Goal: Task Accomplishment & Management: Complete application form

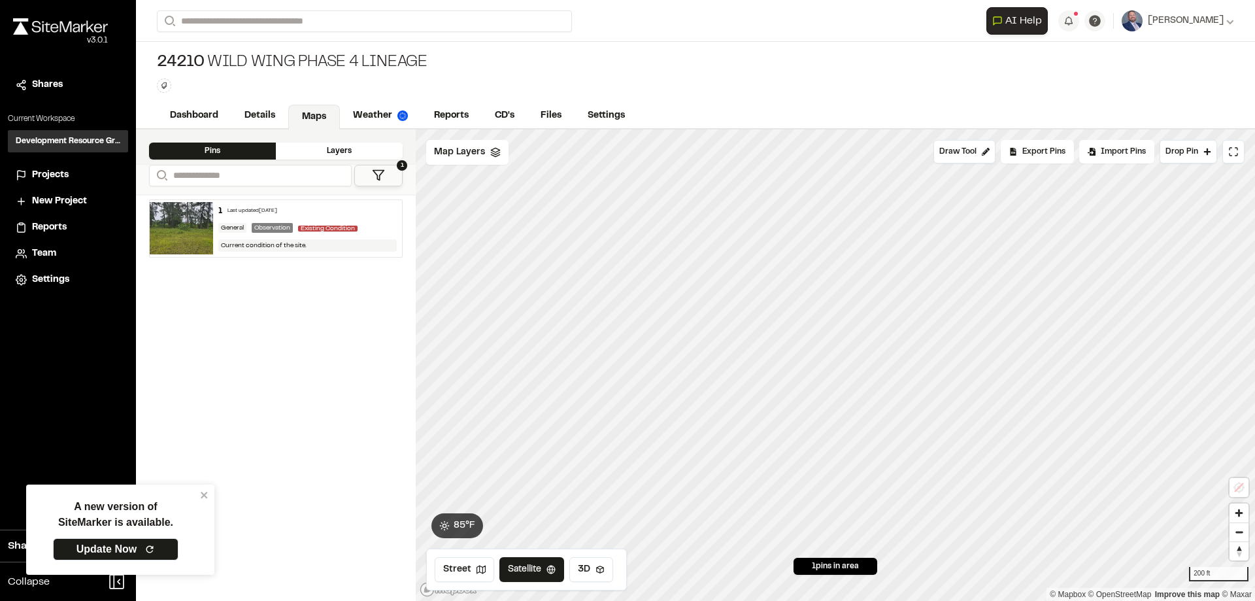
click at [44, 178] on span "Projects" at bounding box center [50, 175] width 37 height 14
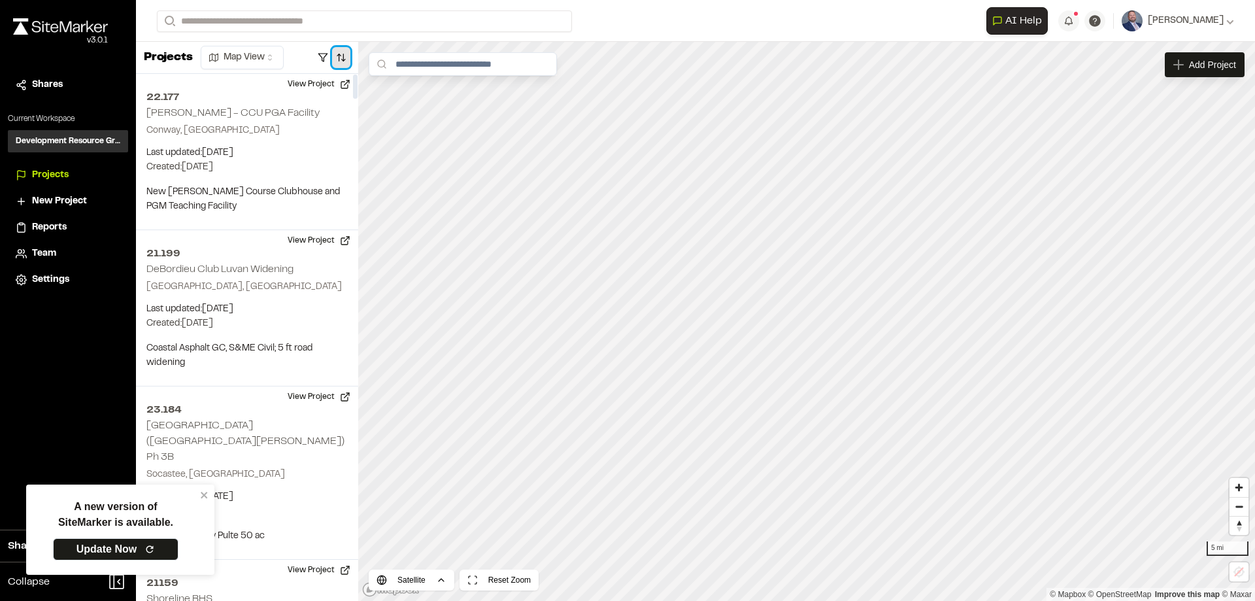
click at [345, 56] on button "button" at bounding box center [341, 57] width 18 height 21
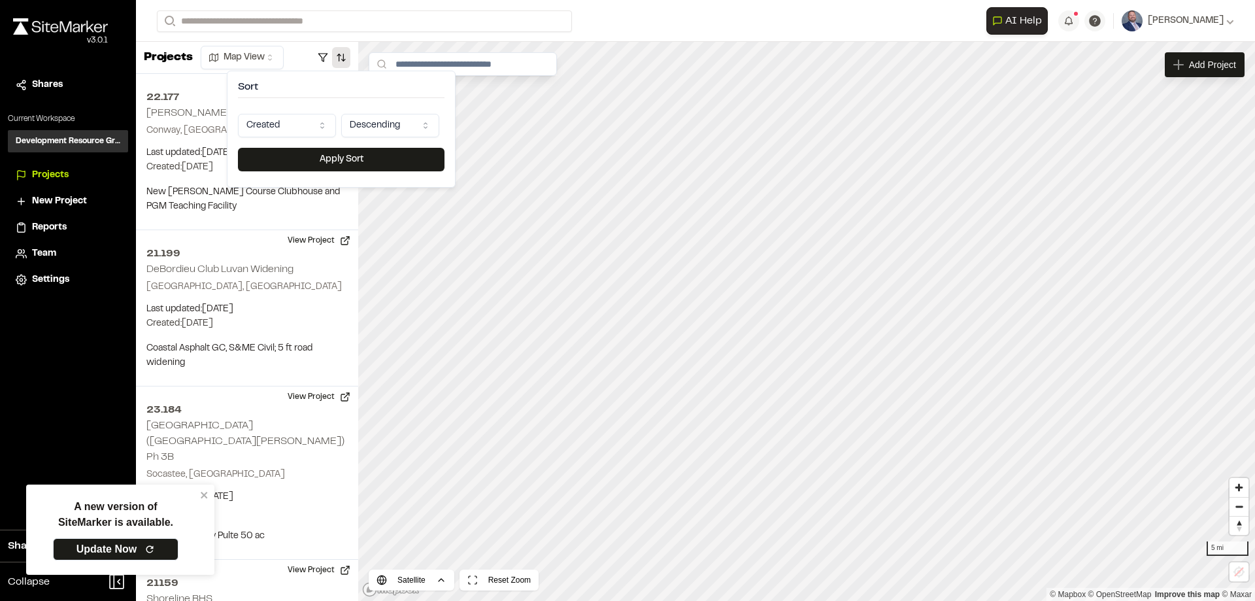
click at [293, 120] on html "A new version of SiteMarker is available. Update Now Close sidebar v 3.0.1 Shar…" at bounding box center [627, 300] width 1255 height 601
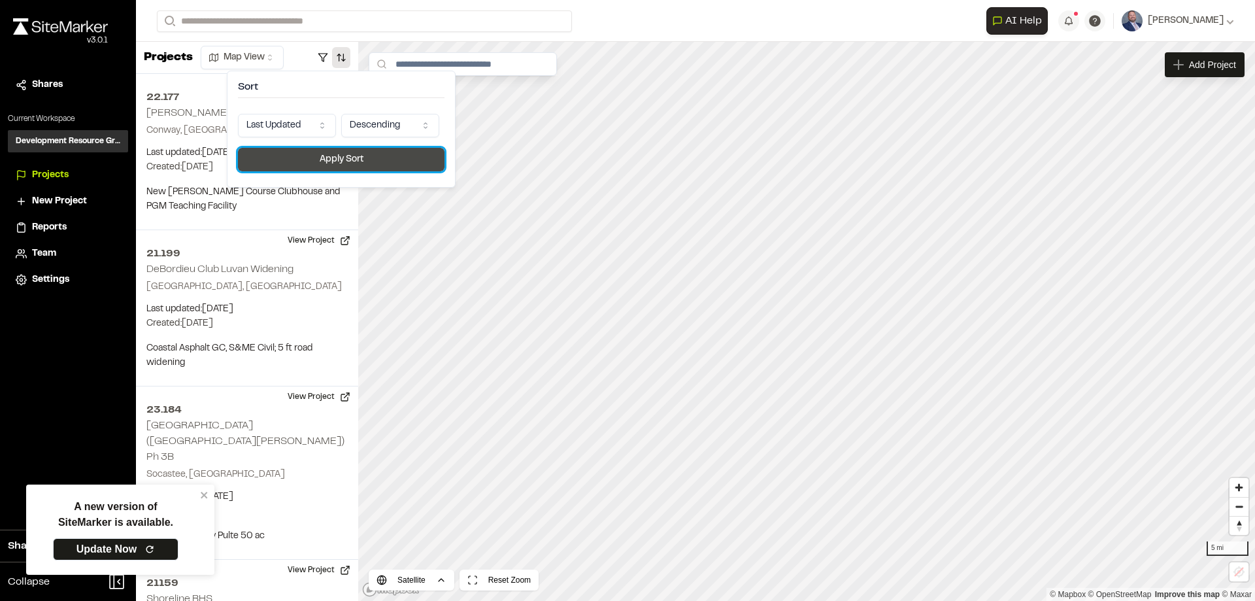
click at [314, 159] on button "Apply Sort" at bounding box center [341, 160] width 206 height 24
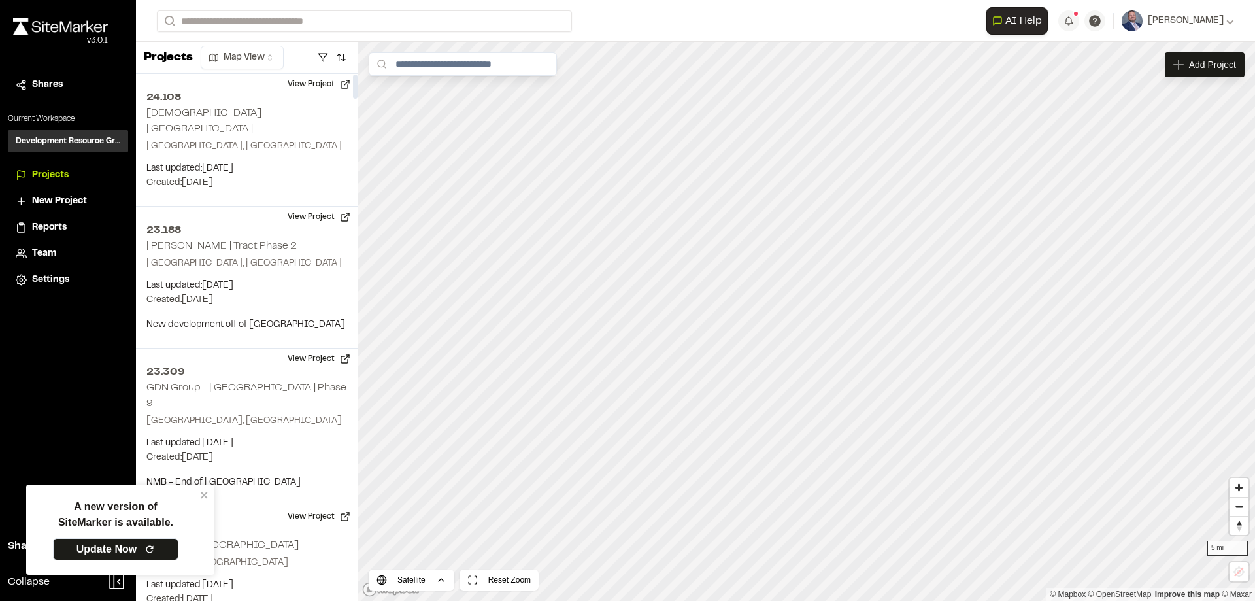
click at [62, 275] on span "Settings" at bounding box center [50, 279] width 37 height 14
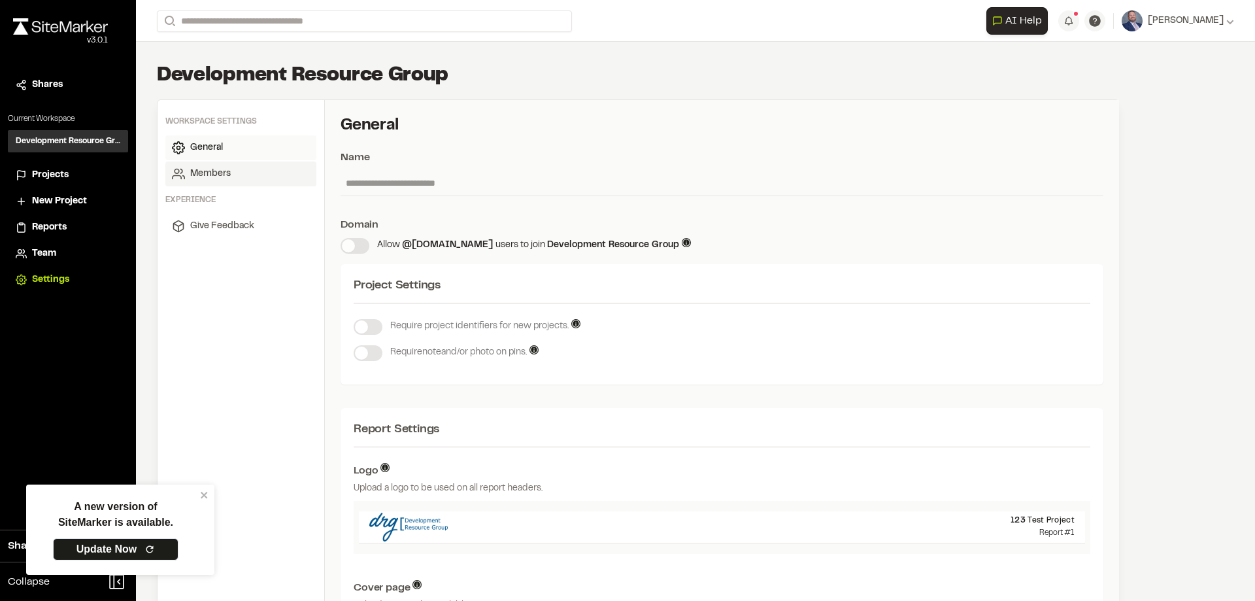
click at [205, 176] on span "Members" at bounding box center [210, 174] width 41 height 14
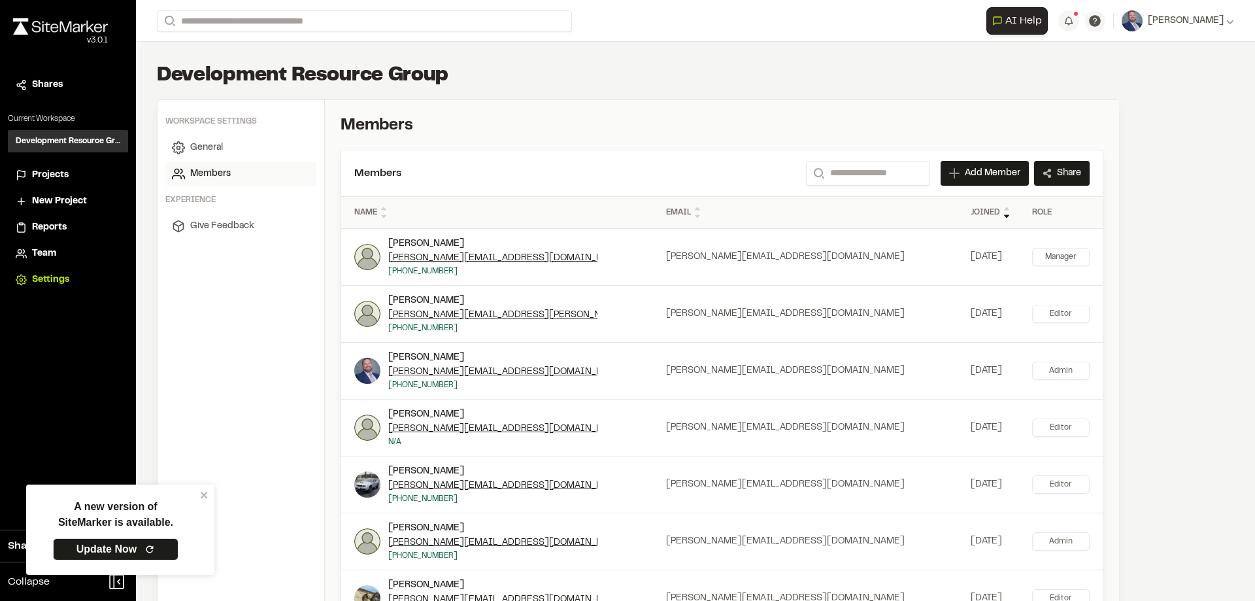
click at [1004, 216] on icon at bounding box center [1006, 215] width 5 height 3
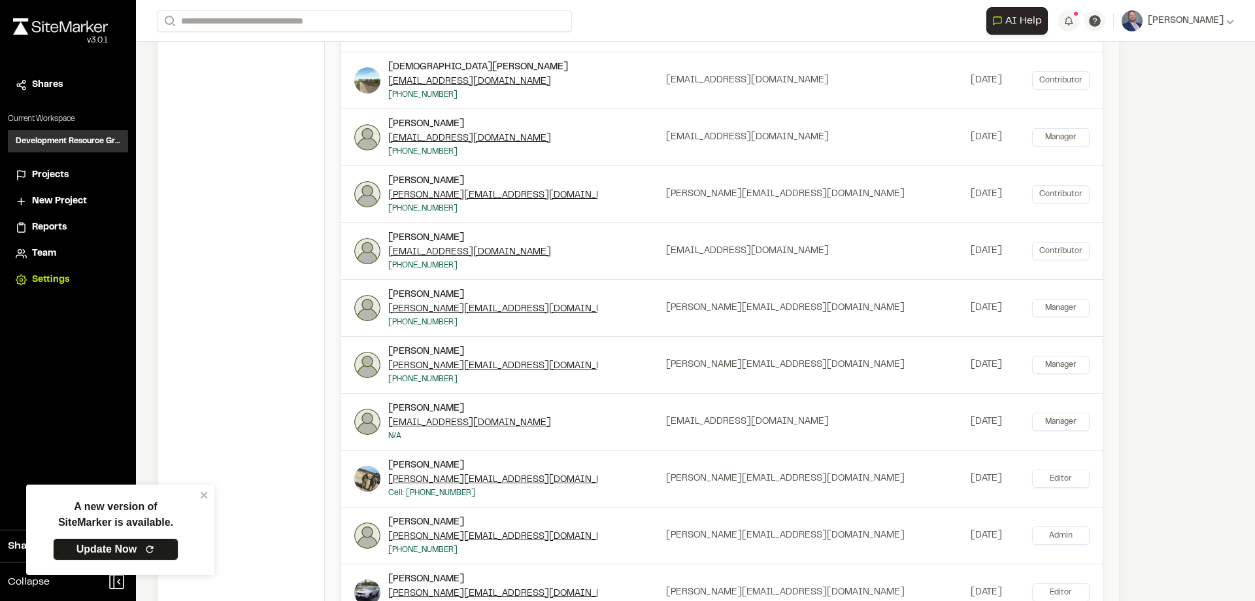
scroll to position [978, 0]
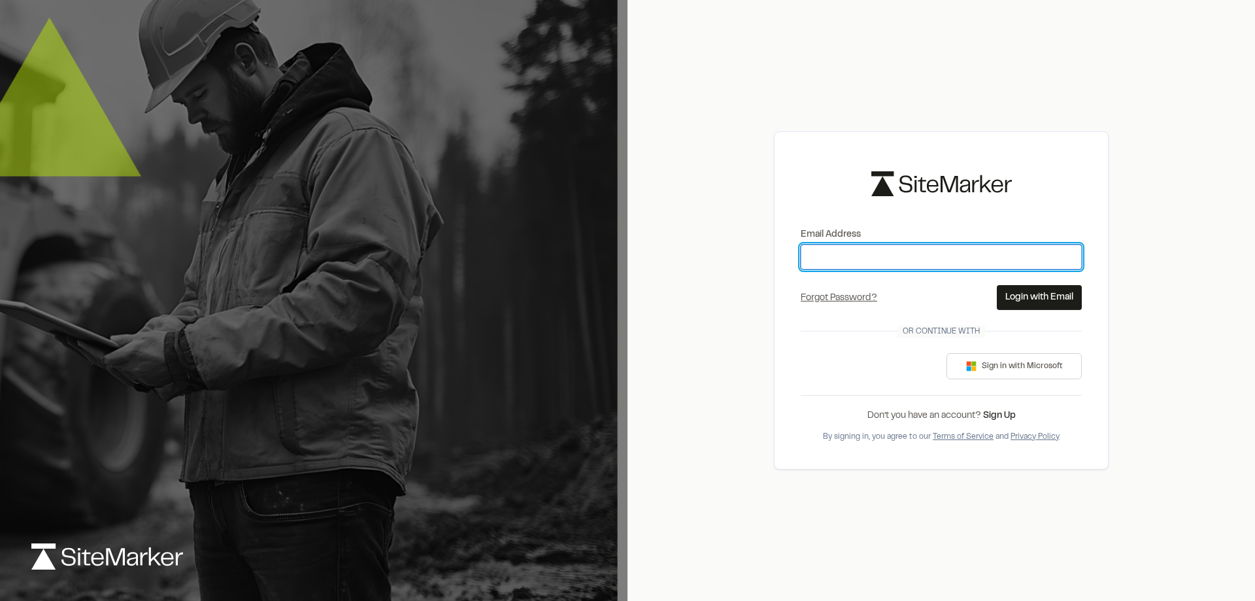
click at [841, 263] on input "Email Address" at bounding box center [940, 256] width 281 height 25
type input "**********"
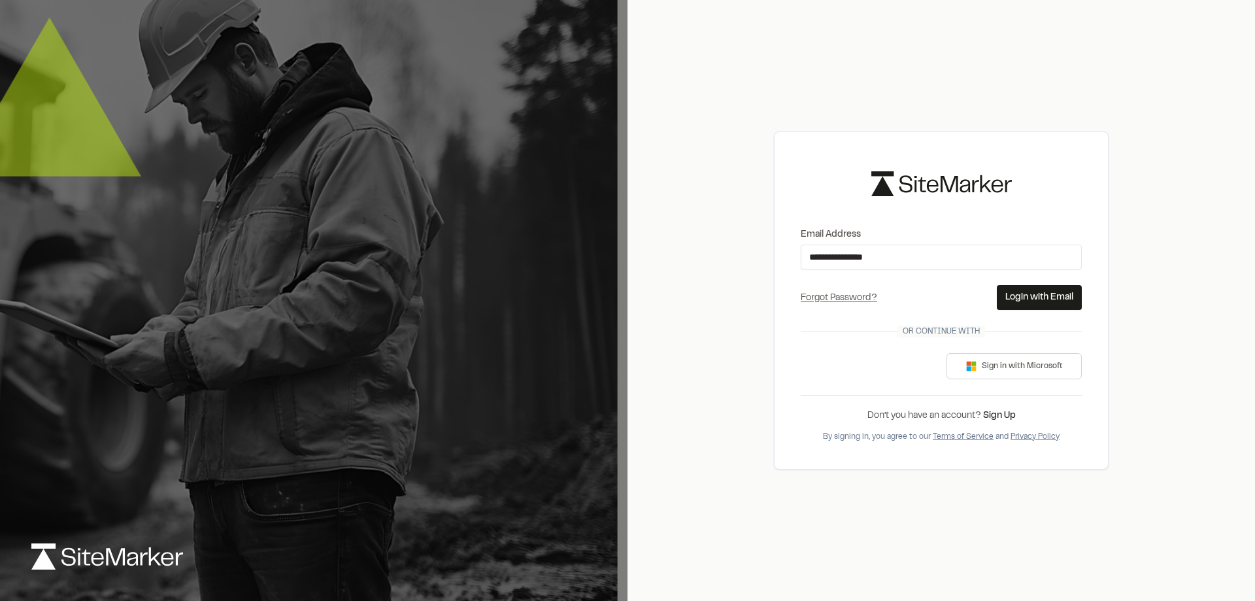
click at [1071, 306] on button "Login with Email" at bounding box center [1038, 297] width 85 height 25
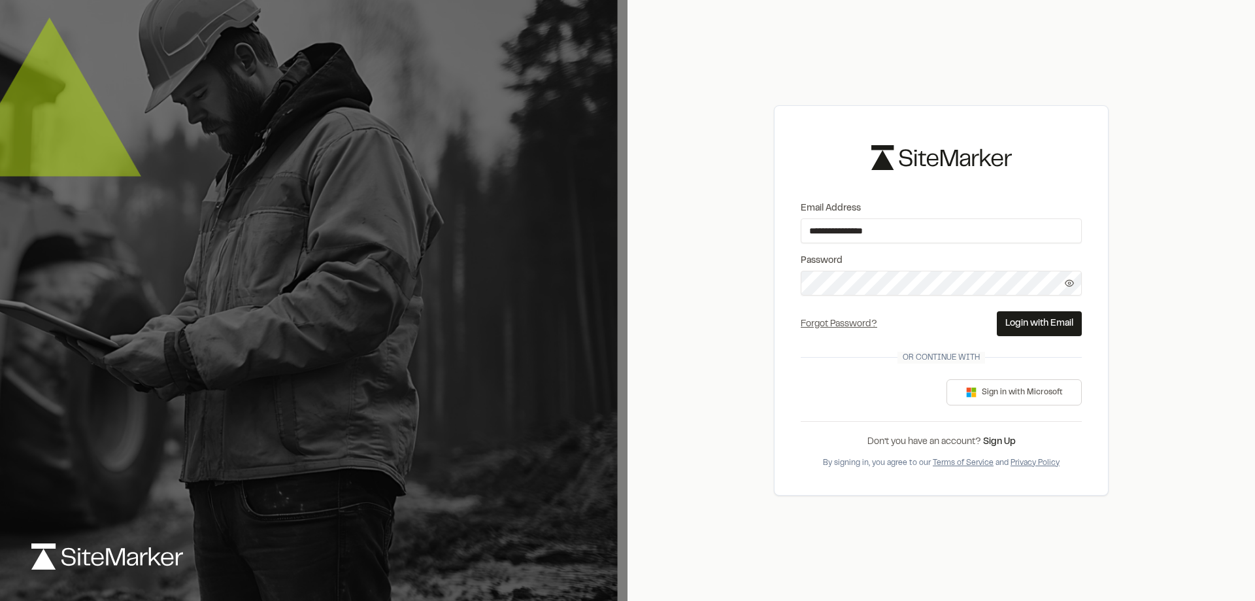
click at [875, 250] on div "**********" at bounding box center [940, 248] width 281 height 94
click at [1013, 326] on button "Login with Email" at bounding box center [1038, 323] width 85 height 25
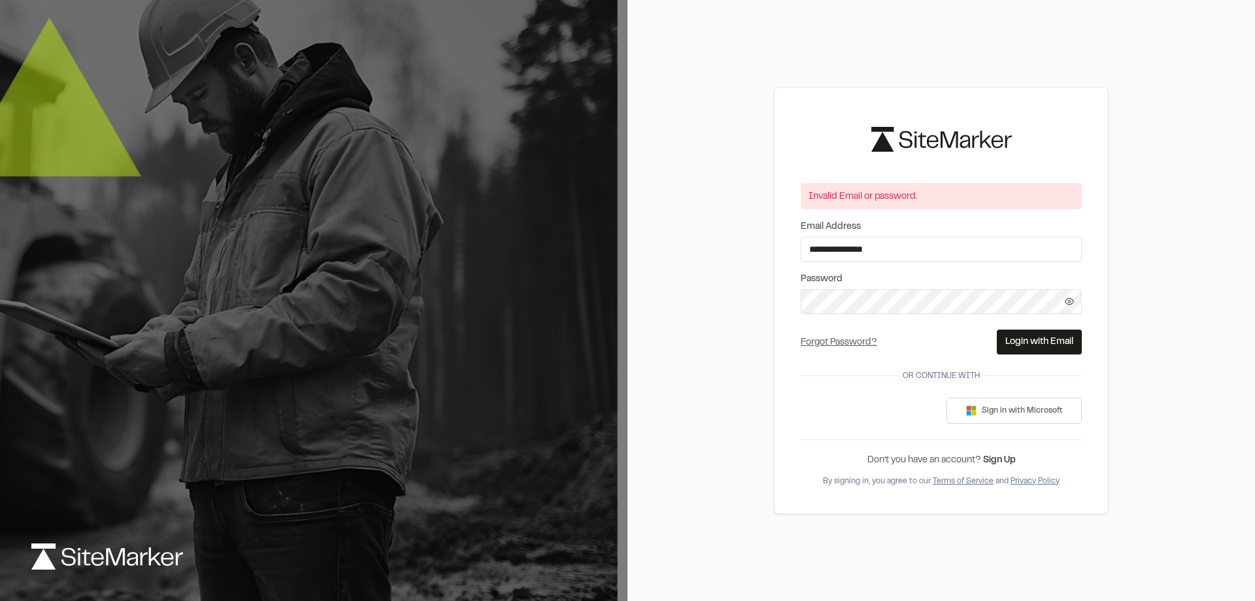
click at [1067, 298] on icon at bounding box center [1069, 301] width 8 height 6
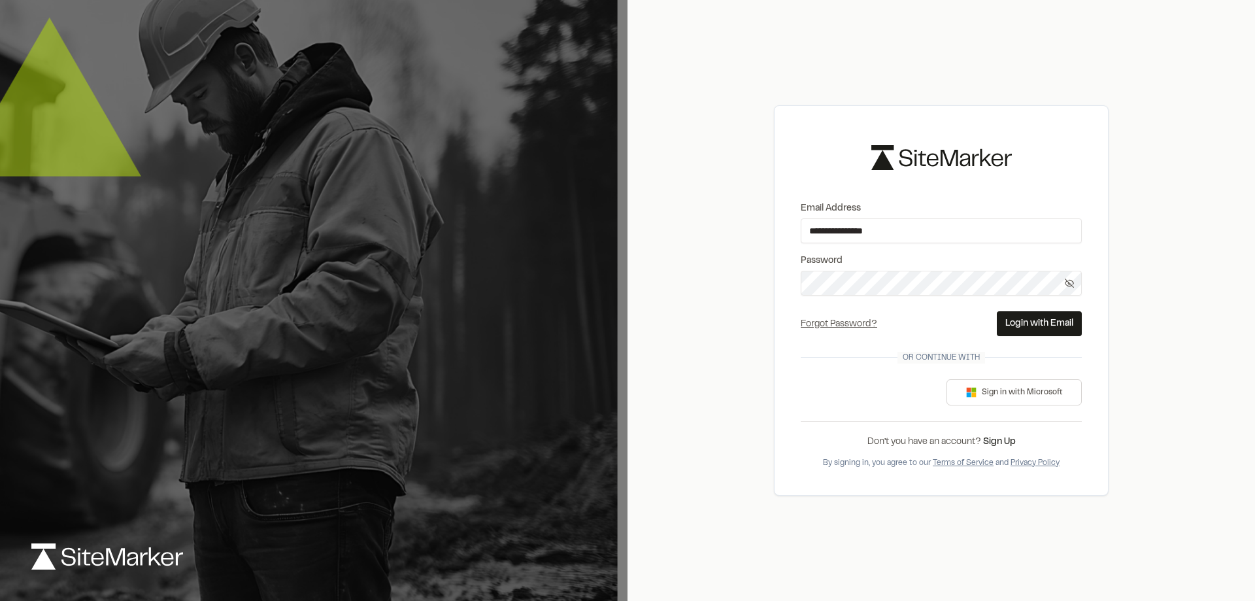
click at [1033, 324] on button "Login with Email" at bounding box center [1038, 323] width 85 height 25
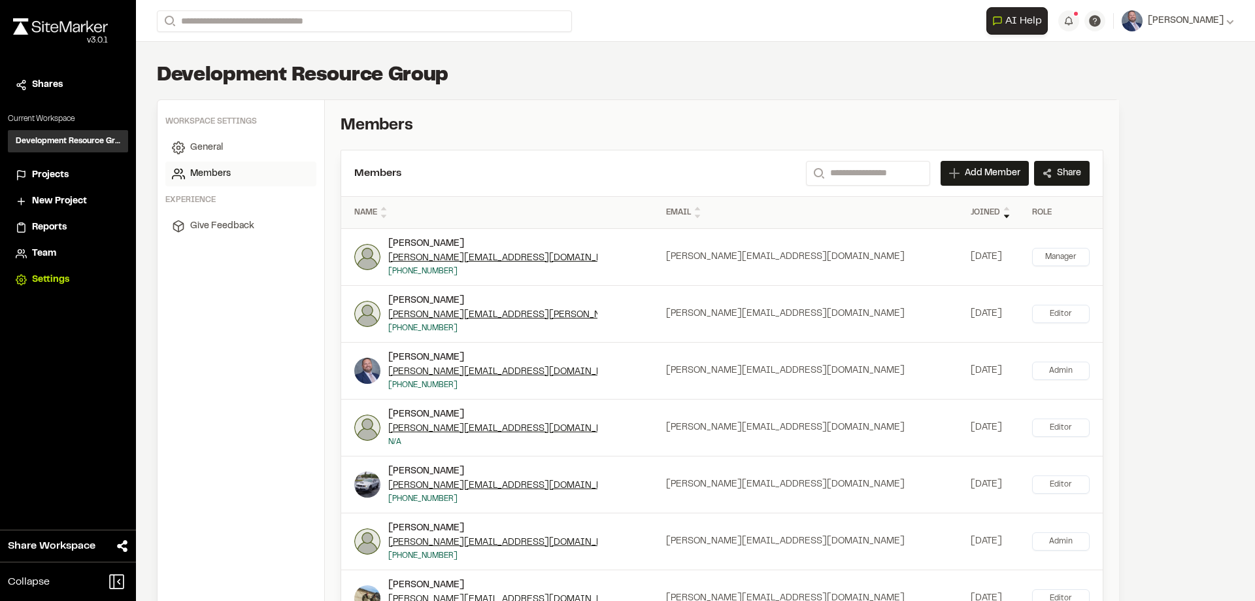
click at [56, 174] on span "Projects" at bounding box center [50, 175] width 37 height 14
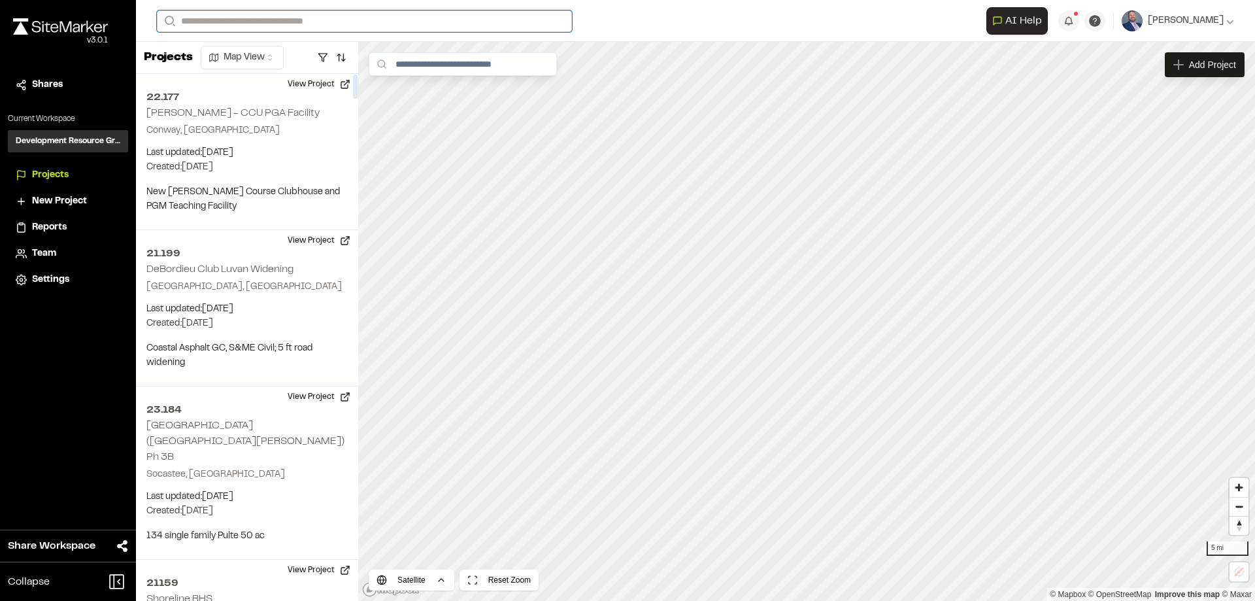
click at [255, 18] on input "Search" at bounding box center [364, 21] width 415 height 22
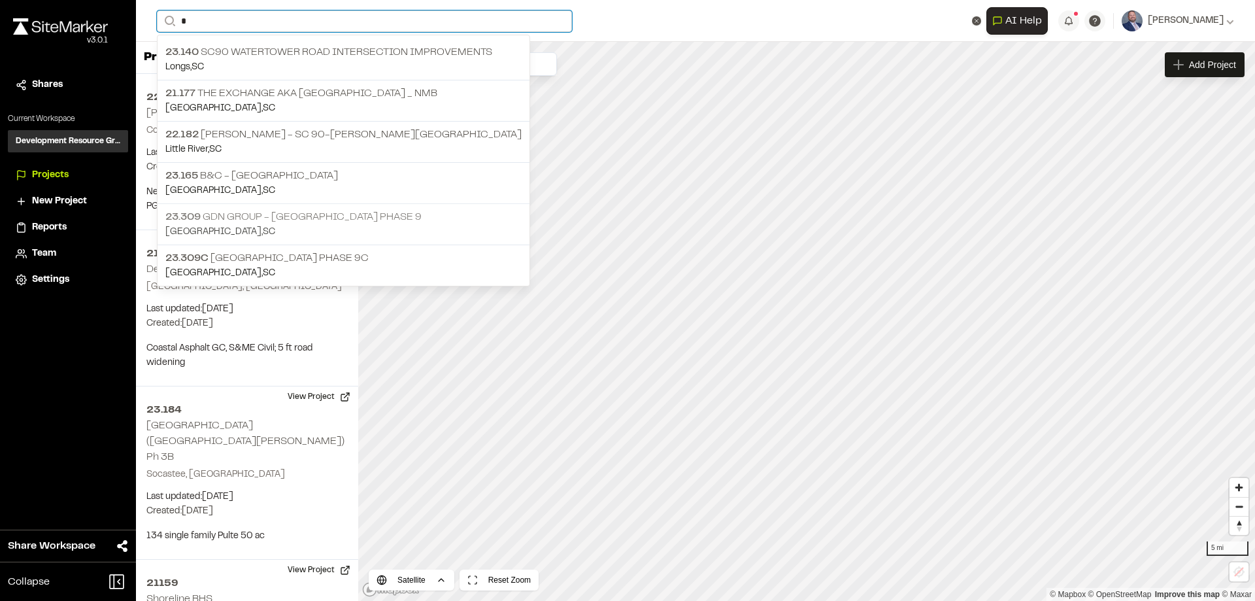
type input "*"
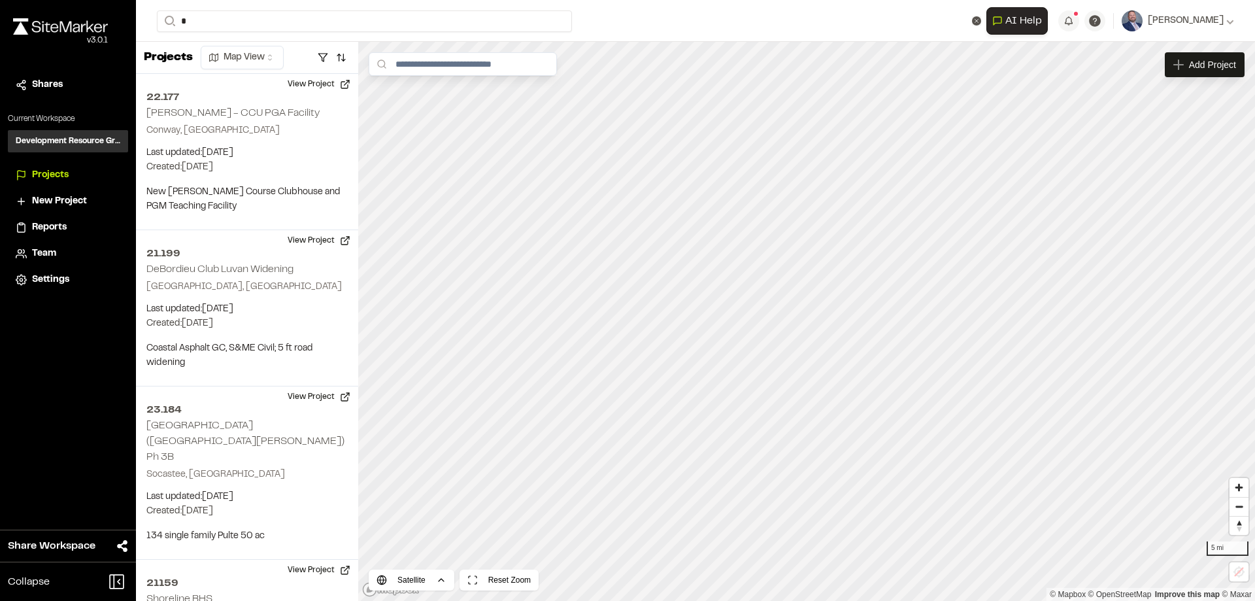
click at [260, 218] on p "23.309 GDN Group - [GEOGRAPHIC_DATA] Phase 9" at bounding box center [343, 217] width 356 height 16
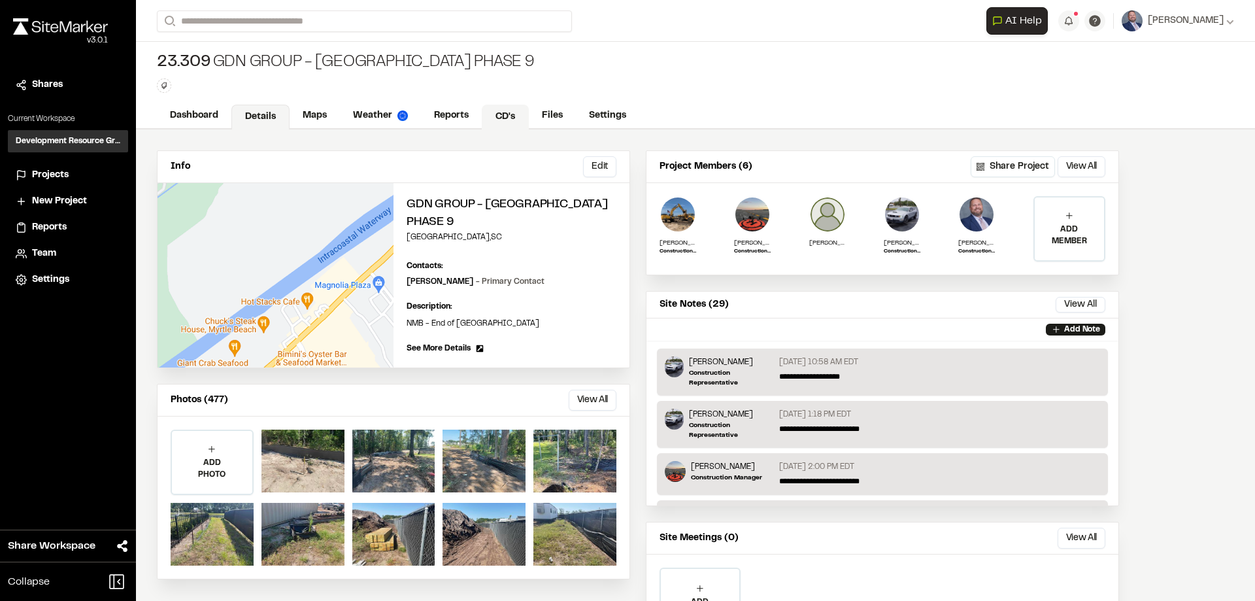
click at [501, 118] on link "CD's" at bounding box center [505, 117] width 47 height 25
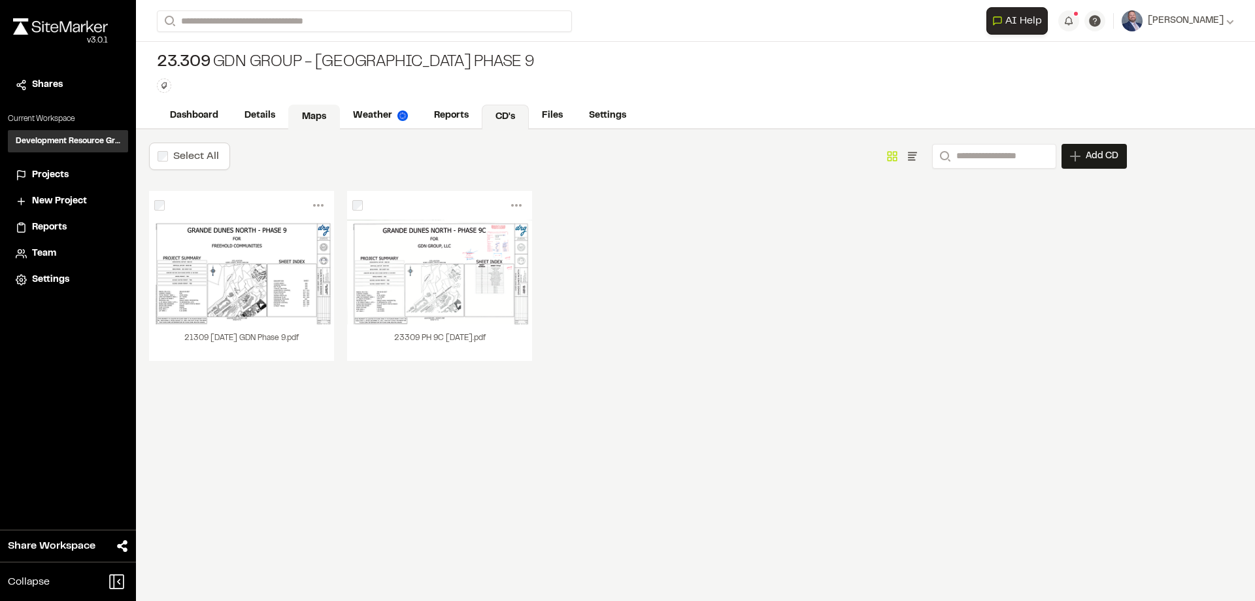
click at [314, 114] on link "Maps" at bounding box center [314, 117] width 52 height 25
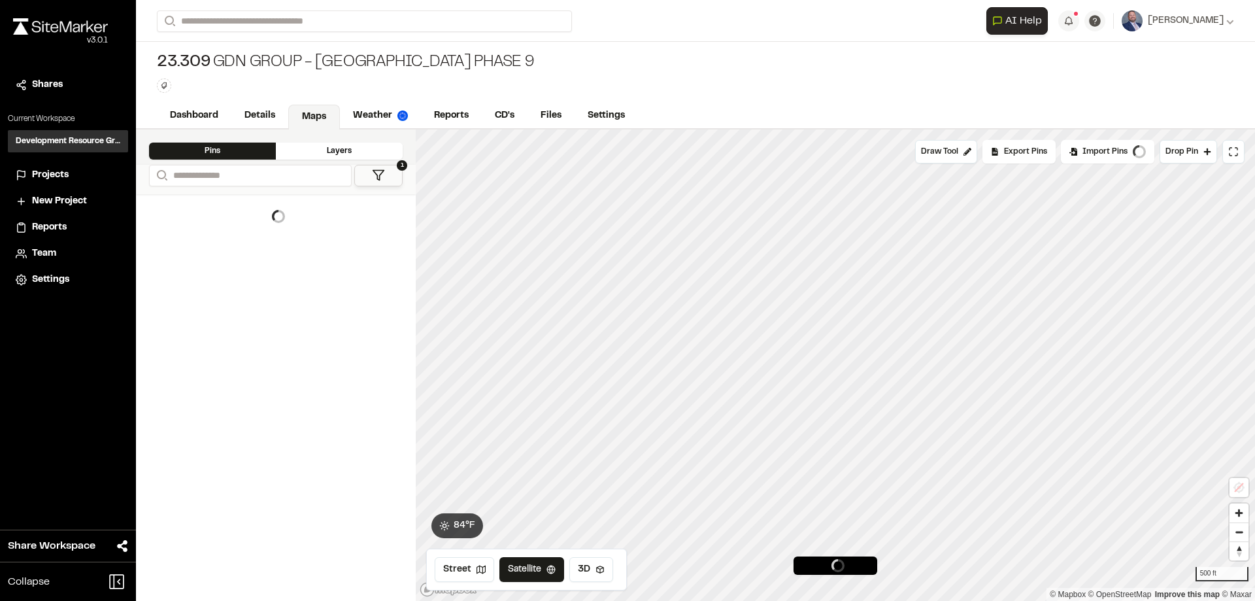
click at [318, 146] on div "Layers" at bounding box center [339, 150] width 127 height 17
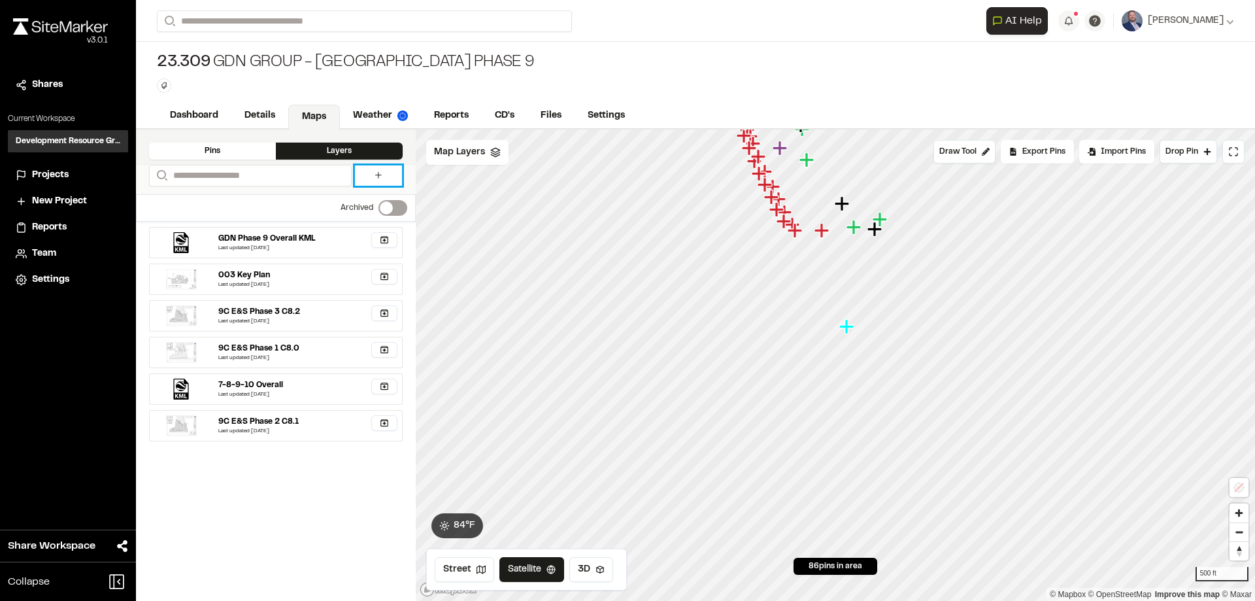
click at [368, 178] on link at bounding box center [378, 175] width 47 height 20
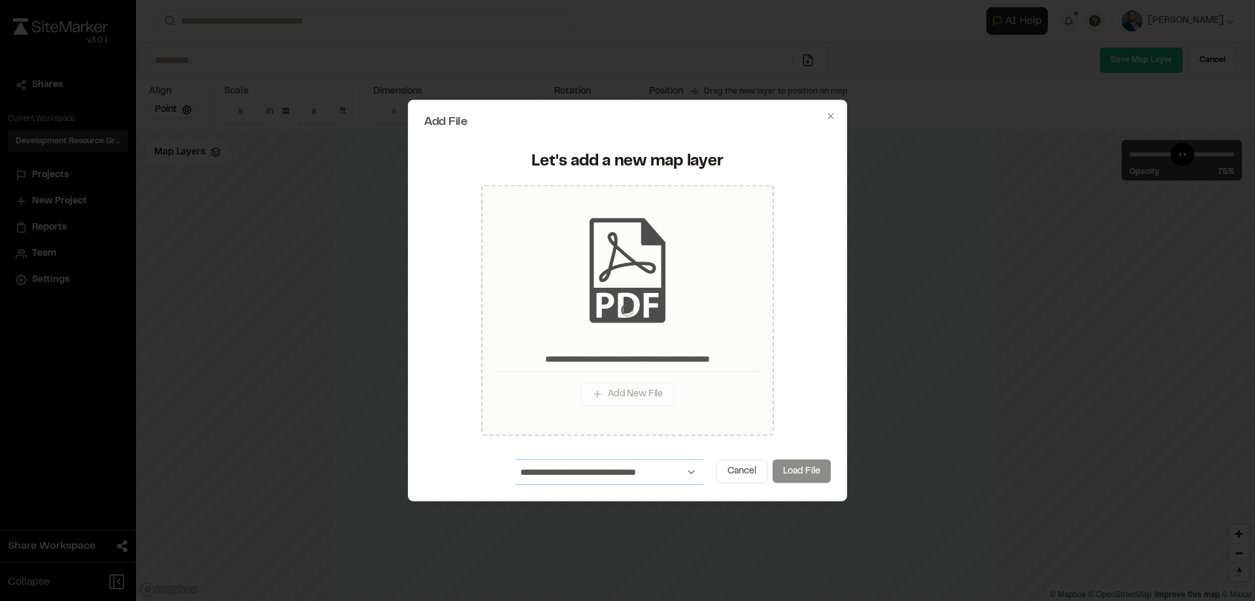
click at [648, 470] on select "**********" at bounding box center [609, 471] width 188 height 25
click at [630, 474] on select "**********" at bounding box center [609, 471] width 188 height 25
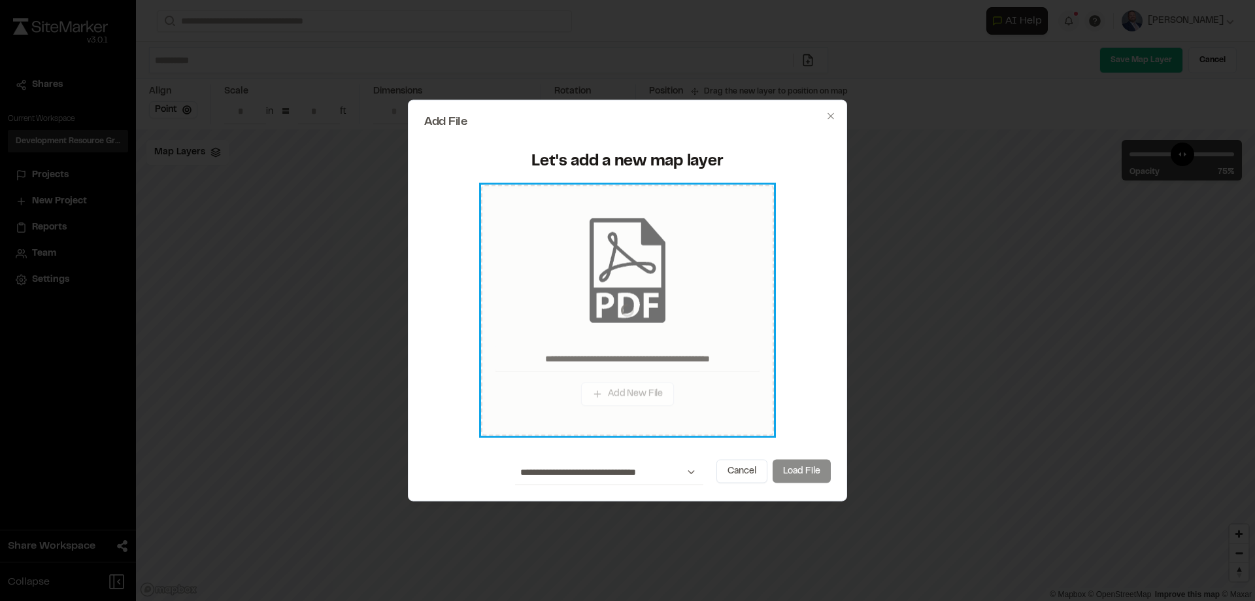
click at [591, 337] on div at bounding box center [627, 310] width 285 height 243
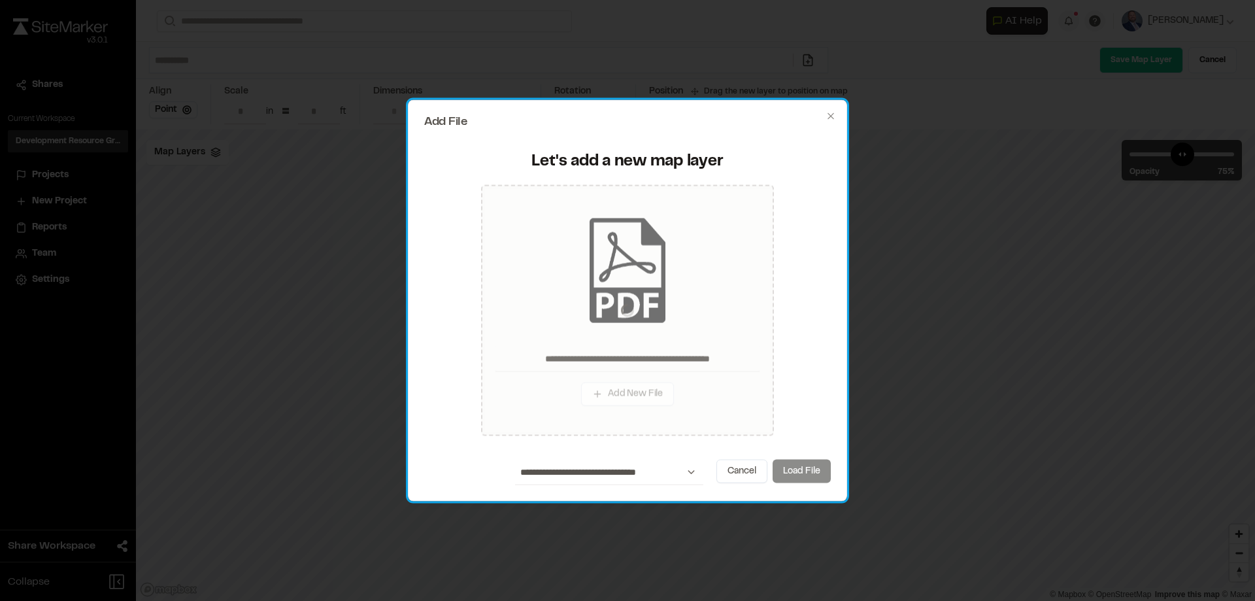
click at [808, 467] on div "**********" at bounding box center [627, 471] width 406 height 25
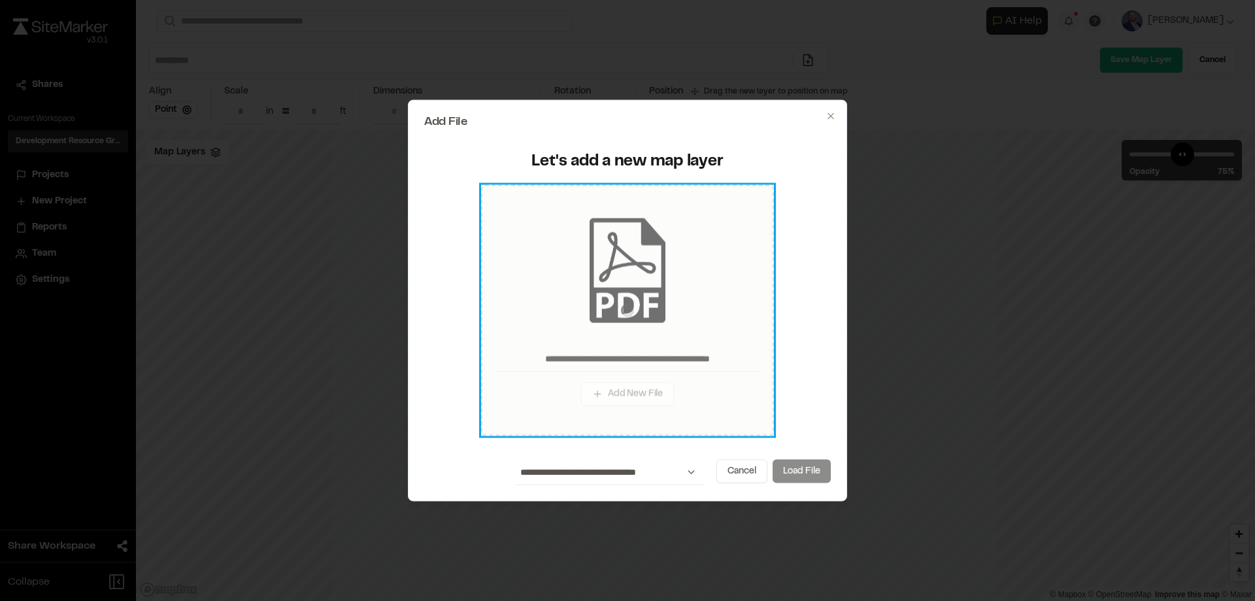
click at [659, 291] on div at bounding box center [627, 310] width 285 height 243
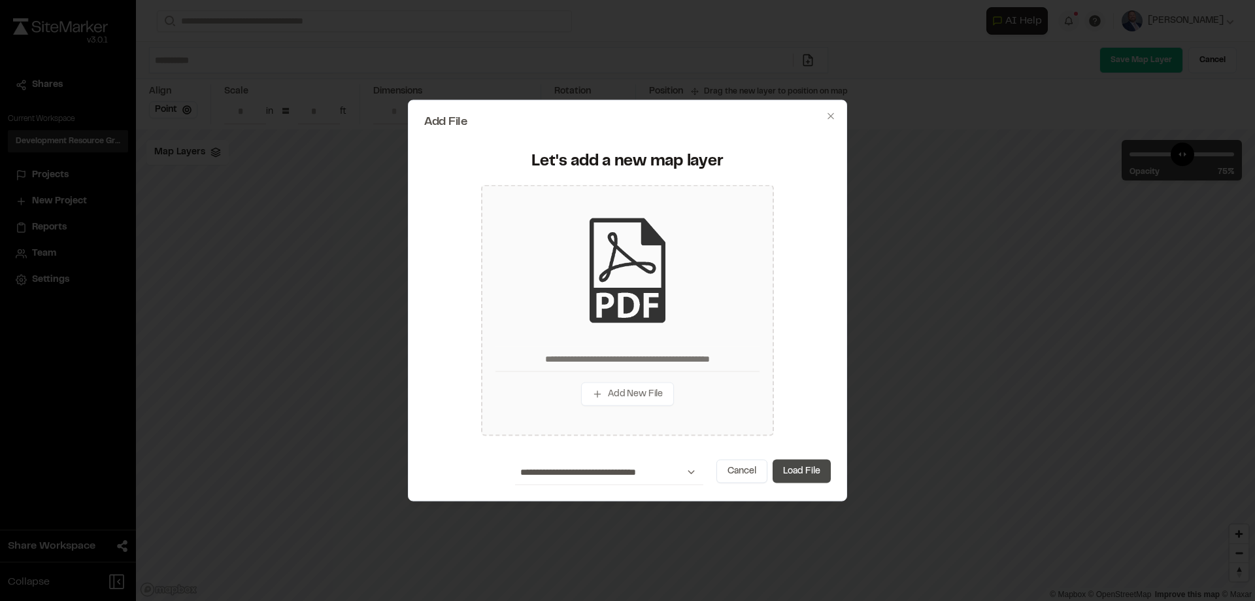
click at [814, 463] on button "Load File" at bounding box center [801, 471] width 58 height 24
type input "**********"
type input "****"
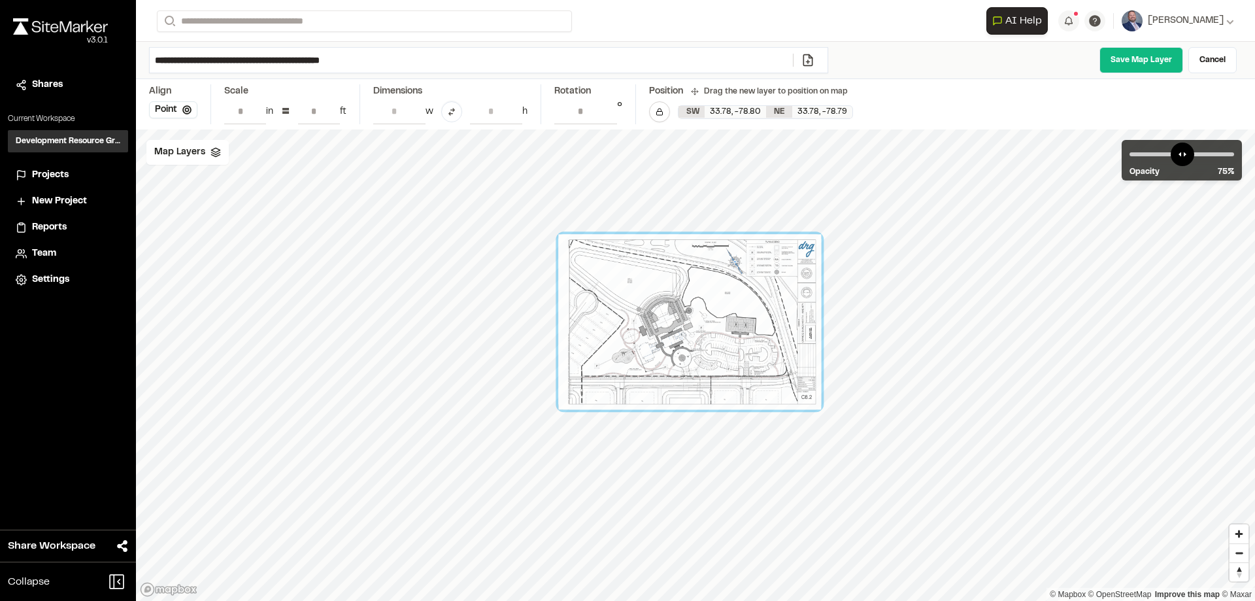
click at [318, 109] on input "**" at bounding box center [319, 111] width 42 height 25
click at [318, 108] on input "**" at bounding box center [319, 111] width 42 height 25
click at [318, 109] on input "**" at bounding box center [319, 111] width 42 height 25
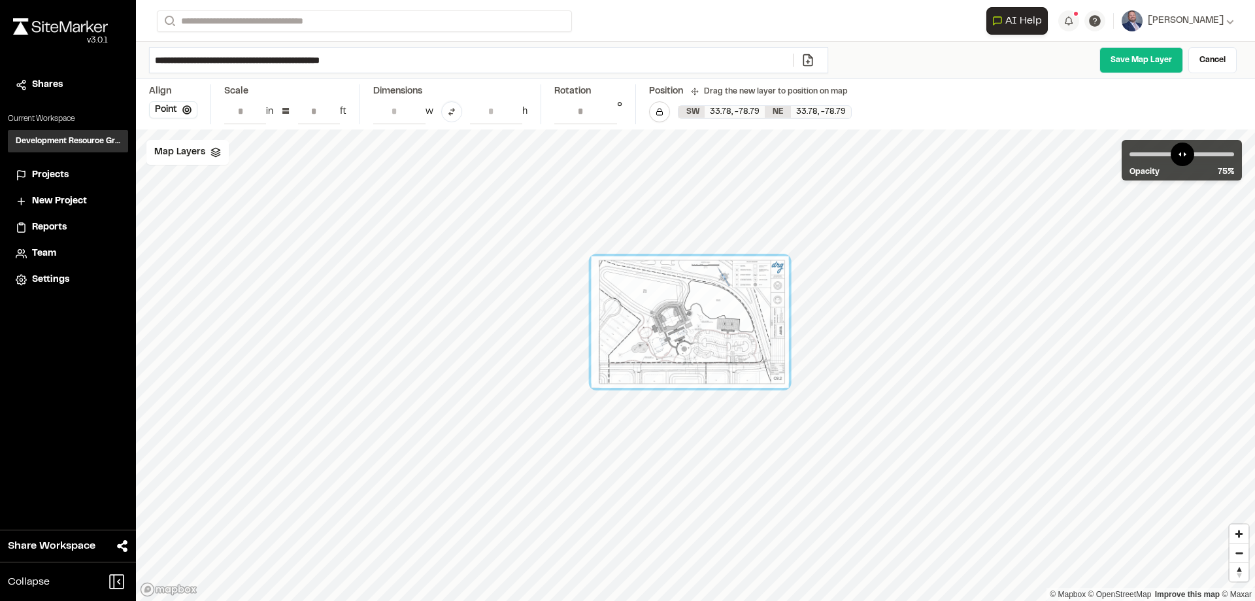
type input "**"
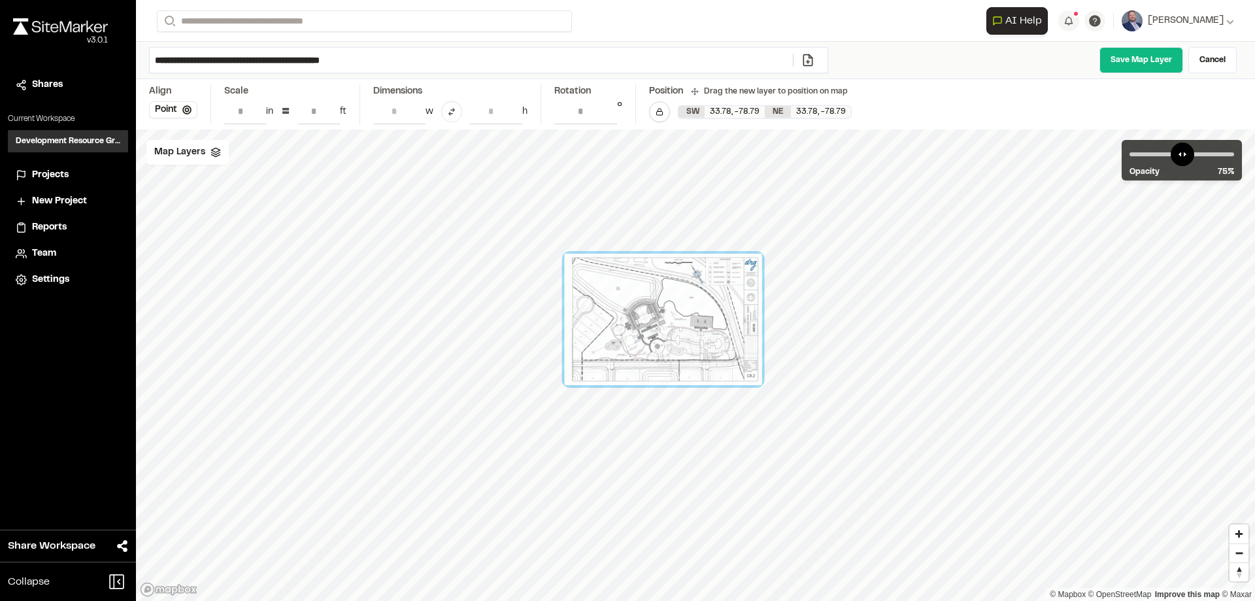
drag, startPoint x: 700, startPoint y: 338, endPoint x: 553, endPoint y: 300, distance: 152.5
click at [565, 321] on div at bounding box center [663, 319] width 197 height 131
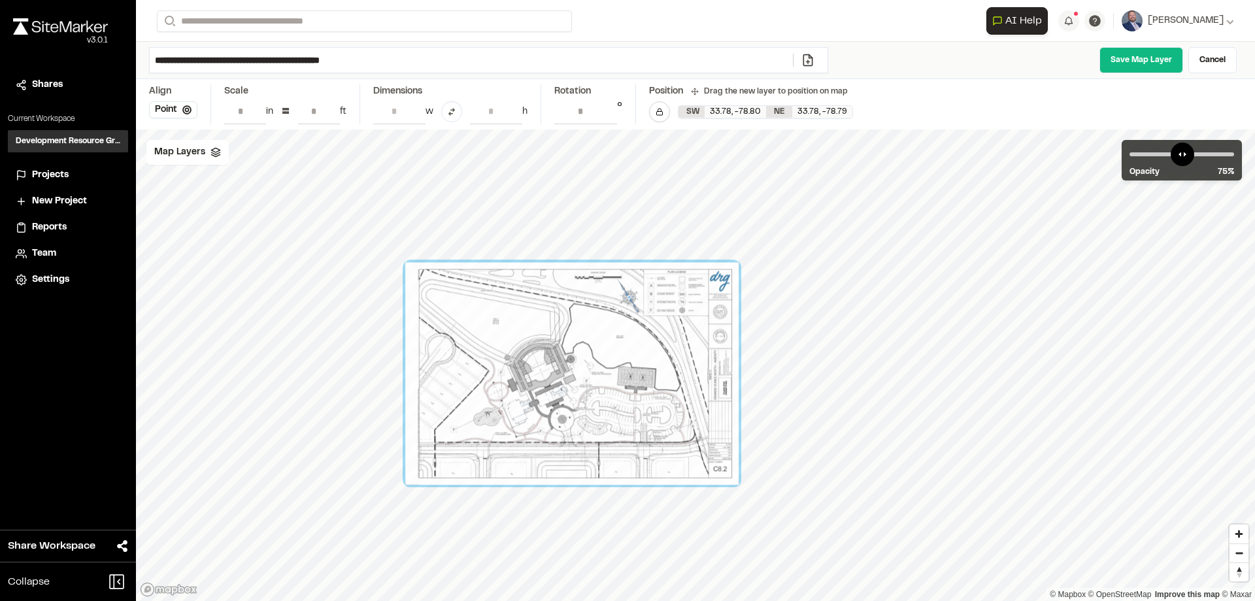
drag, startPoint x: 537, startPoint y: 344, endPoint x: 512, endPoint y: 297, distance: 53.5
click at [512, 297] on div at bounding box center [571, 373] width 333 height 222
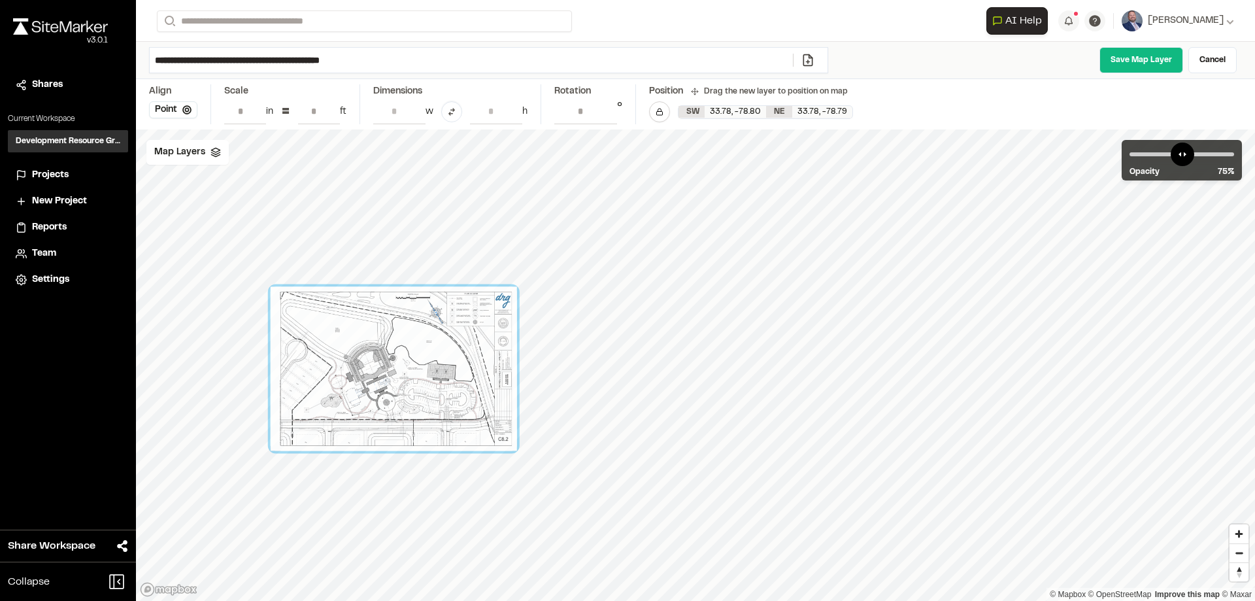
drag, startPoint x: 355, startPoint y: 553, endPoint x: 399, endPoint y: 295, distance: 261.7
click at [408, 299] on div at bounding box center [394, 368] width 246 height 164
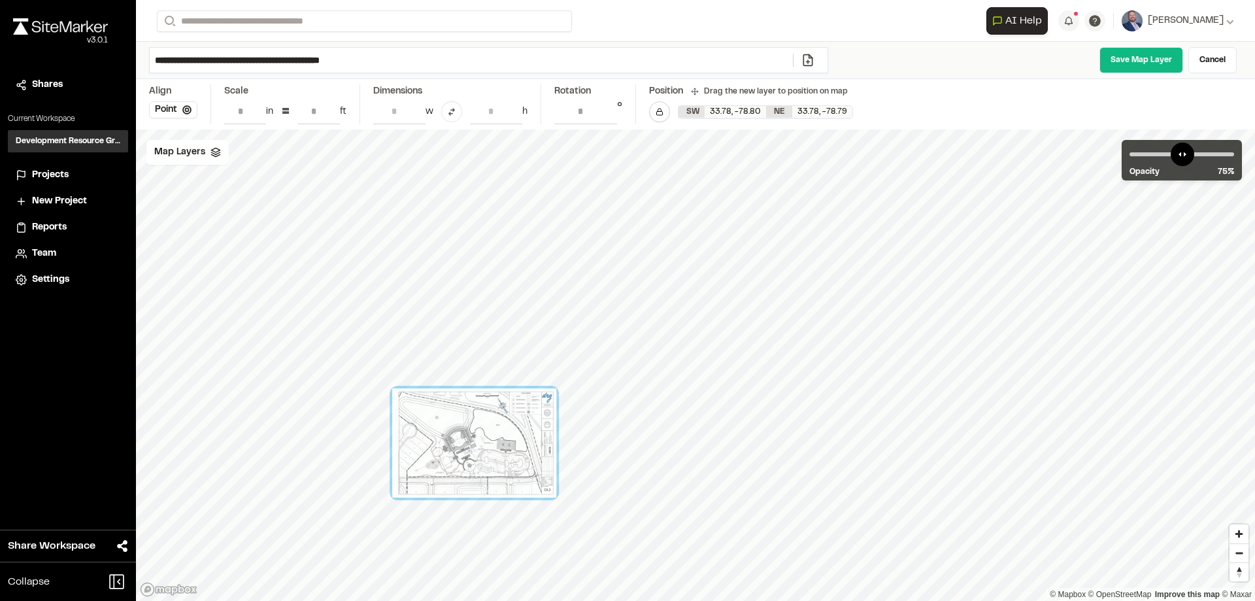
click at [470, 193] on div "© Mapbox © OpenStreetMap Improve this map © Maxar" at bounding box center [695, 364] width 1119 height 471
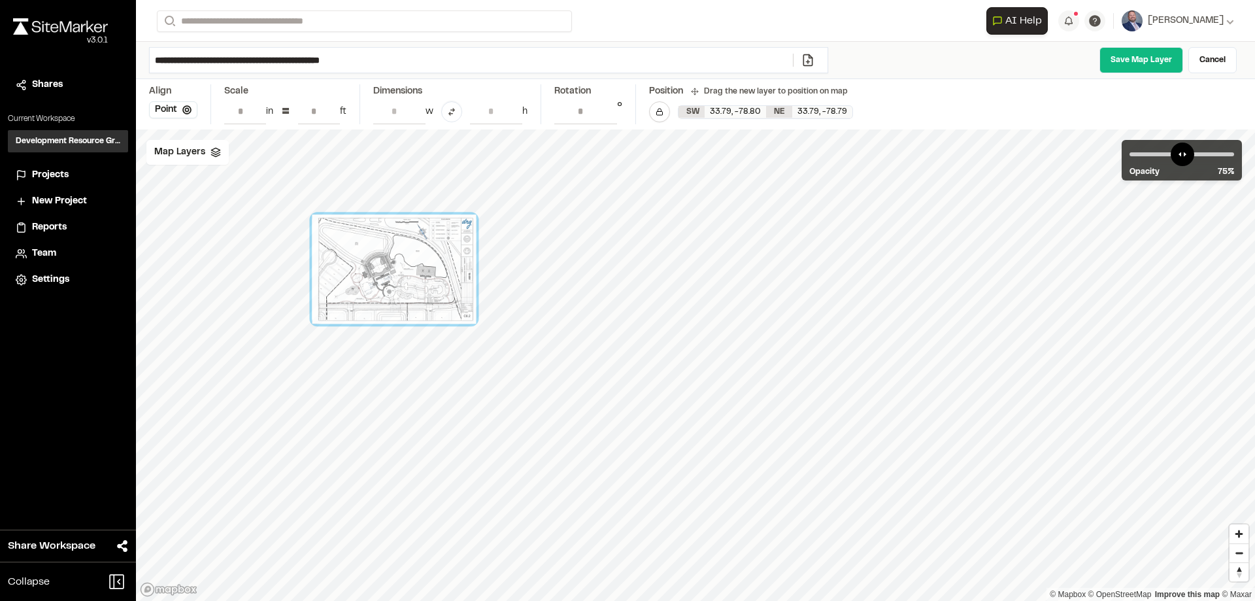
drag, startPoint x: 408, startPoint y: 359, endPoint x: 374, endPoint y: 287, distance: 80.4
click at [374, 286] on div at bounding box center [394, 268] width 164 height 109
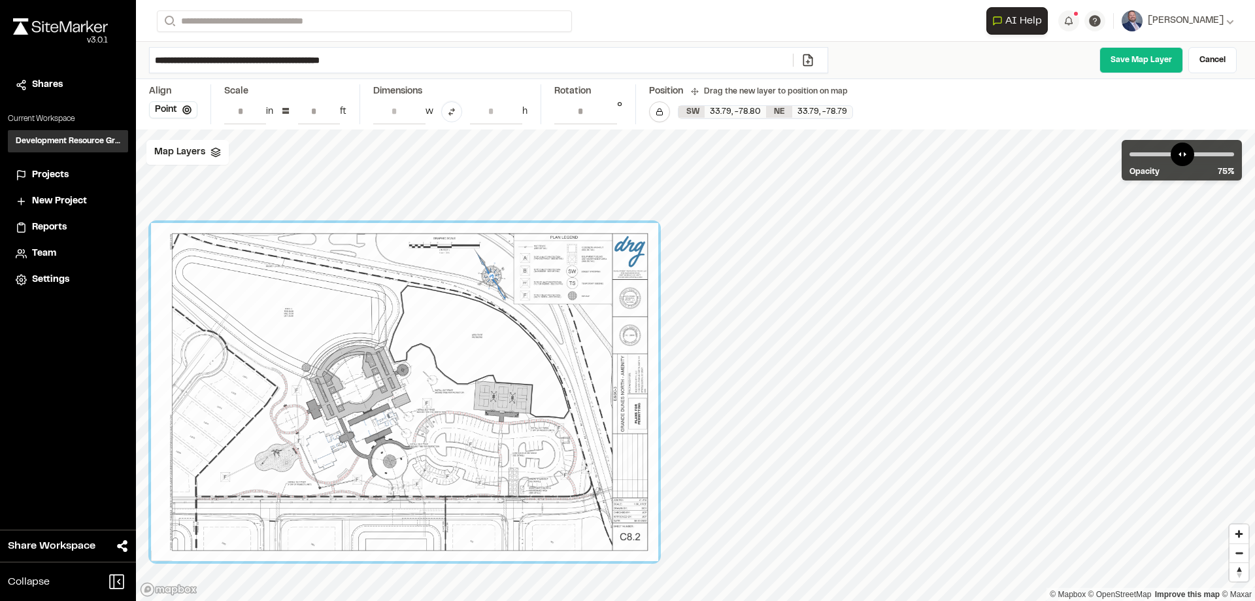
drag, startPoint x: 468, startPoint y: 357, endPoint x: 464, endPoint y: 411, distance: 54.4
click at [464, 411] on div at bounding box center [404, 392] width 507 height 338
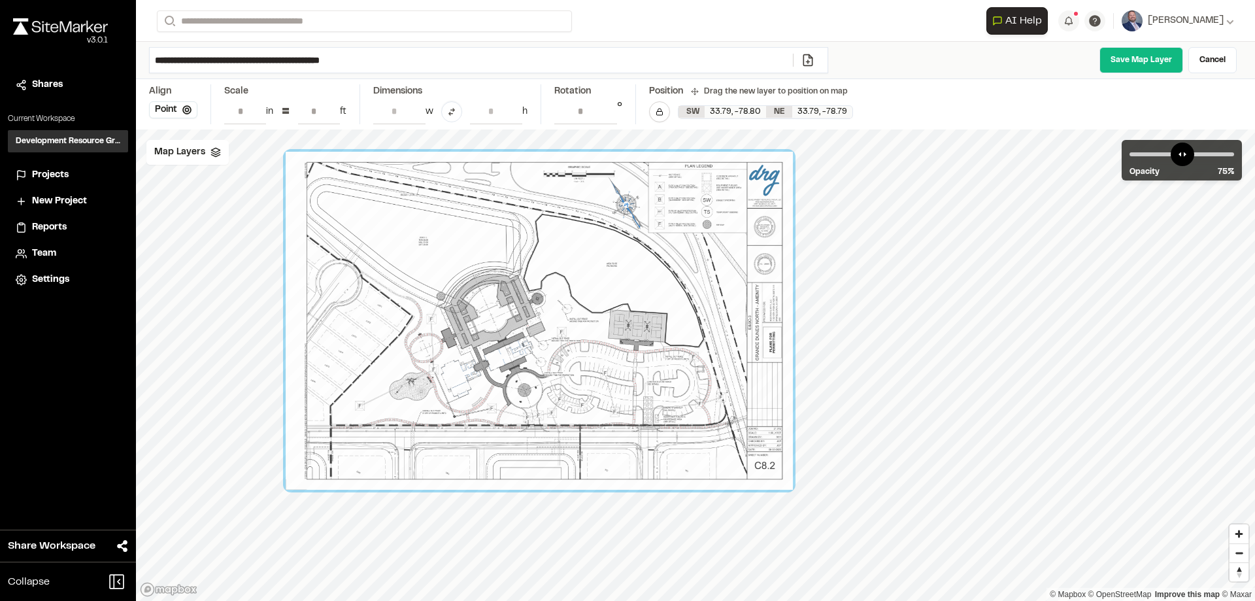
drag, startPoint x: 458, startPoint y: 319, endPoint x: 593, endPoint y: 248, distance: 152.3
click at [593, 248] on div at bounding box center [539, 321] width 507 height 338
click at [608, 109] on input "****" at bounding box center [585, 111] width 63 height 25
click at [608, 109] on input "***" at bounding box center [585, 111] width 63 height 25
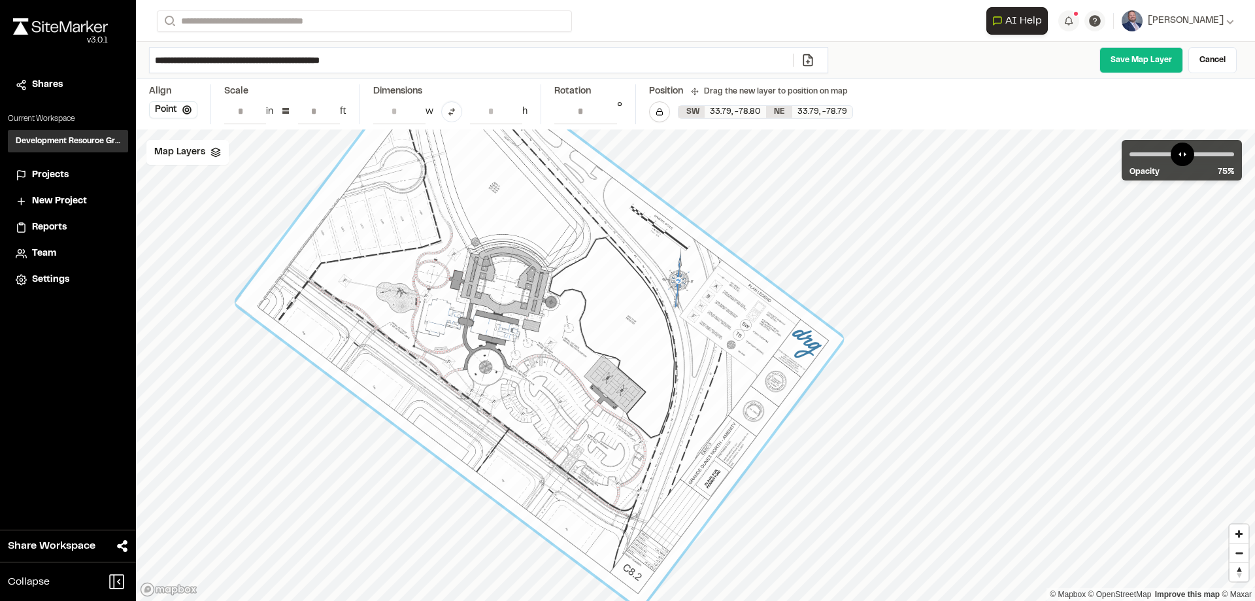
click at [608, 109] on input "****" at bounding box center [585, 111] width 63 height 25
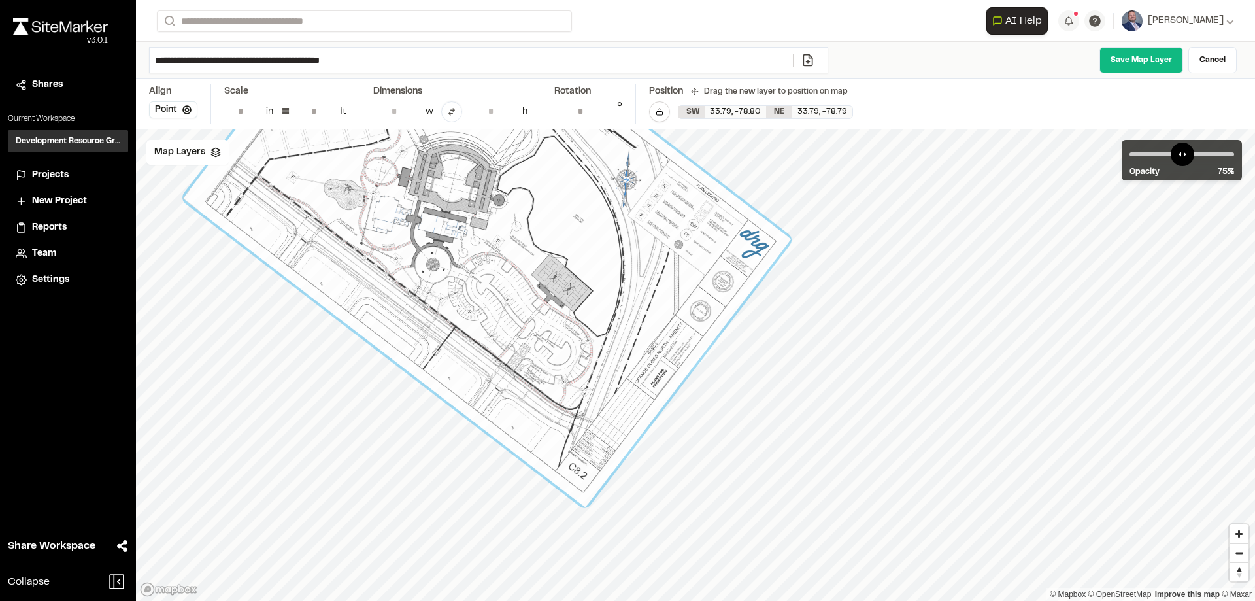
drag, startPoint x: 579, startPoint y: 355, endPoint x: 536, endPoint y: 265, distance: 99.7
click at [536, 265] on div at bounding box center [487, 218] width 608 height 577
click at [659, 116] on button "Lock layer" at bounding box center [659, 111] width 21 height 21
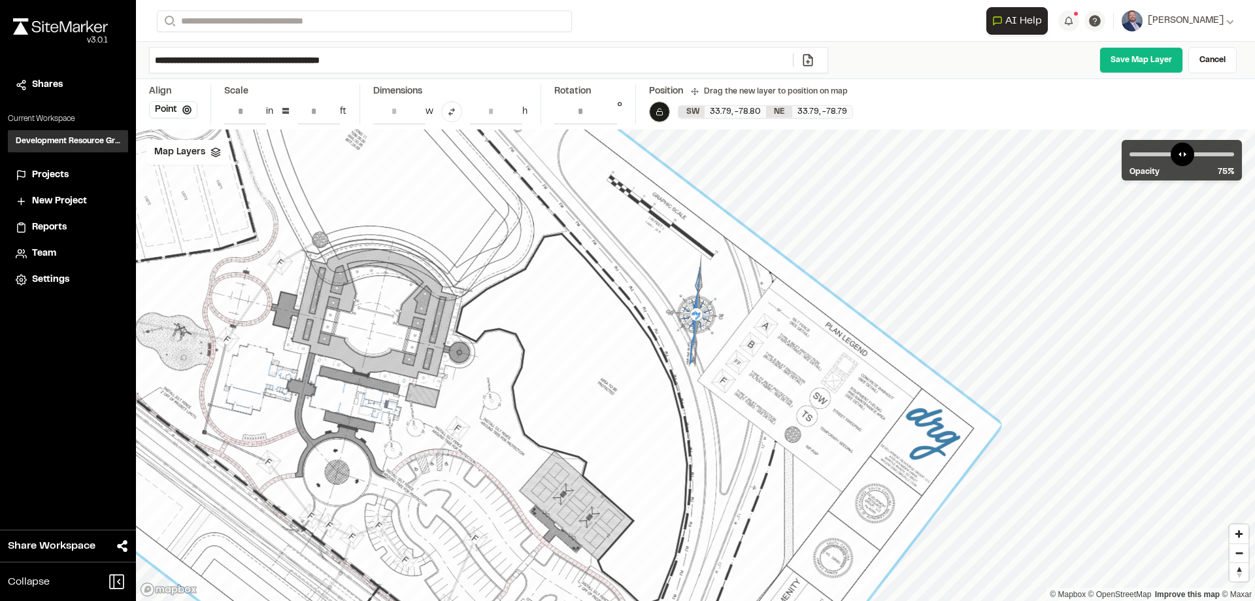
click at [604, 106] on input "*****" at bounding box center [585, 111] width 63 height 25
click at [604, 106] on input "**" at bounding box center [585, 111] width 63 height 25
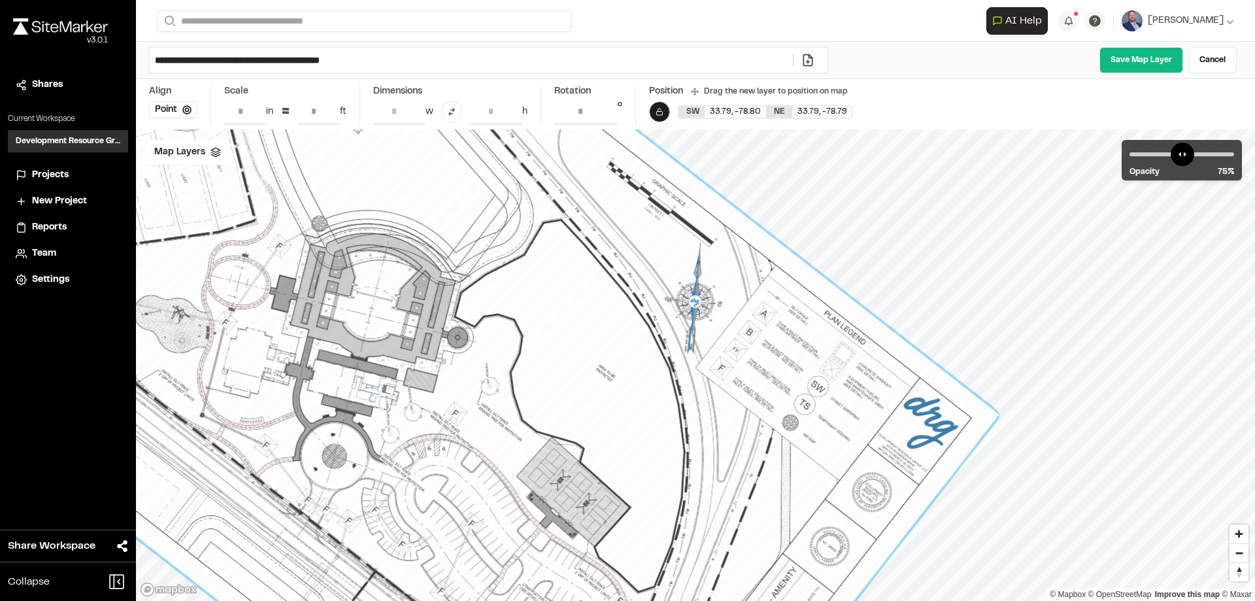
click at [659, 114] on icon at bounding box center [659, 112] width 8 height 8
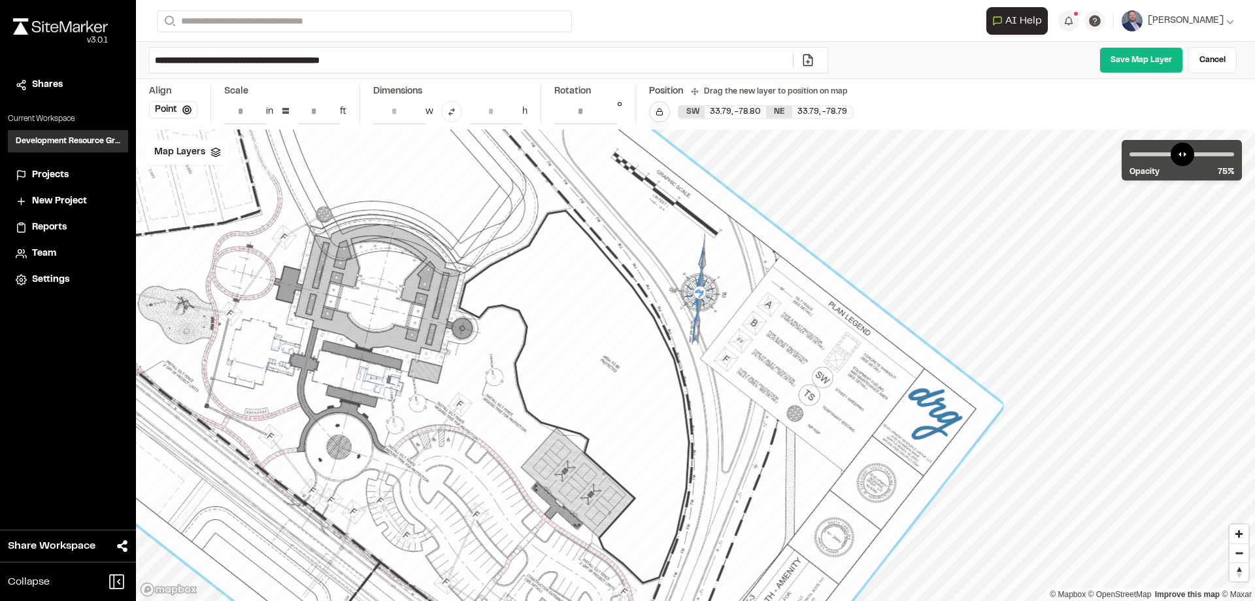
drag, startPoint x: 700, startPoint y: 368, endPoint x: 706, endPoint y: 365, distance: 6.7
click at [706, 365] on div at bounding box center [440, 362] width 1127 height 1072
click at [608, 113] on input "*****" at bounding box center [585, 111] width 63 height 25
click at [608, 113] on input "****" at bounding box center [585, 111] width 63 height 25
click at [608, 113] on input "*****" at bounding box center [585, 111] width 63 height 25
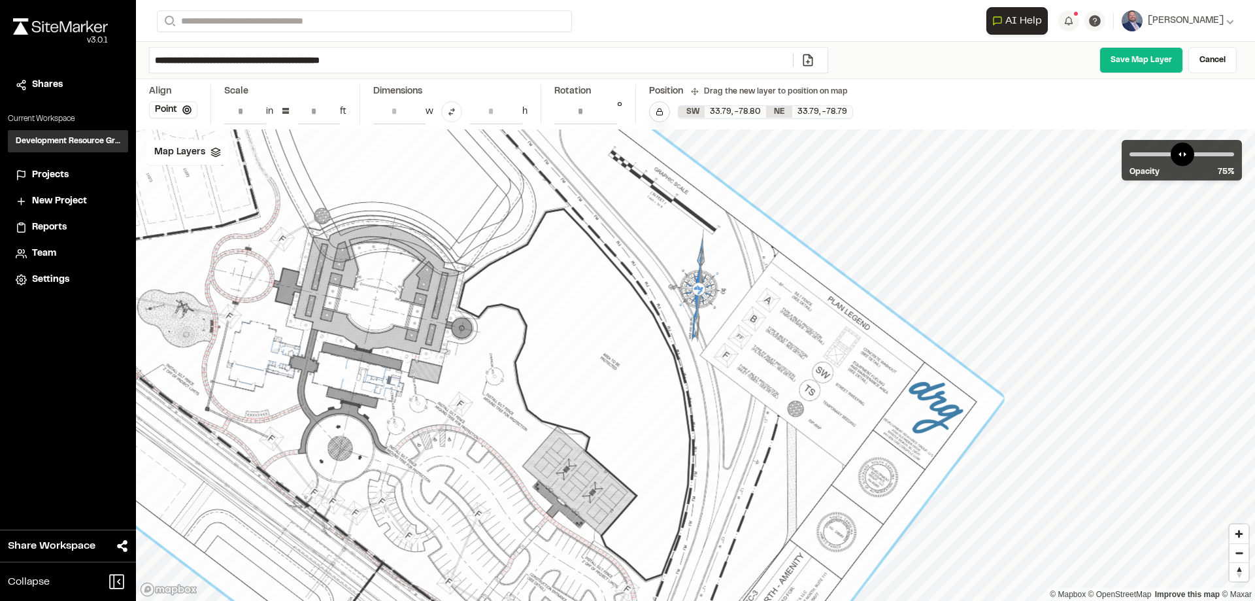
click at [608, 113] on input "**" at bounding box center [585, 111] width 63 height 25
click at [608, 113] on input "*****" at bounding box center [585, 111] width 63 height 25
click at [608, 113] on input "****" at bounding box center [585, 111] width 63 height 25
click at [608, 113] on input "*****" at bounding box center [585, 111] width 63 height 25
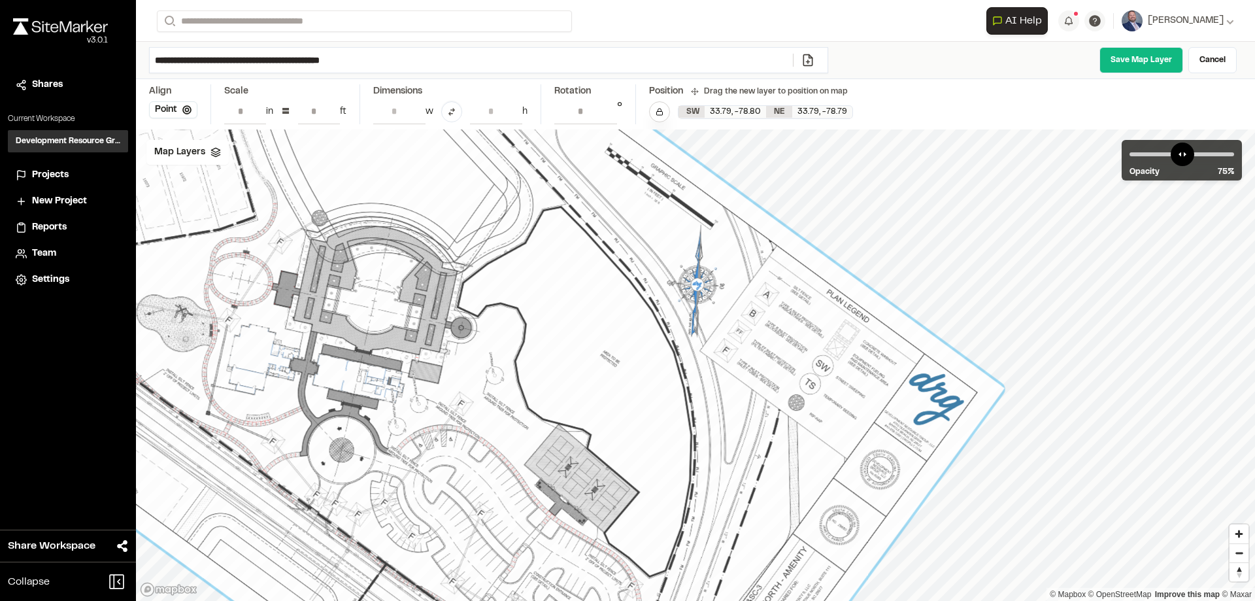
click at [608, 113] on input "**" at bounding box center [585, 111] width 63 height 25
click at [608, 113] on input "*****" at bounding box center [585, 111] width 63 height 25
click at [608, 113] on input "****" at bounding box center [585, 111] width 63 height 25
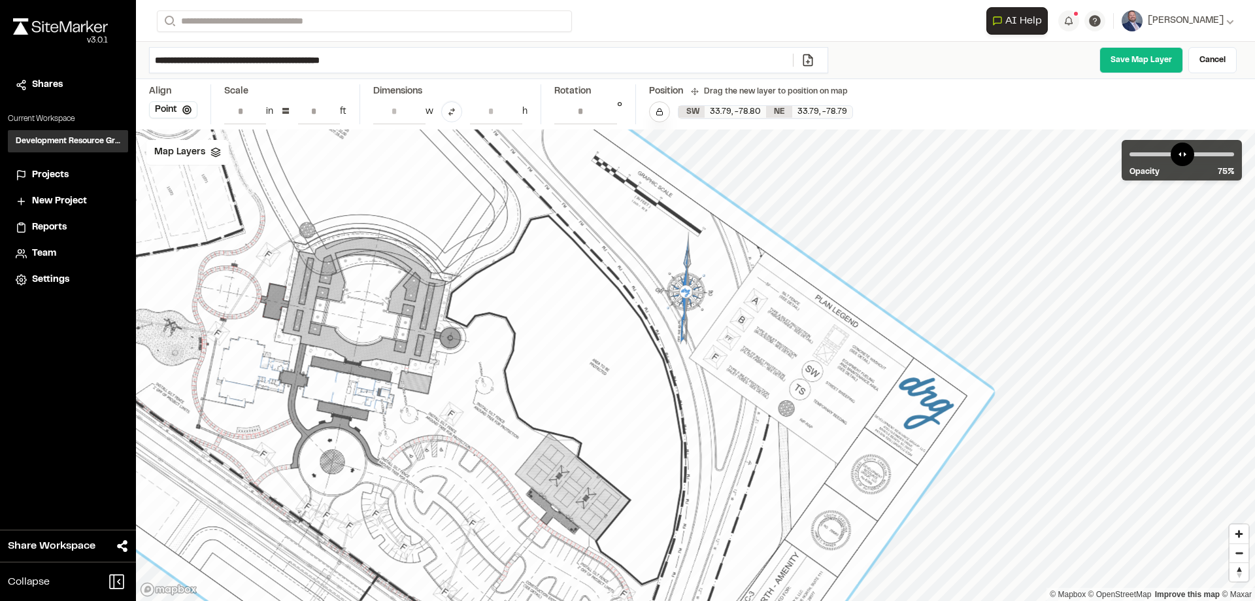
drag, startPoint x: 499, startPoint y: 246, endPoint x: 488, endPoint y: 256, distance: 14.8
click at [488, 256] on div at bounding box center [429, 373] width 1129 height 1056
click at [605, 114] on input "*****" at bounding box center [585, 111] width 63 height 25
click at [605, 114] on input "**" at bounding box center [585, 111] width 63 height 25
click at [605, 114] on input "*****" at bounding box center [585, 111] width 63 height 25
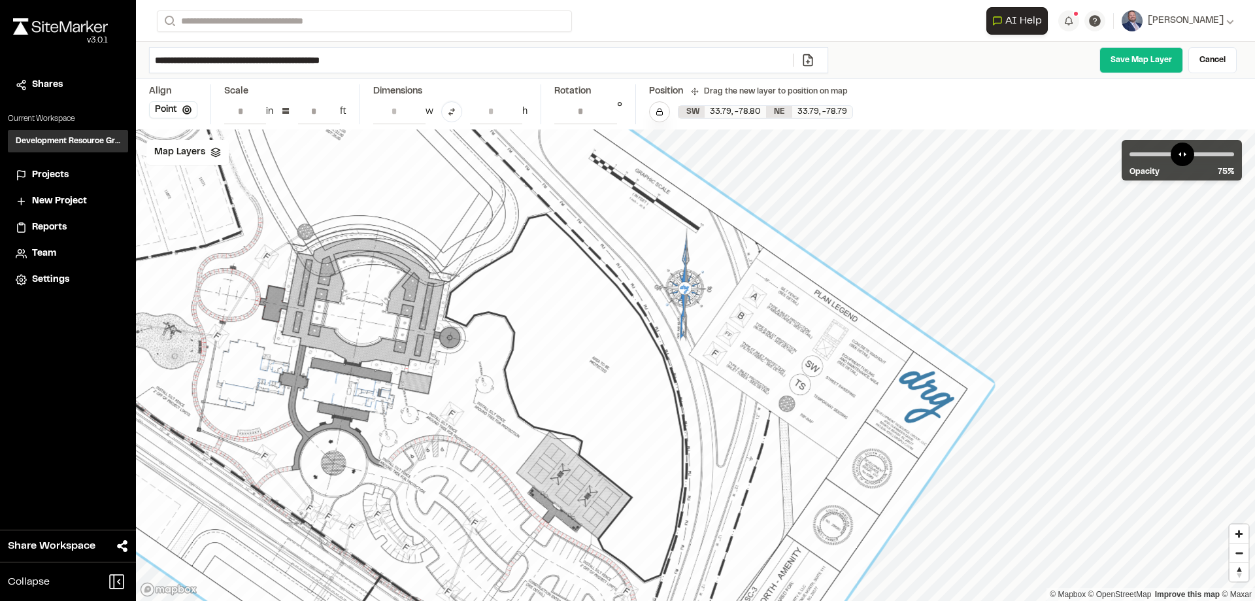
click at [605, 114] on input "****" at bounding box center [585, 111] width 63 height 25
type input "*****"
click at [605, 114] on input "*****" at bounding box center [585, 111] width 63 height 25
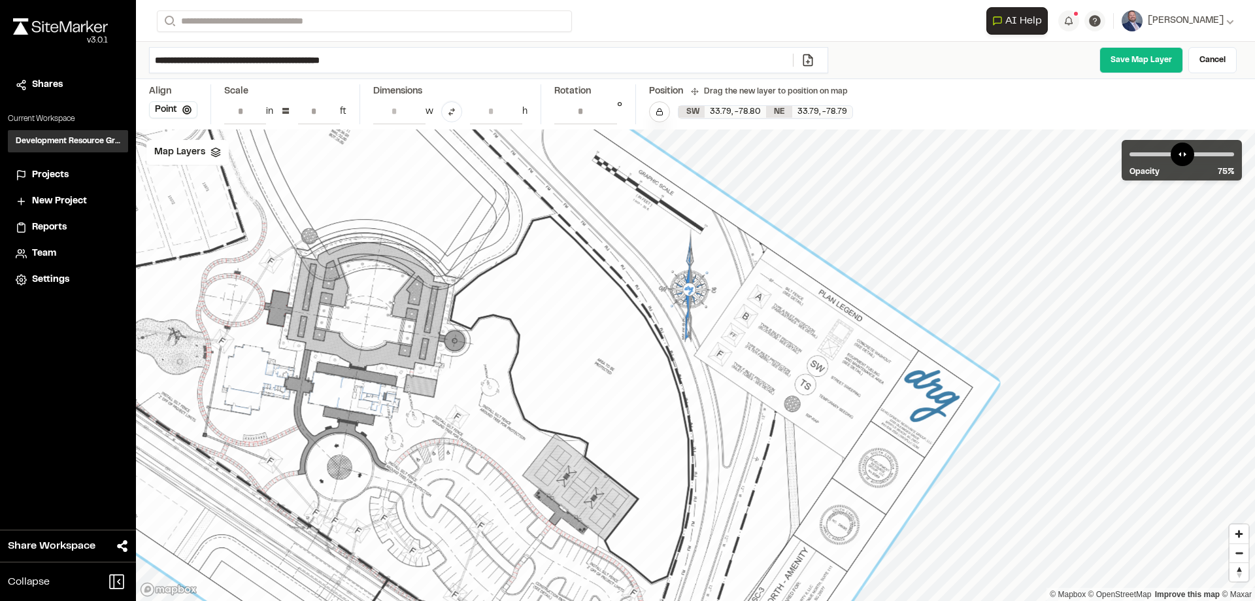
click at [529, 347] on div at bounding box center [434, 375] width 1130 height 1047
click at [657, 107] on button "Lock layer" at bounding box center [659, 111] width 21 height 21
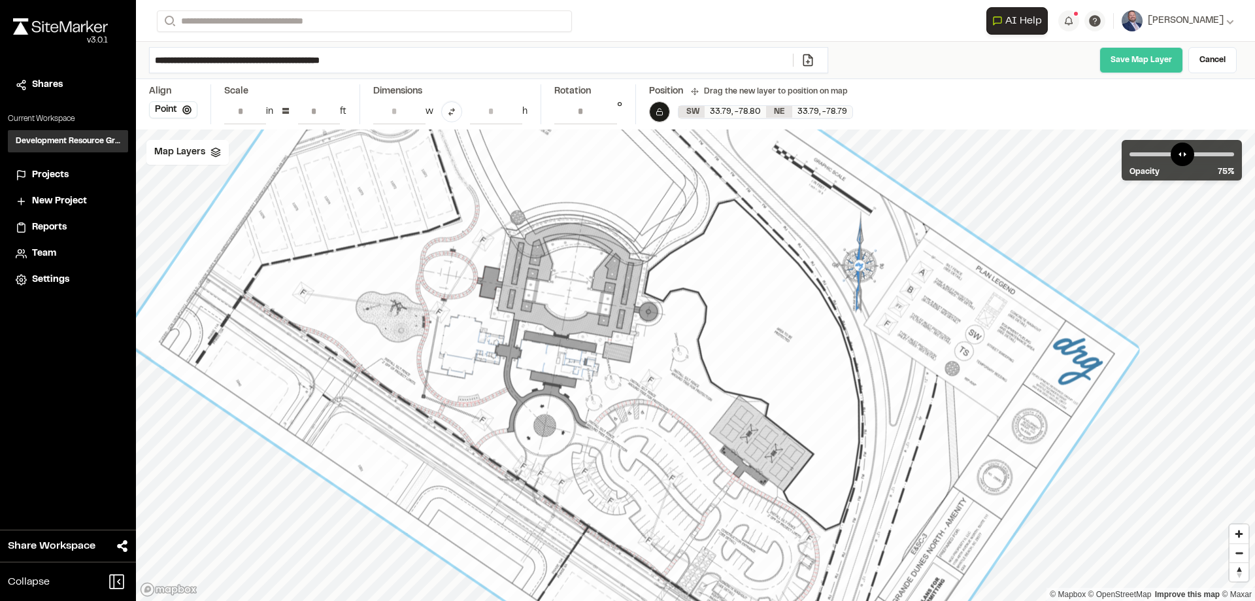
click at [1129, 62] on link "Save Map Layer" at bounding box center [1141, 60] width 84 height 26
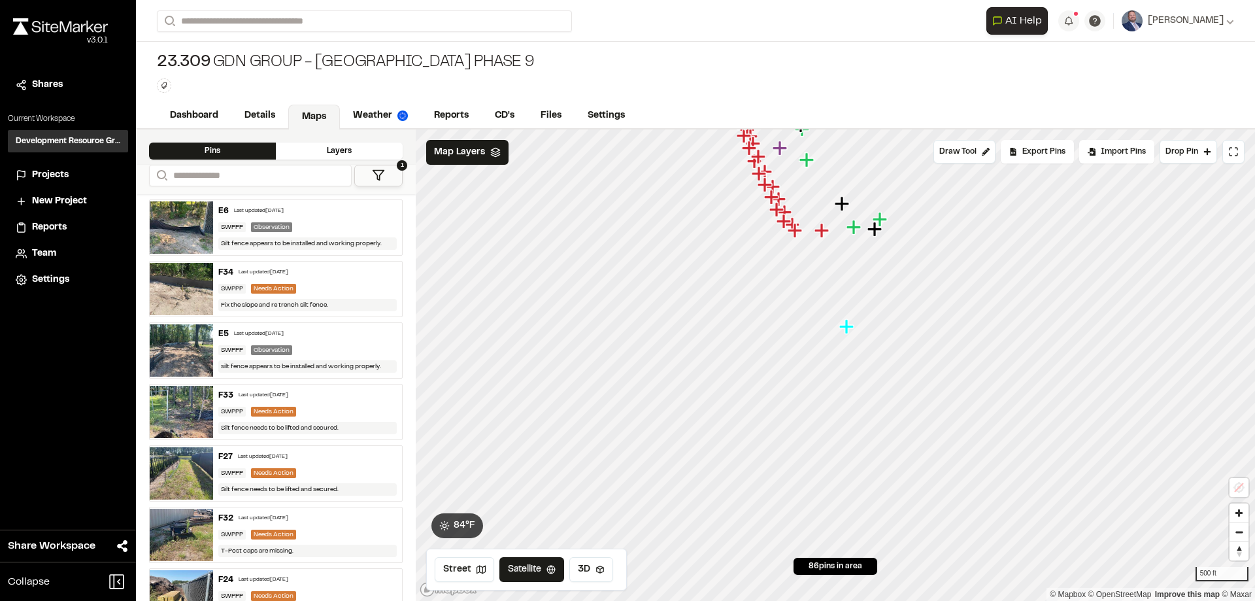
click at [52, 175] on span "Projects" at bounding box center [50, 175] width 37 height 14
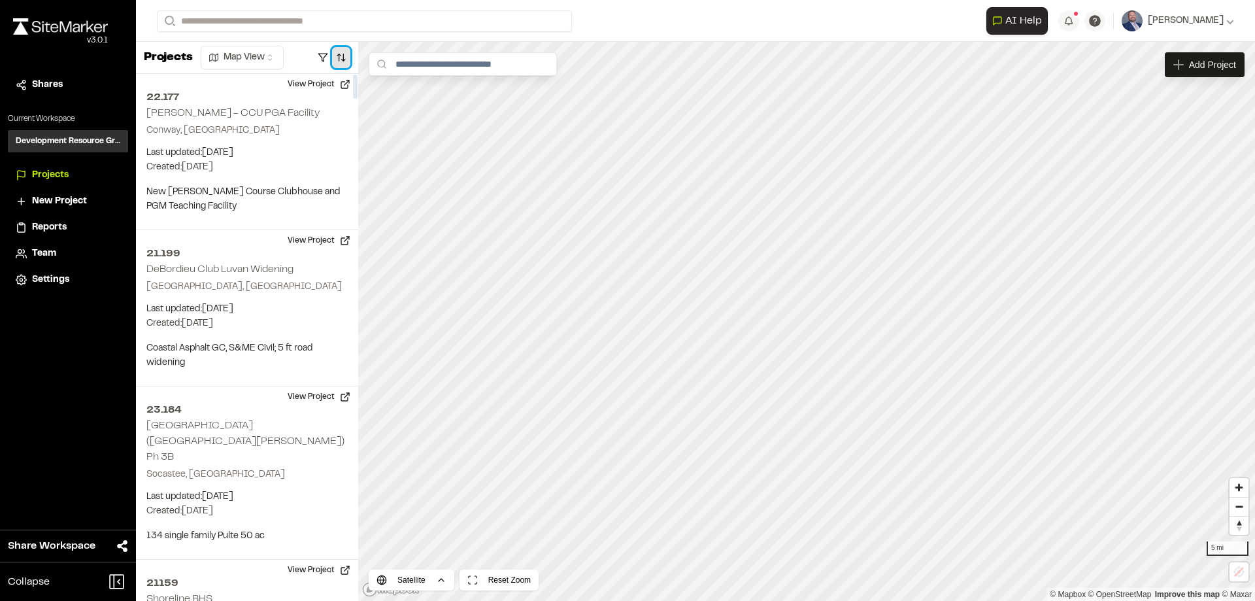
click at [341, 50] on button "button" at bounding box center [341, 57] width 18 height 21
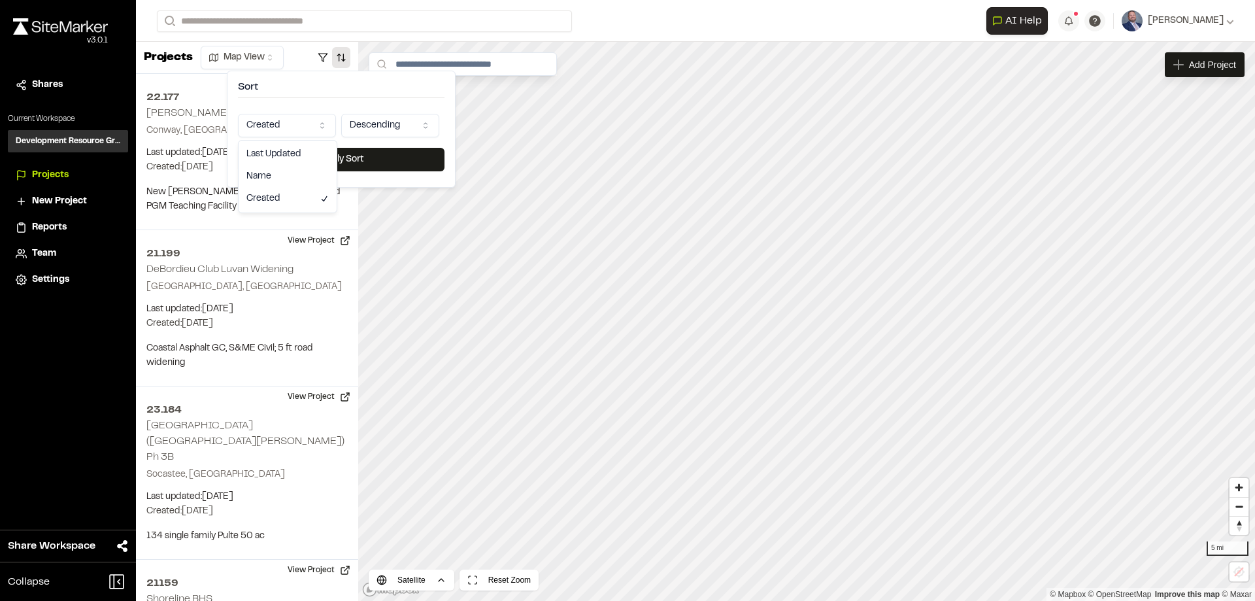
click at [312, 120] on html "Close sidebar v 3.0.1 Shares Current Workspace Development Resource Group DR Pr…" at bounding box center [627, 300] width 1255 height 601
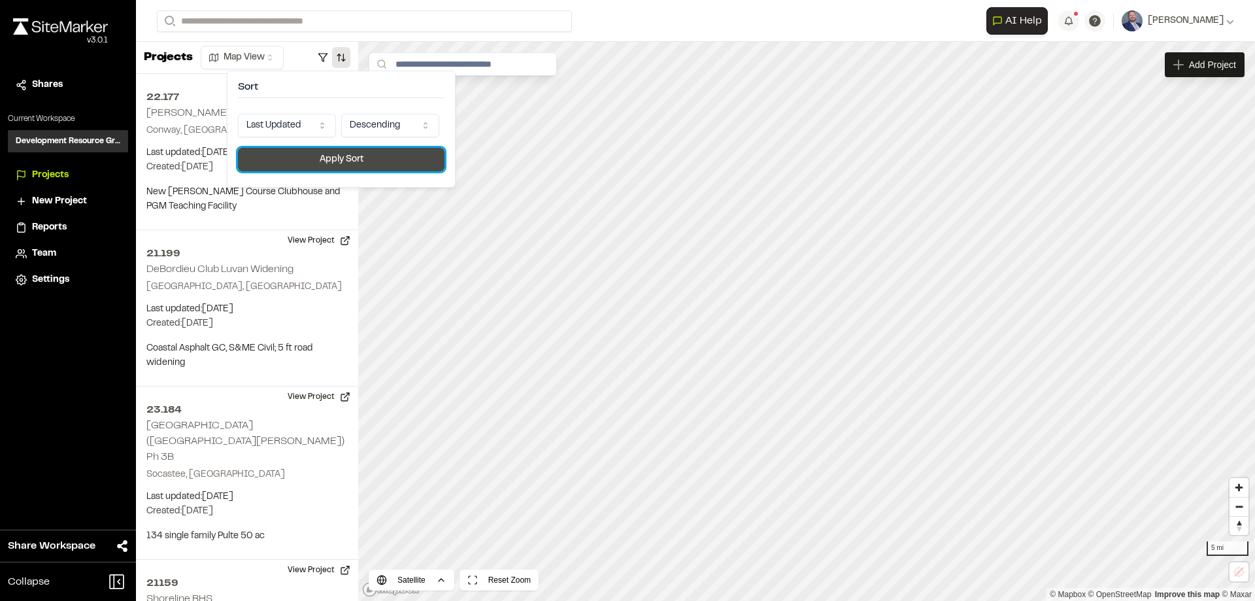
click at [359, 160] on button "Apply Sort" at bounding box center [341, 160] width 206 height 24
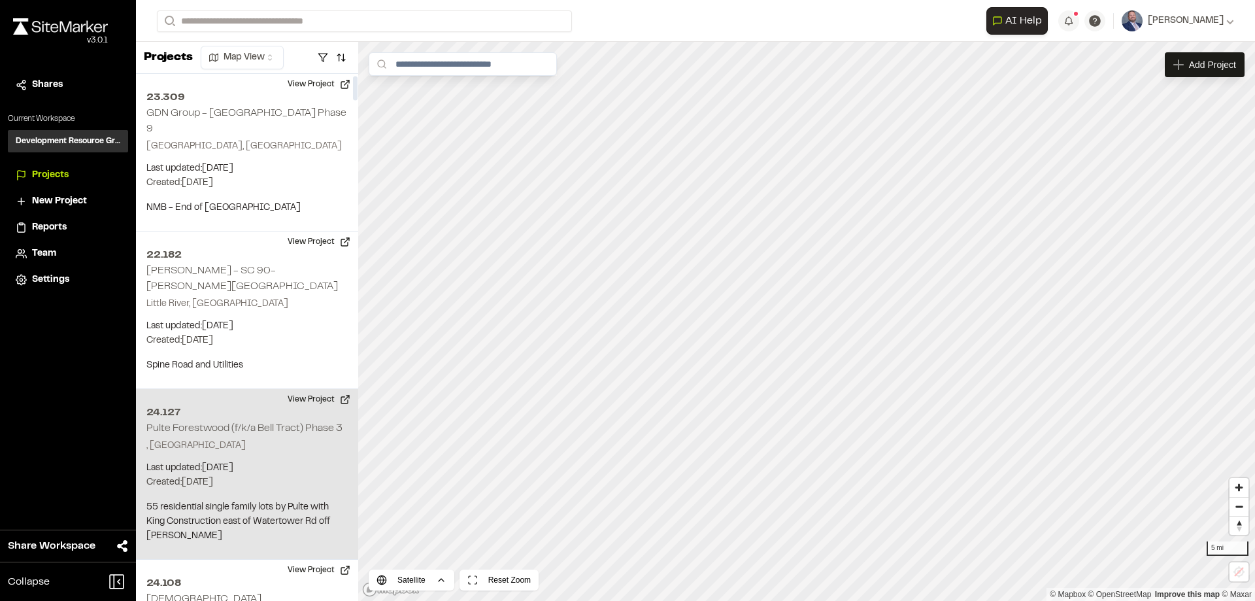
scroll to position [65, 0]
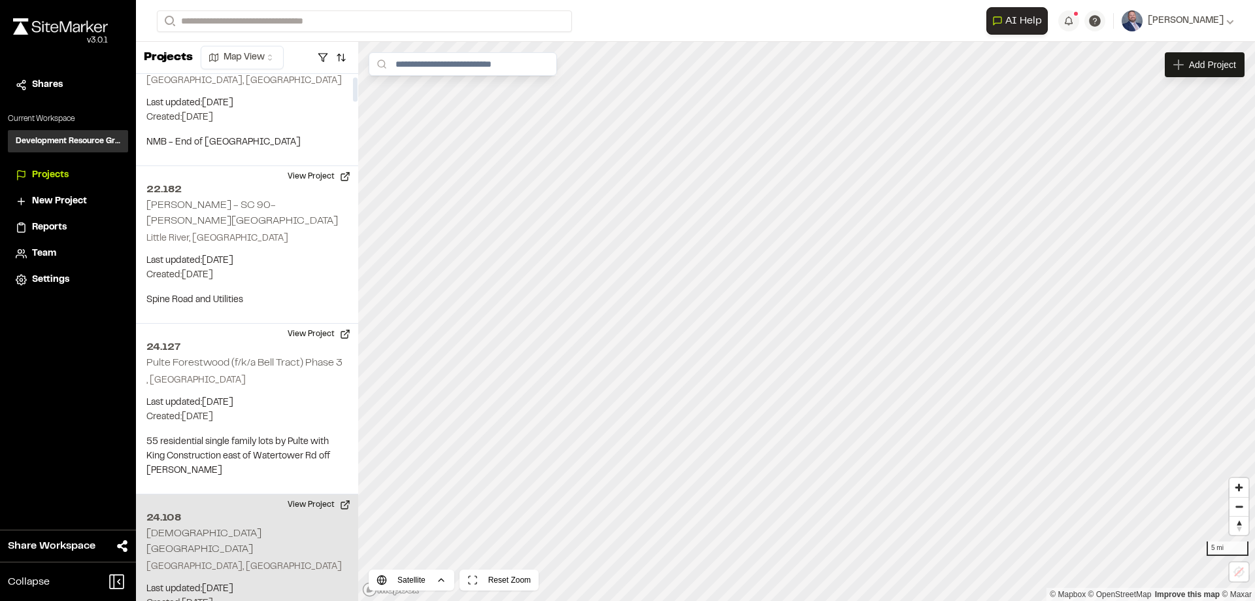
click at [238, 495] on div "24.108 [DEMOGRAPHIC_DATA][GEOGRAPHIC_DATA] [GEOGRAPHIC_DATA], [GEOGRAPHIC_DATA]…" at bounding box center [247, 560] width 222 height 133
click at [325, 494] on button "View Project" at bounding box center [319, 504] width 78 height 21
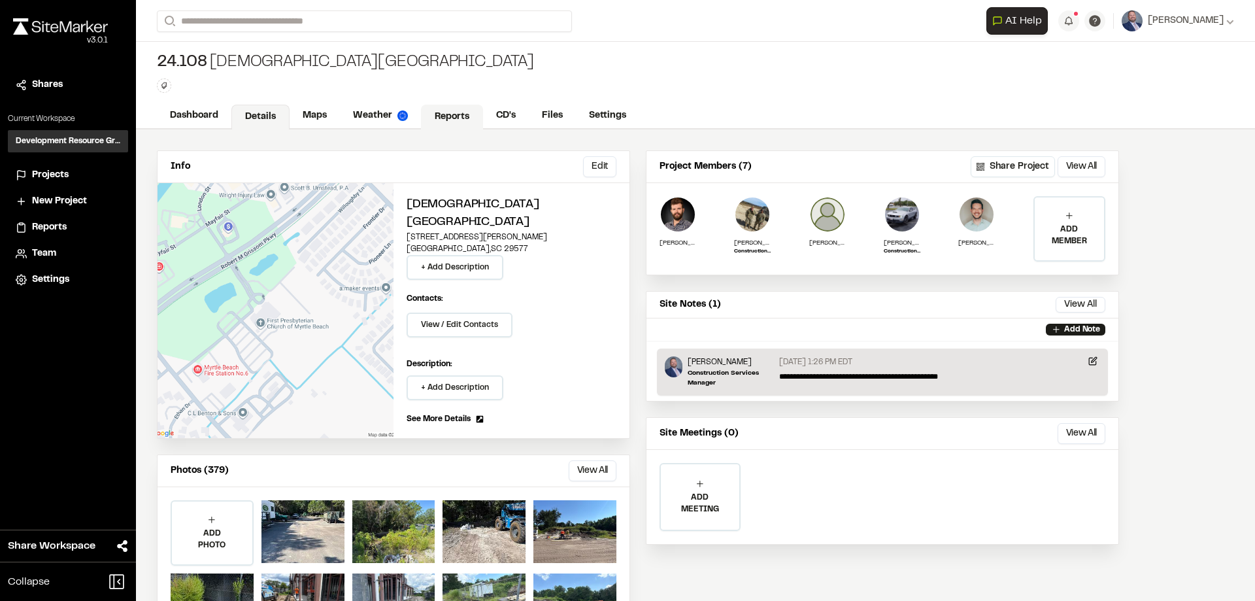
click at [439, 116] on link "Reports" at bounding box center [452, 117] width 62 height 25
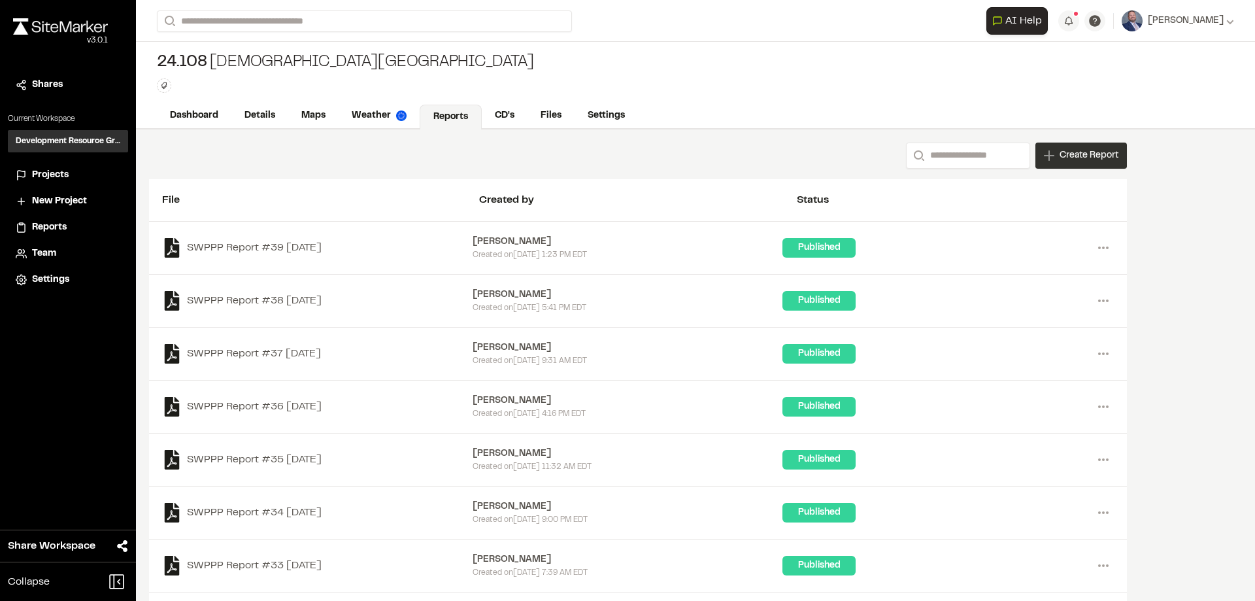
click at [1119, 156] on div "Create Report" at bounding box center [1080, 155] width 91 height 26
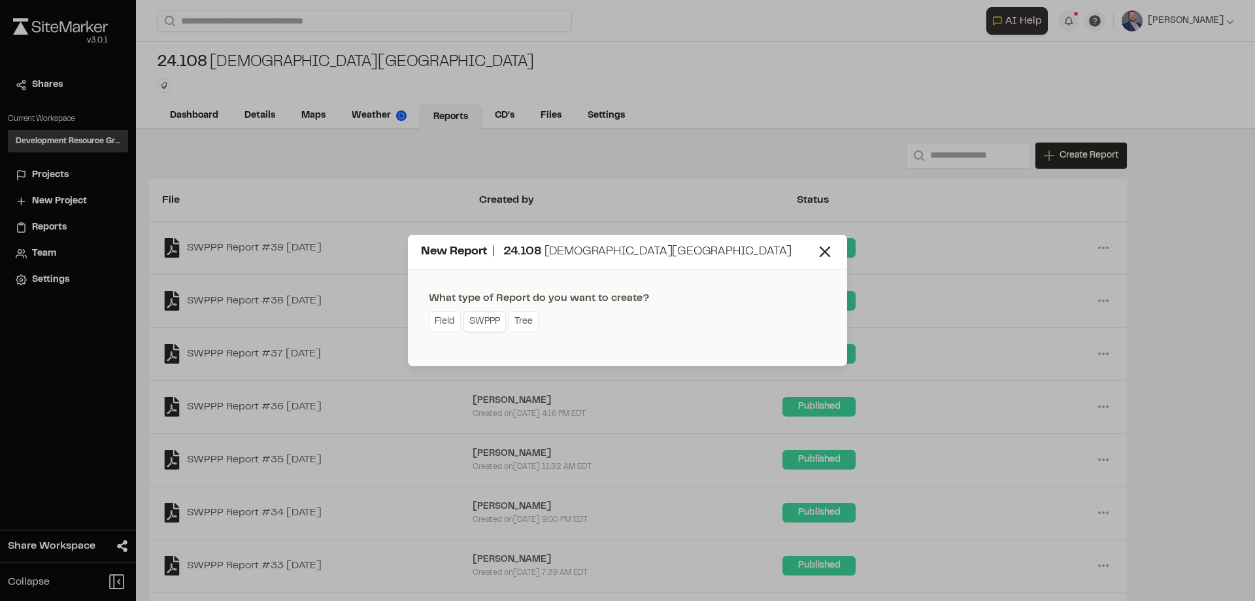
click at [486, 321] on link "SWPPP" at bounding box center [484, 321] width 42 height 21
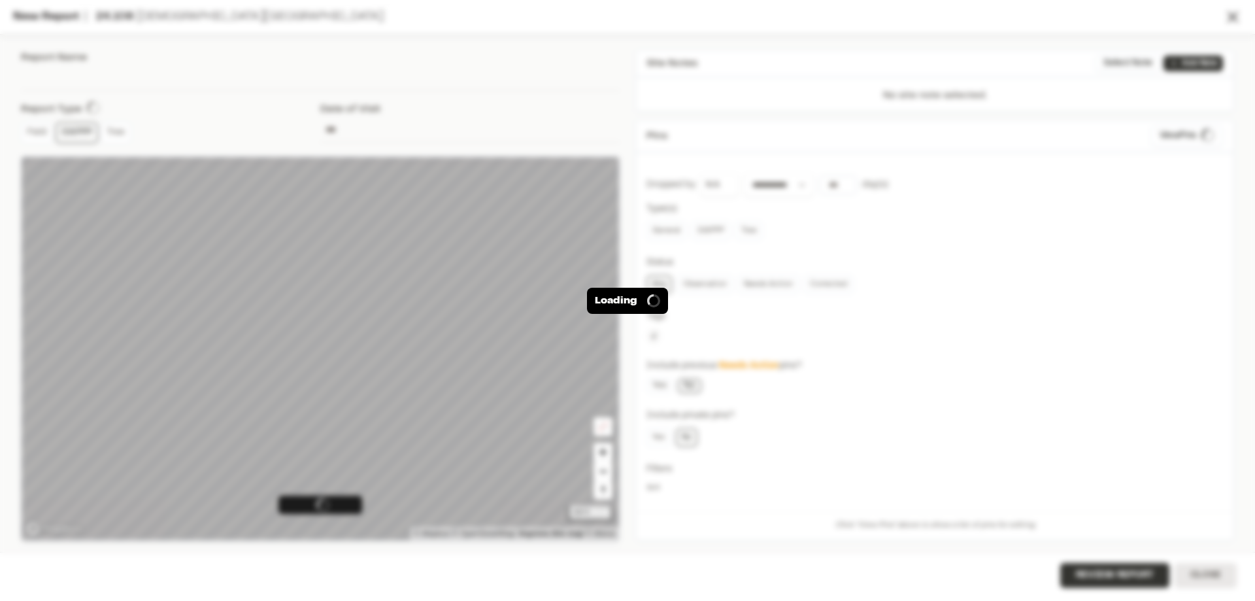
type input "**********"
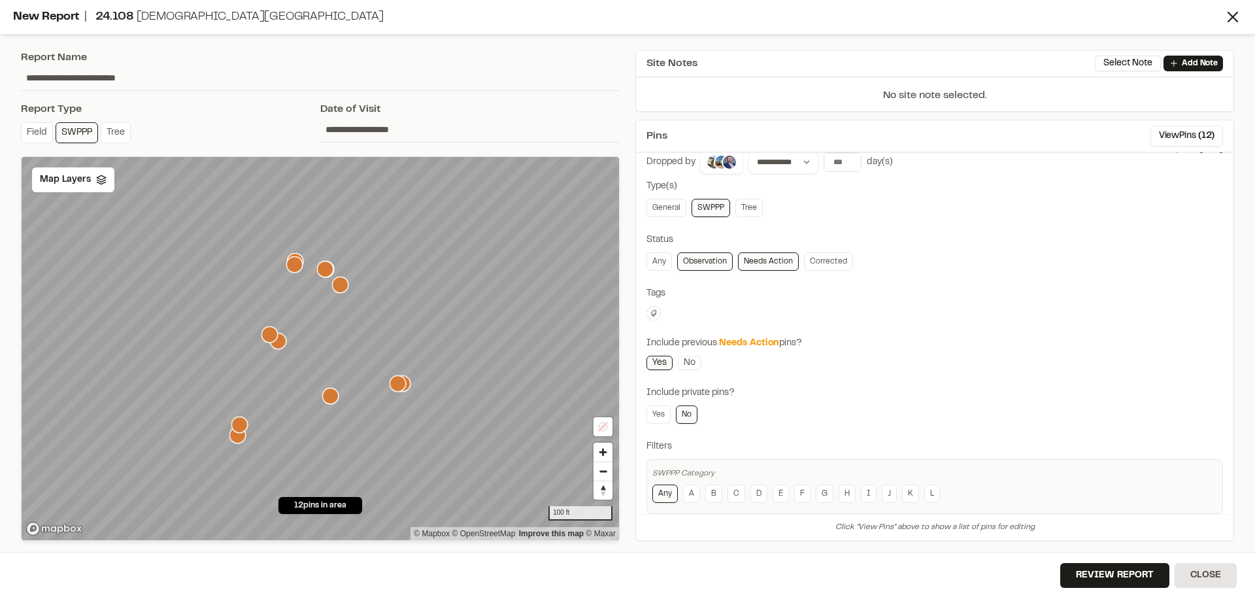
scroll to position [41, 0]
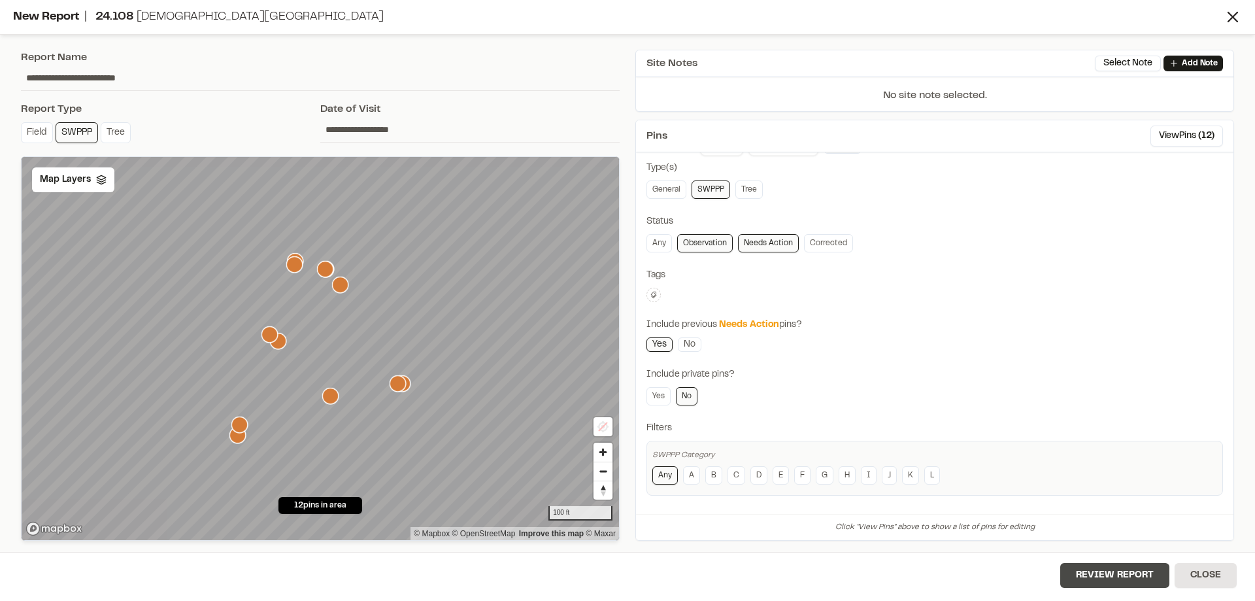
click at [1111, 568] on button "Review Report" at bounding box center [1114, 575] width 109 height 25
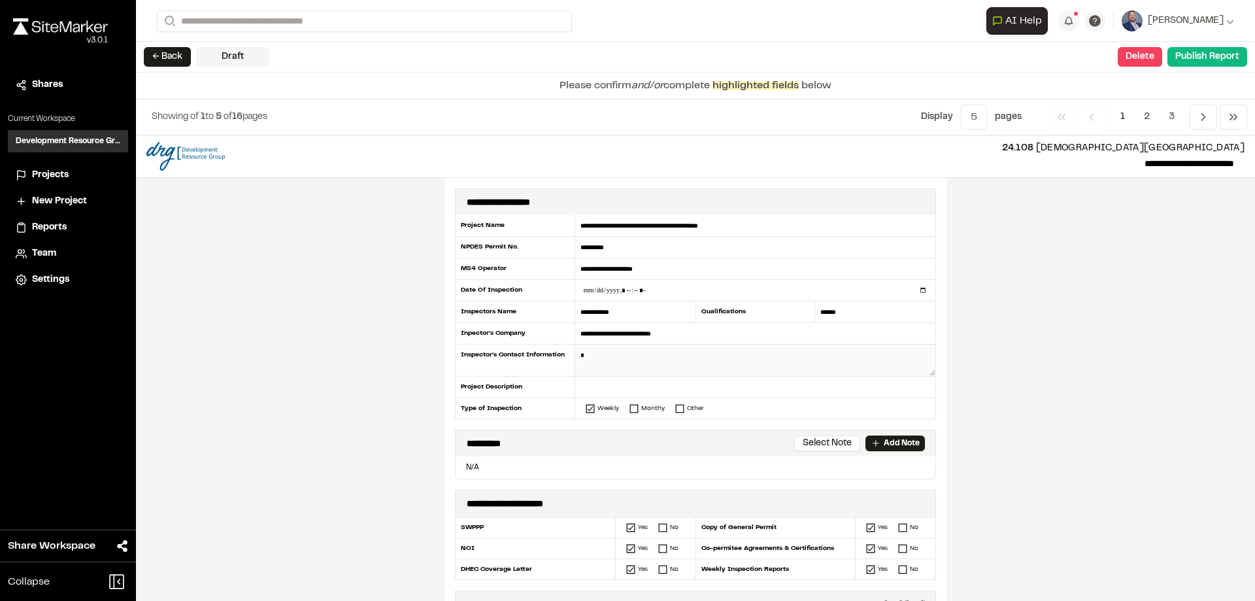
click at [629, 363] on textarea at bounding box center [755, 360] width 360 height 32
click at [752, 355] on textarea at bounding box center [755, 360] width 360 height 32
type textarea "**********"
click at [739, 329] on input "**********" at bounding box center [755, 334] width 360 height 22
type input "**********"
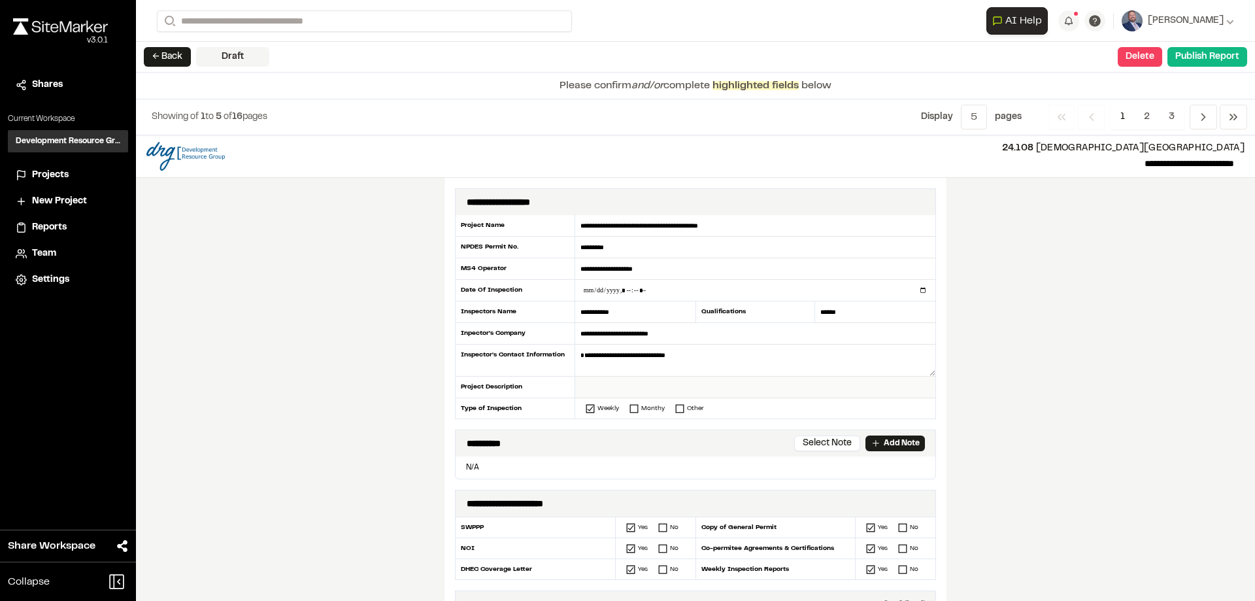
click at [731, 378] on input "text" at bounding box center [755, 387] width 360 height 22
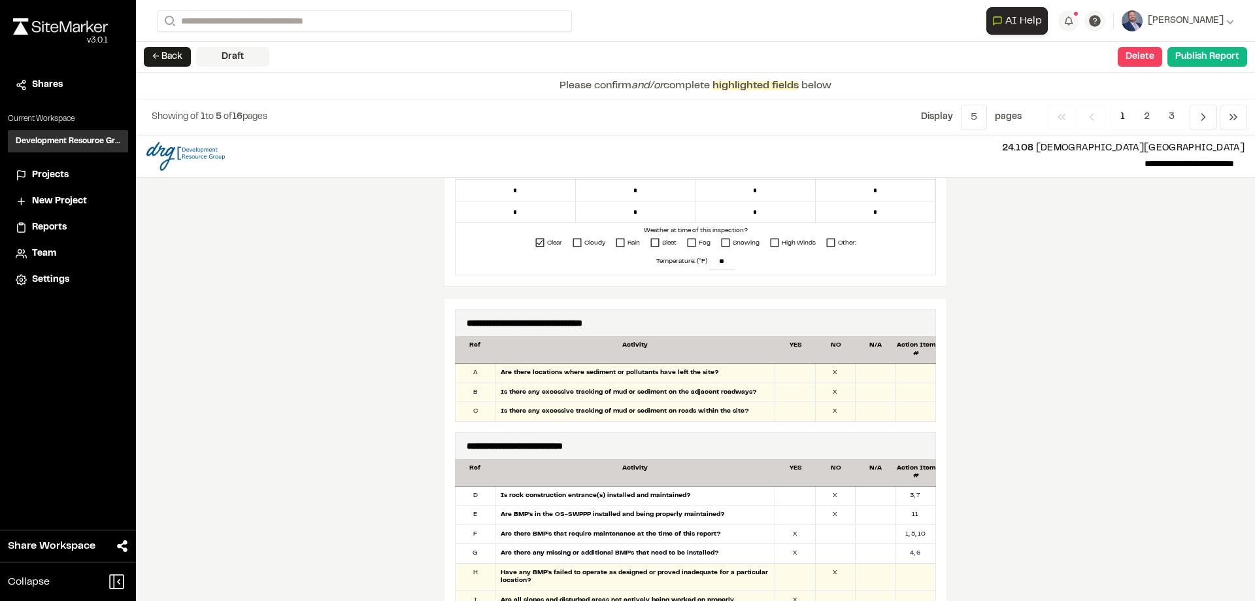
scroll to position [588, 0]
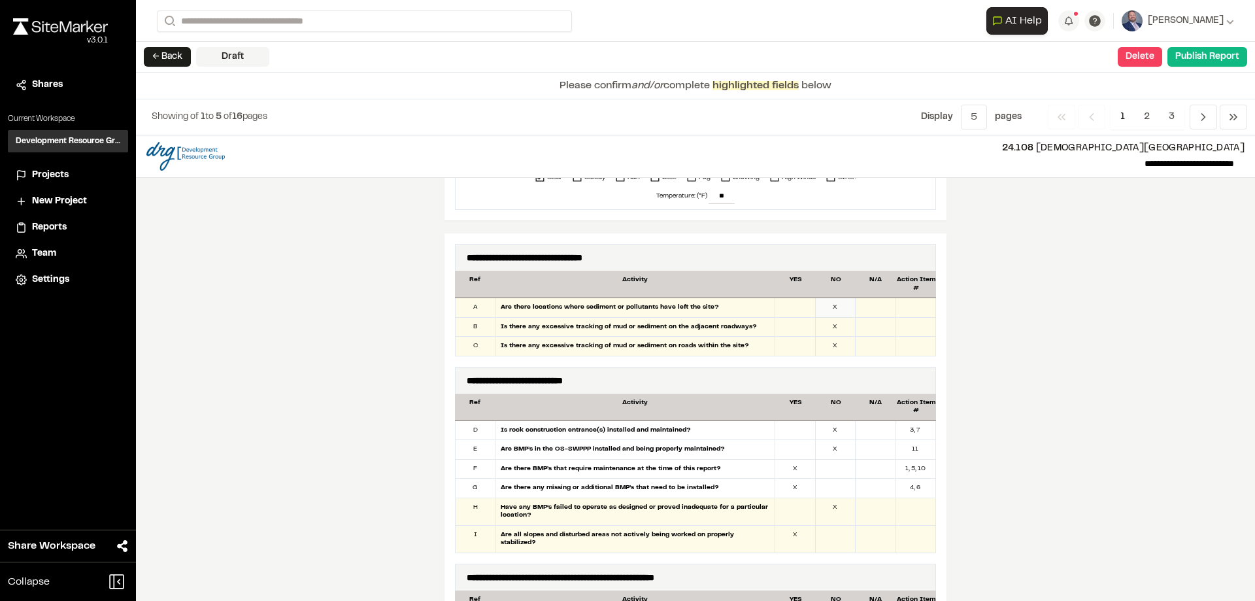
click at [834, 305] on div "X" at bounding box center [835, 307] width 40 height 19
click at [842, 327] on div "X" at bounding box center [835, 327] width 40 height 19
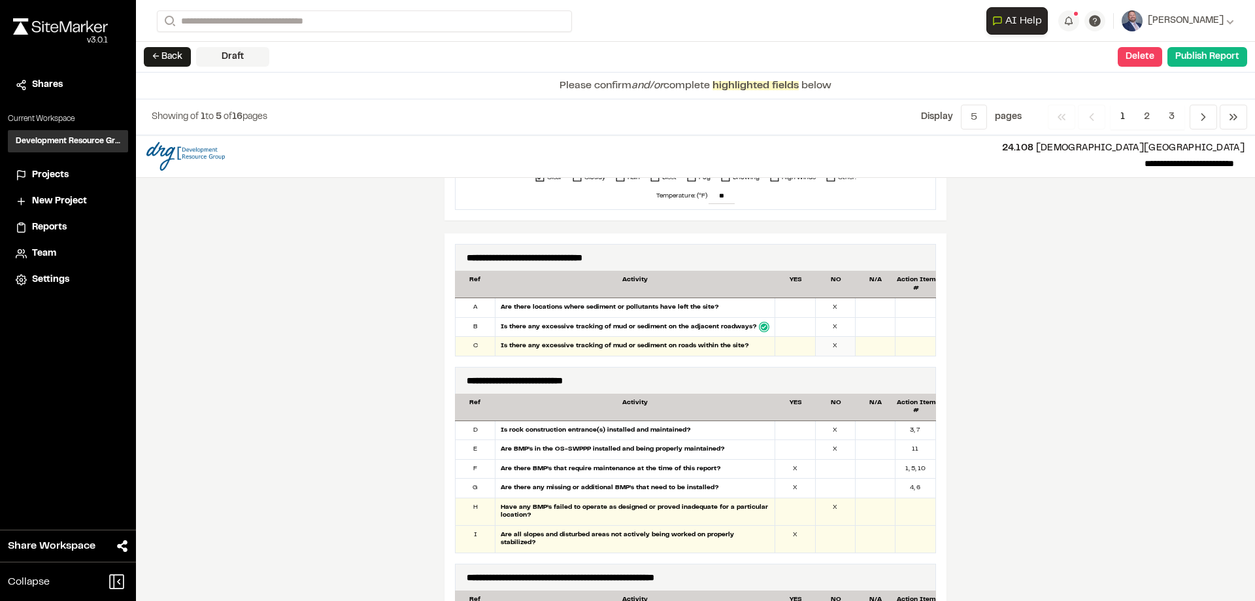
click at [838, 339] on div "X" at bounding box center [835, 346] width 40 height 19
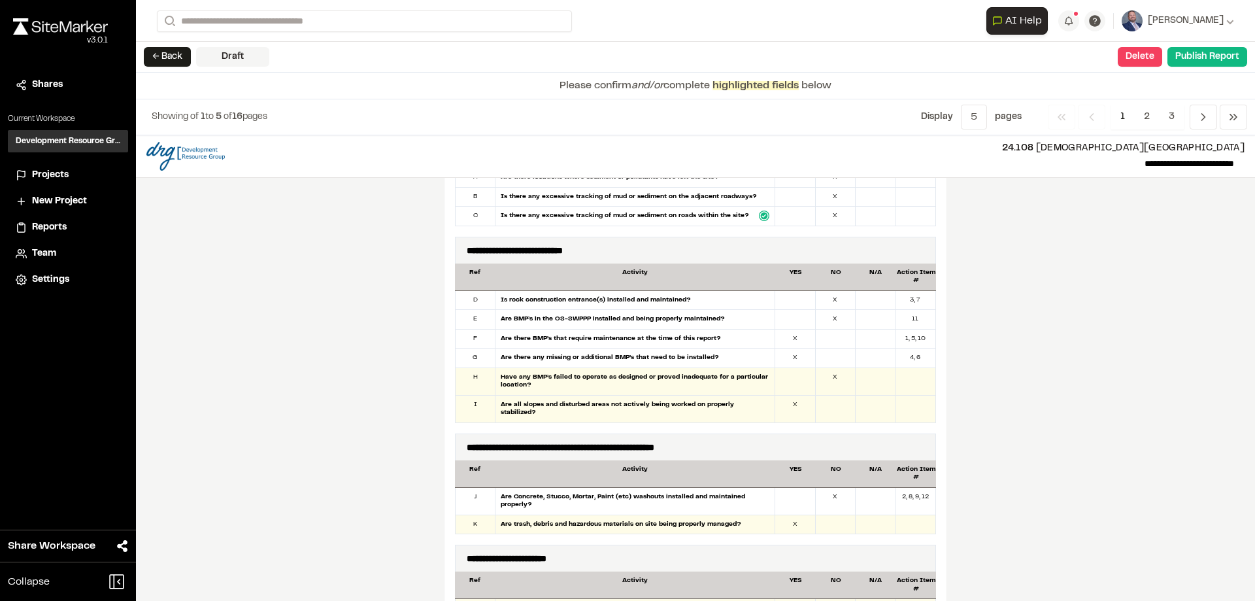
scroll to position [719, 0]
click at [793, 320] on div at bounding box center [795, 318] width 40 height 19
click at [911, 339] on div "1, 5, 10" at bounding box center [915, 338] width 40 height 19
click at [842, 380] on div "X" at bounding box center [835, 380] width 40 height 27
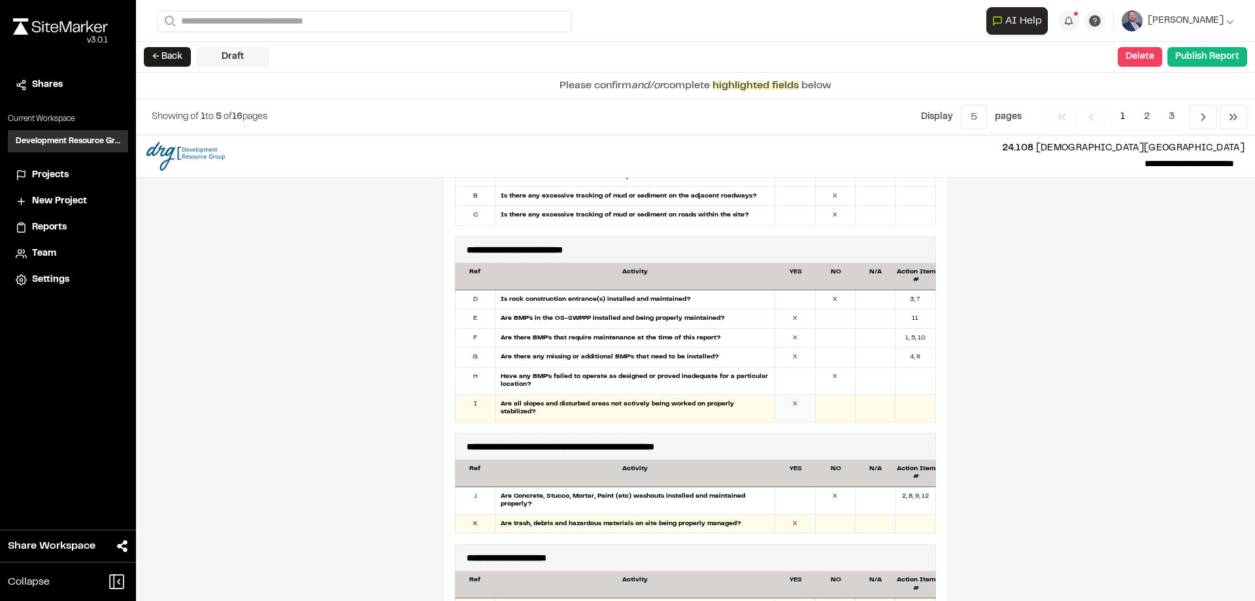
click at [804, 405] on div "X" at bounding box center [795, 408] width 40 height 27
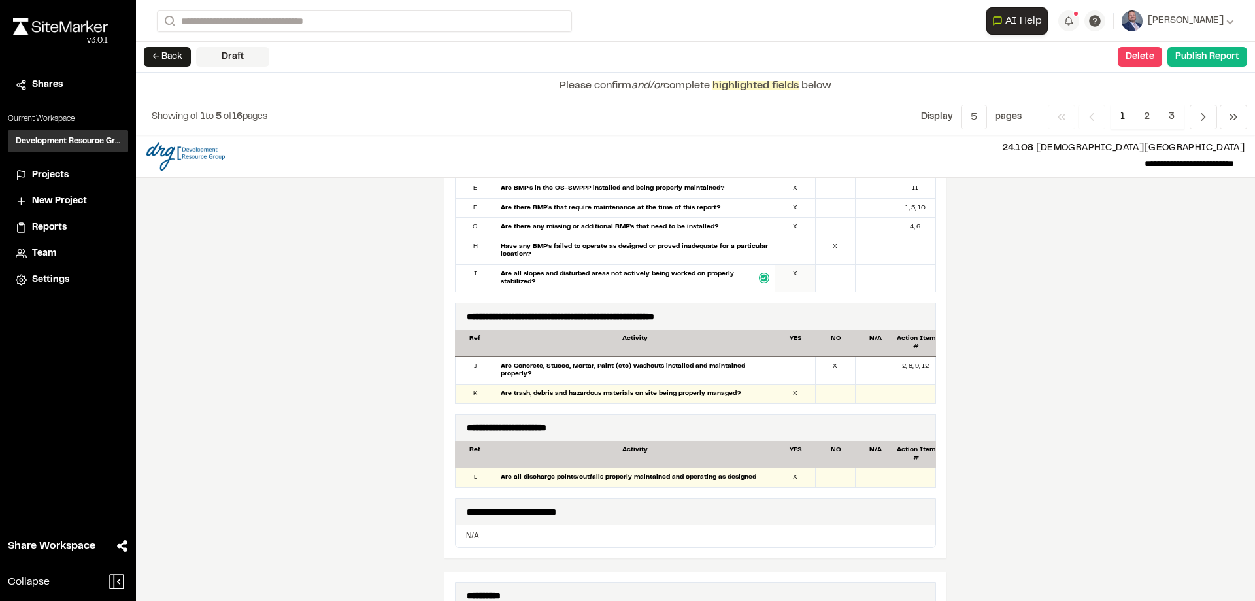
scroll to position [849, 0]
click at [802, 384] on div "X" at bounding box center [795, 393] width 40 height 19
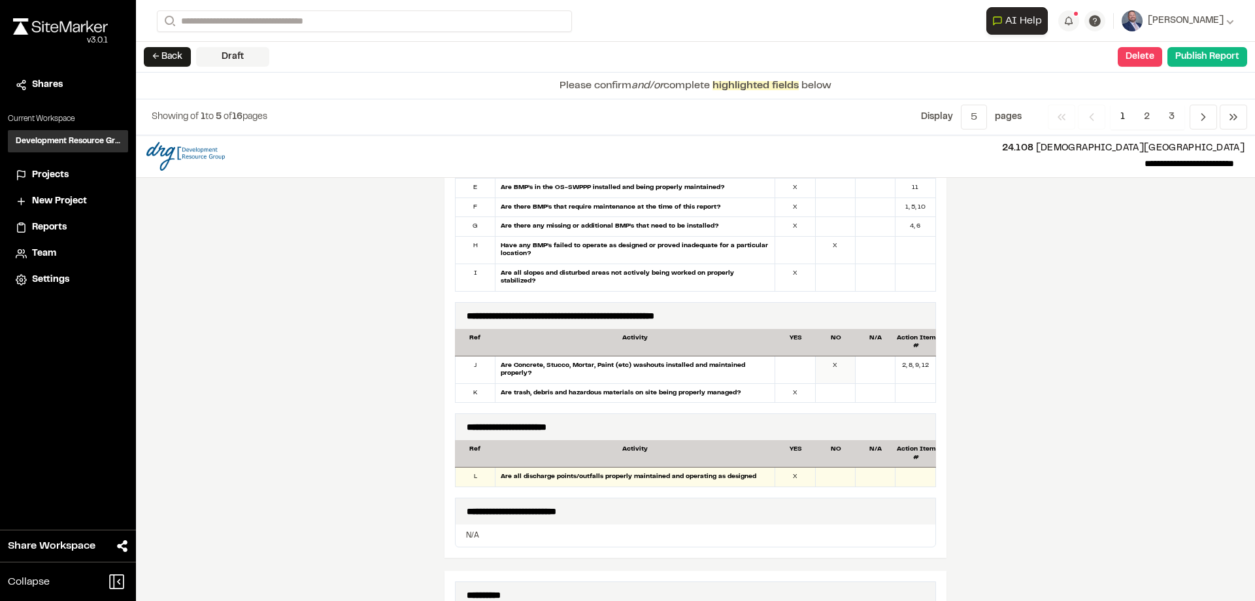
click at [823, 357] on div "X" at bounding box center [835, 369] width 40 height 27
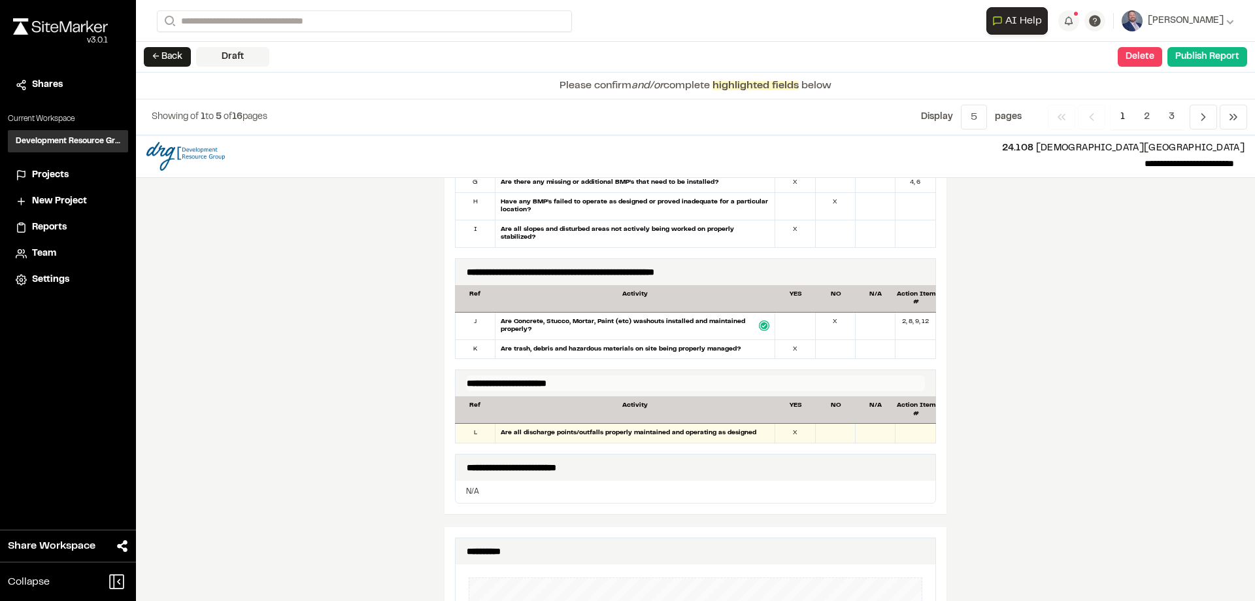
scroll to position [980, 0]
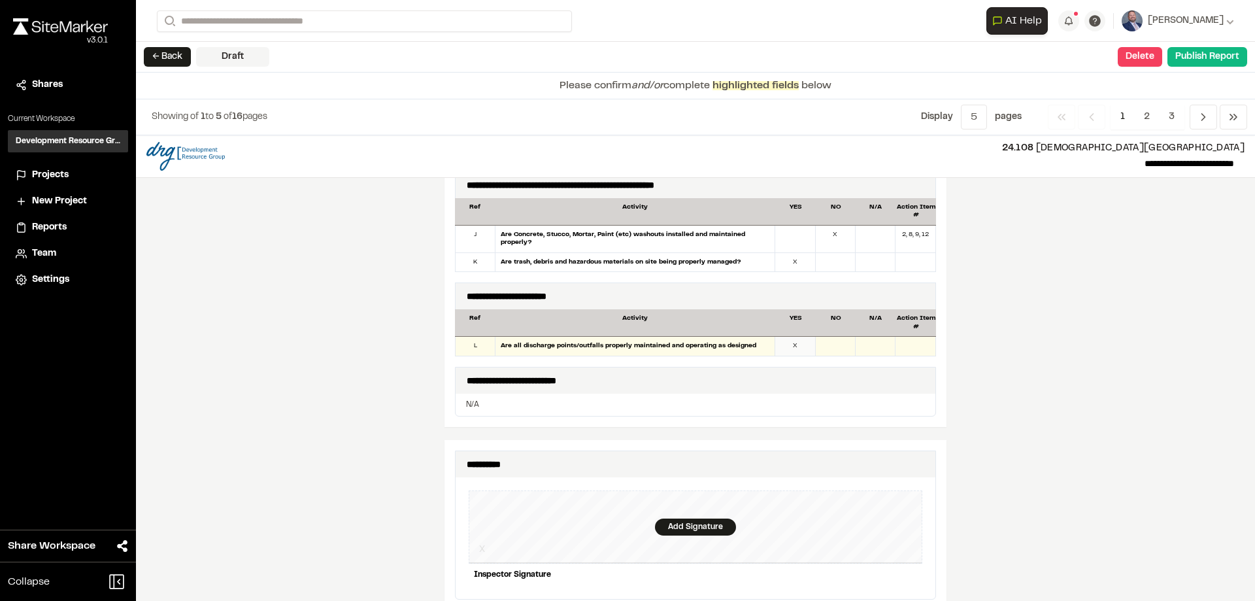
click at [791, 342] on div "X" at bounding box center [795, 346] width 40 height 19
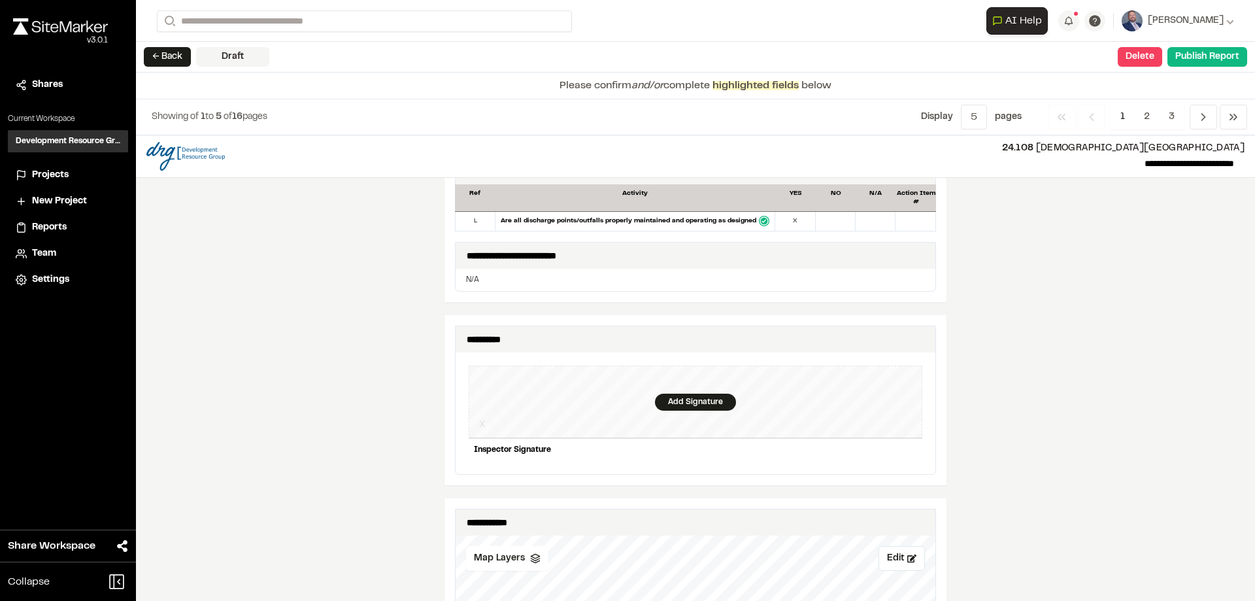
scroll to position [1111, 0]
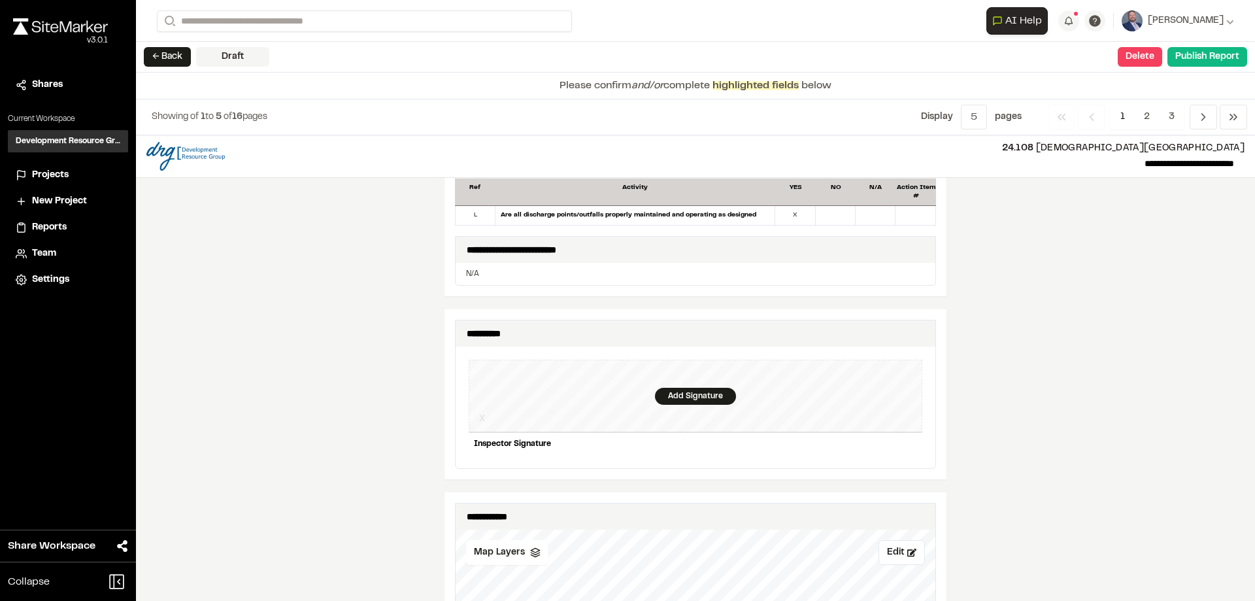
click at [510, 268] on p "N/A" at bounding box center [695, 274] width 459 height 12
click at [475, 268] on p "N/A" at bounding box center [695, 274] width 459 height 12
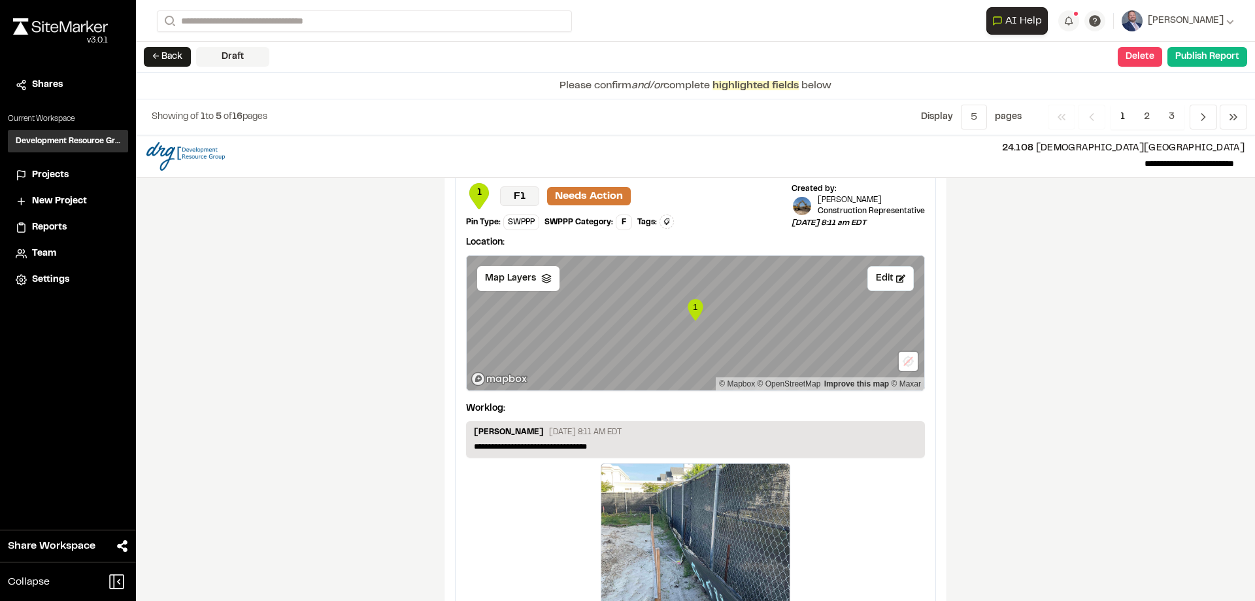
scroll to position [2026, 0]
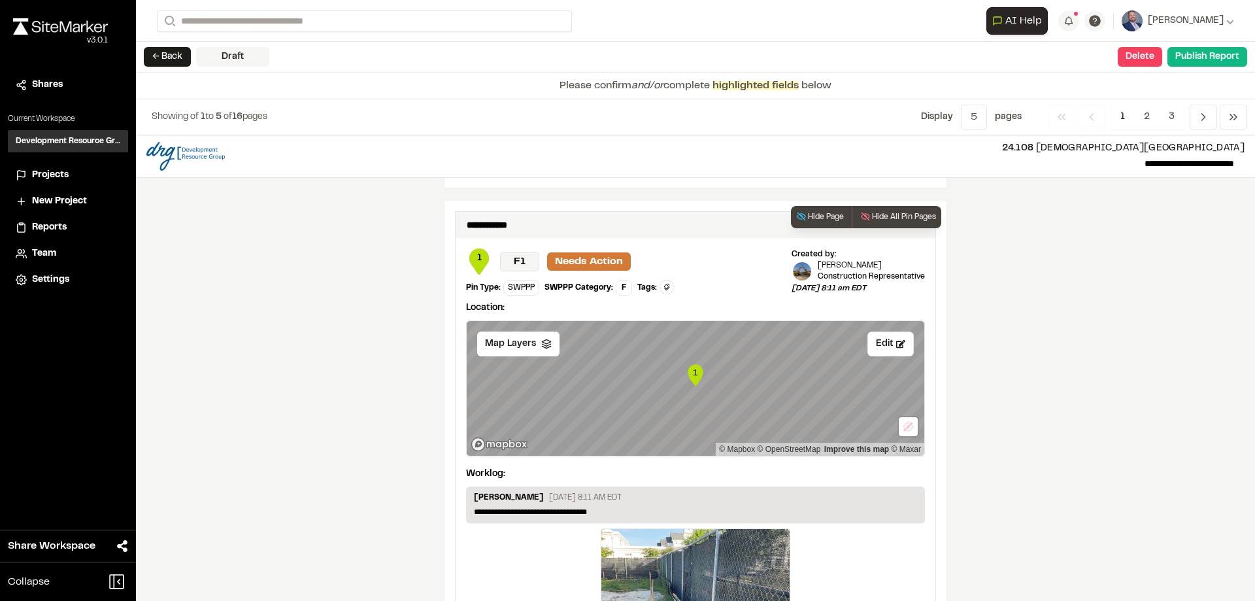
click at [583, 252] on p "Needs Action" at bounding box center [589, 261] width 84 height 18
click at [817, 208] on button "Hide Page" at bounding box center [820, 217] width 58 height 22
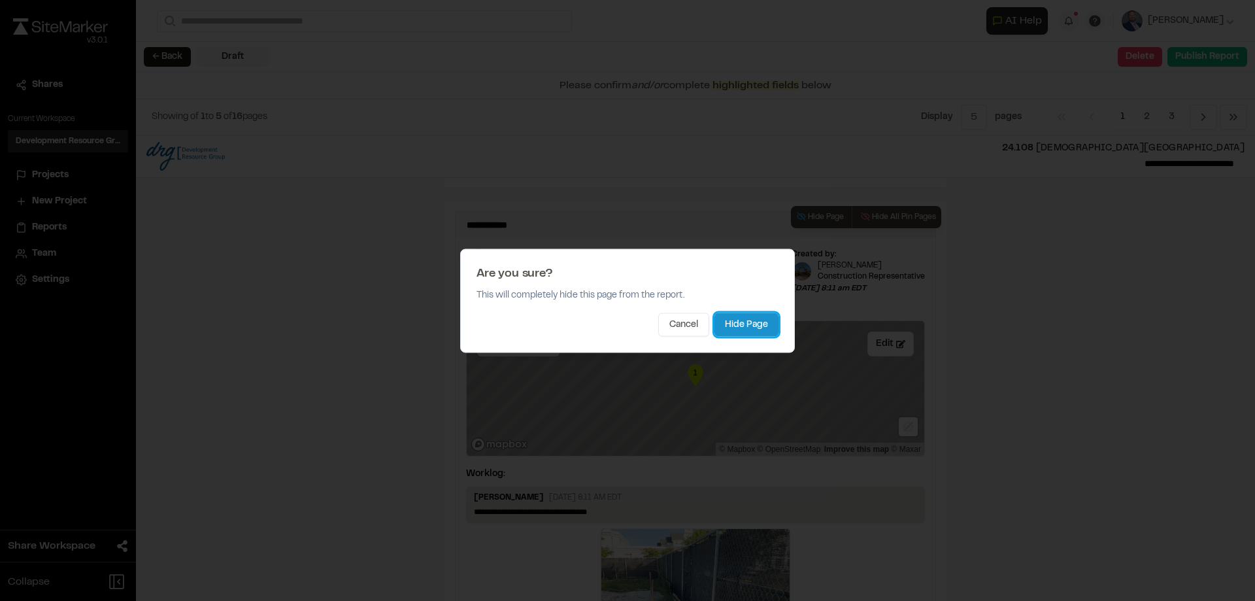
click at [738, 322] on button "Hide Page" at bounding box center [746, 324] width 64 height 24
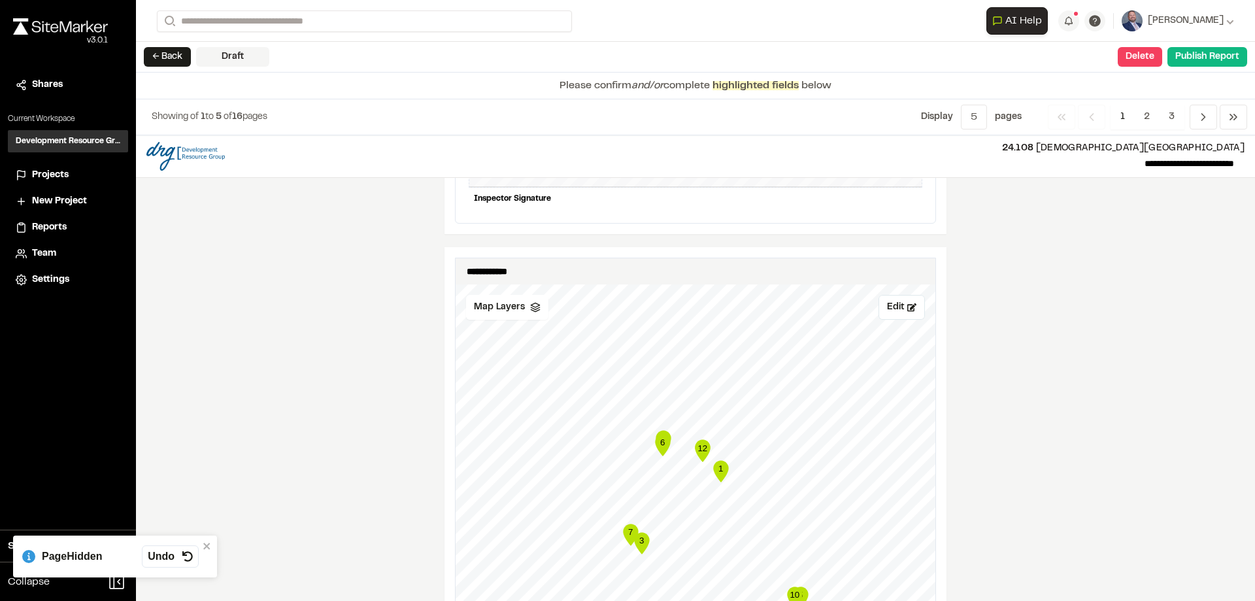
scroll to position [1617, 0]
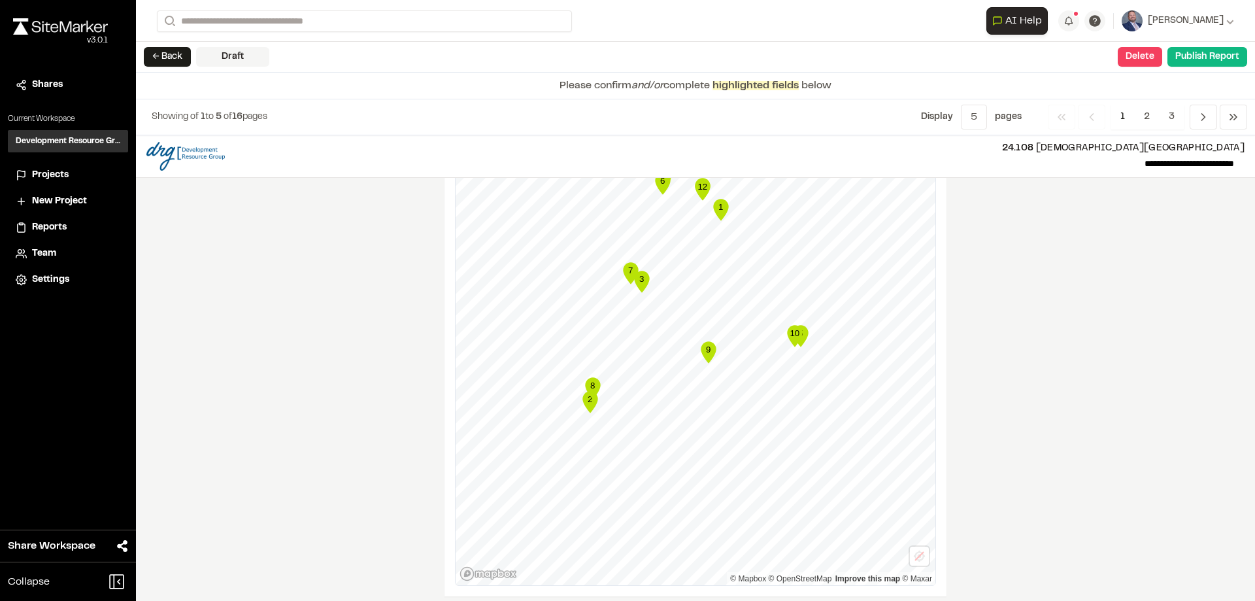
drag, startPoint x: 1205, startPoint y: 119, endPoint x: 1189, endPoint y: 131, distance: 20.0
click at [1205, 120] on icon "Navigation" at bounding box center [1202, 116] width 13 height 13
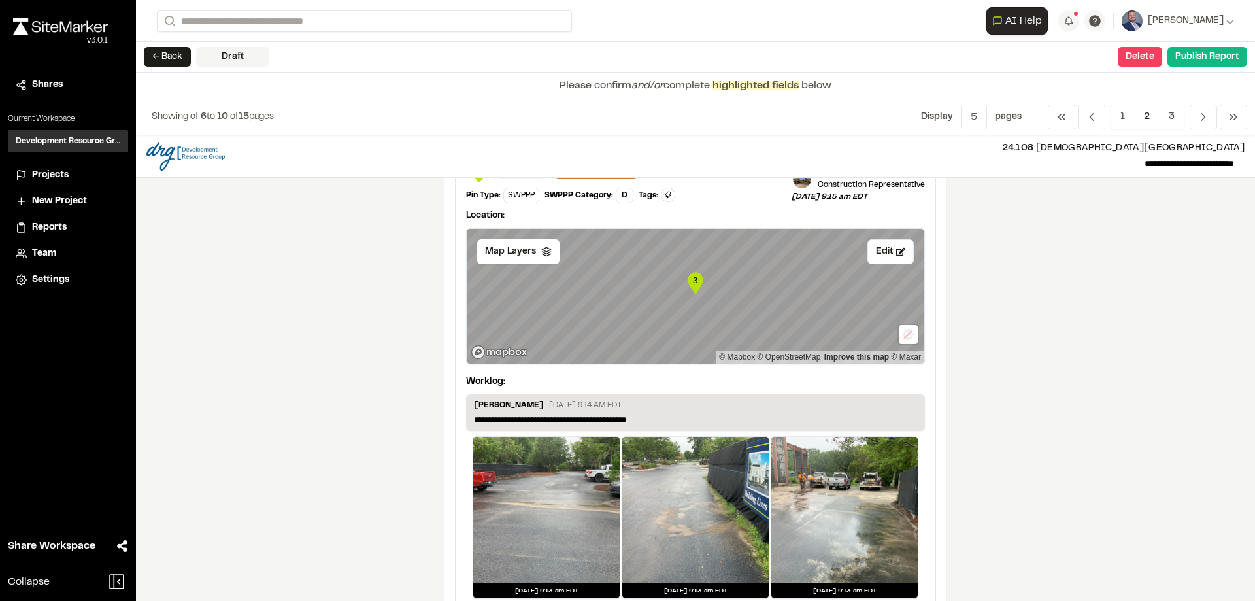
scroll to position [65, 0]
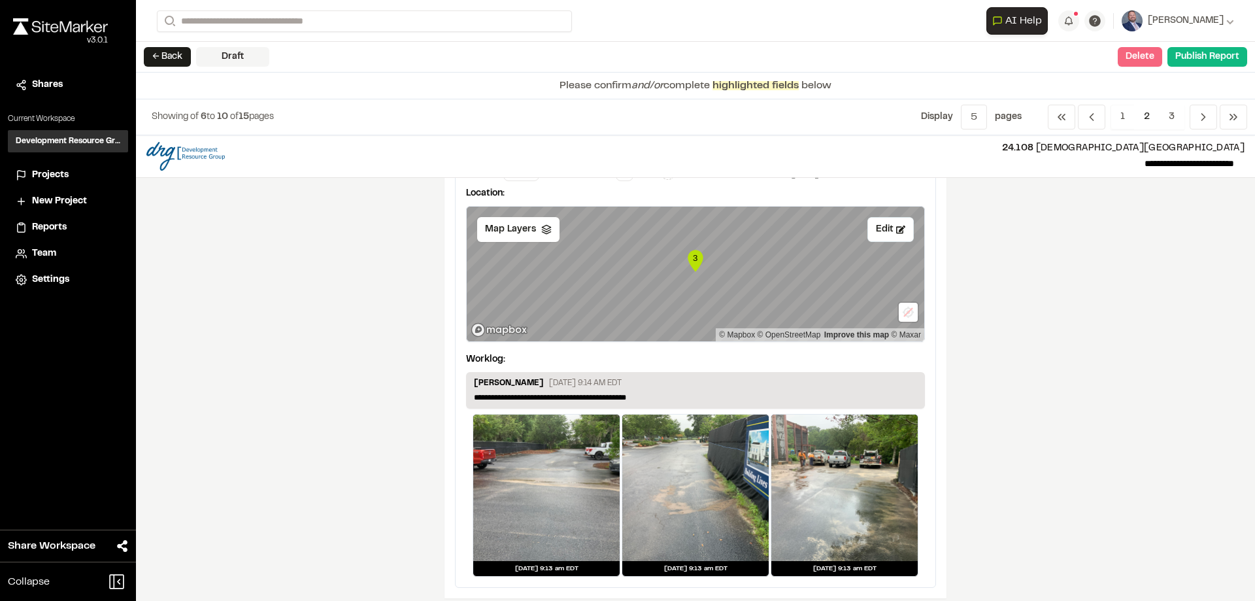
click at [1145, 57] on button "Delete" at bounding box center [1139, 57] width 44 height 20
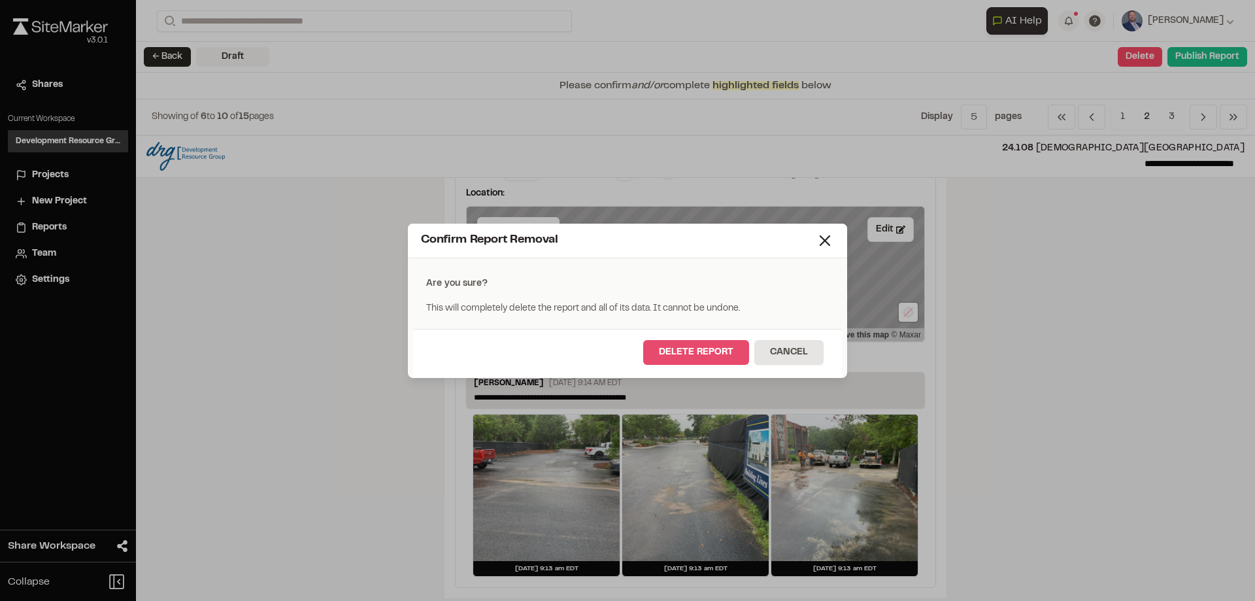
click at [687, 350] on button "Delete Report" at bounding box center [696, 352] width 106 height 25
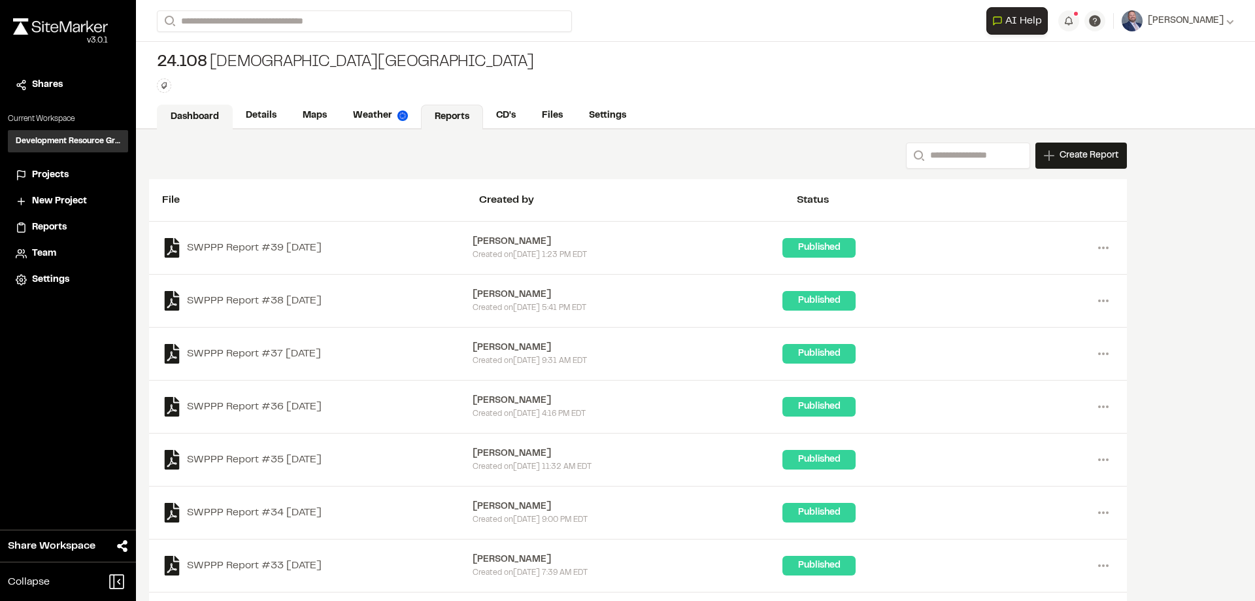
click at [192, 112] on link "Dashboard" at bounding box center [195, 117] width 76 height 25
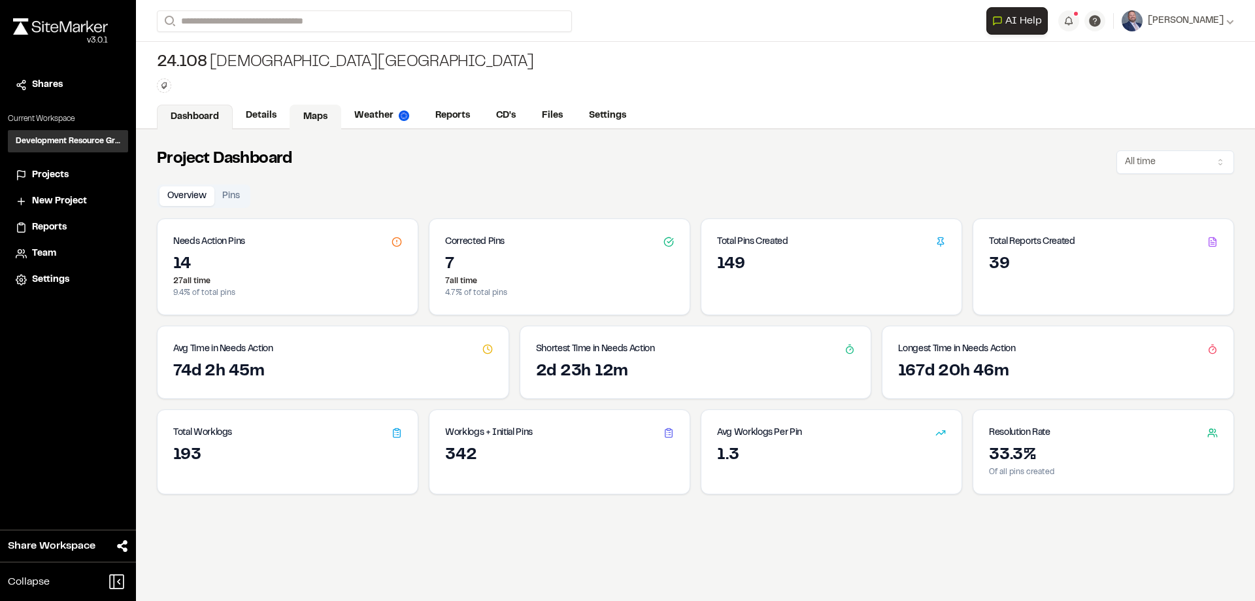
click at [324, 114] on link "Maps" at bounding box center [315, 117] width 52 height 25
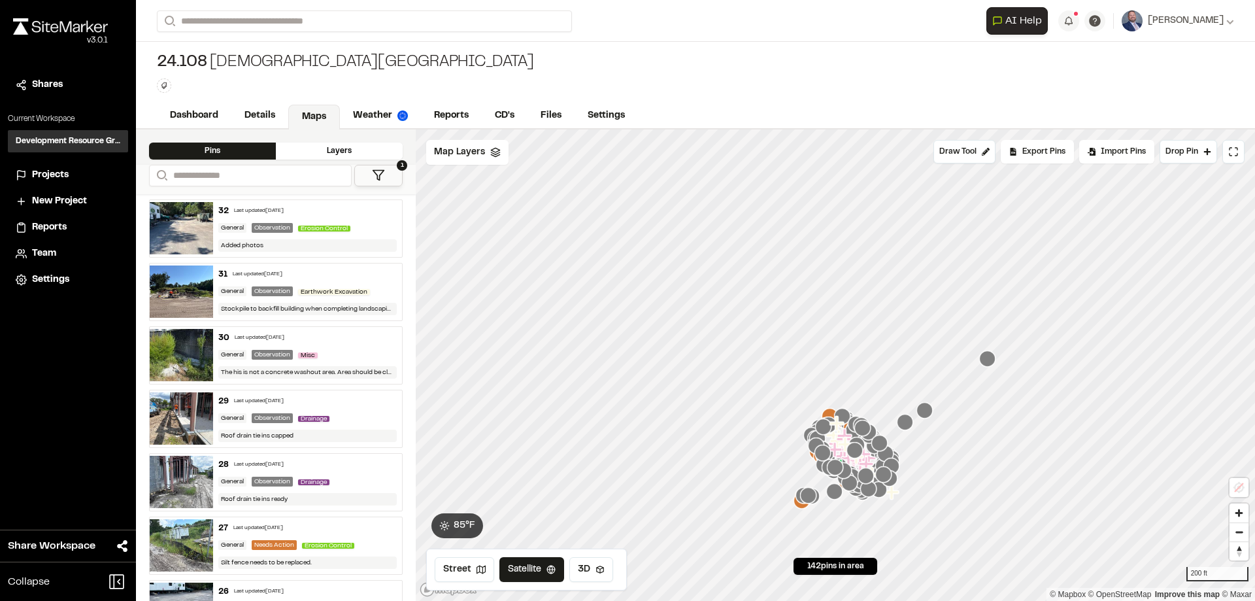
click at [365, 168] on button "1" at bounding box center [378, 176] width 48 height 22
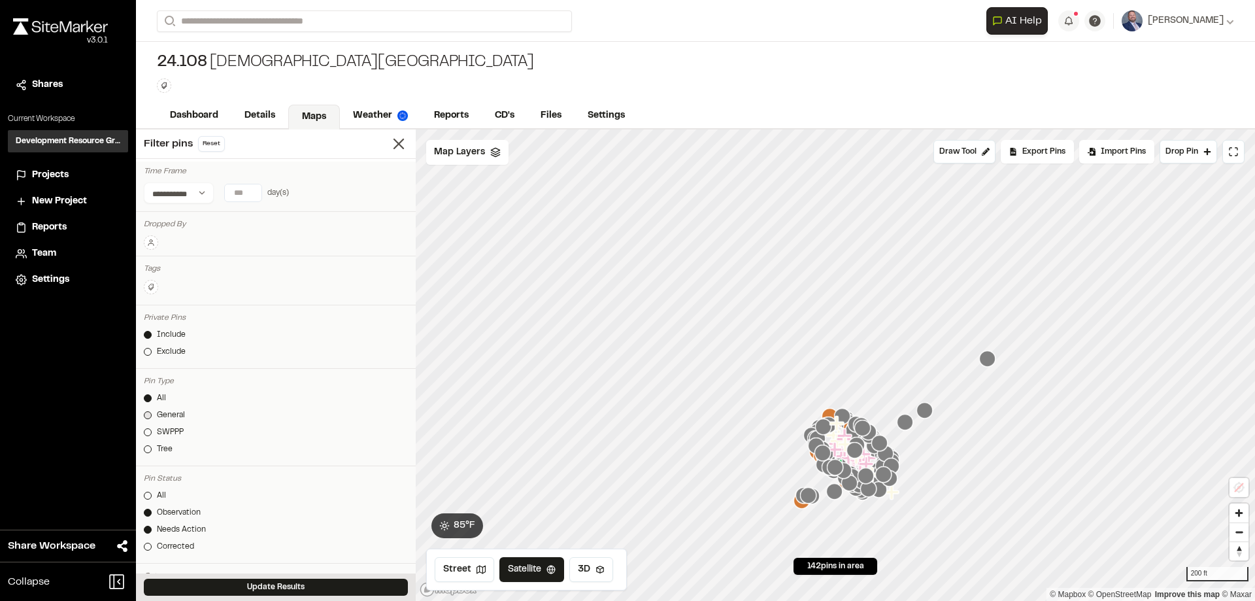
scroll to position [131, 0]
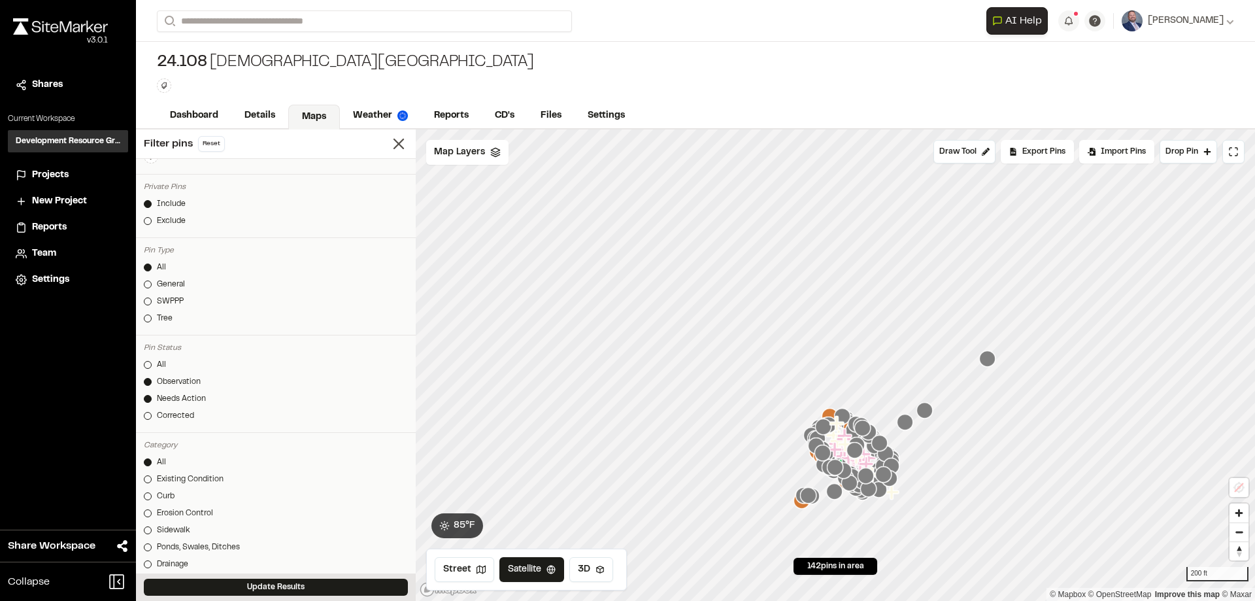
click at [151, 386] on link "Observation" at bounding box center [276, 382] width 264 height 12
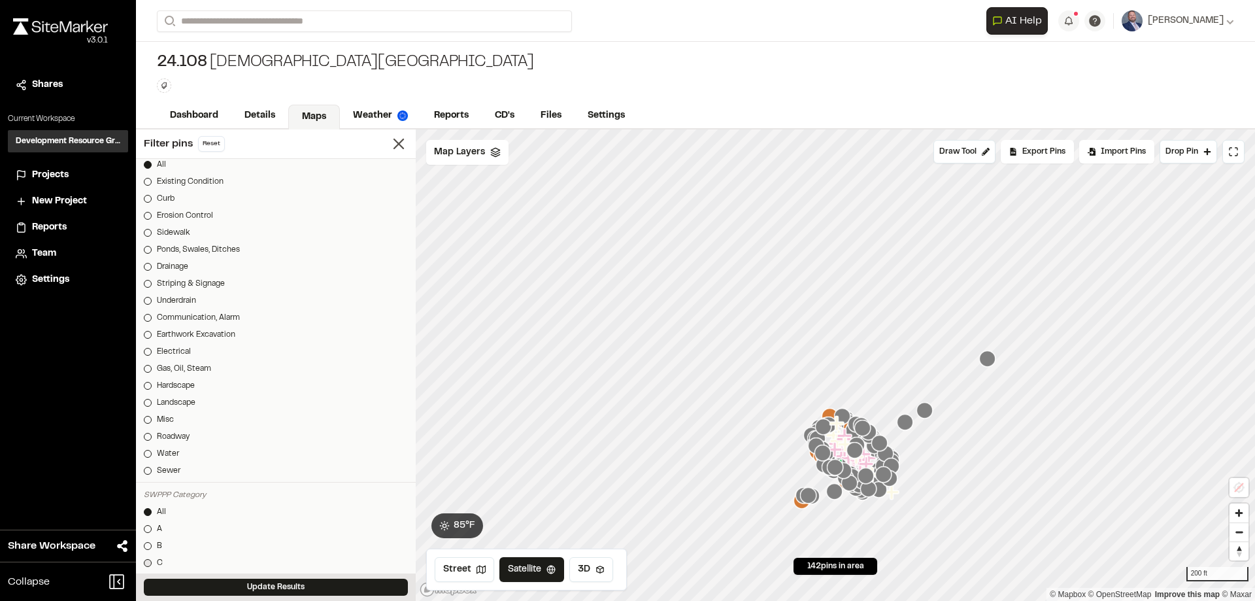
scroll to position [457, 0]
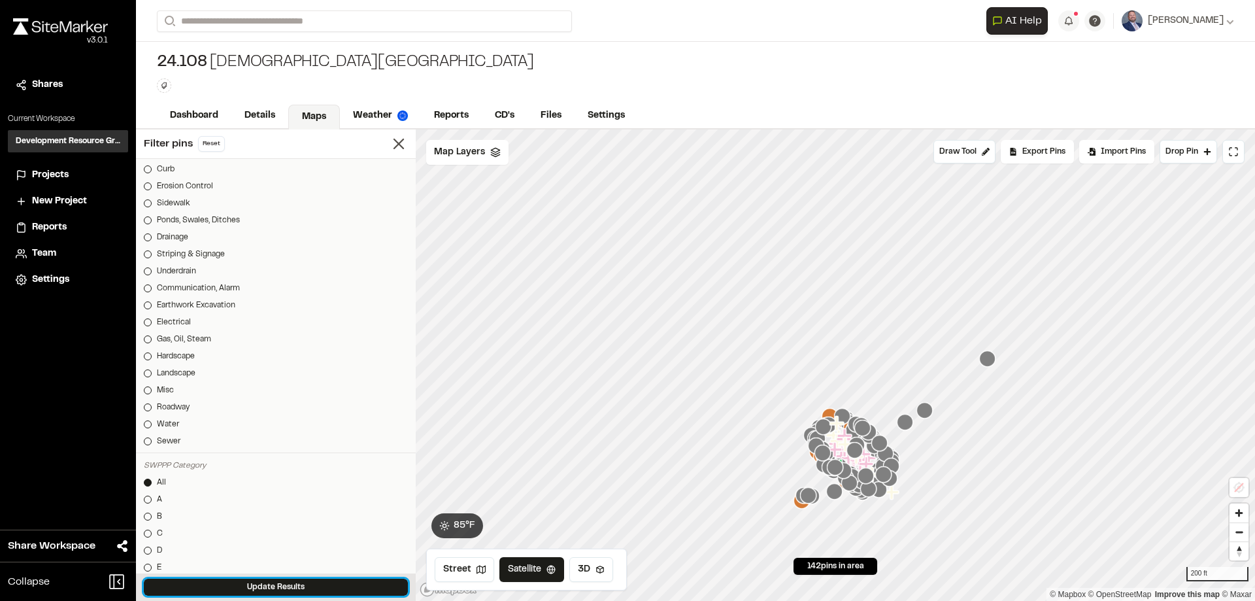
click at [257, 580] on button "Update Results" at bounding box center [276, 586] width 264 height 17
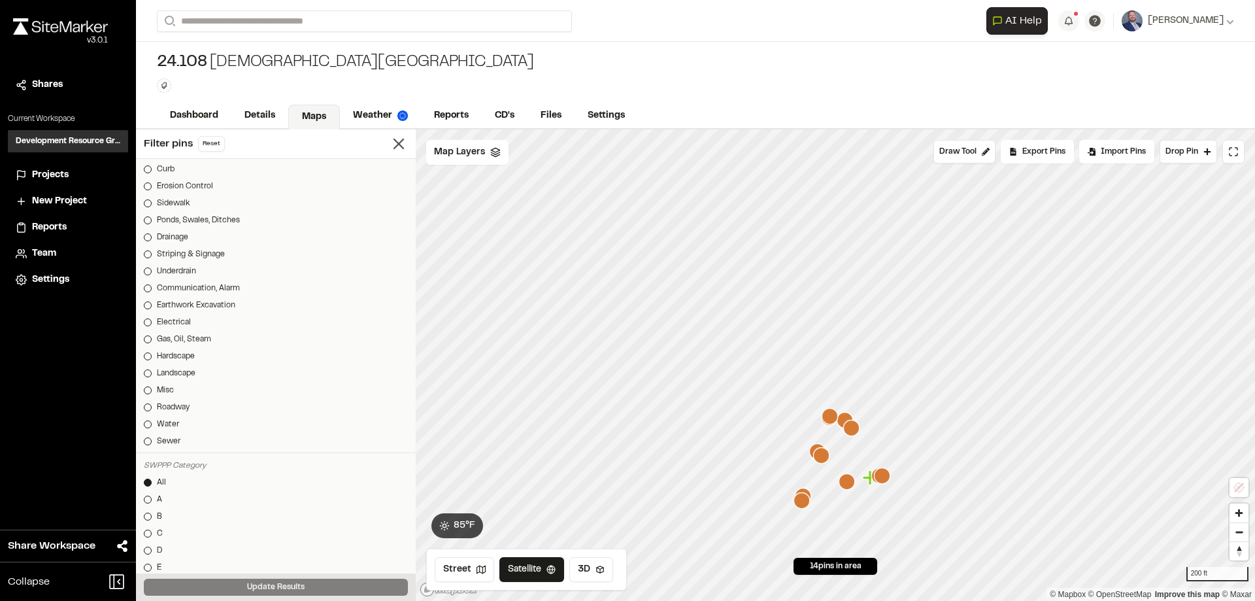
click at [802, 507] on icon "Map marker" at bounding box center [801, 500] width 16 height 16
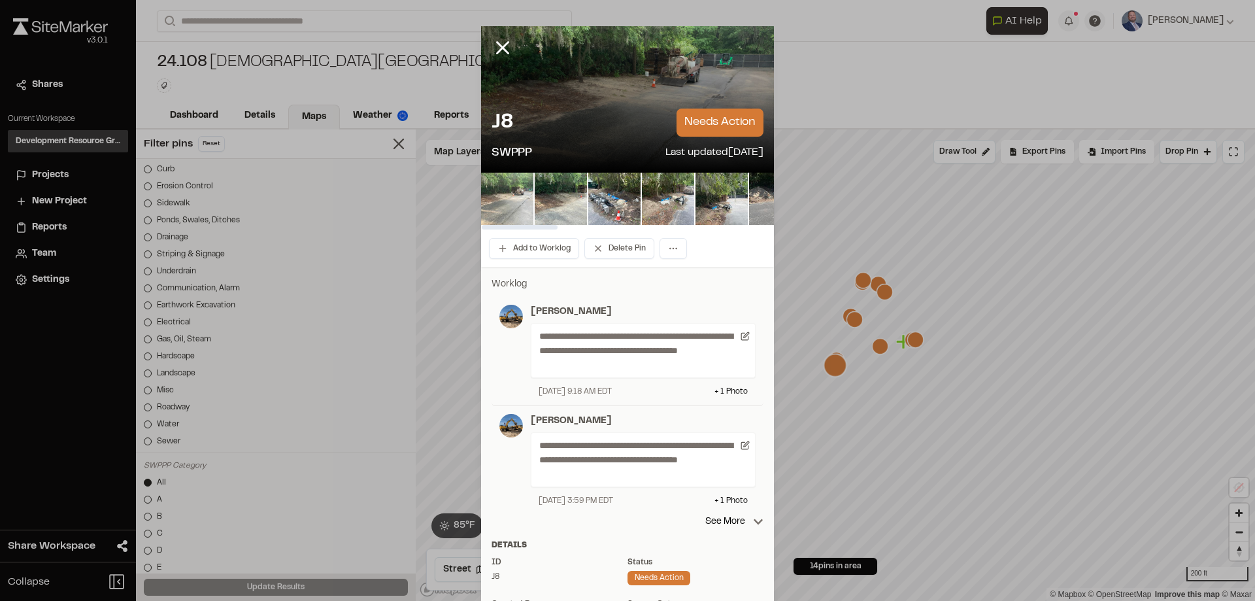
click at [510, 203] on img at bounding box center [507, 199] width 52 height 52
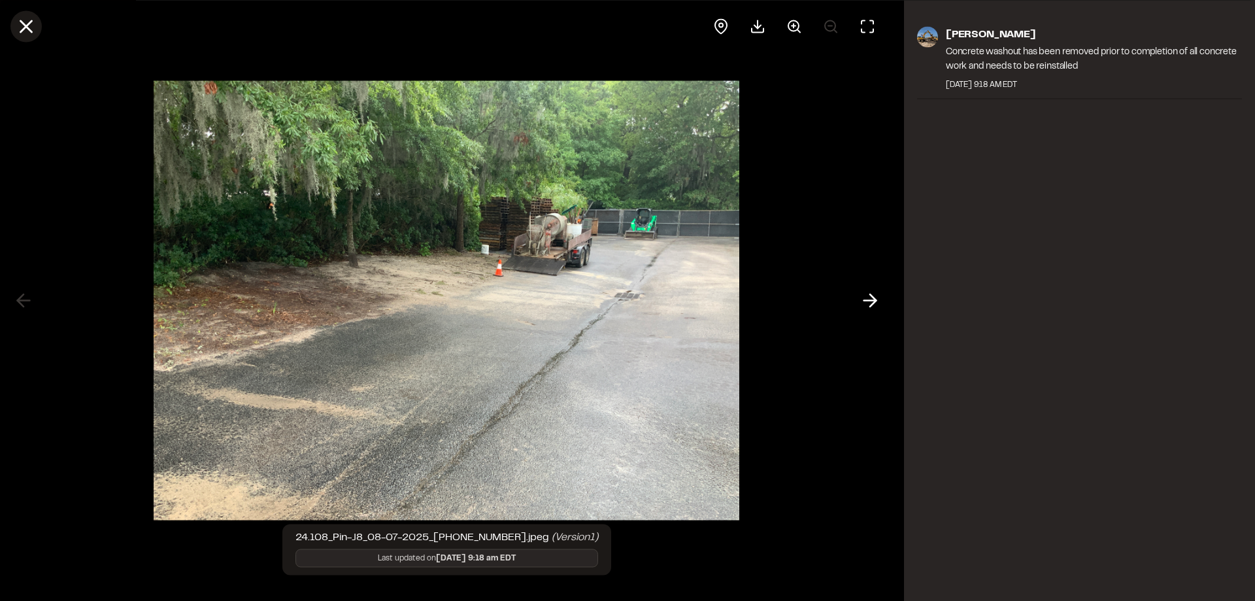
click at [21, 14] on button at bounding box center [25, 25] width 31 height 31
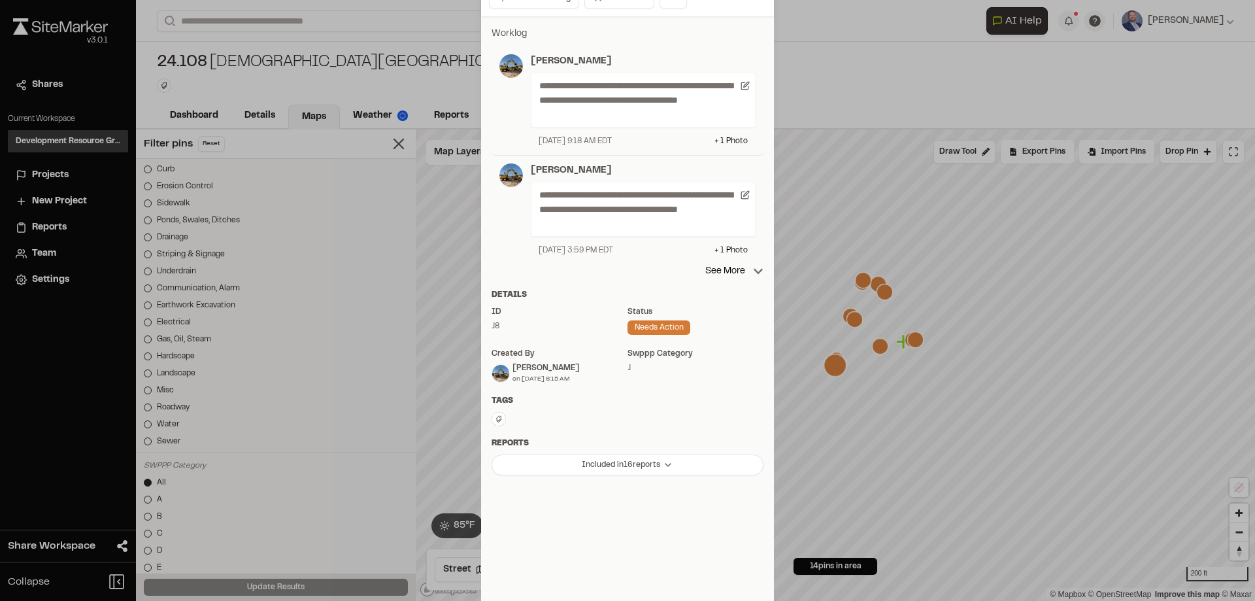
scroll to position [0, 0]
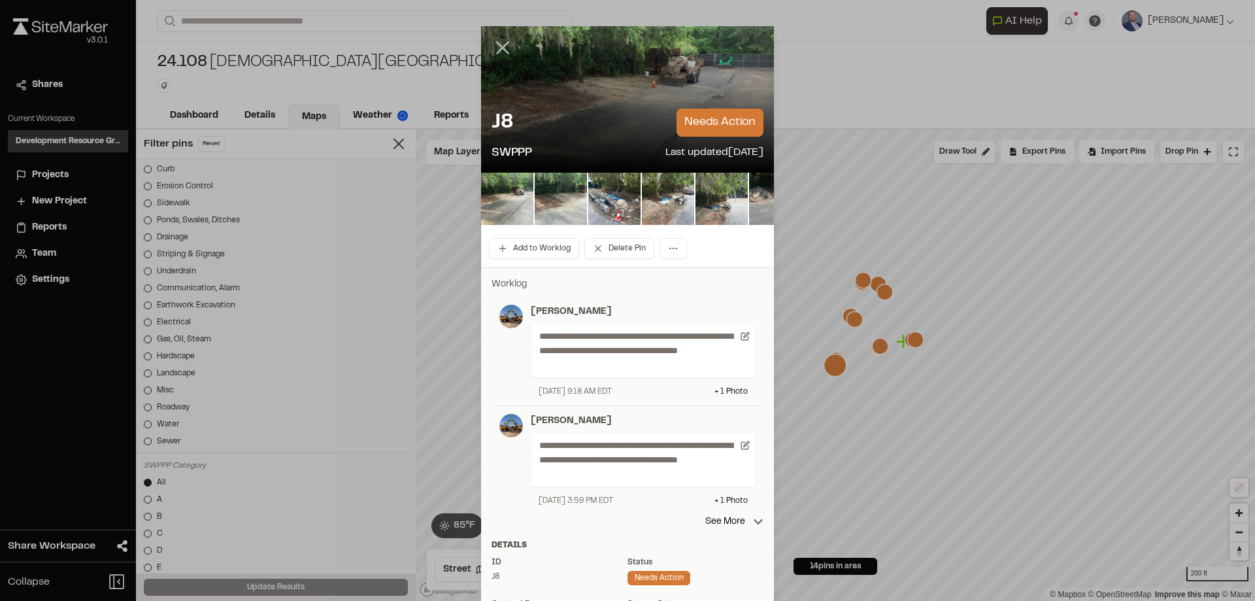
drag, startPoint x: 493, startPoint y: 41, endPoint x: 542, endPoint y: 107, distance: 82.3
click at [493, 41] on icon at bounding box center [502, 48] width 22 height 22
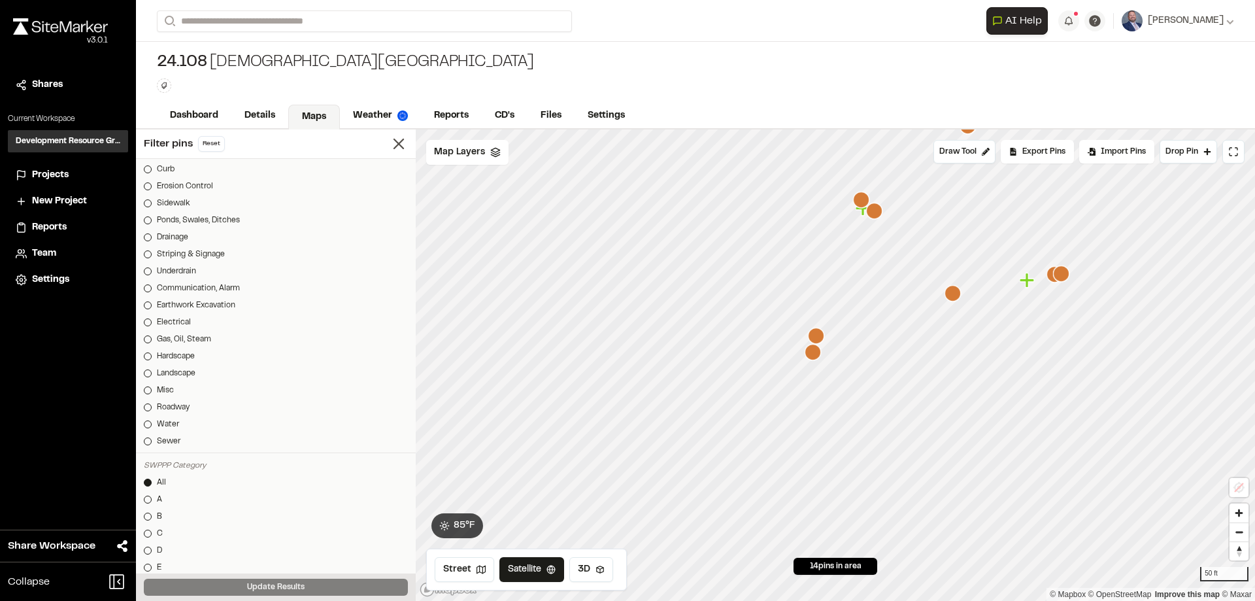
click at [815, 338] on icon "Map marker" at bounding box center [816, 335] width 16 height 16
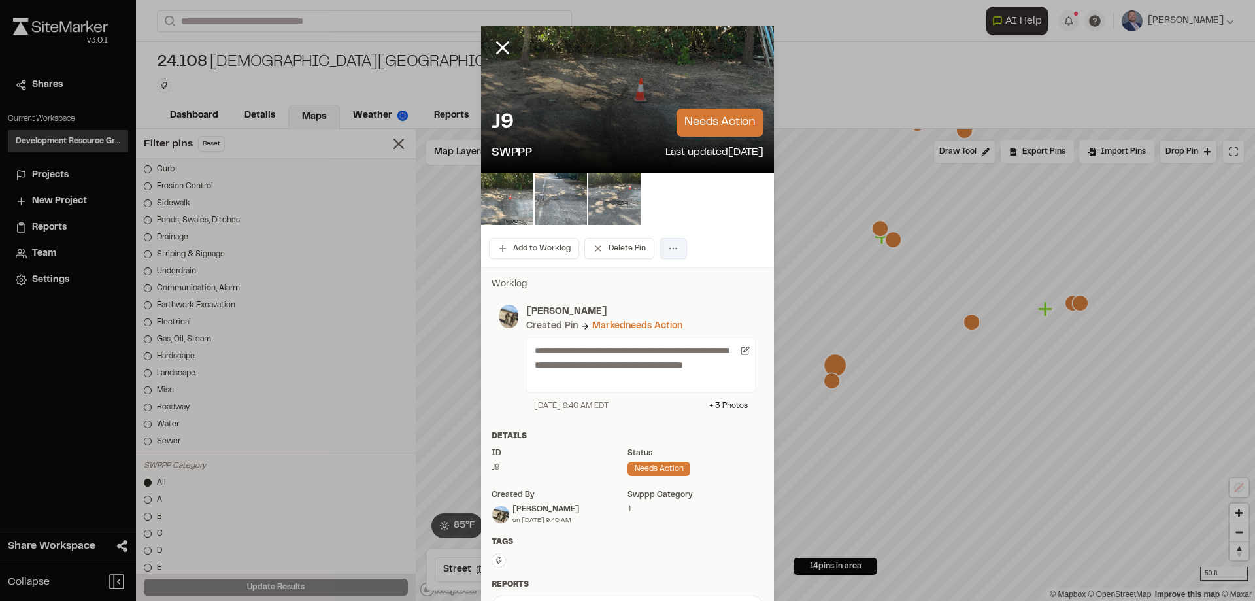
click at [674, 242] on html "Close sidebar v 3.0.1 Shares Current Workspace Development Resource Group DR Pr…" at bounding box center [627, 300] width 1255 height 601
click at [678, 267] on div "Move to Project" at bounding box center [702, 276] width 91 height 22
click at [666, 312] on html "Close sidebar v 3.0.1 Shares Current Workspace Development Resource Group DR Pr…" at bounding box center [627, 300] width 1255 height 601
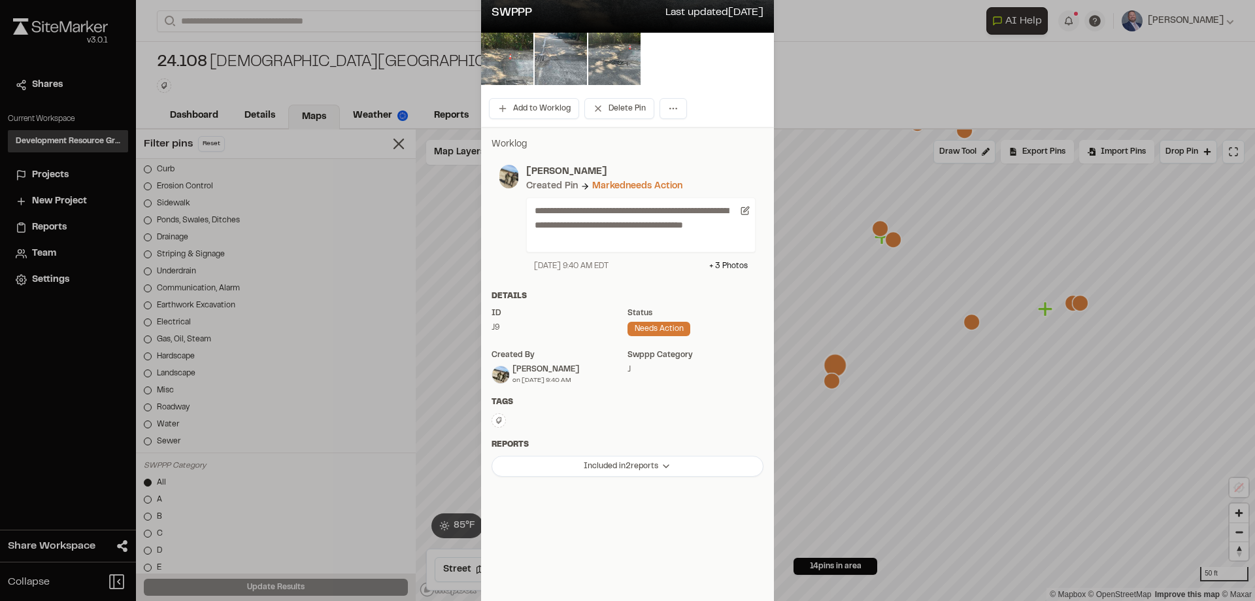
scroll to position [141, 0]
click at [640, 465] on html "Close sidebar v 3.0.1 Shares Current Workspace Development Resource Group DR Pr…" at bounding box center [627, 300] width 1255 height 601
click at [637, 418] on html "Close sidebar v 3.0.1 Shares Current Workspace Development Resource Group DR Pr…" at bounding box center [627, 300] width 1255 height 601
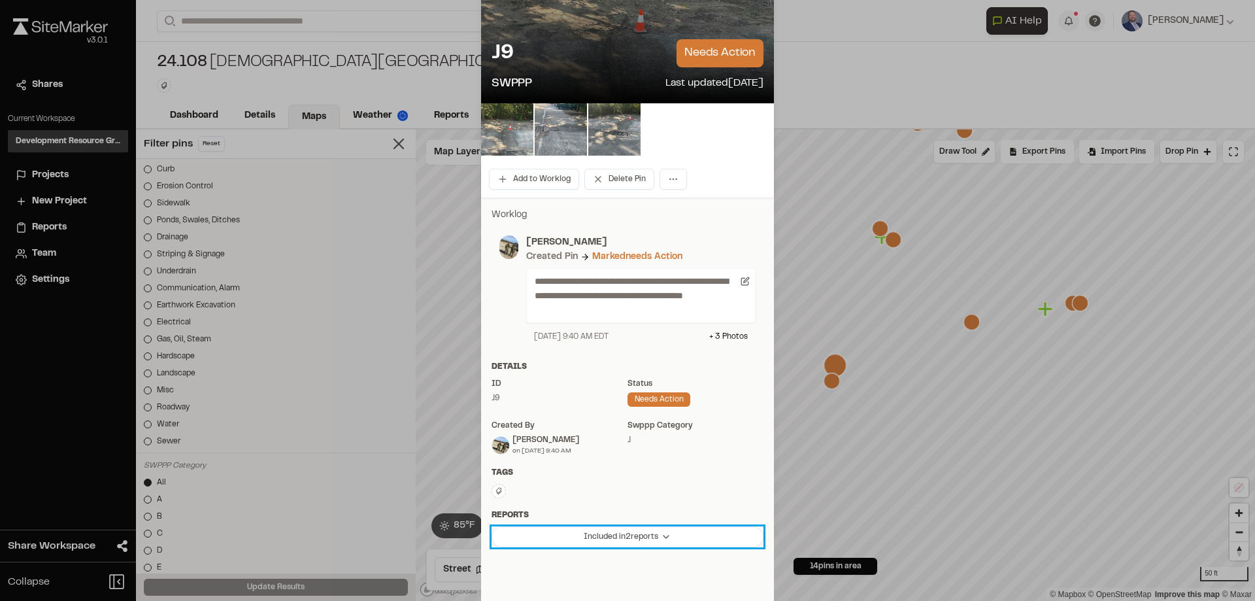
scroll to position [0, 0]
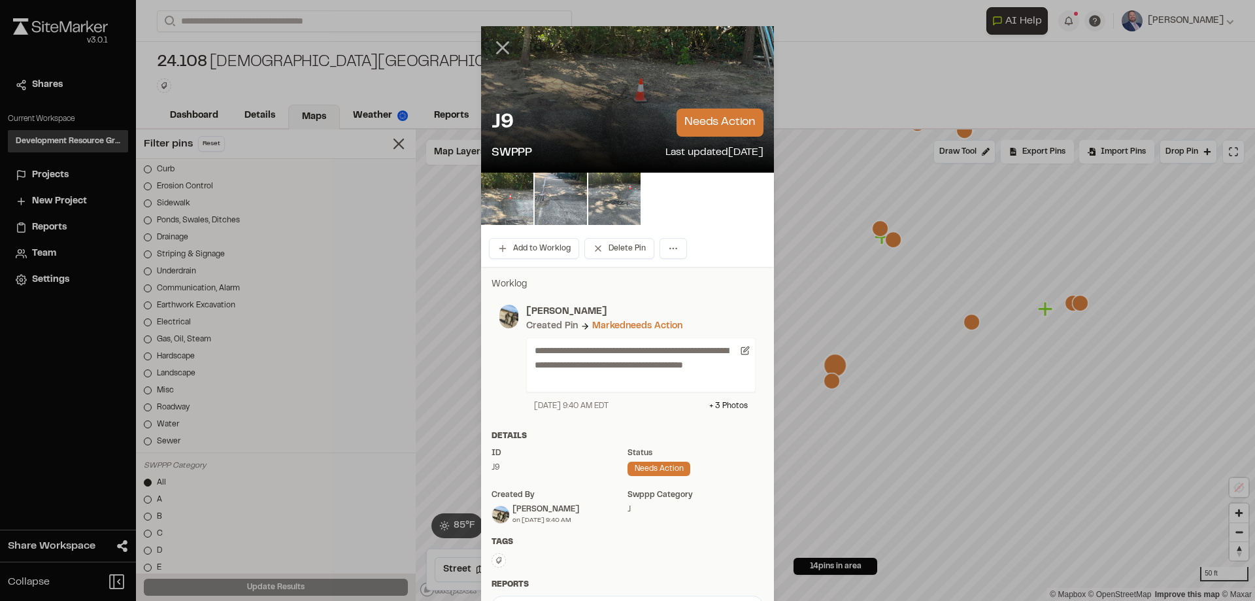
click at [491, 48] on icon at bounding box center [502, 48] width 22 height 22
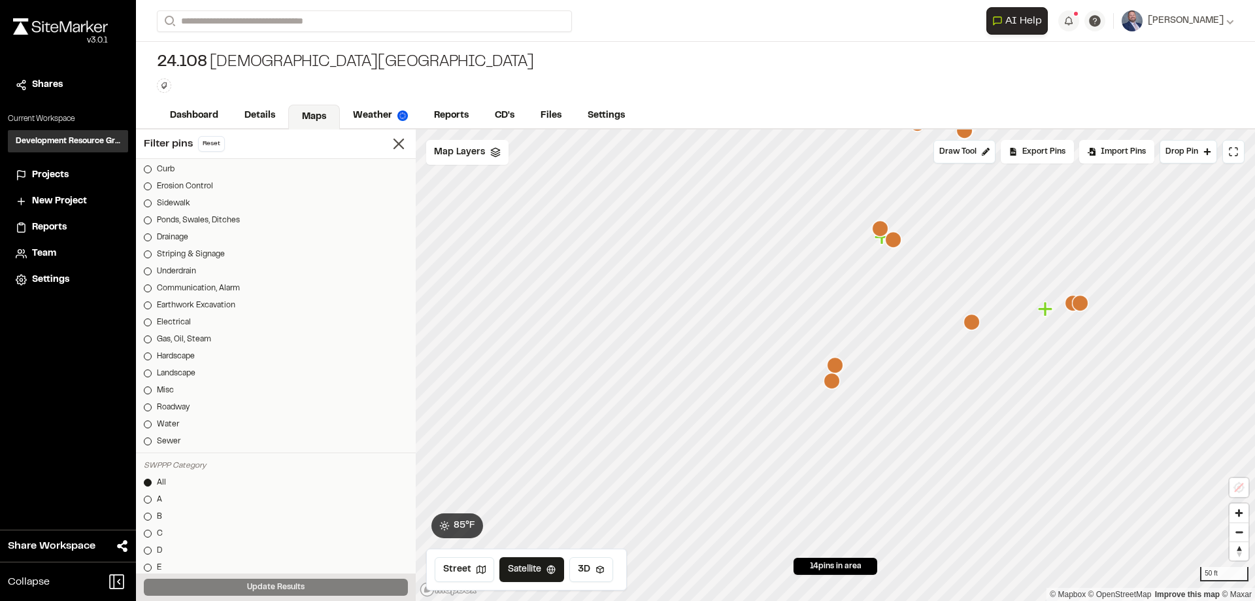
click at [835, 370] on icon "Map marker" at bounding box center [835, 365] width 16 height 16
click at [840, 363] on icon "Map marker" at bounding box center [835, 365] width 16 height 16
click at [1042, 21] on span "AI Help" at bounding box center [1023, 21] width 37 height 16
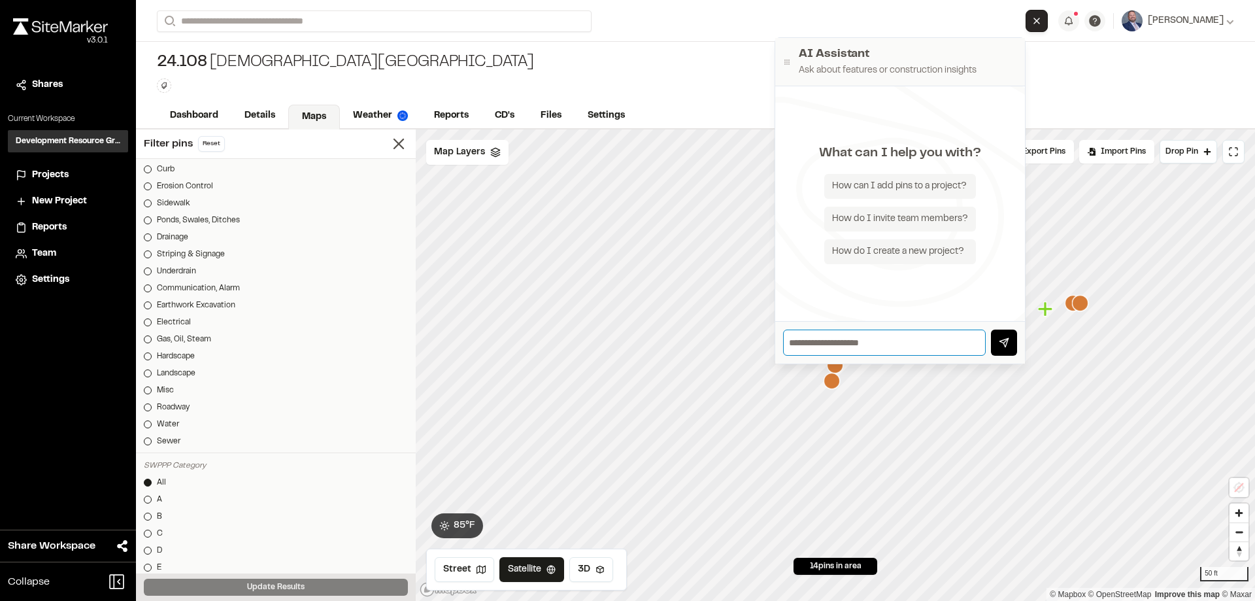
click at [830, 340] on input "text" at bounding box center [884, 342] width 203 height 26
type input "**********"
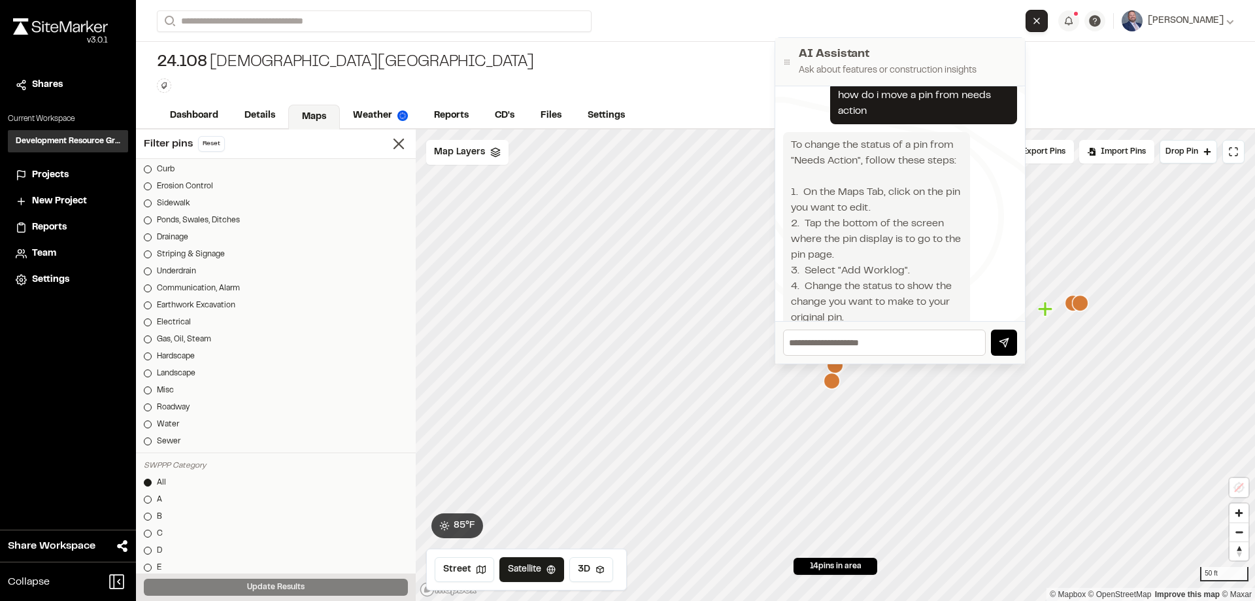
scroll to position [77, 0]
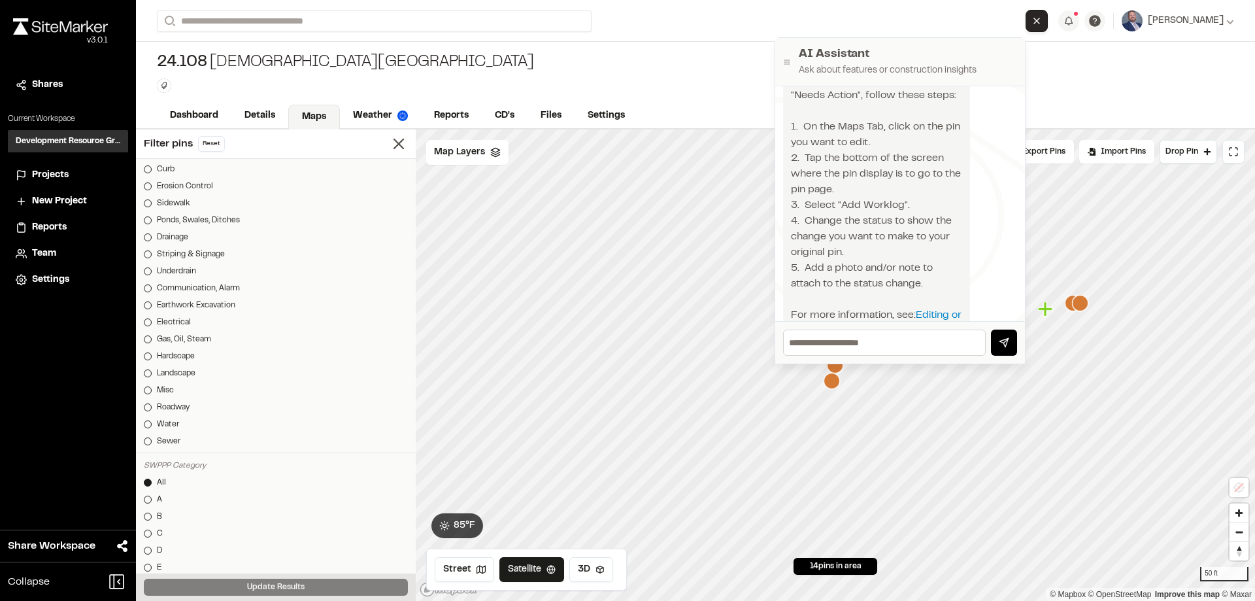
click at [841, 369] on icon "Map marker" at bounding box center [835, 365] width 16 height 16
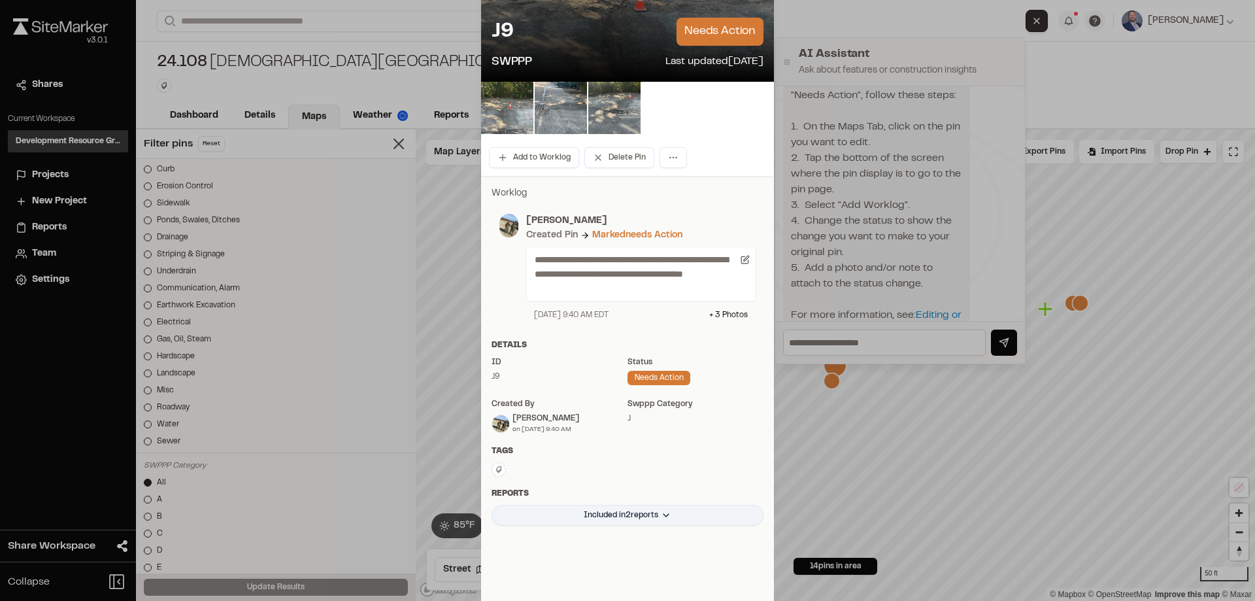
scroll to position [141, 0]
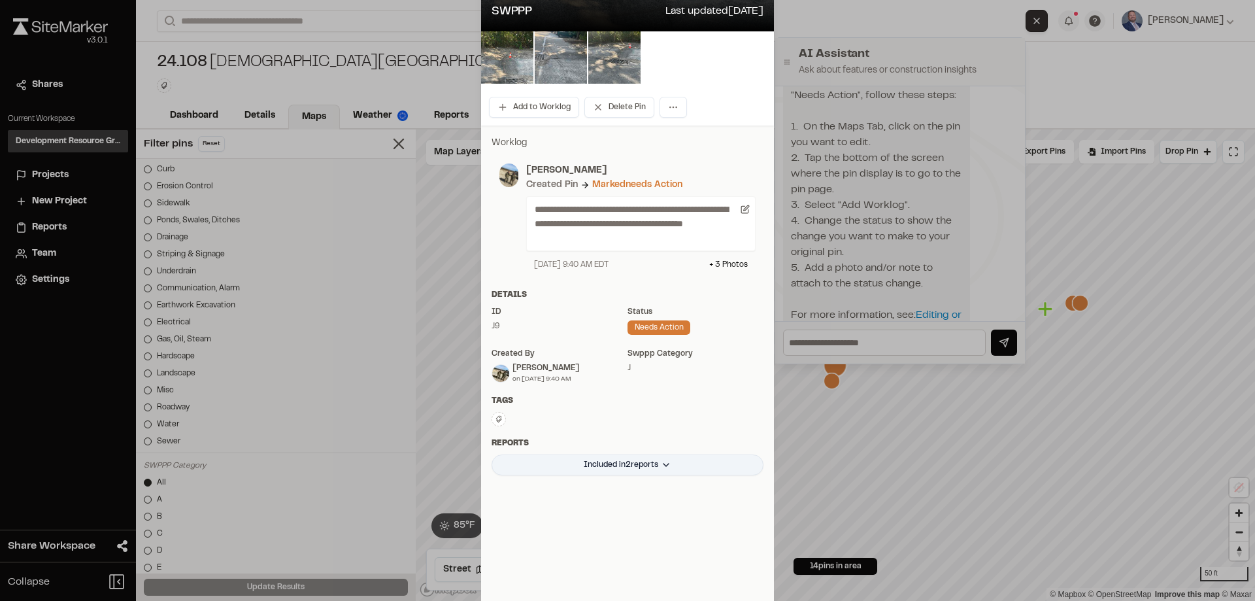
click at [618, 457] on html "Close sidebar v 3.0.1 Shares Current Workspace Development Resource Group DR Pr…" at bounding box center [627, 300] width 1255 height 601
click at [528, 109] on html "Close sidebar v 3.0.1 Shares Current Workspace Development Resource Group DR Pr…" at bounding box center [627, 300] width 1255 height 601
click at [528, 110] on button "Add to Worklog" at bounding box center [534, 107] width 90 height 21
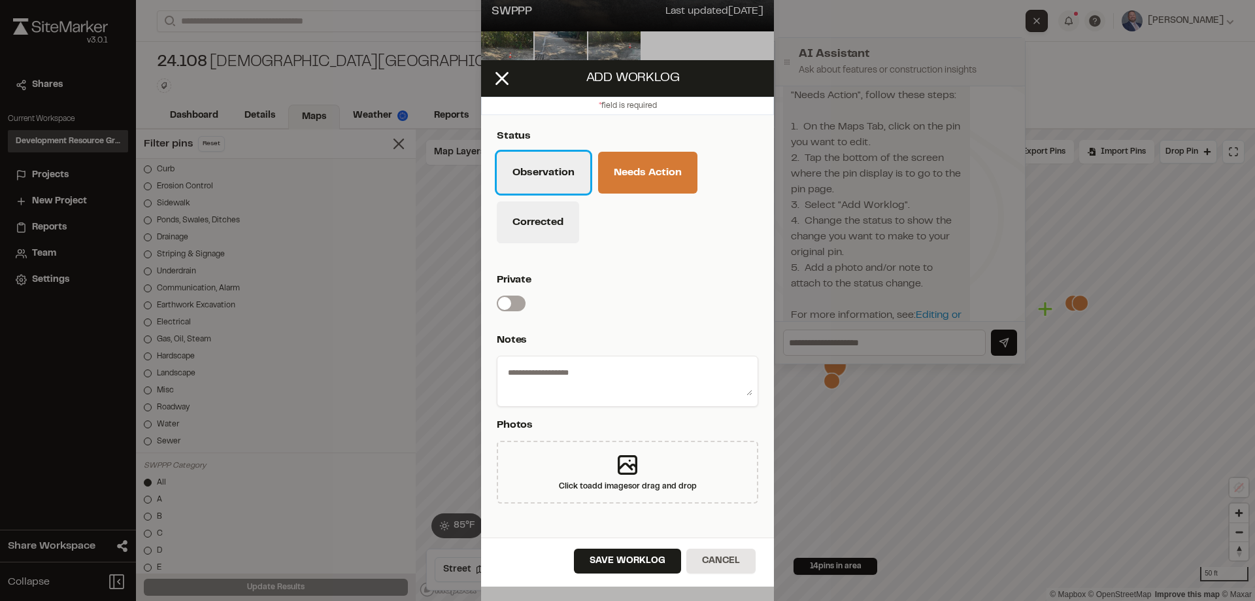
click at [540, 165] on button "Observation" at bounding box center [543, 173] width 93 height 42
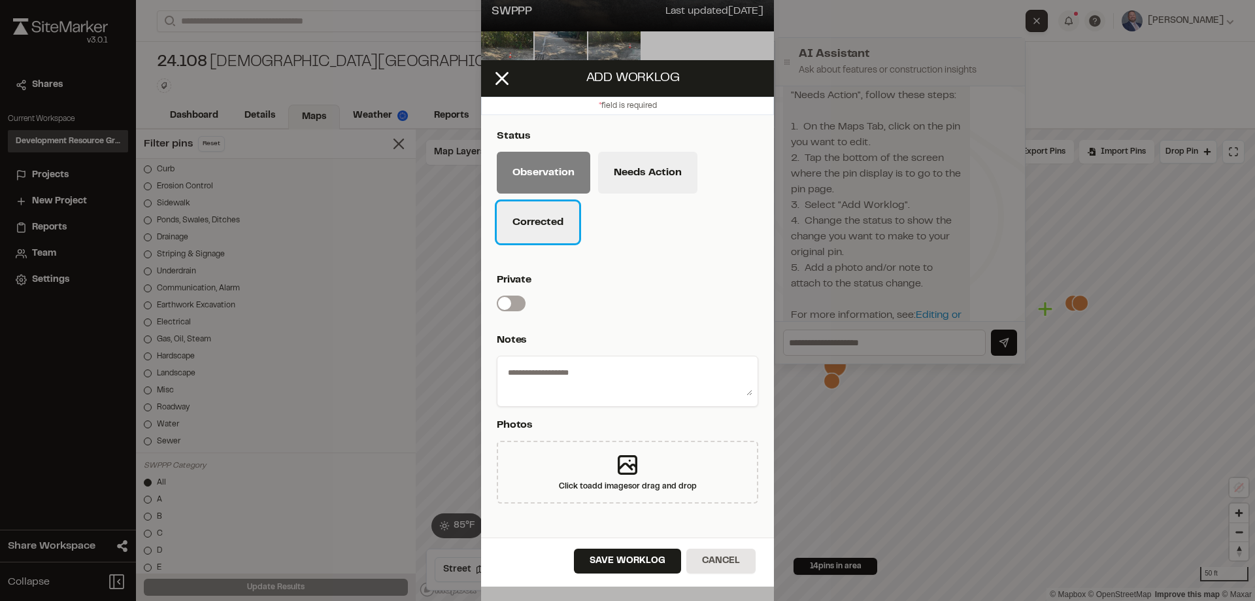
click at [540, 204] on button "Corrected" at bounding box center [538, 222] width 82 height 42
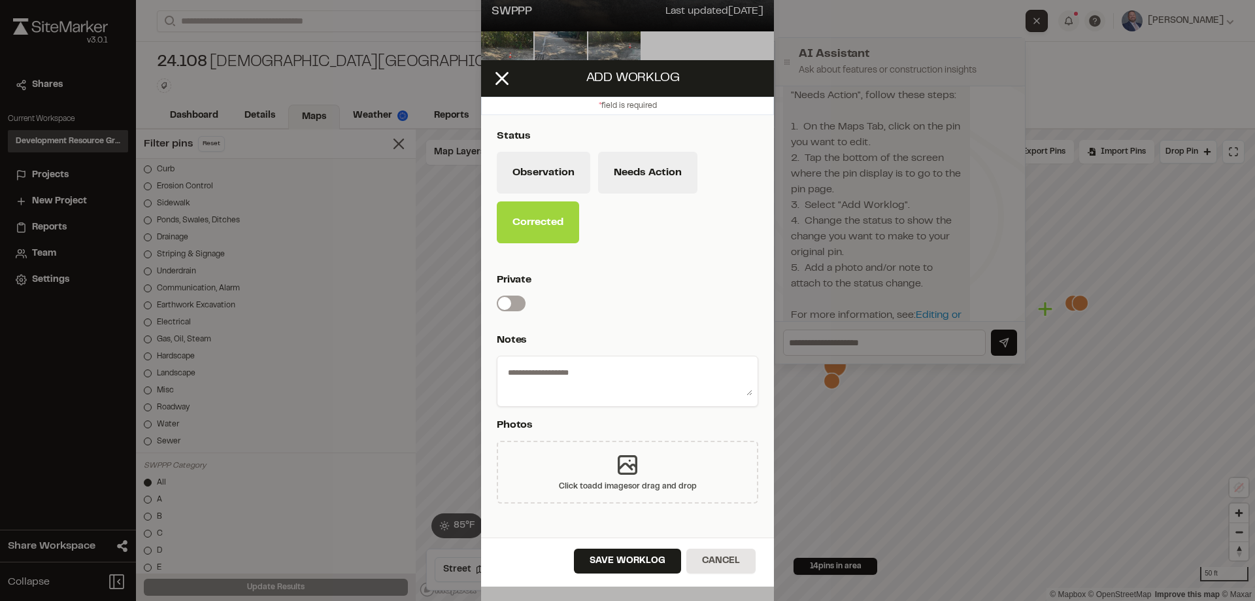
click at [601, 454] on div "Click to add images or drag and drop" at bounding box center [627, 471] width 261 height 63
click at [616, 549] on button "Save Worklog" at bounding box center [627, 560] width 107 height 25
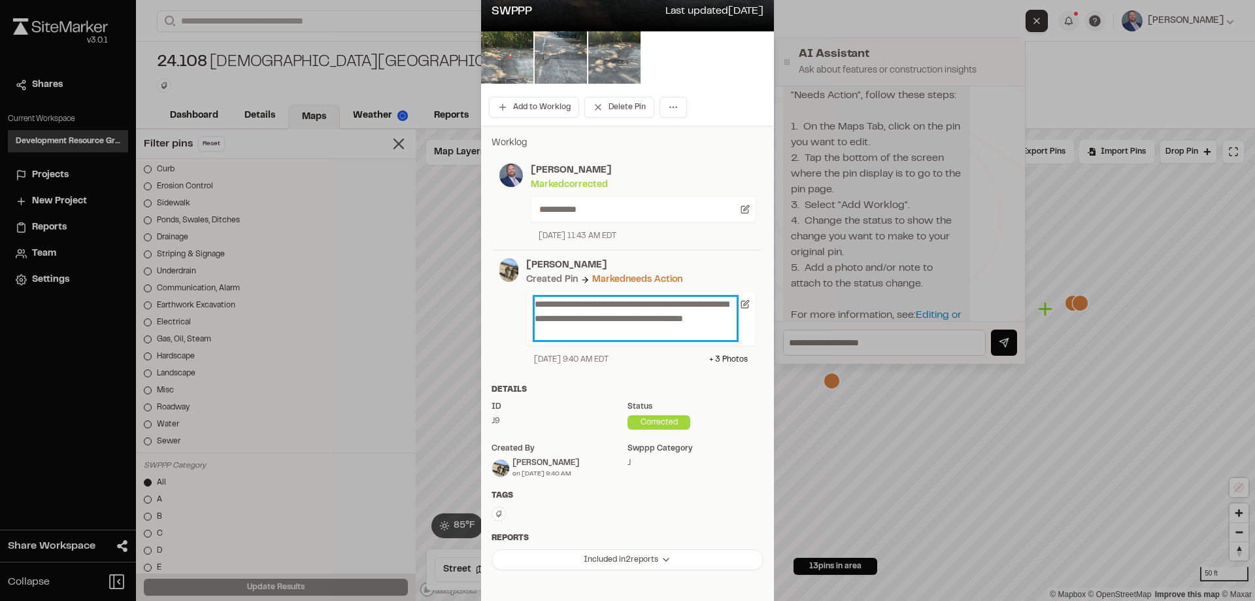
click at [610, 314] on p "**********" at bounding box center [636, 318] width 202 height 43
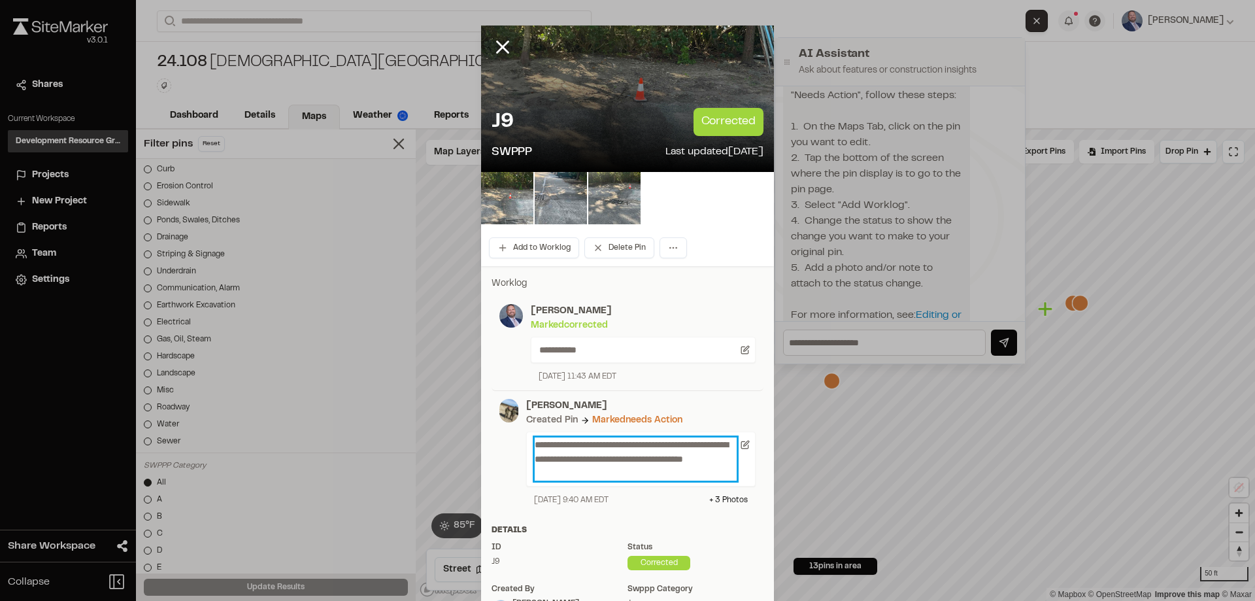
scroll to position [0, 0]
click at [501, 50] on icon at bounding box center [502, 48] width 22 height 22
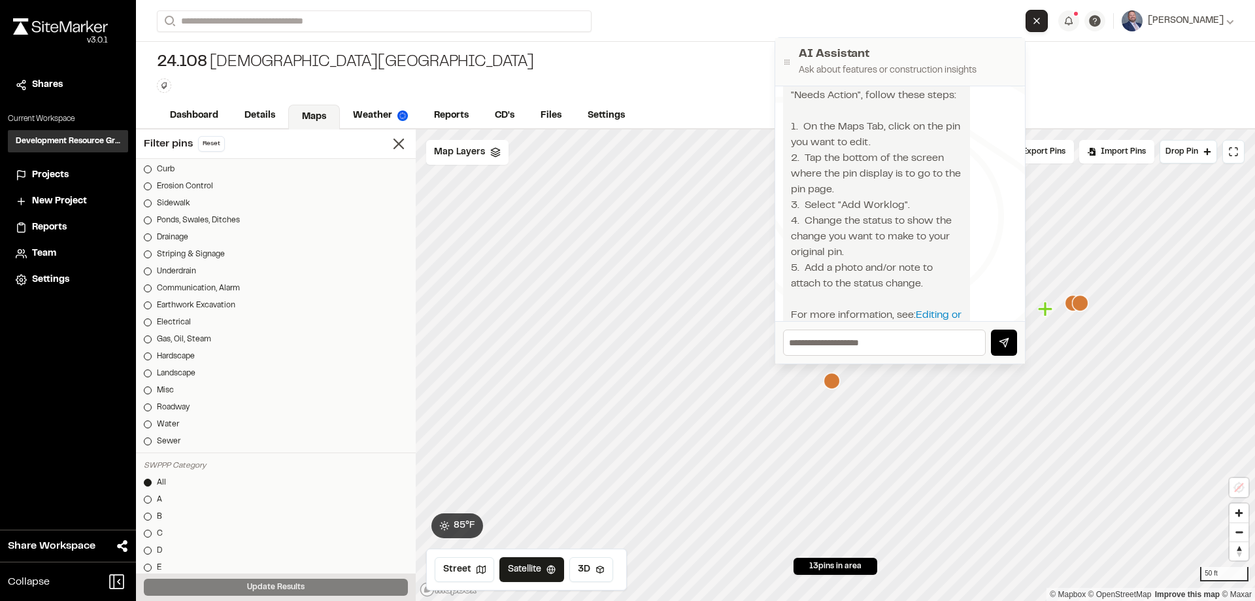
click at [1047, 19] on button "Close AI Assistant" at bounding box center [1036, 21] width 22 height 22
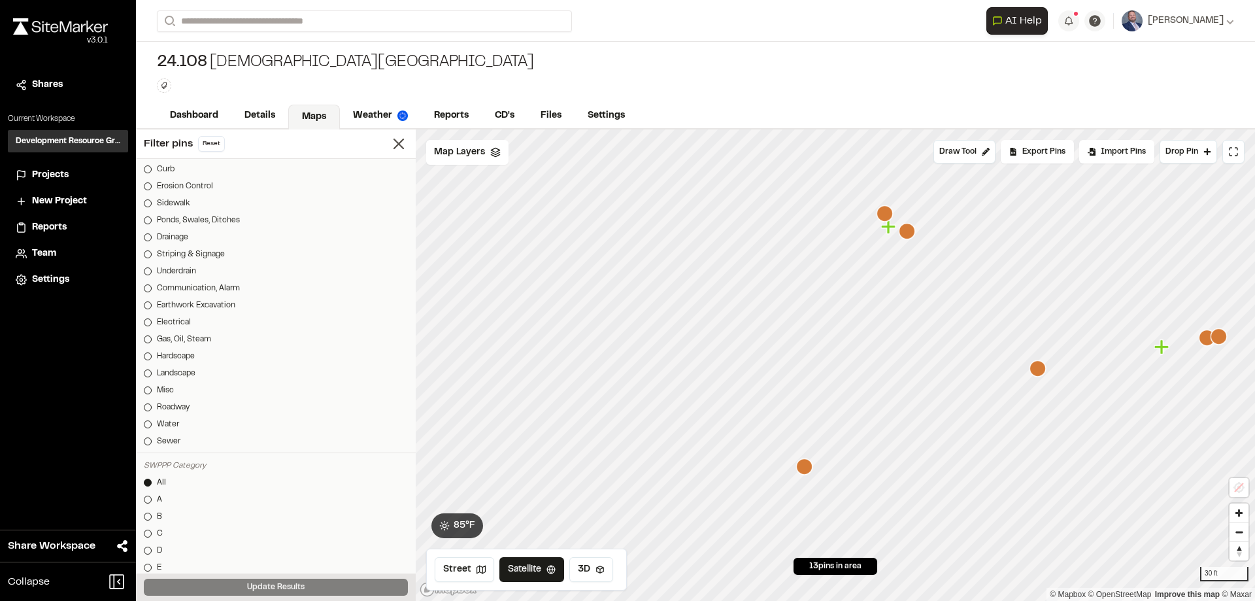
click at [891, 235] on icon "Map marker" at bounding box center [889, 226] width 17 height 17
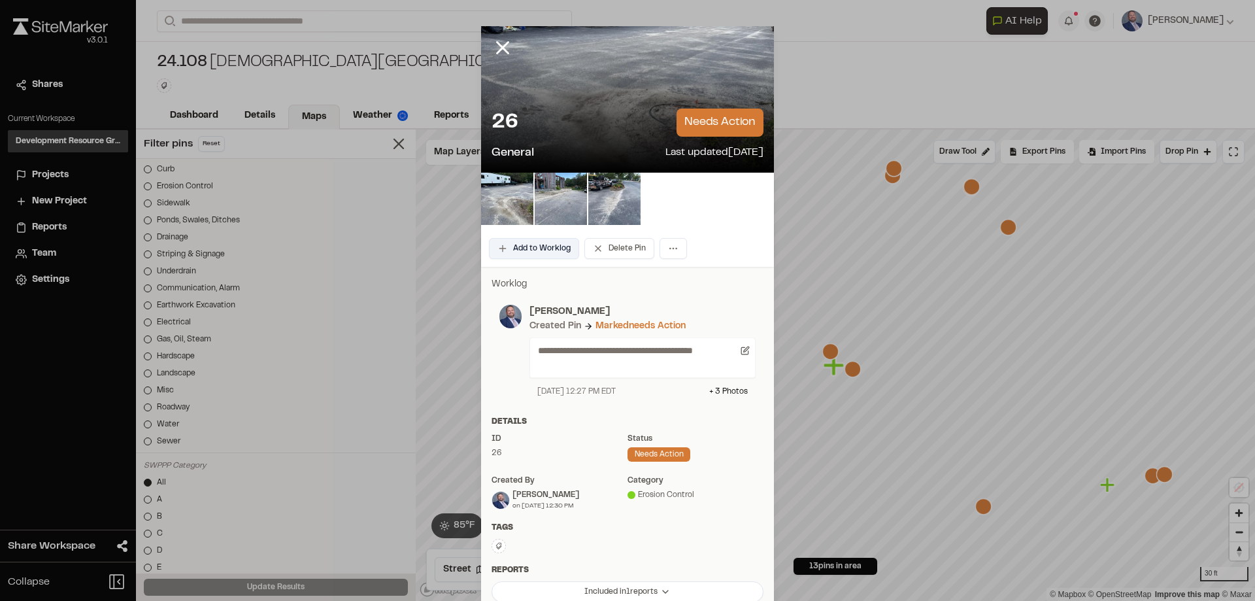
click at [504, 246] on button "Add to Worklog" at bounding box center [534, 248] width 90 height 21
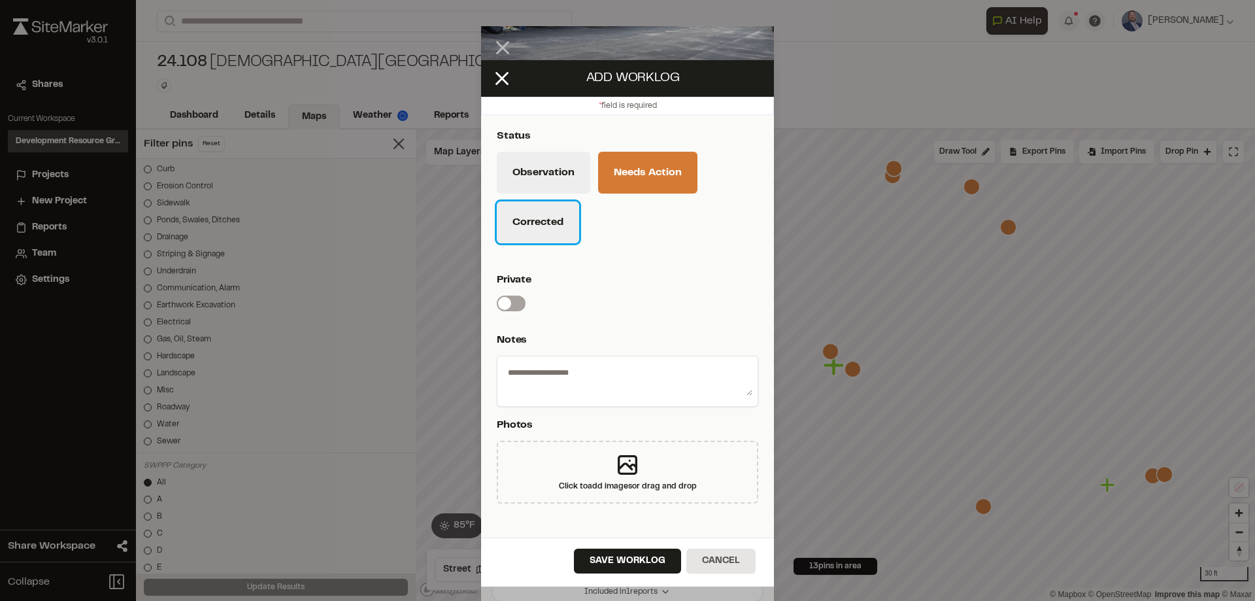
click at [546, 224] on button "Corrected" at bounding box center [538, 222] width 82 height 42
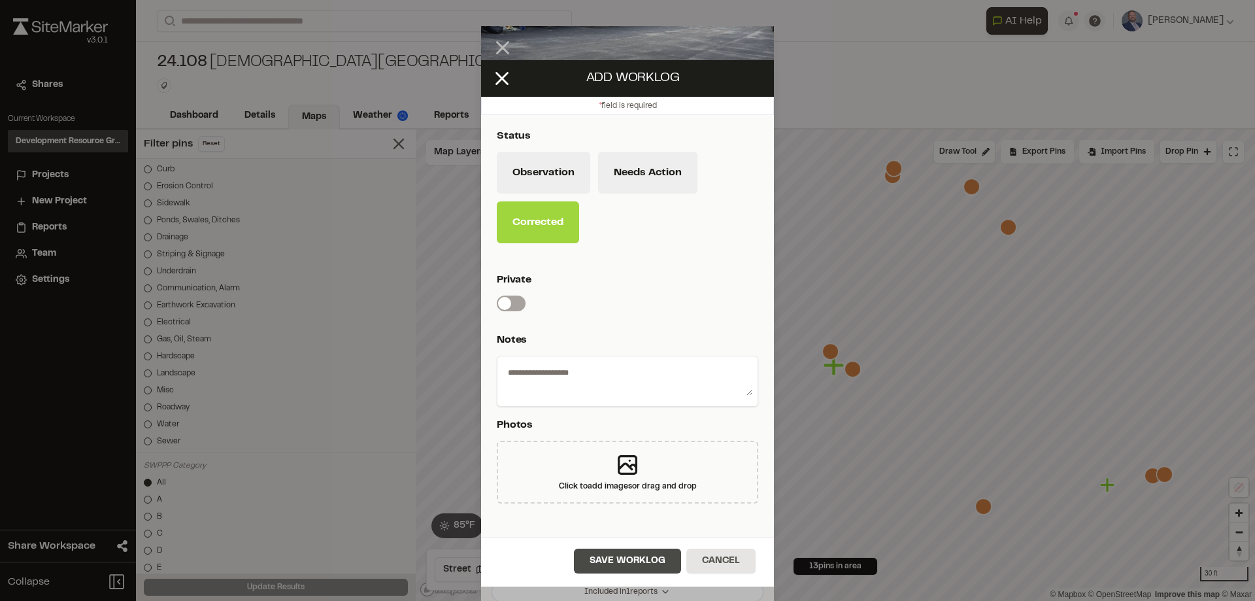
click at [609, 557] on button "Save Worklog" at bounding box center [627, 560] width 107 height 25
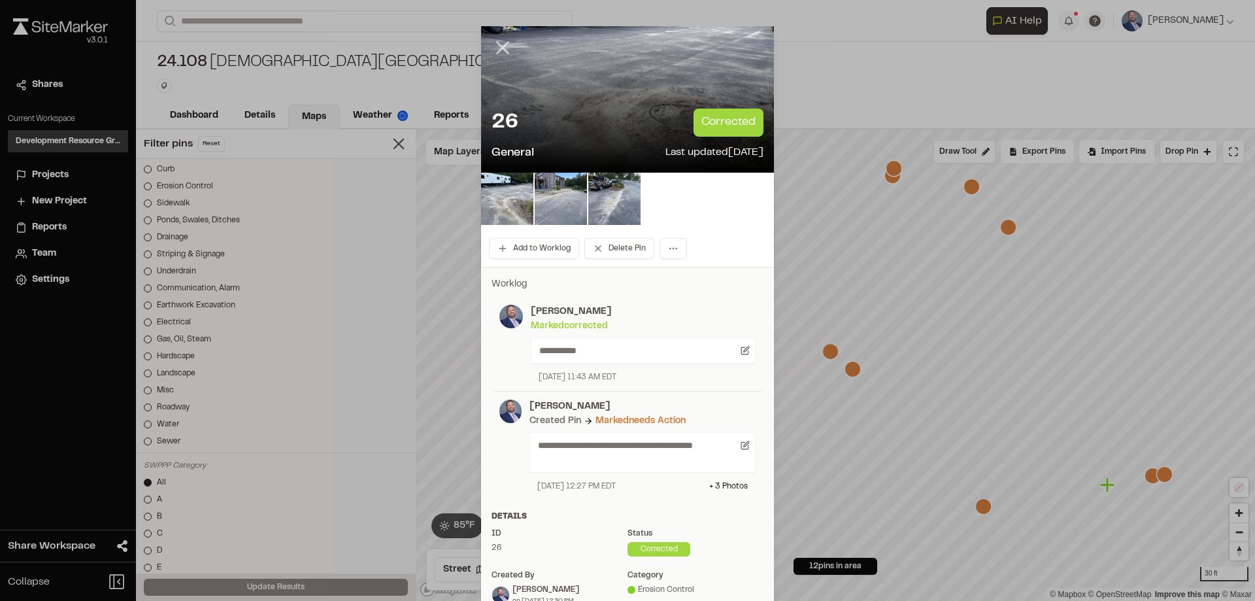
click at [499, 47] on line at bounding box center [502, 47] width 11 height 11
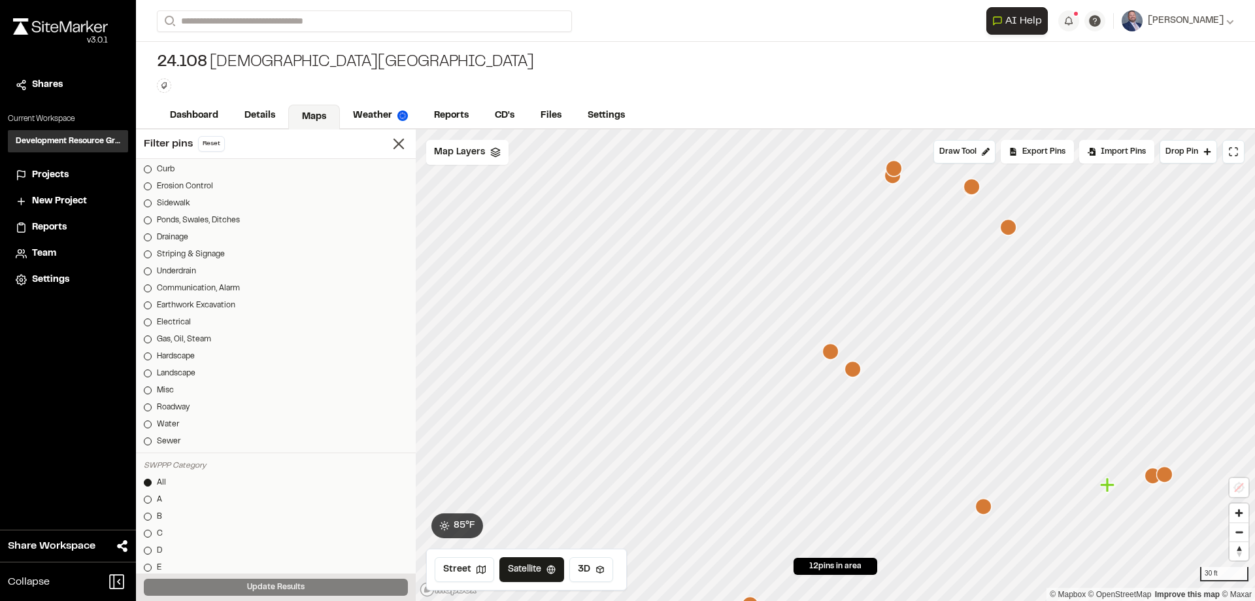
click at [831, 359] on icon "Map marker" at bounding box center [830, 351] width 16 height 16
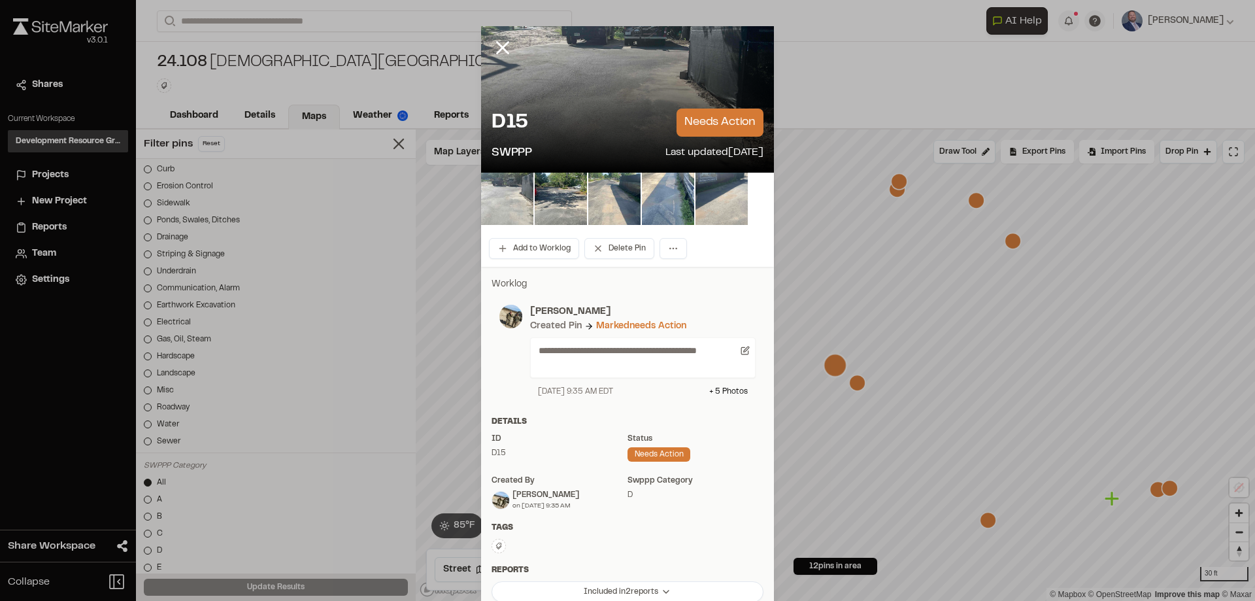
click at [501, 188] on img at bounding box center [507, 199] width 52 height 52
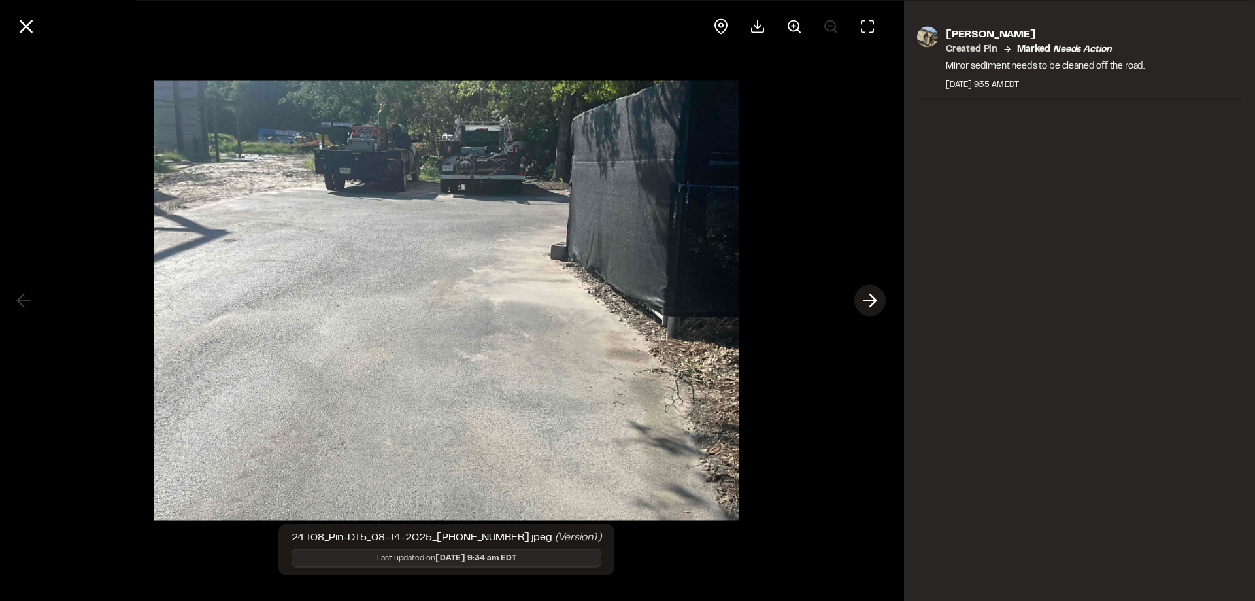
click at [875, 295] on icon at bounding box center [869, 300] width 21 height 22
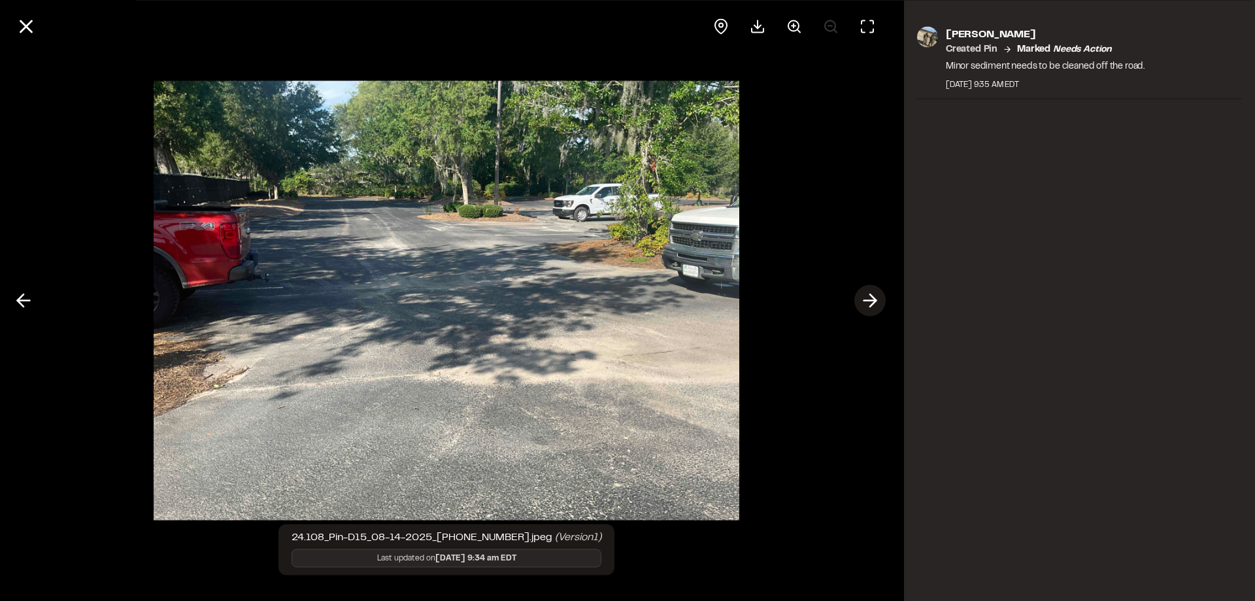
click at [875, 295] on icon at bounding box center [869, 300] width 21 height 22
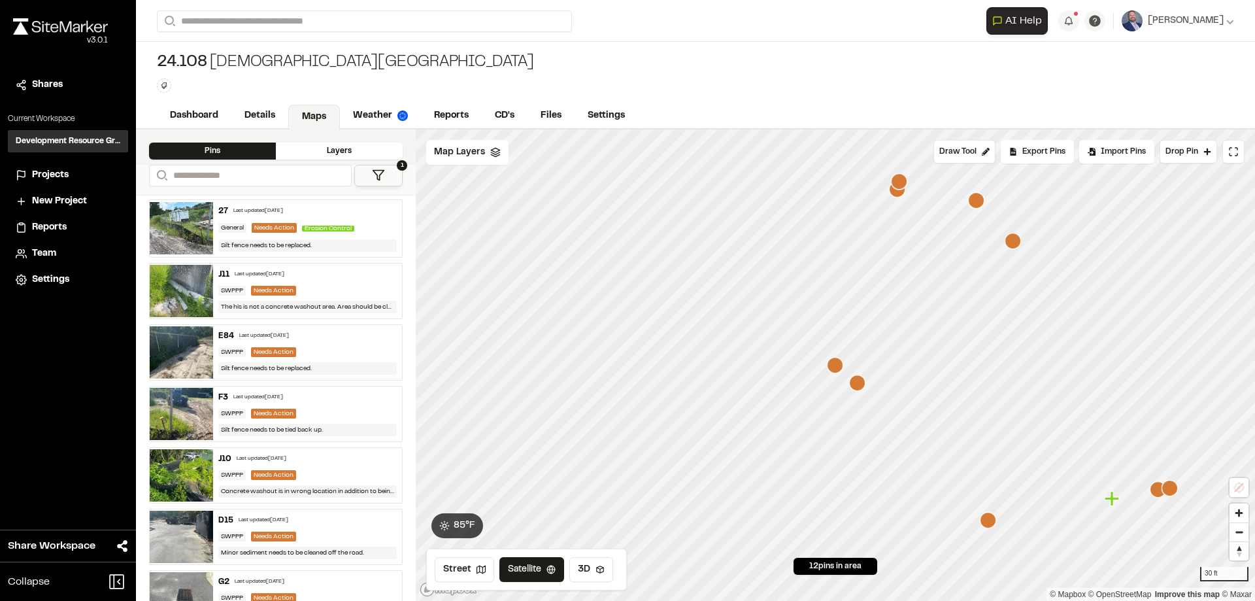
click at [861, 388] on icon "Map marker" at bounding box center [857, 382] width 16 height 16
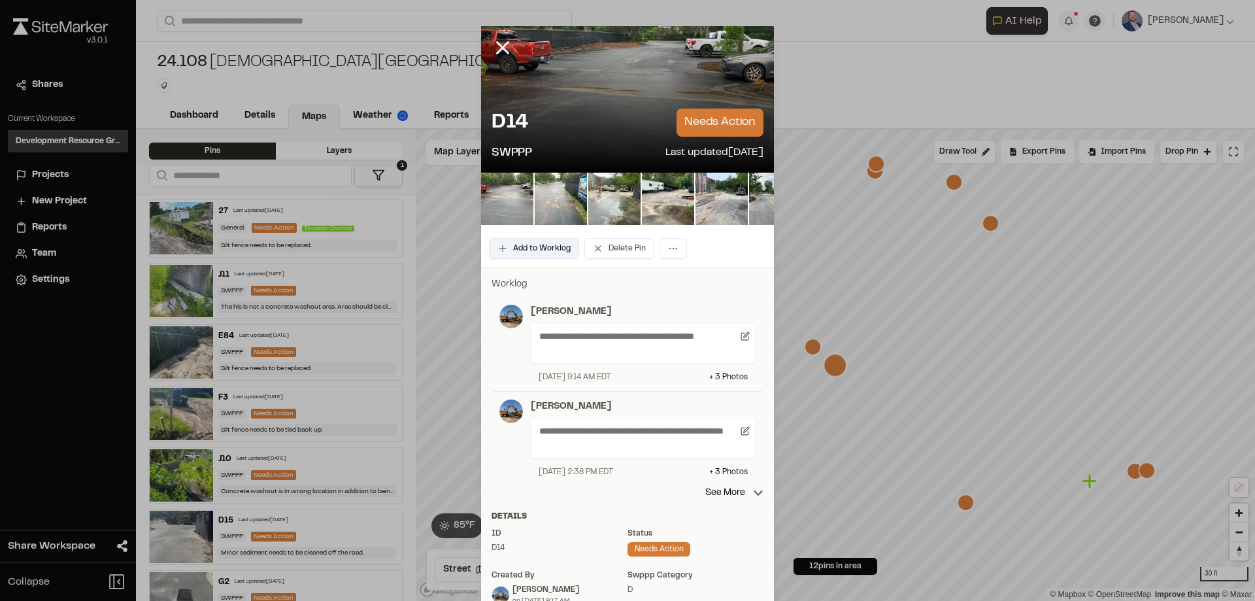
click at [515, 252] on button "Add to Worklog" at bounding box center [534, 248] width 90 height 21
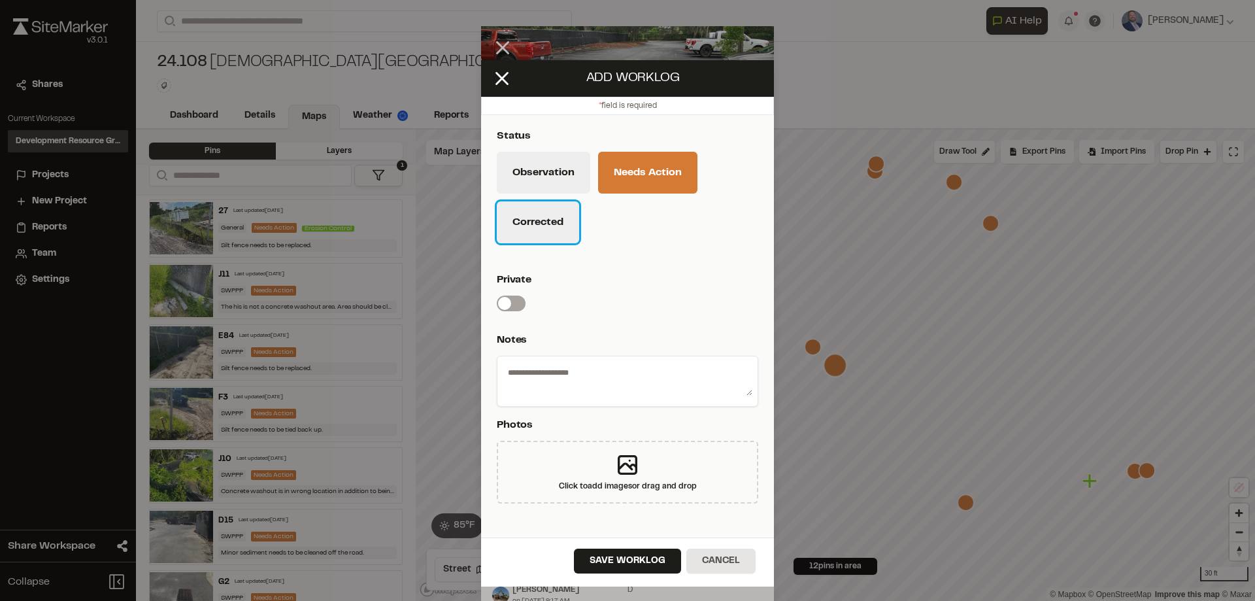
click at [538, 221] on button "Corrected" at bounding box center [538, 222] width 82 height 42
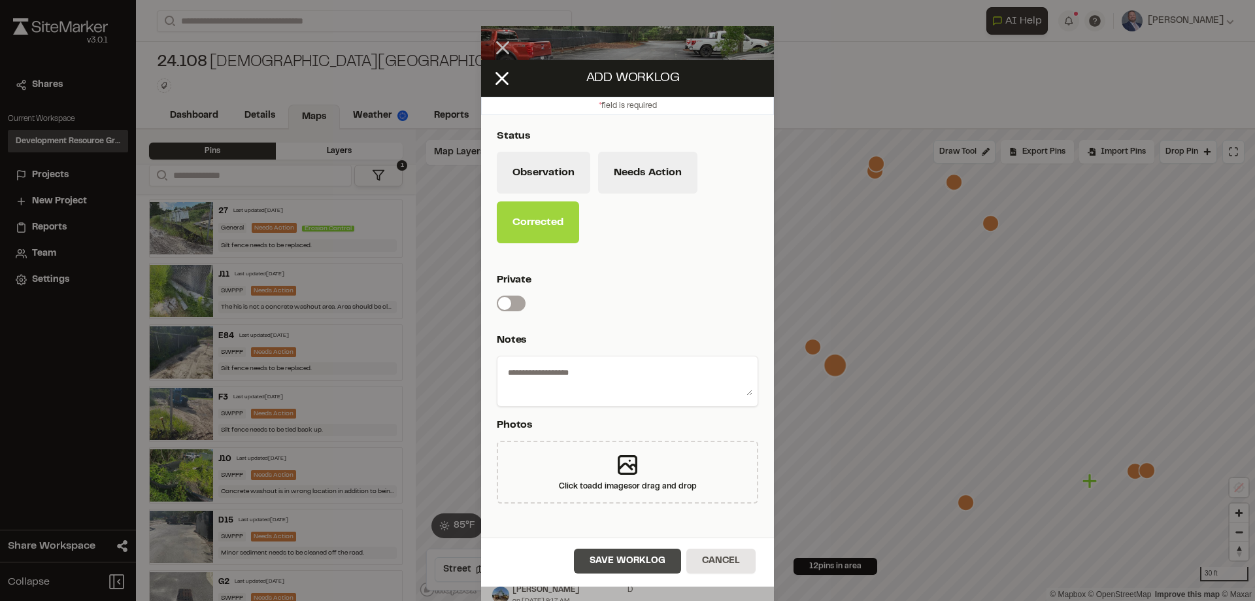
click at [616, 559] on button "Save Worklog" at bounding box center [627, 560] width 107 height 25
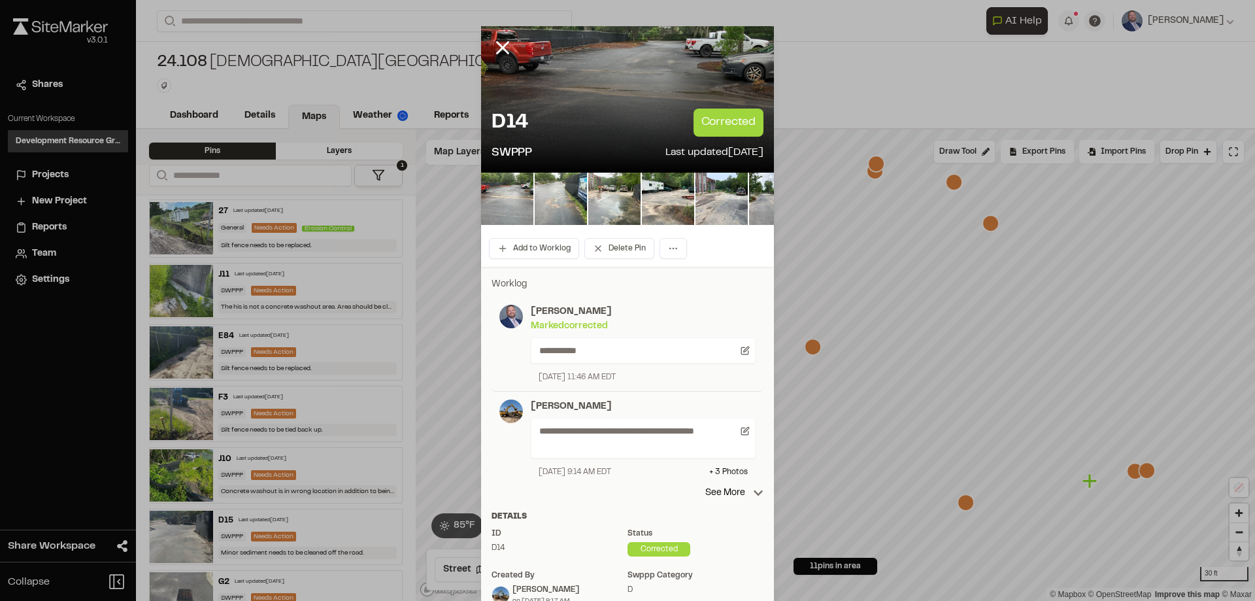
click at [497, 46] on icon at bounding box center [502, 48] width 22 height 22
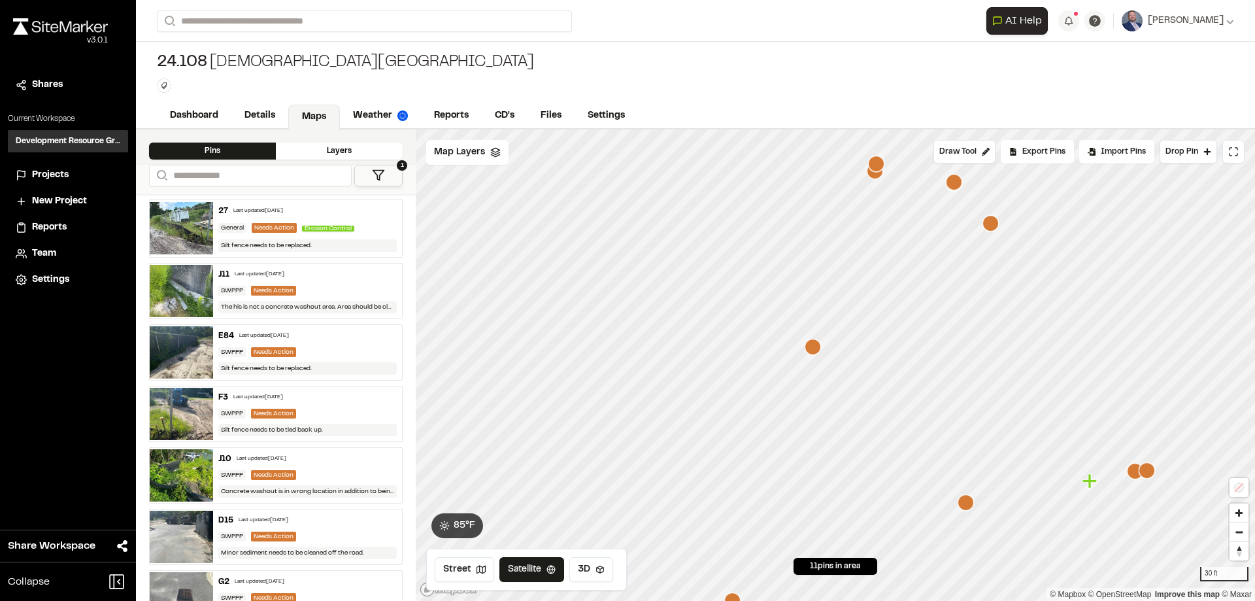
click at [877, 172] on icon "Map marker" at bounding box center [876, 164] width 16 height 16
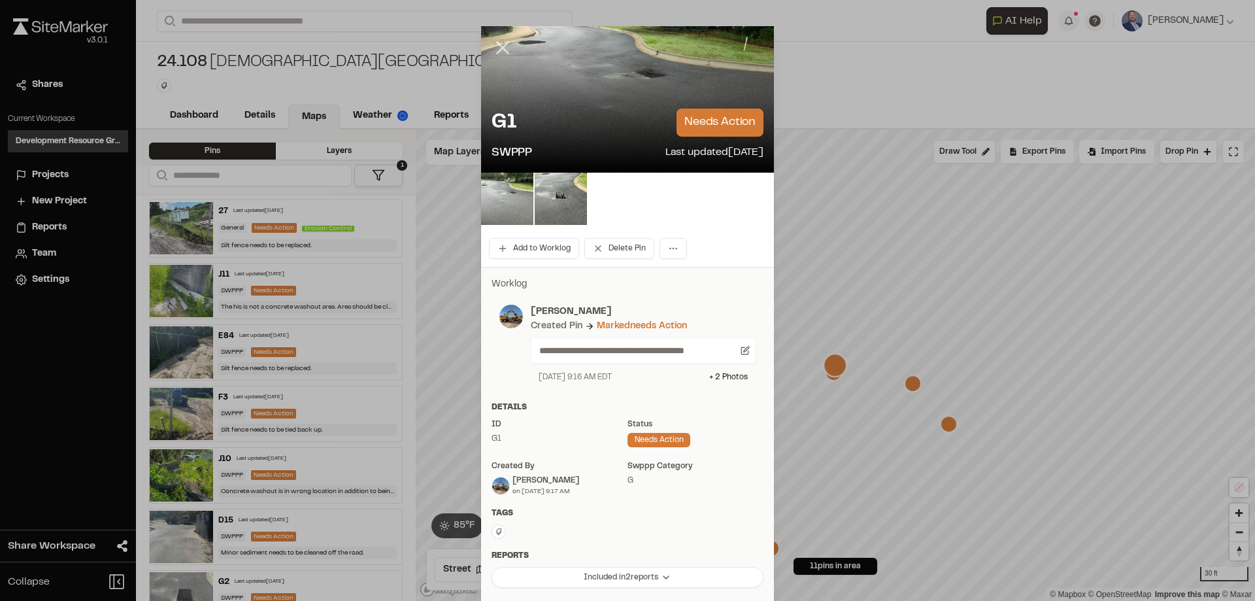
click at [497, 43] on line at bounding box center [502, 47] width 11 height 11
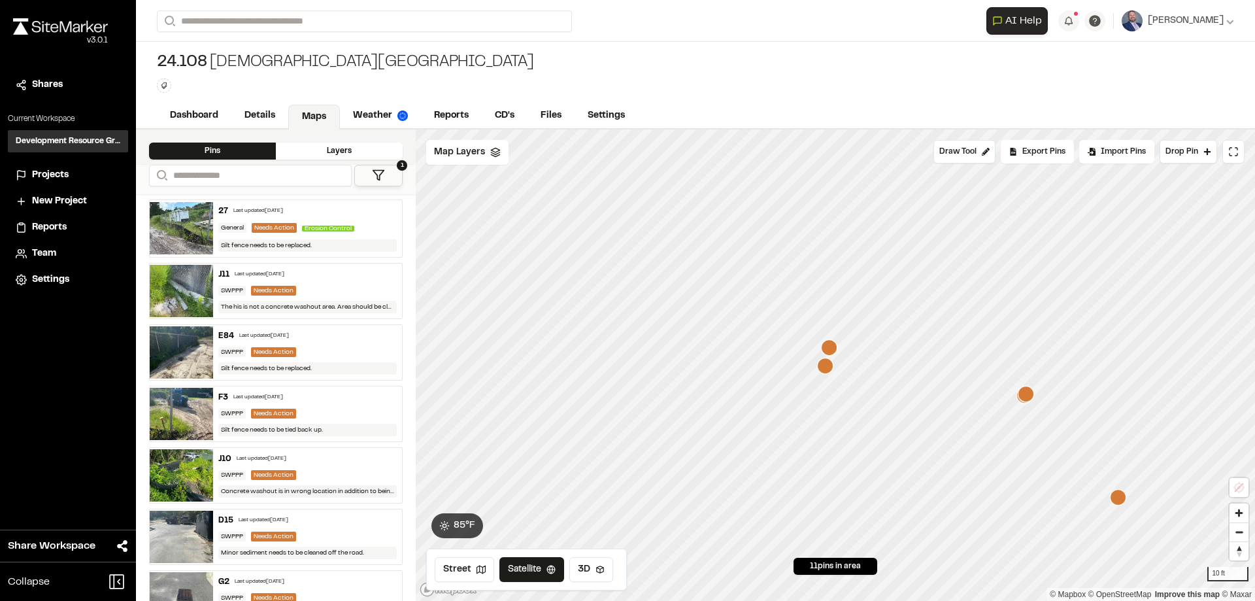
click at [825, 372] on icon "Map marker" at bounding box center [825, 365] width 16 height 16
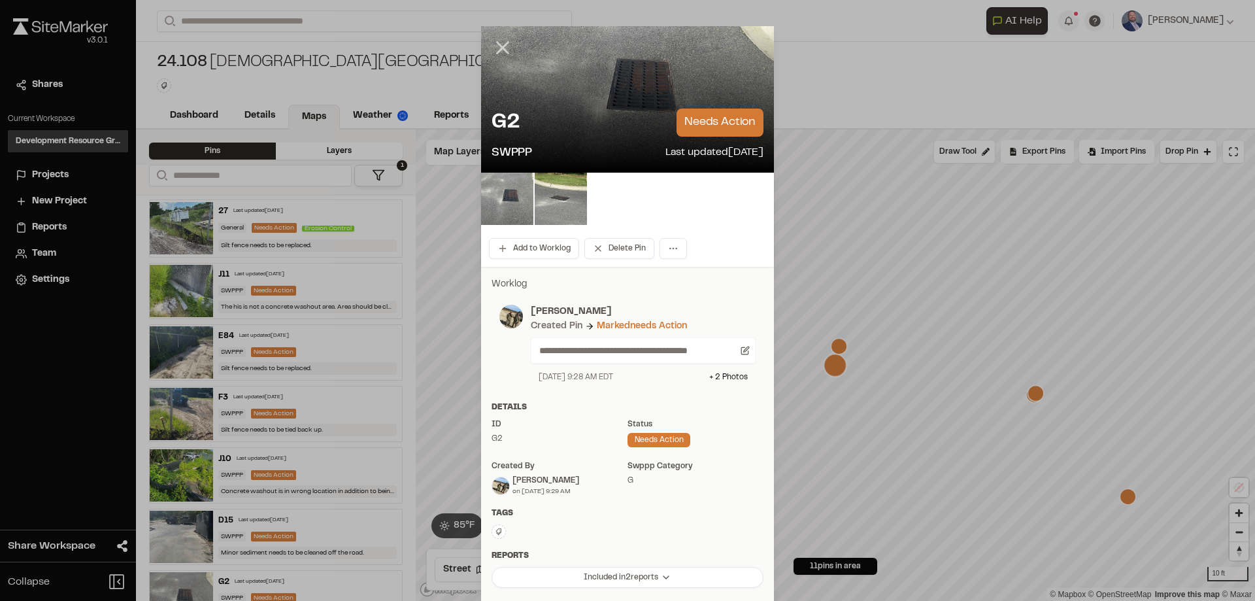
click at [493, 39] on icon at bounding box center [502, 48] width 22 height 22
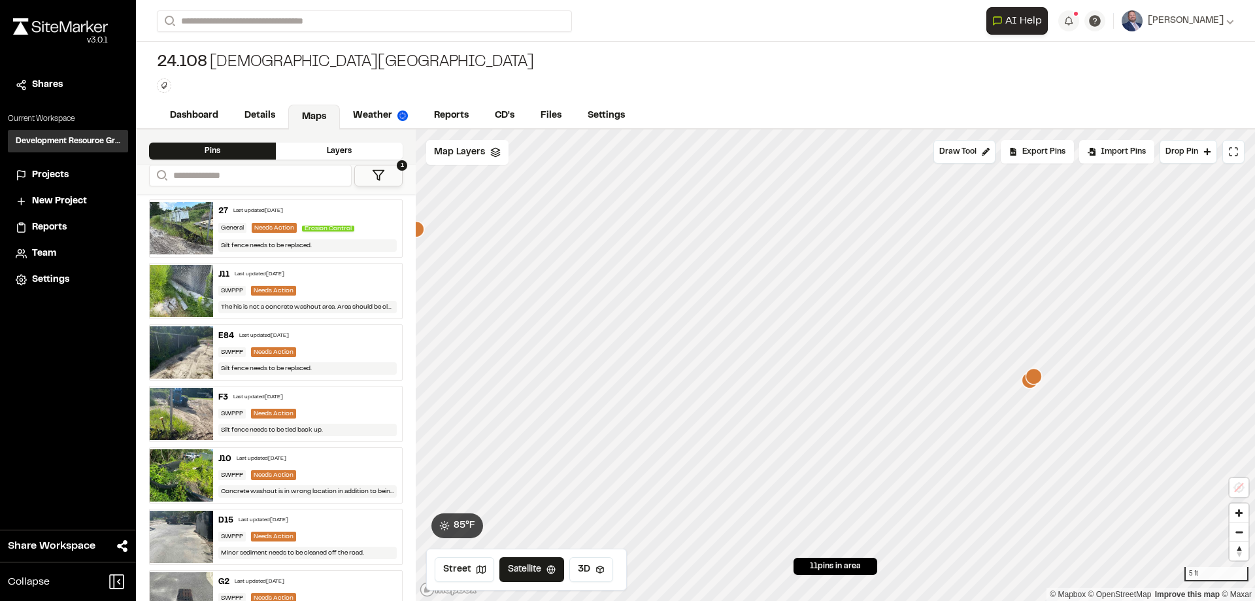
click at [1038, 383] on icon "Map marker" at bounding box center [1033, 376] width 16 height 16
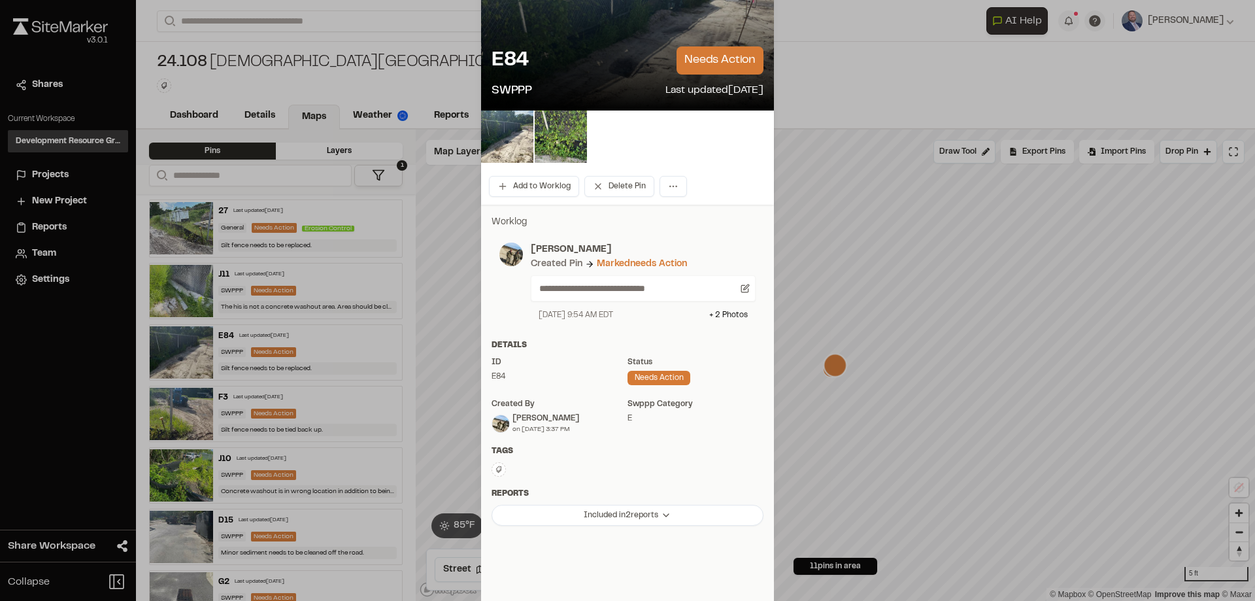
scroll to position [112, 0]
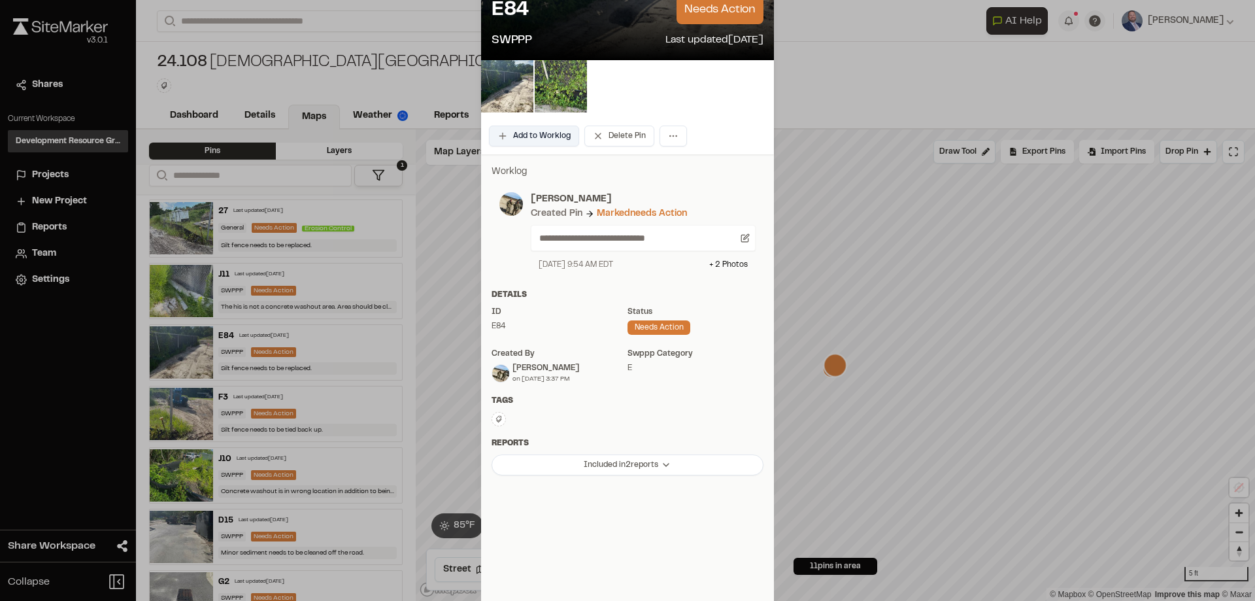
click at [525, 139] on button "Add to Worklog" at bounding box center [534, 135] width 90 height 21
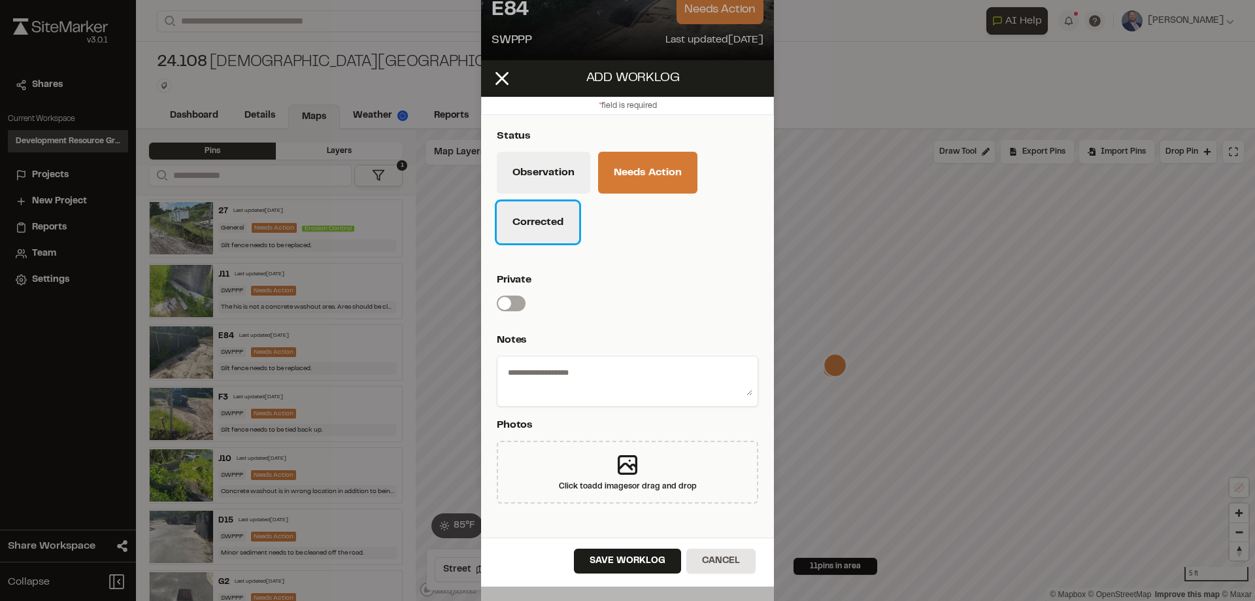
click at [542, 222] on button "Corrected" at bounding box center [538, 222] width 82 height 42
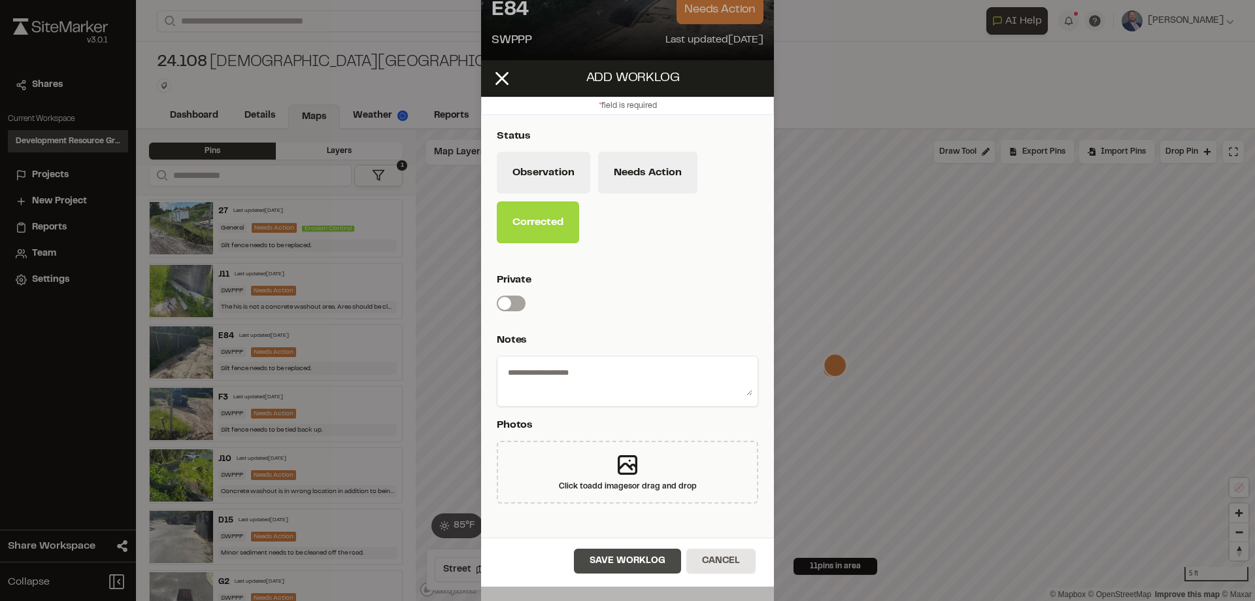
click at [626, 561] on button "Save Worklog" at bounding box center [627, 560] width 107 height 25
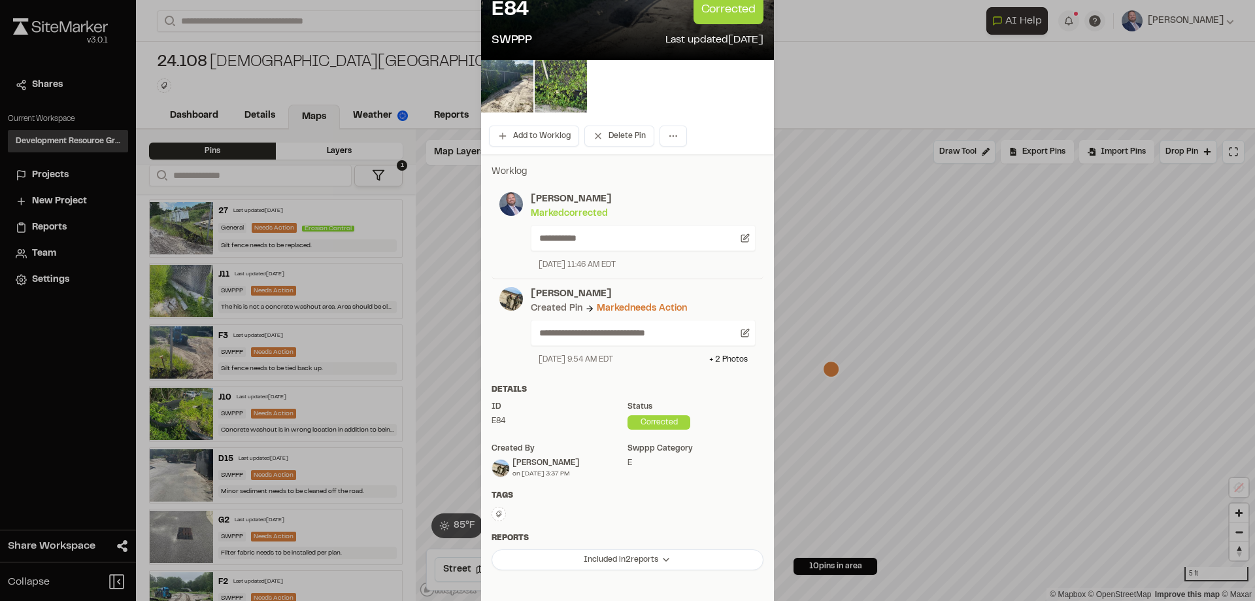
click at [648, 296] on p "[PERSON_NAME]" at bounding box center [643, 294] width 225 height 14
click at [634, 307] on div "Marked needs action" at bounding box center [642, 308] width 90 height 14
click at [580, 342] on div "**********" at bounding box center [643, 333] width 225 height 26
click at [557, 331] on p "**********" at bounding box center [637, 332] width 197 height 14
click at [718, 357] on div "+ 2 Photo s" at bounding box center [728, 360] width 39 height 12
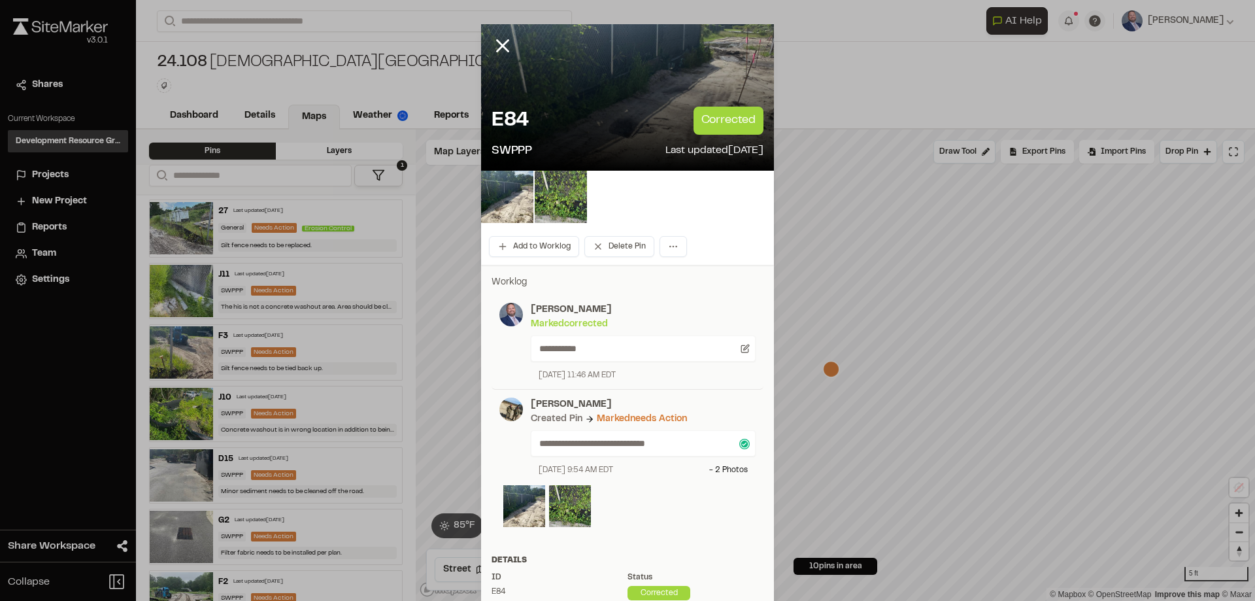
scroll to position [0, 0]
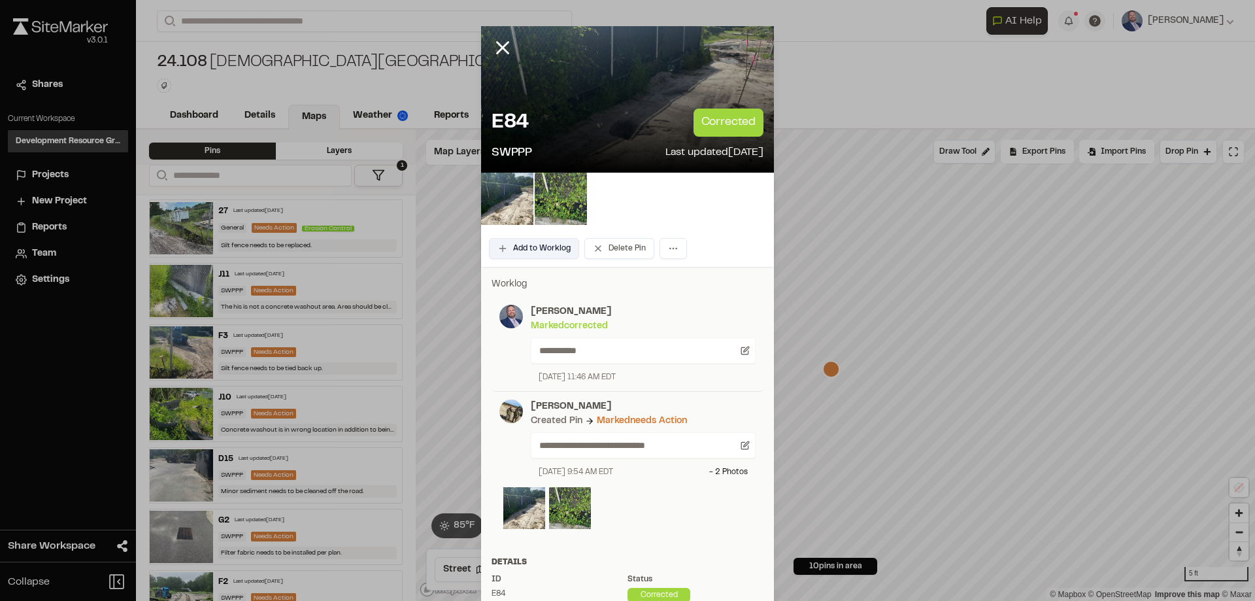
click at [537, 252] on button "Add to Worklog" at bounding box center [534, 248] width 90 height 21
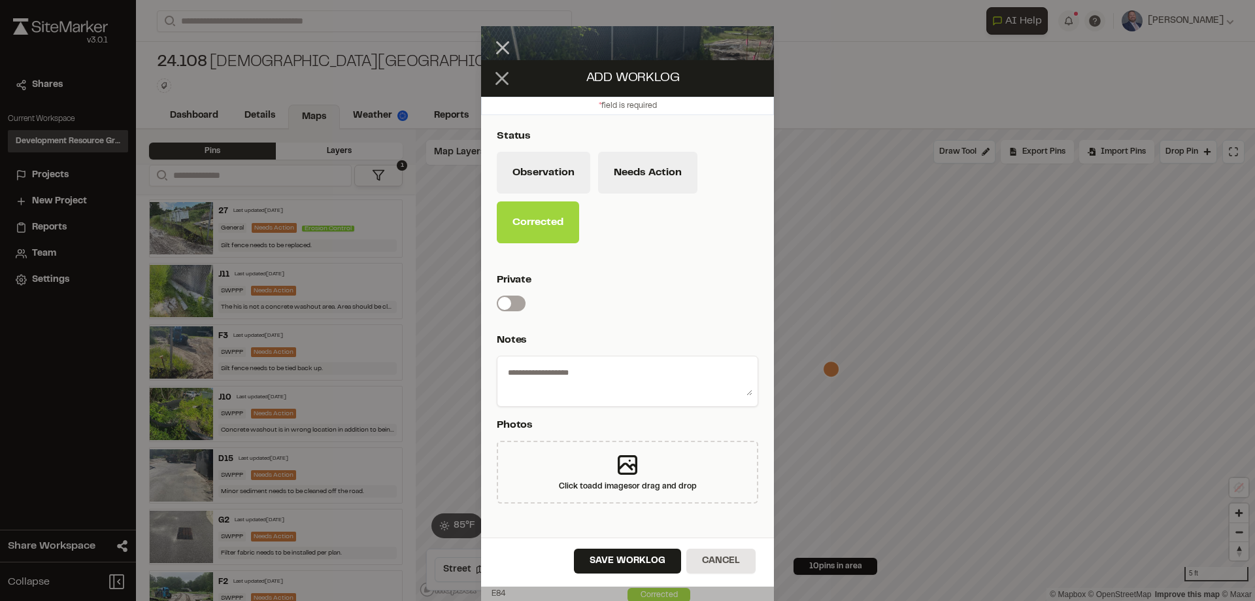
click at [501, 76] on line at bounding box center [502, 78] width 11 height 11
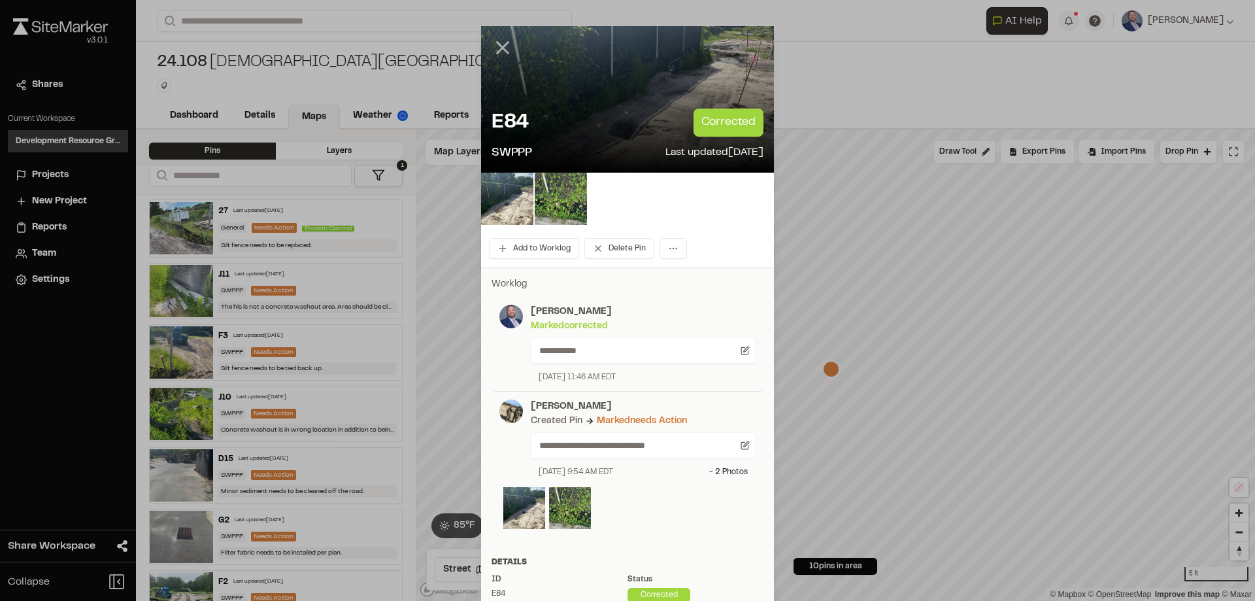
click at [494, 42] on icon at bounding box center [502, 48] width 22 height 22
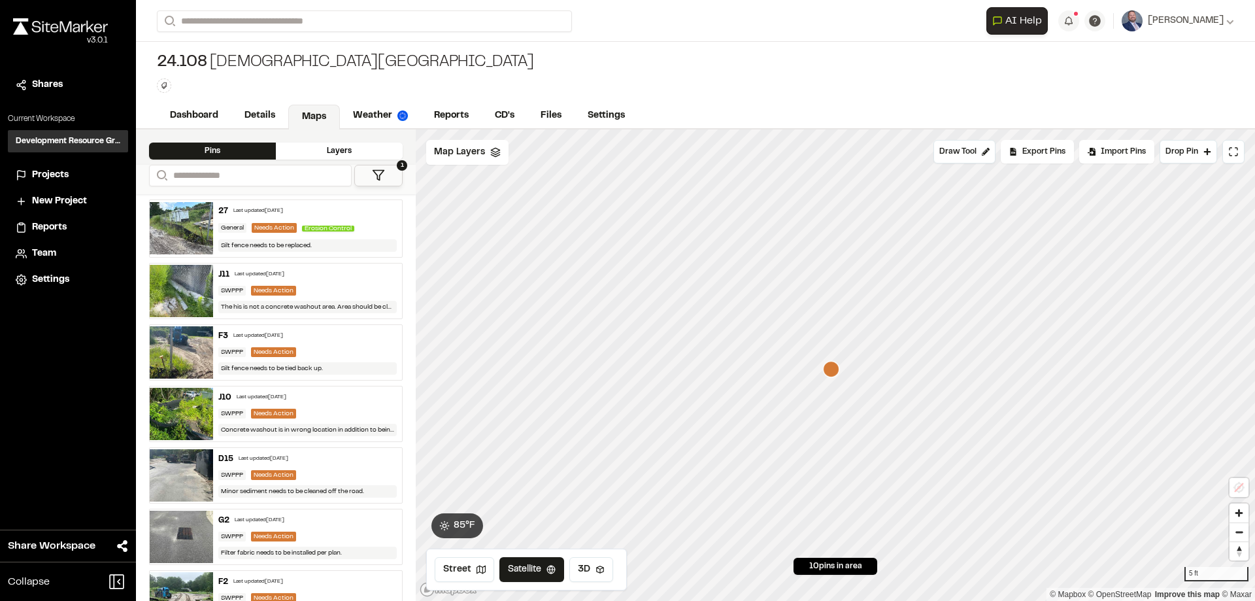
click at [829, 370] on icon "Map marker" at bounding box center [831, 369] width 16 height 16
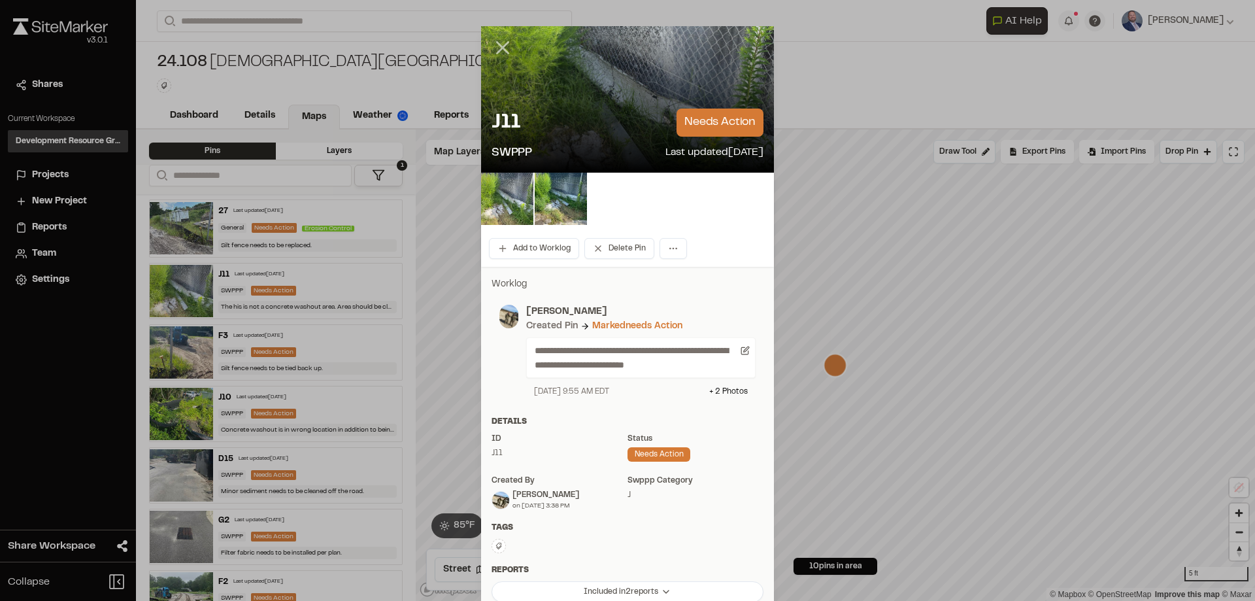
click at [491, 41] on icon at bounding box center [502, 48] width 22 height 22
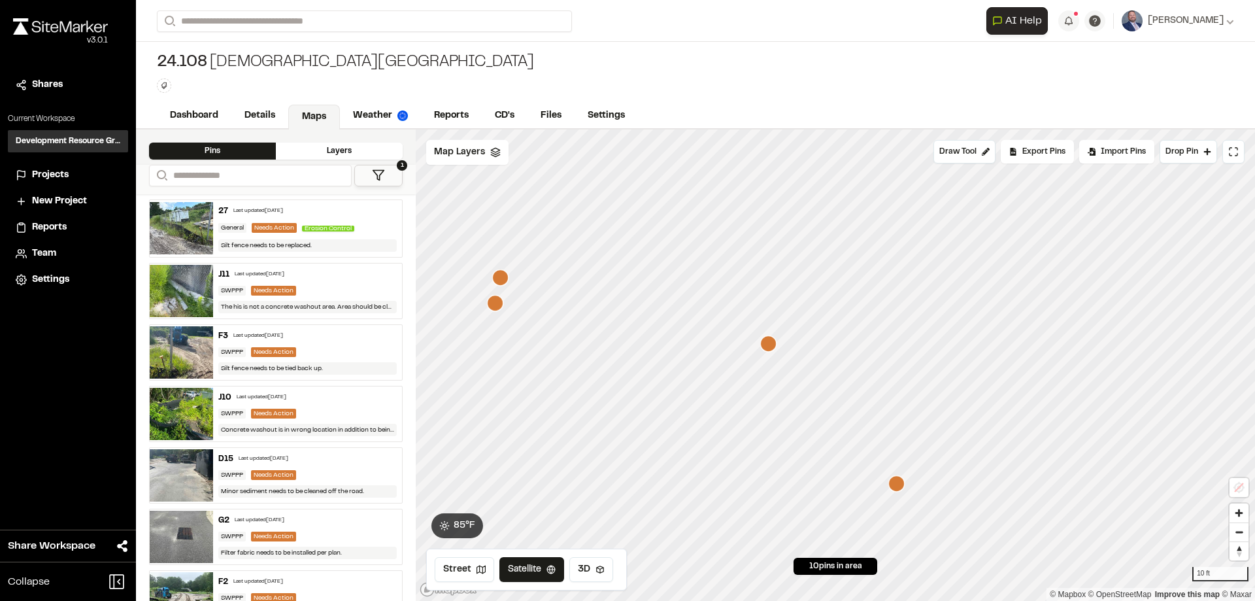
click at [899, 487] on icon "Map marker" at bounding box center [896, 483] width 16 height 16
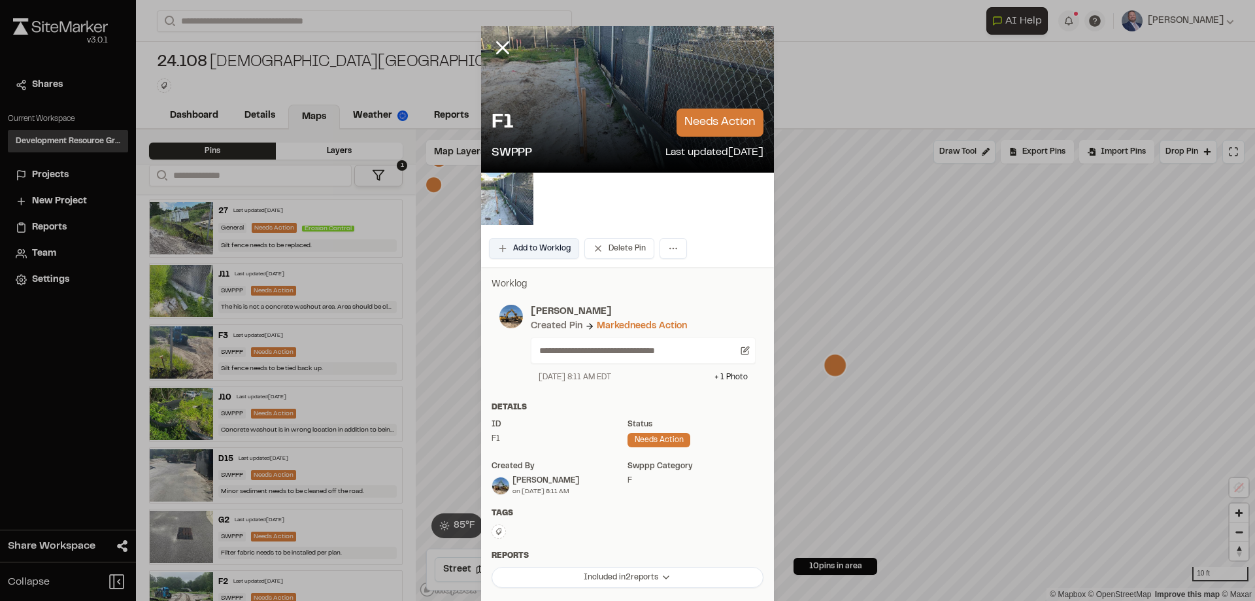
click at [497, 245] on button "Add to Worklog" at bounding box center [534, 248] width 90 height 21
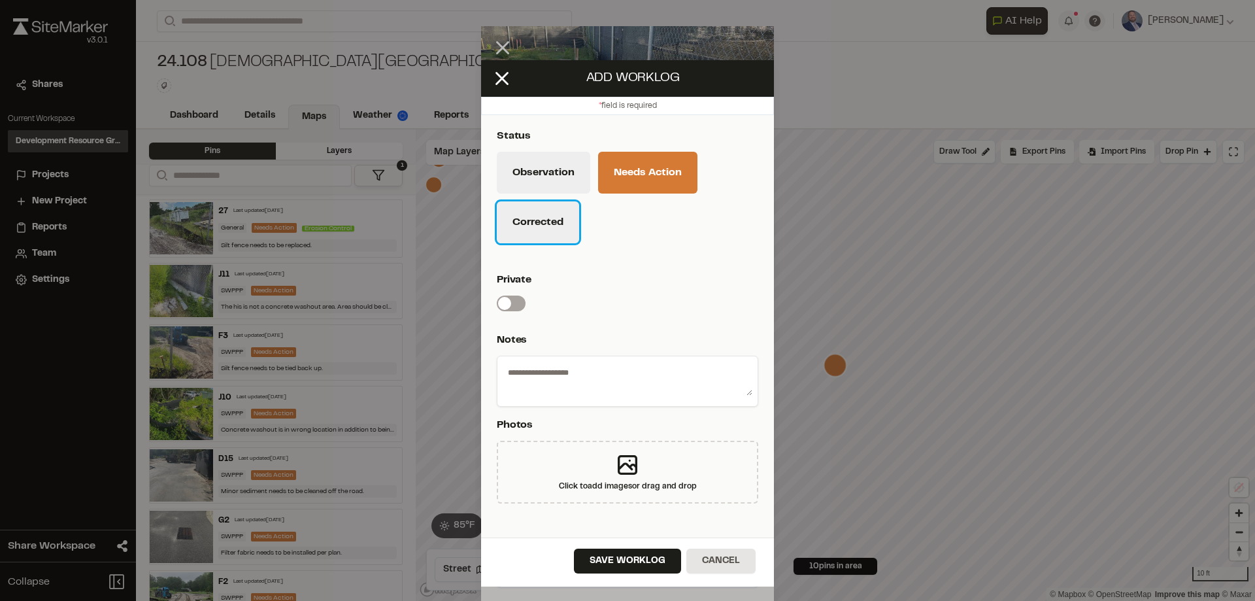
click at [545, 229] on button "Corrected" at bounding box center [538, 222] width 82 height 42
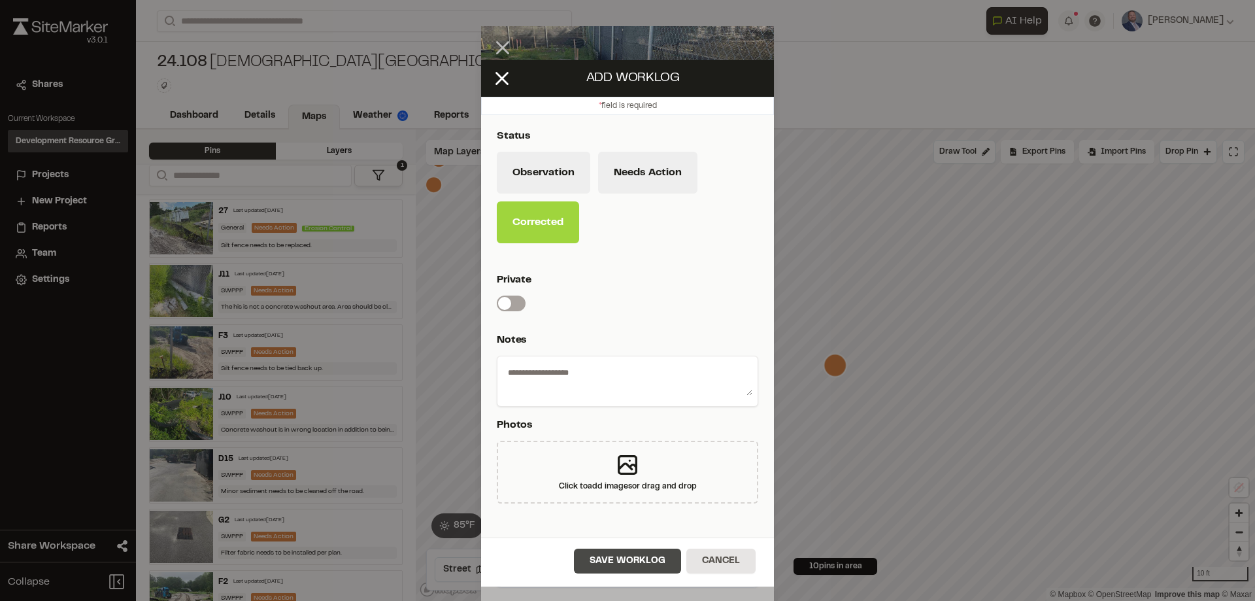
click at [638, 561] on button "Save Worklog" at bounding box center [627, 560] width 107 height 25
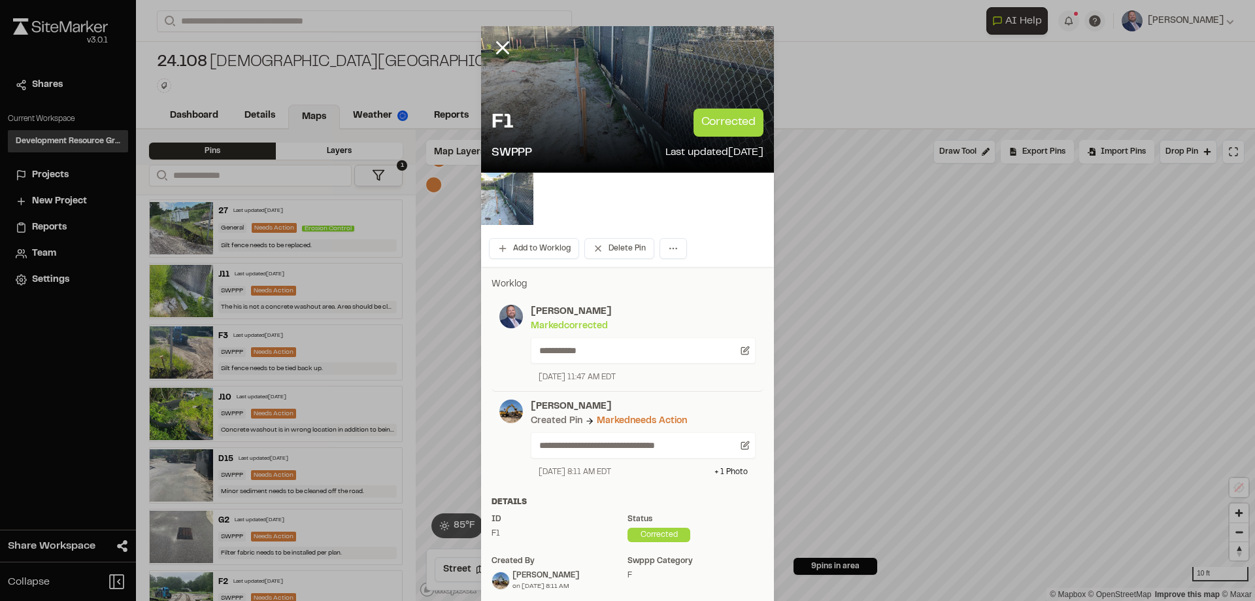
click at [496, 44] on icon at bounding box center [502, 48] width 22 height 22
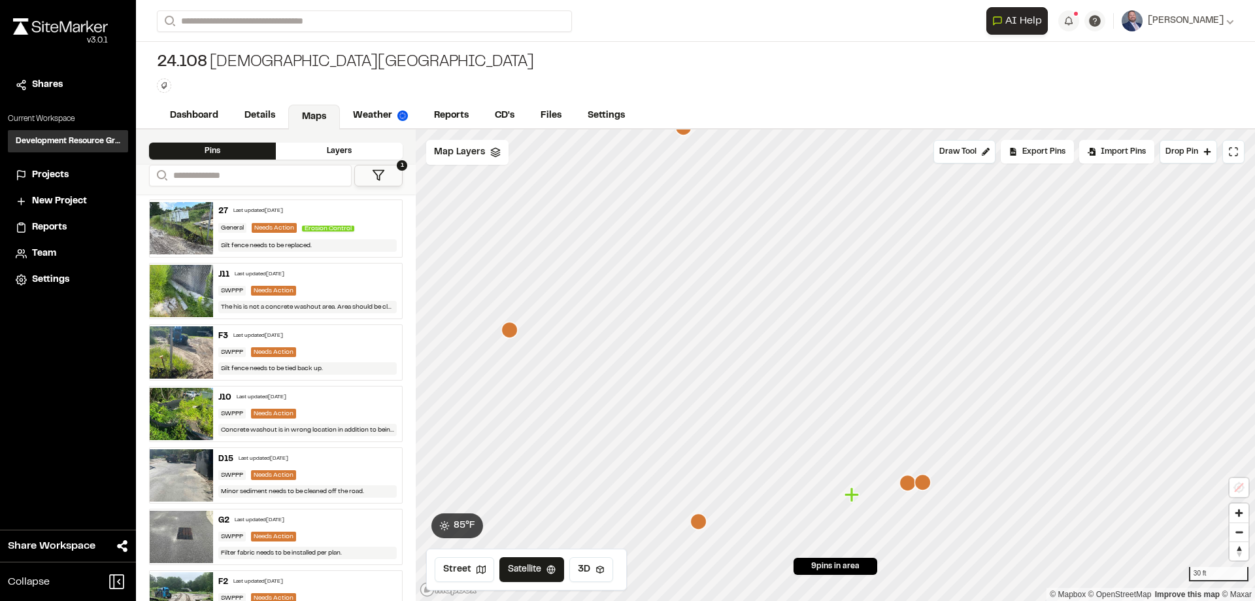
click at [698, 527] on icon "Map marker" at bounding box center [698, 521] width 16 height 16
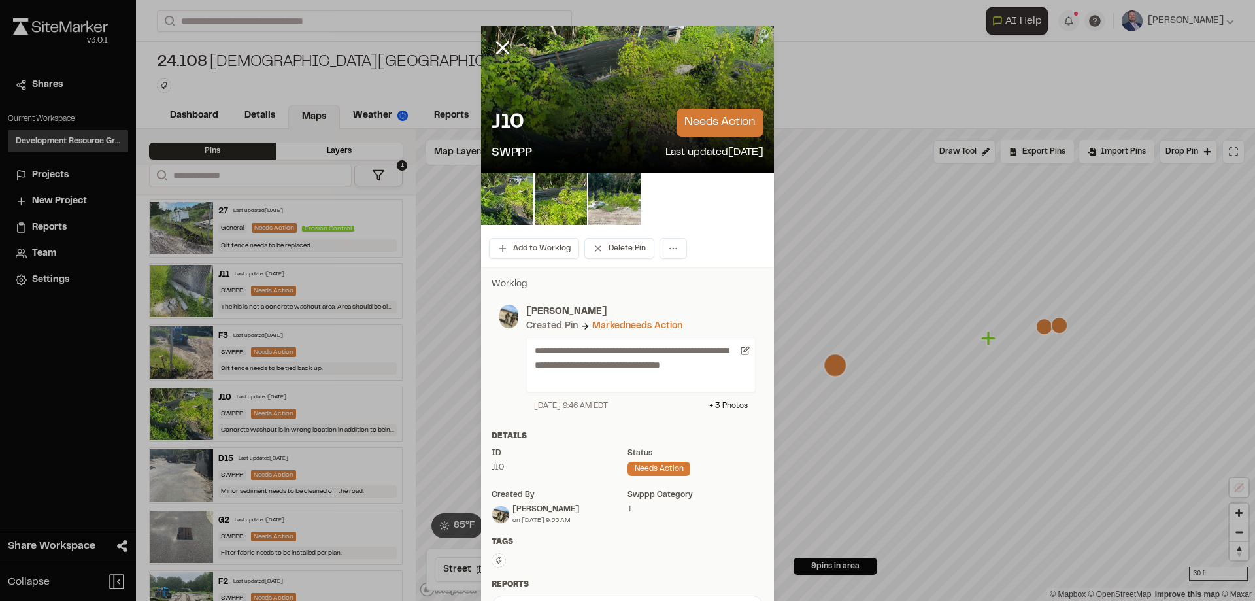
click at [497, 41] on icon at bounding box center [502, 48] width 22 height 22
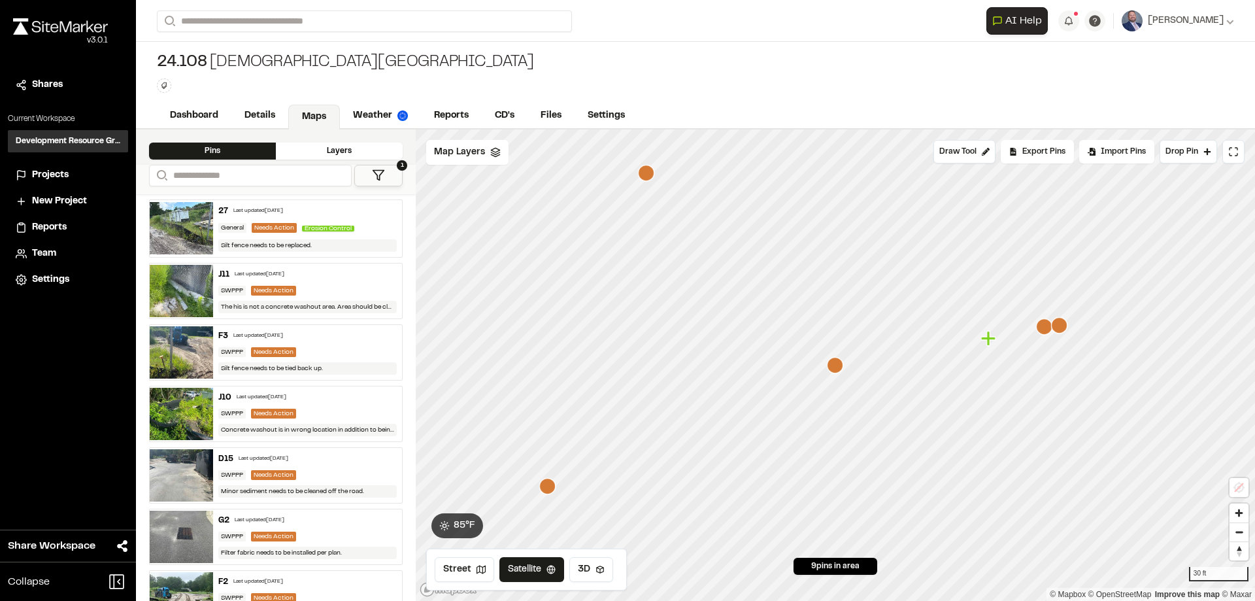
click at [992, 340] on icon "Map marker" at bounding box center [989, 338] width 17 height 17
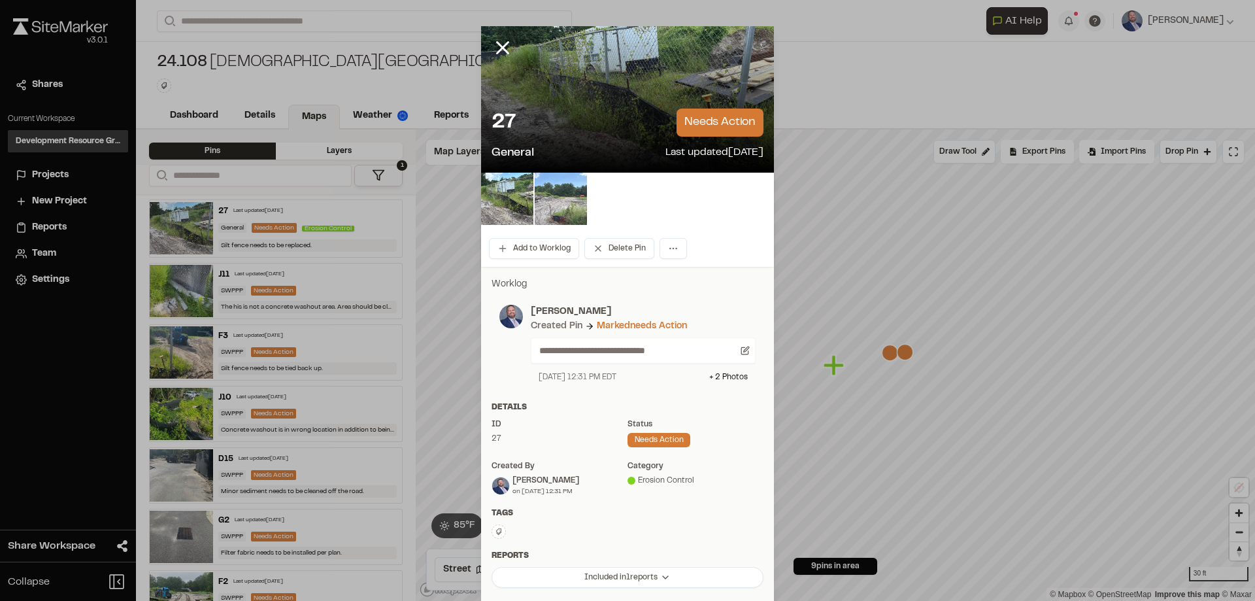
click at [552, 200] on img at bounding box center [561, 199] width 52 height 52
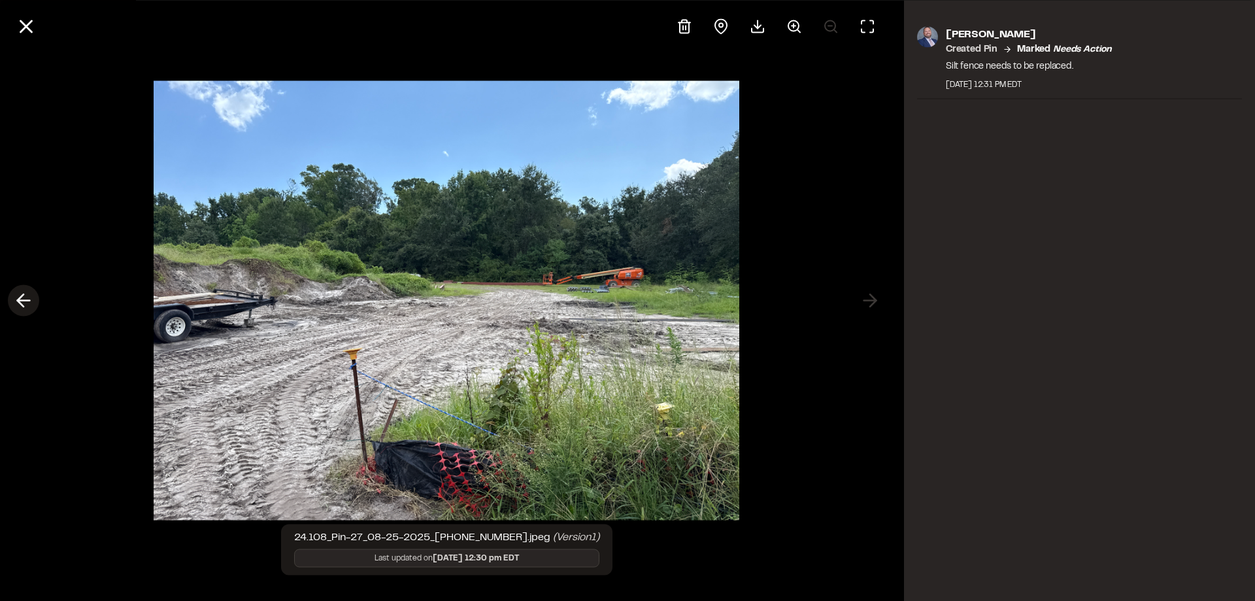
click at [23, 298] on icon at bounding box center [23, 300] width 21 height 22
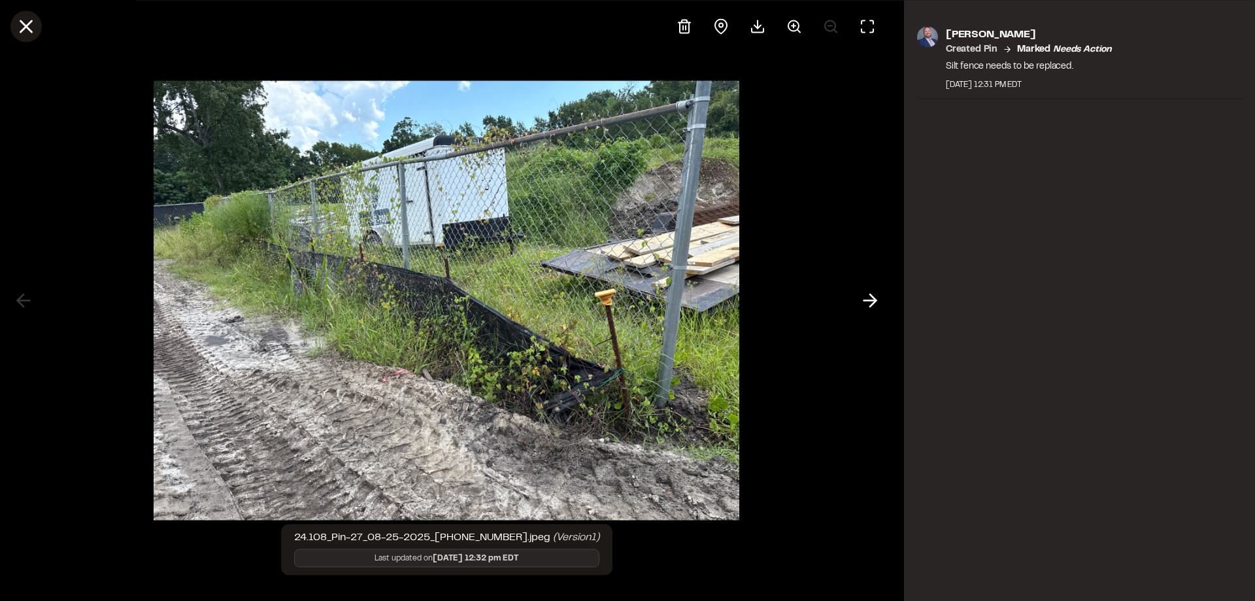
click at [31, 23] on icon at bounding box center [26, 26] width 22 height 22
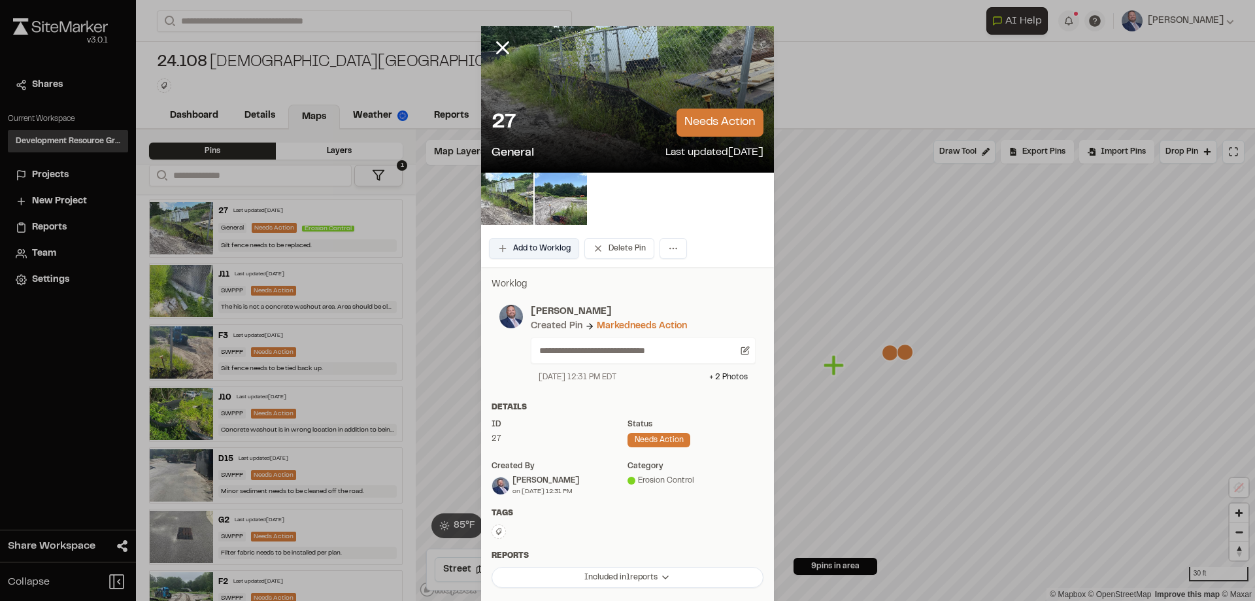
click at [538, 248] on button "Add to Worklog" at bounding box center [534, 248] width 90 height 21
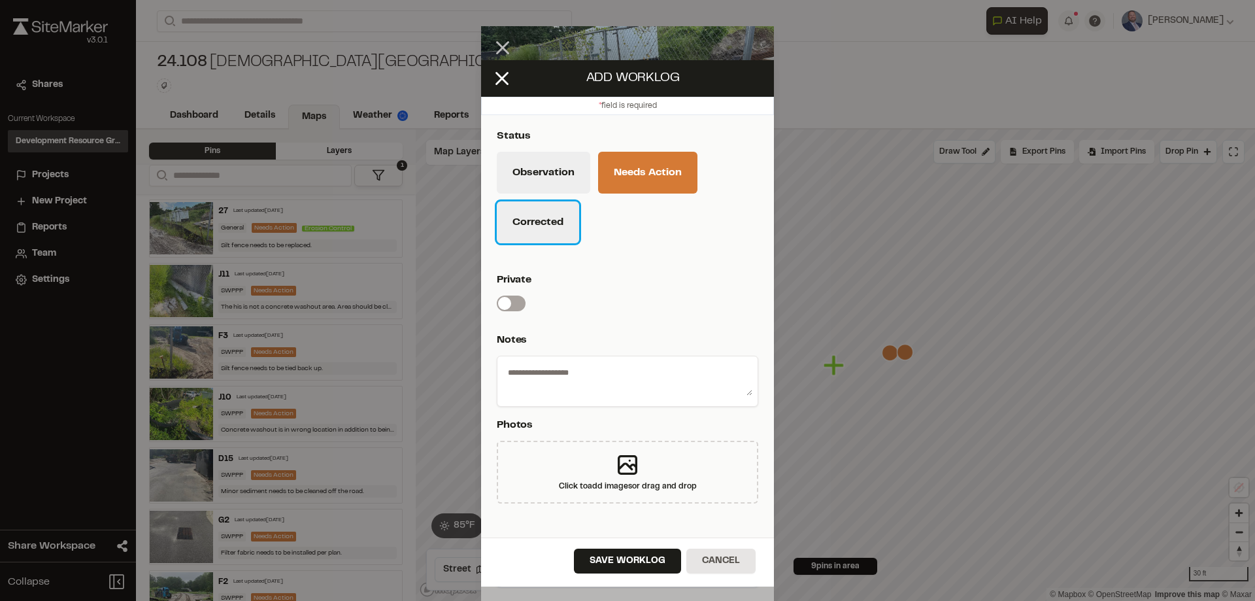
click at [523, 236] on button "Corrected" at bounding box center [538, 222] width 82 height 42
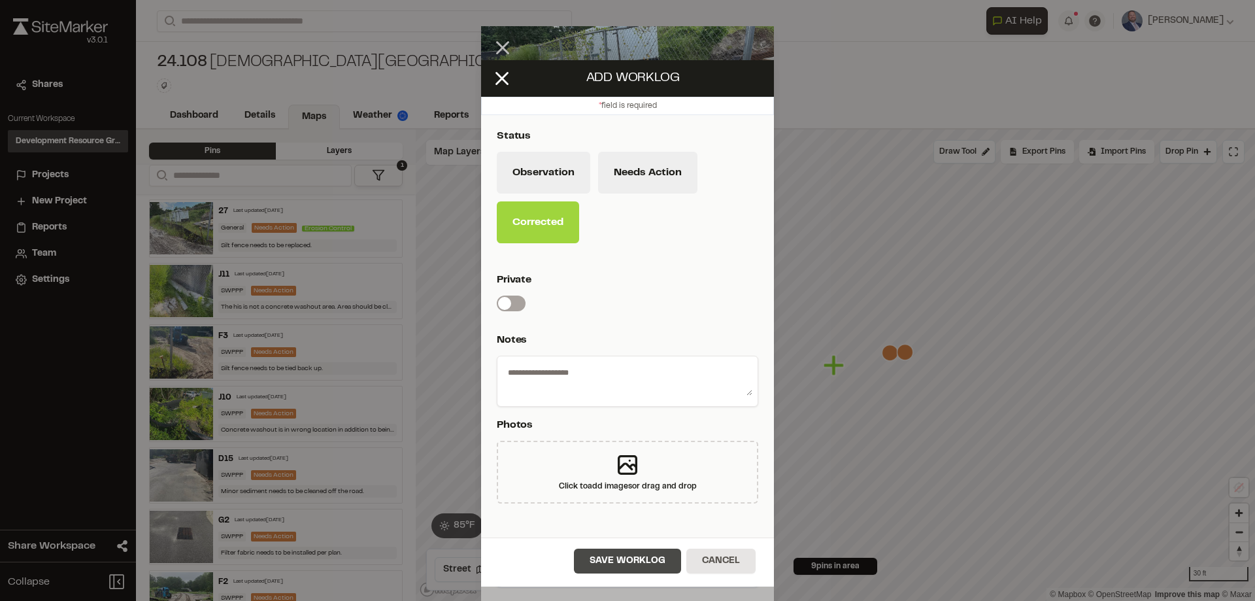
click at [610, 557] on button "Save Worklog" at bounding box center [627, 560] width 107 height 25
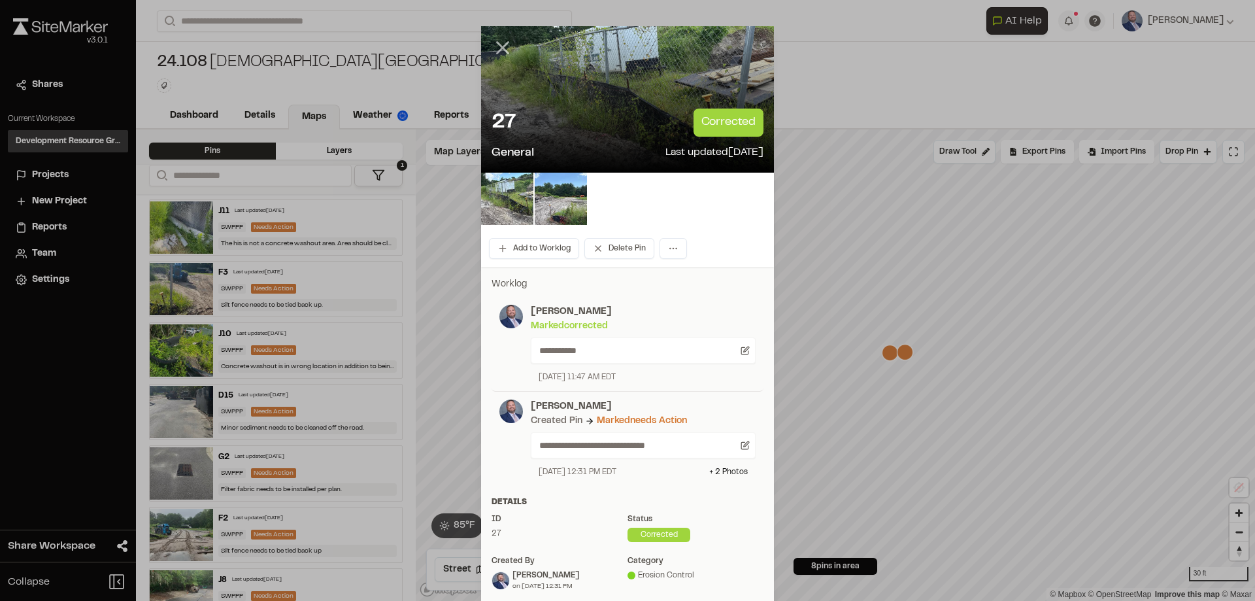
click at [492, 39] on icon at bounding box center [502, 48] width 22 height 22
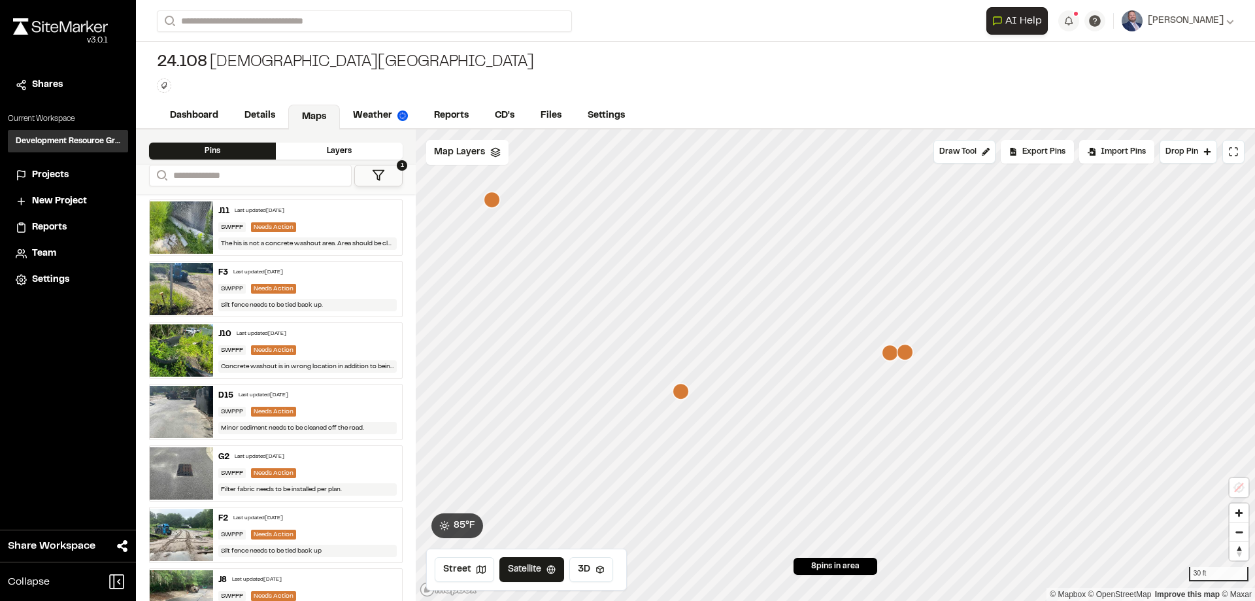
click at [908, 357] on icon "Map marker" at bounding box center [905, 352] width 16 height 16
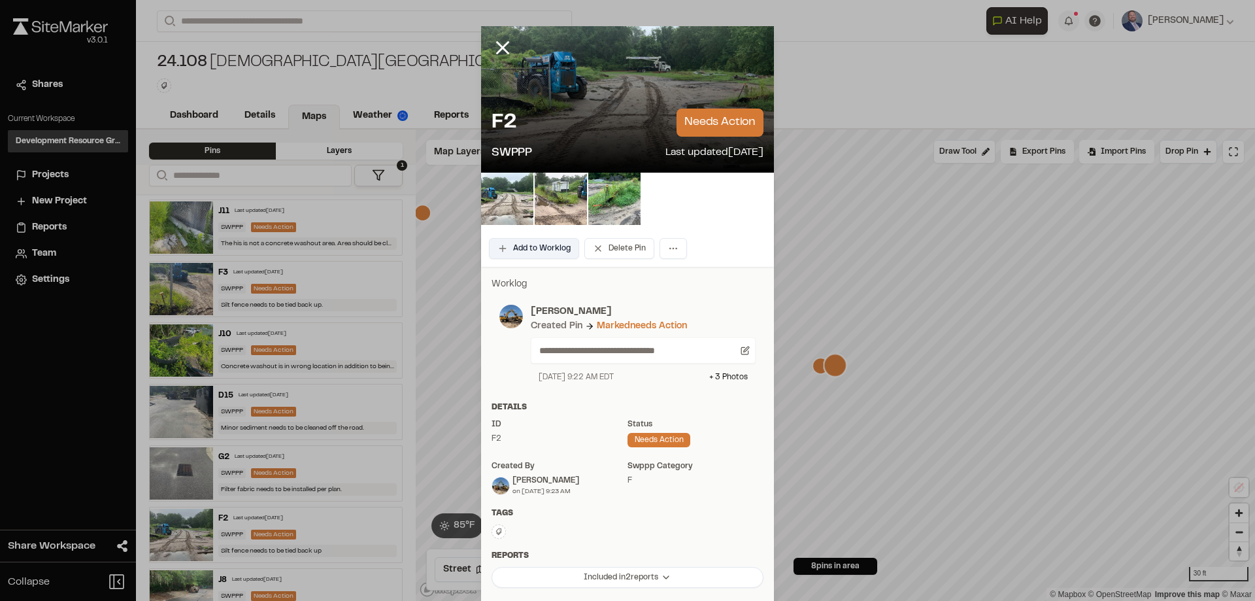
click at [515, 242] on button "Add to Worklog" at bounding box center [534, 248] width 90 height 21
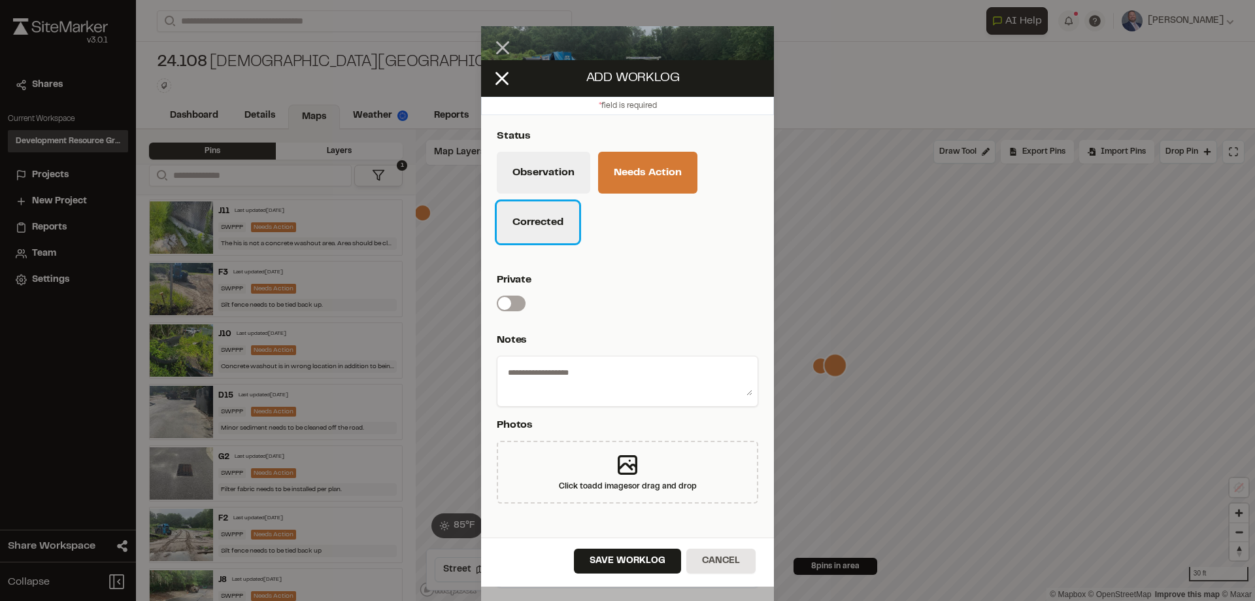
click at [529, 214] on button "Corrected" at bounding box center [538, 222] width 82 height 42
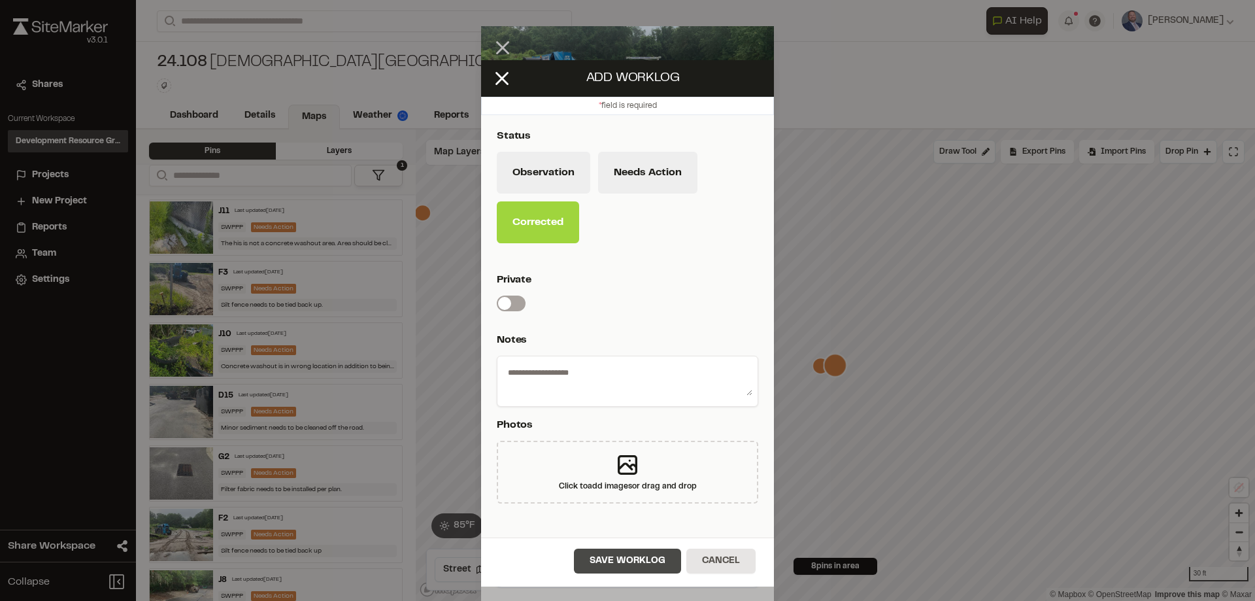
click at [619, 559] on button "Save Worklog" at bounding box center [627, 560] width 107 height 25
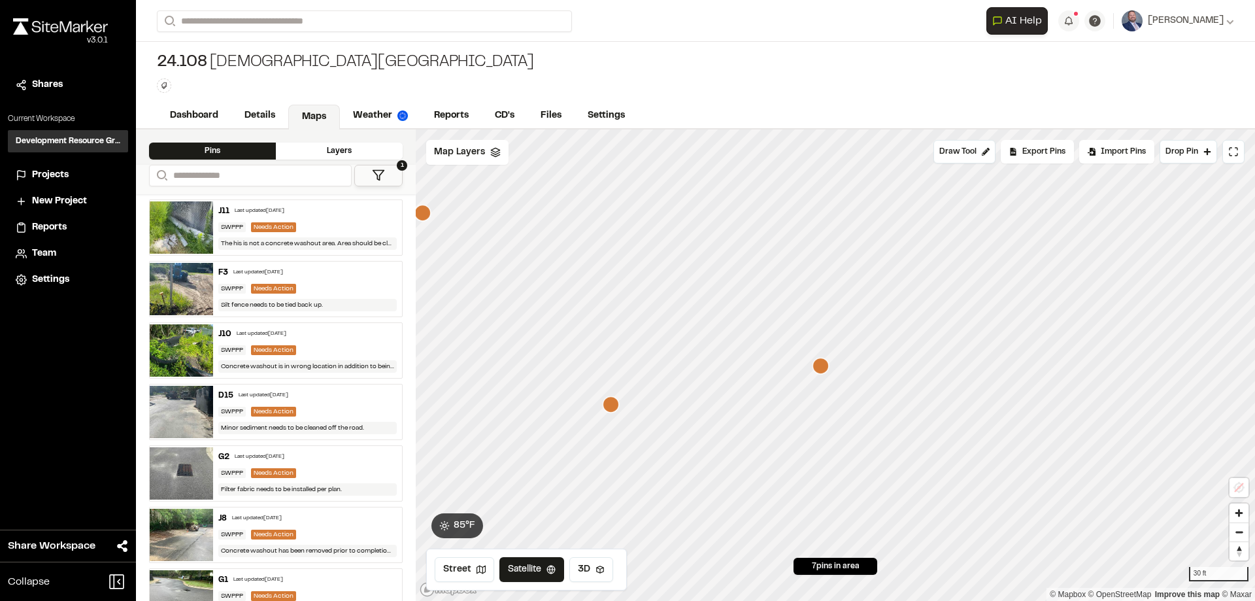
click at [821, 369] on icon "Map marker" at bounding box center [820, 365] width 16 height 16
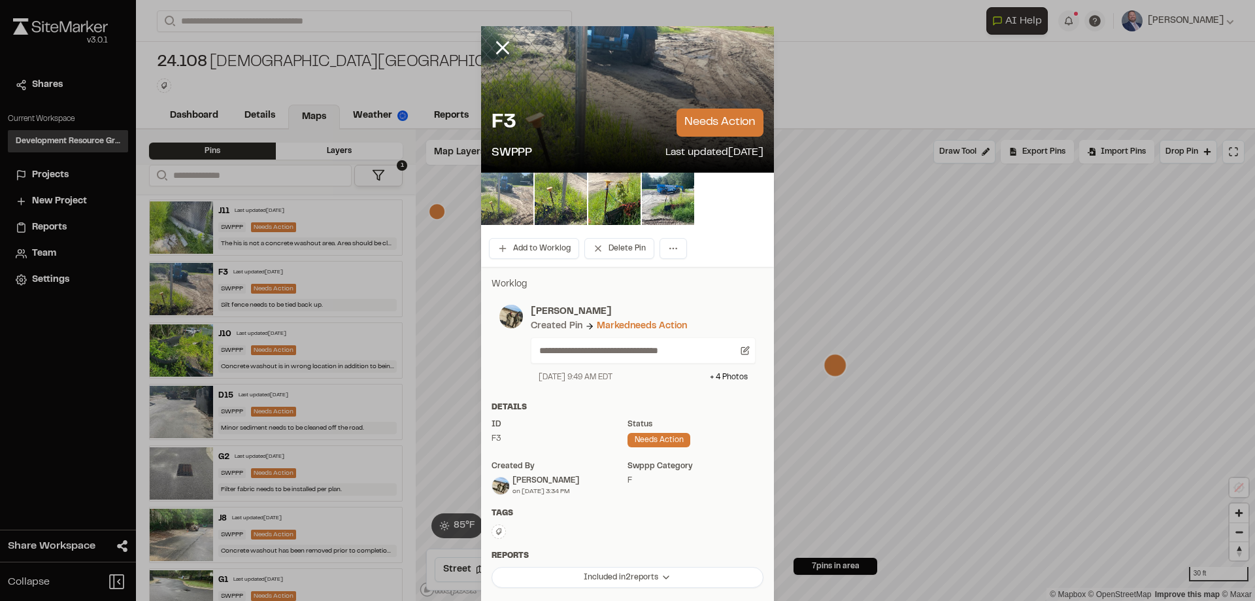
click at [510, 193] on img at bounding box center [507, 199] width 52 height 52
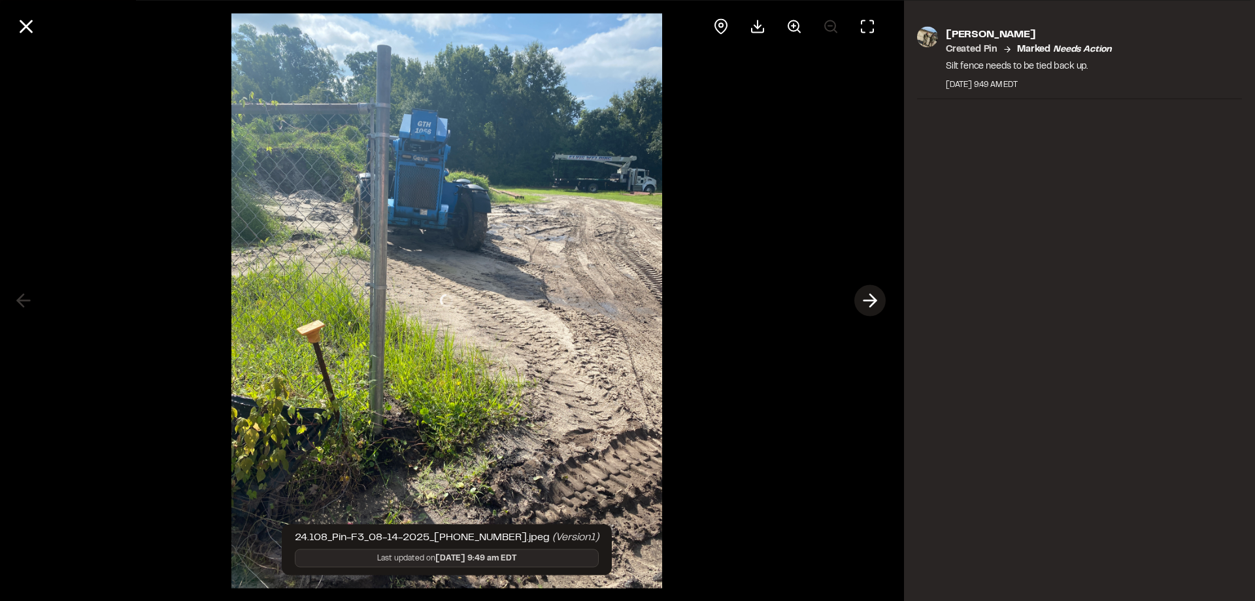
click at [880, 295] on icon at bounding box center [869, 300] width 21 height 22
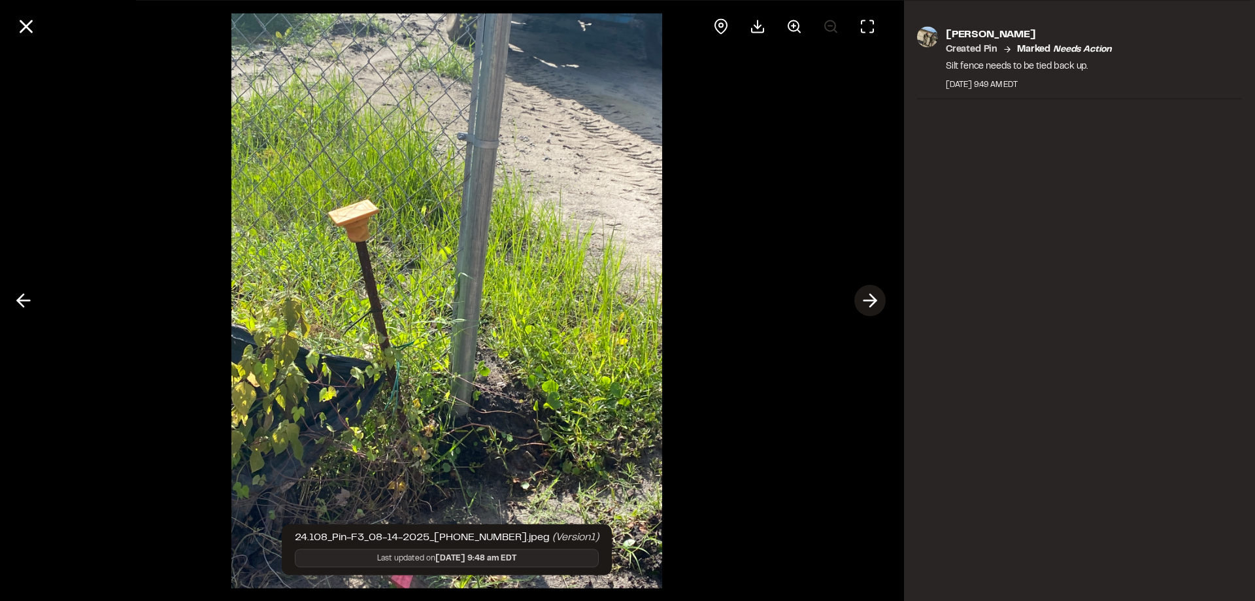
click at [880, 295] on icon at bounding box center [869, 300] width 21 height 22
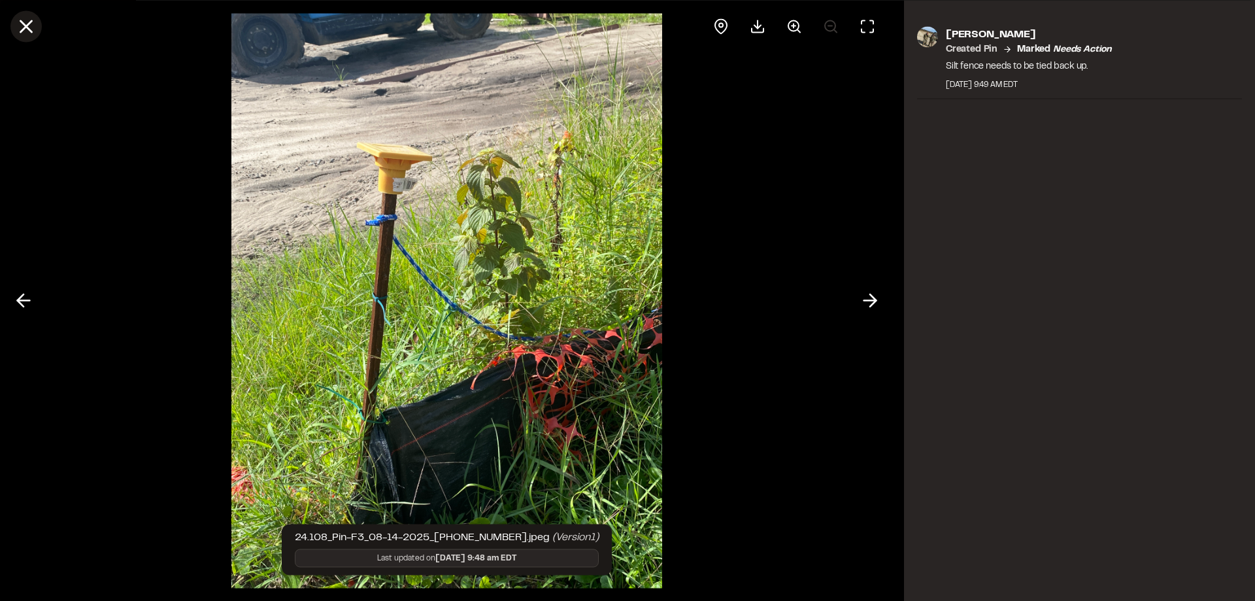
click at [31, 25] on icon at bounding box center [26, 26] width 22 height 22
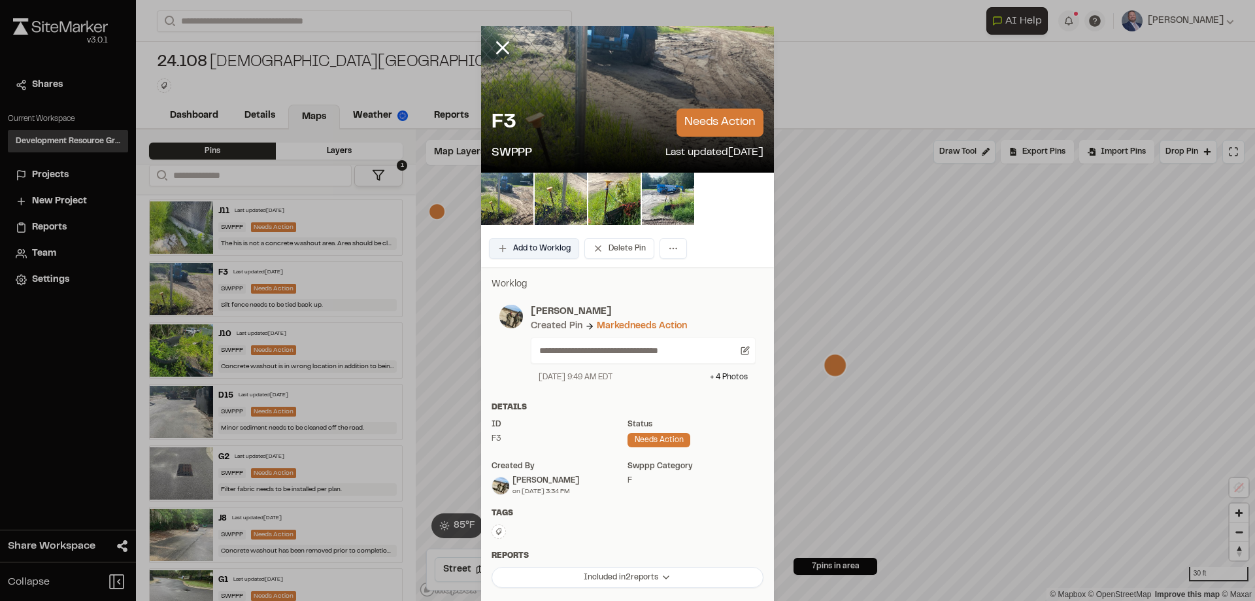
click at [518, 247] on button "Add to Worklog" at bounding box center [534, 248] width 90 height 21
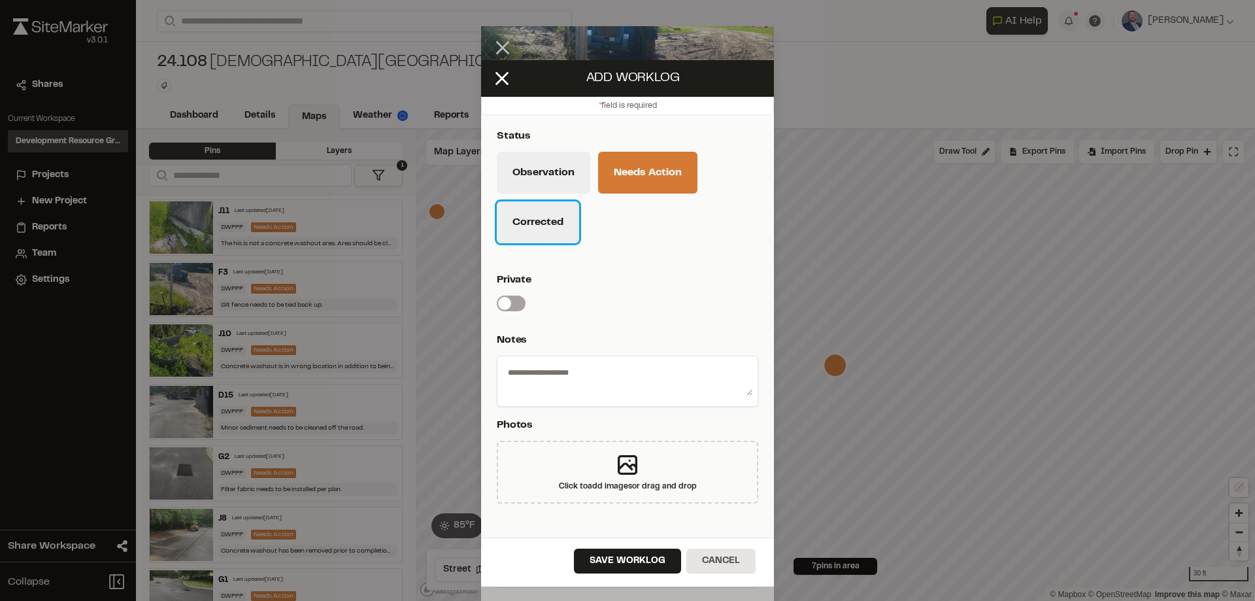
click at [537, 223] on button "Corrected" at bounding box center [538, 222] width 82 height 42
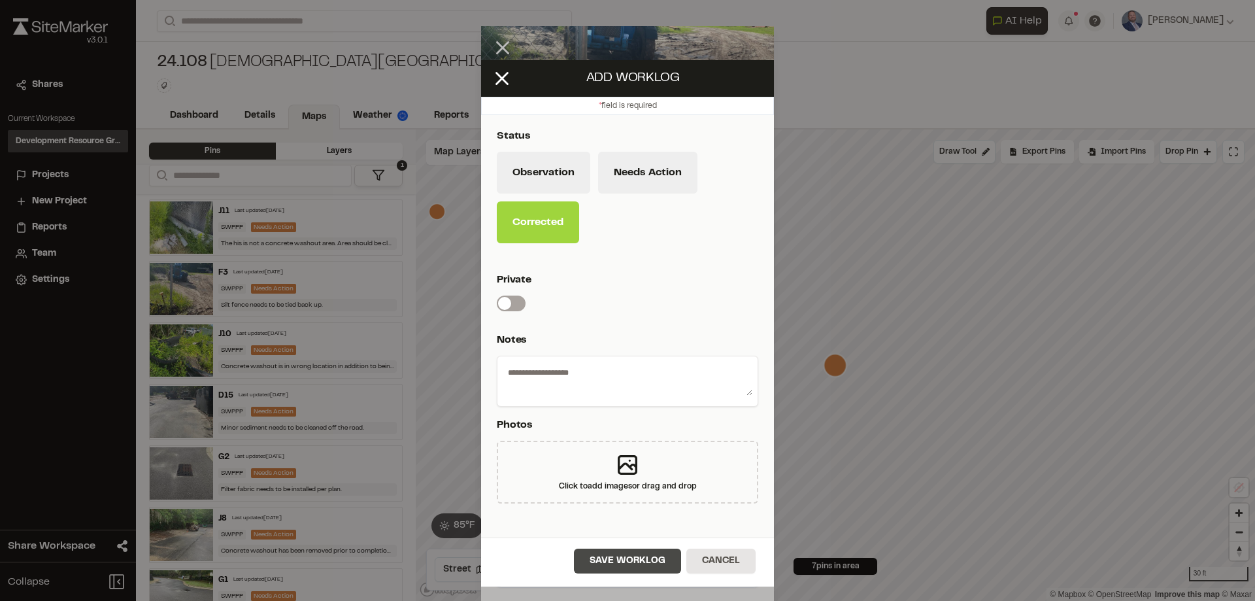
click at [610, 561] on button "Save Worklog" at bounding box center [627, 560] width 107 height 25
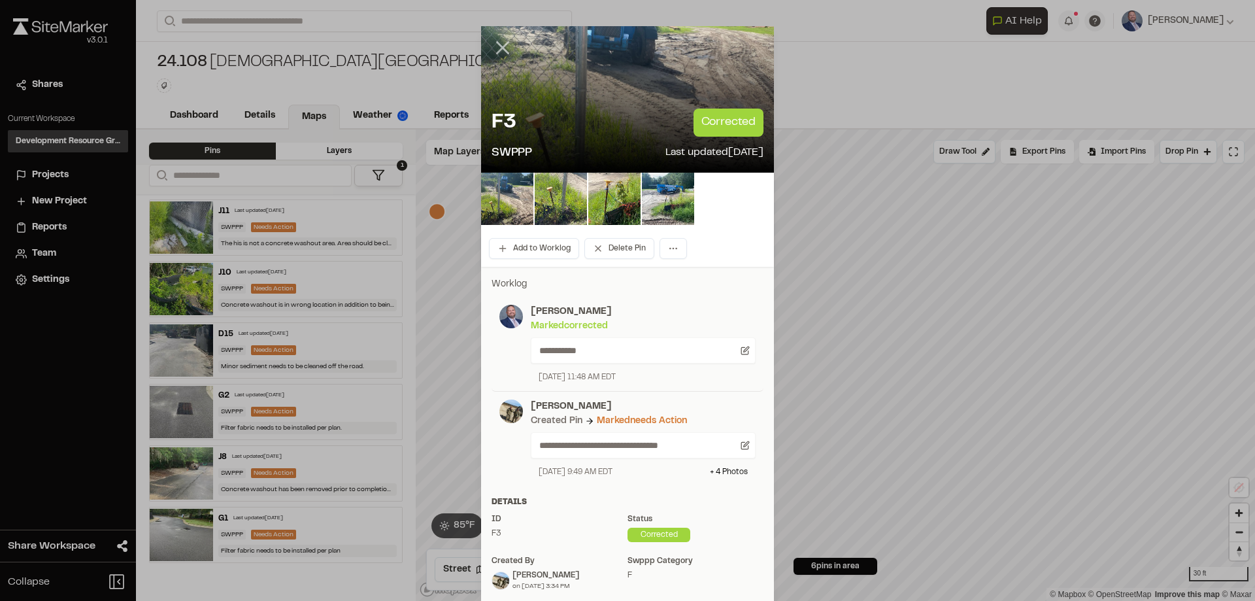
click at [495, 42] on icon at bounding box center [502, 48] width 22 height 22
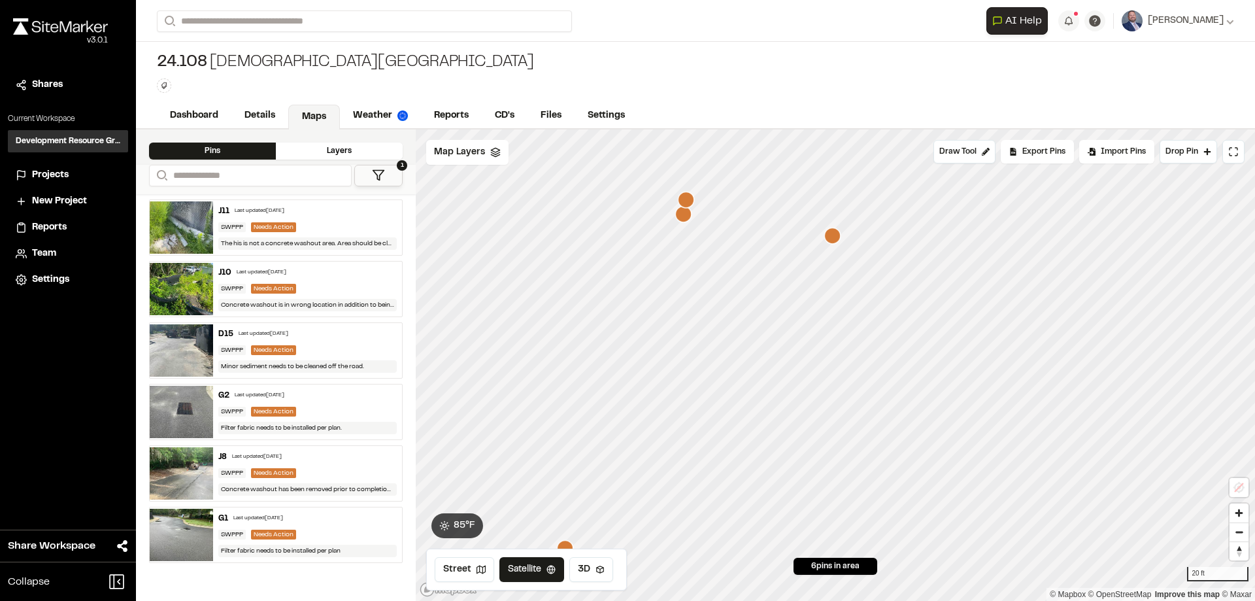
click at [839, 237] on icon "Map marker" at bounding box center [832, 235] width 16 height 16
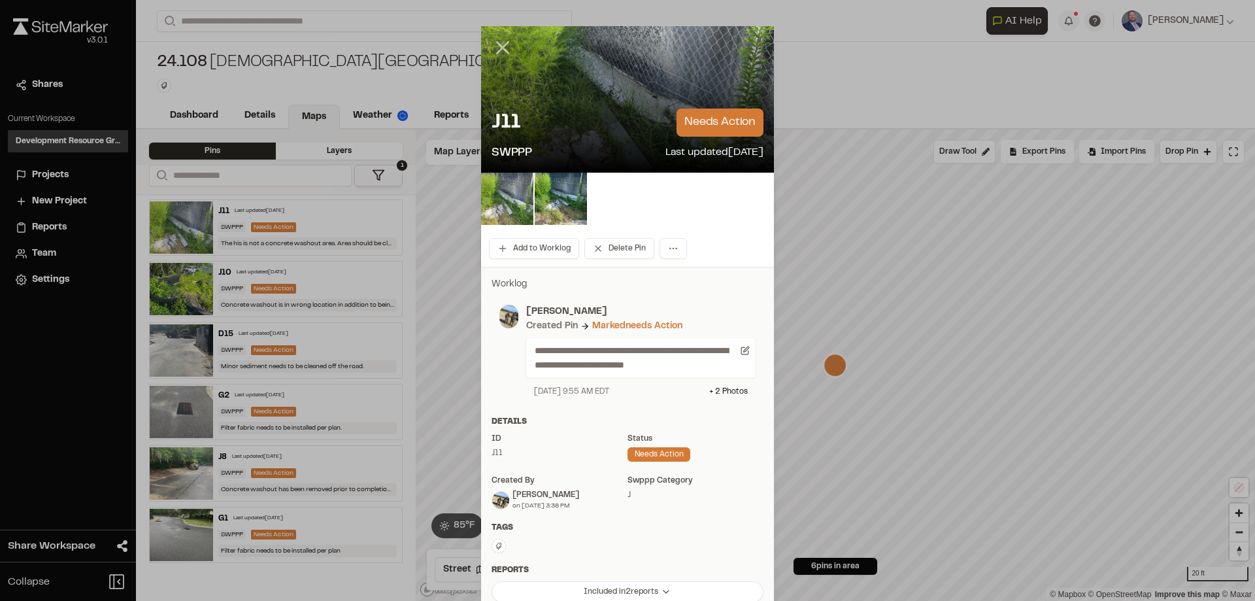
click at [501, 48] on icon at bounding box center [502, 48] width 22 height 22
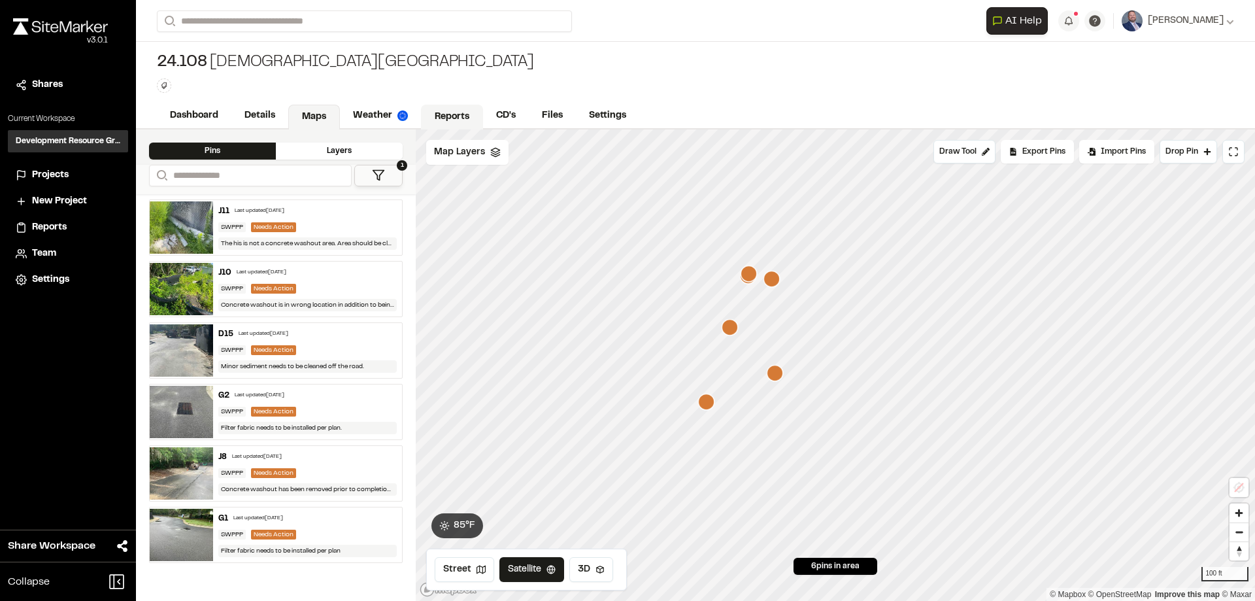
click at [440, 115] on link "Reports" at bounding box center [452, 117] width 62 height 25
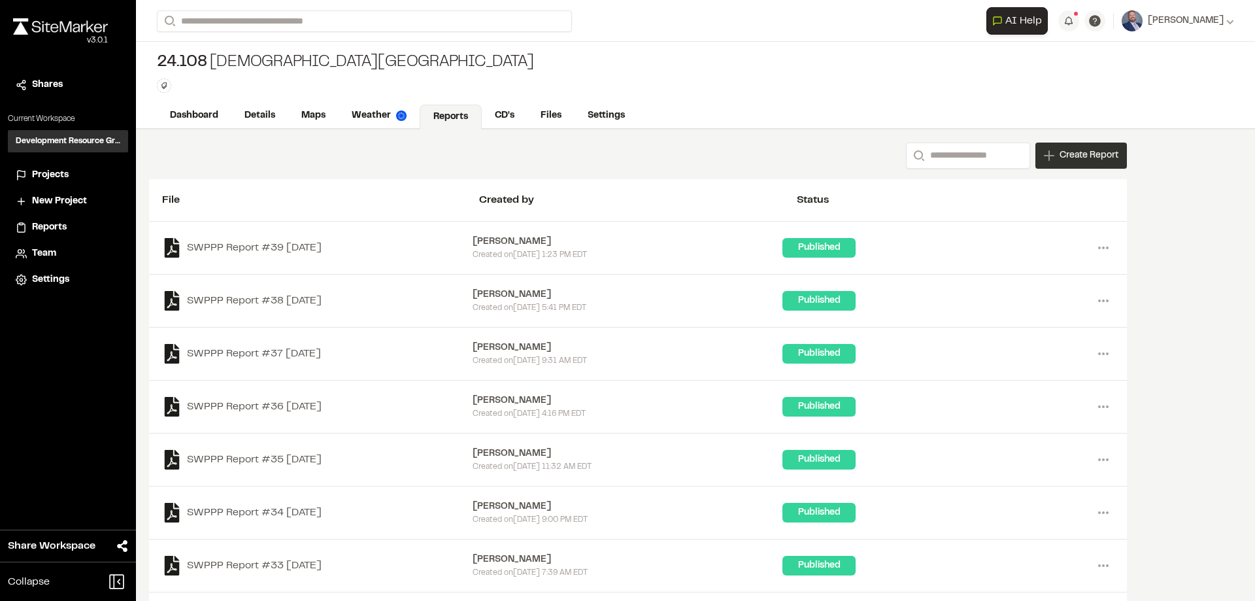
click at [1082, 154] on span "Create Report" at bounding box center [1088, 155] width 59 height 14
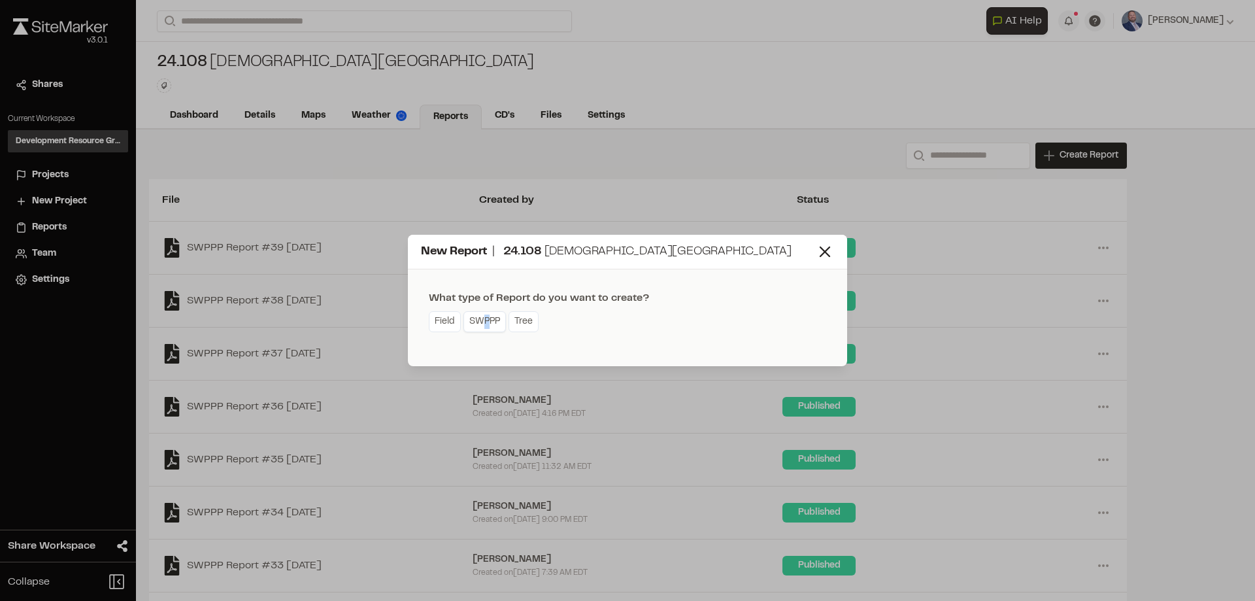
click at [484, 316] on link "SWPPP" at bounding box center [484, 321] width 42 height 21
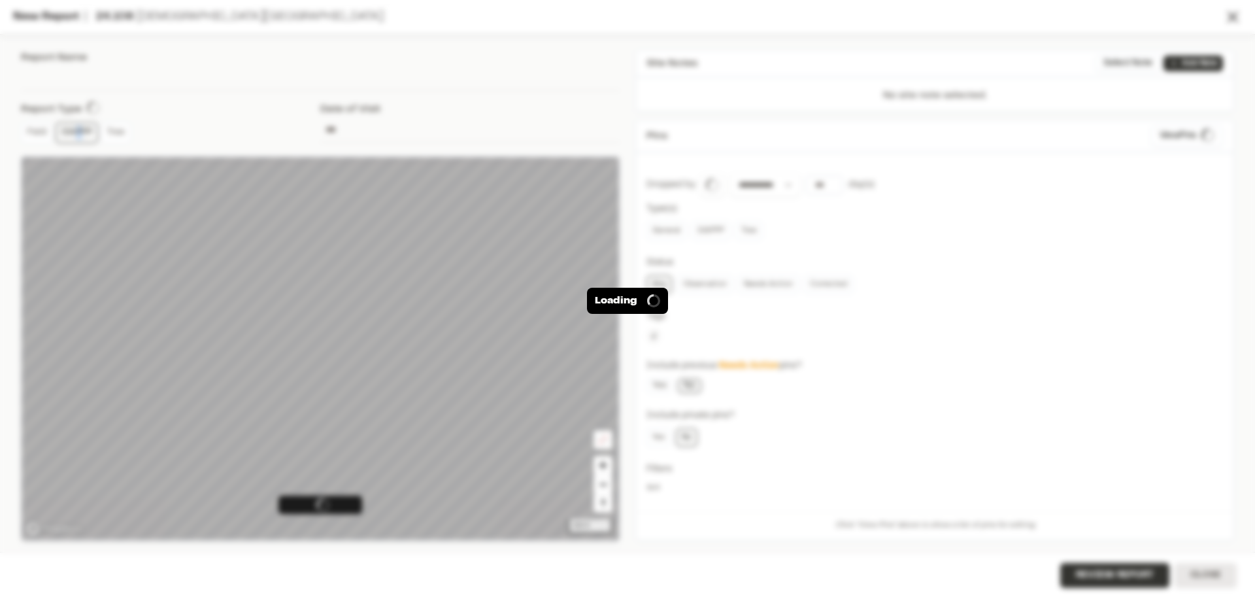
type input "**********"
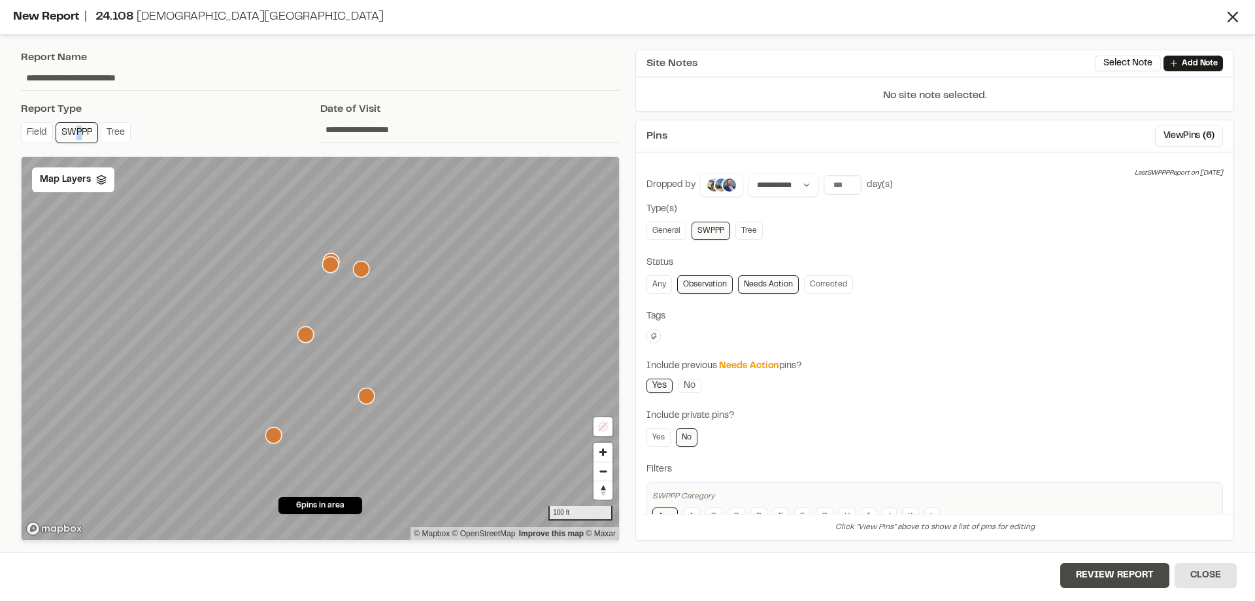
click at [1133, 572] on button "Review Report" at bounding box center [1114, 575] width 109 height 25
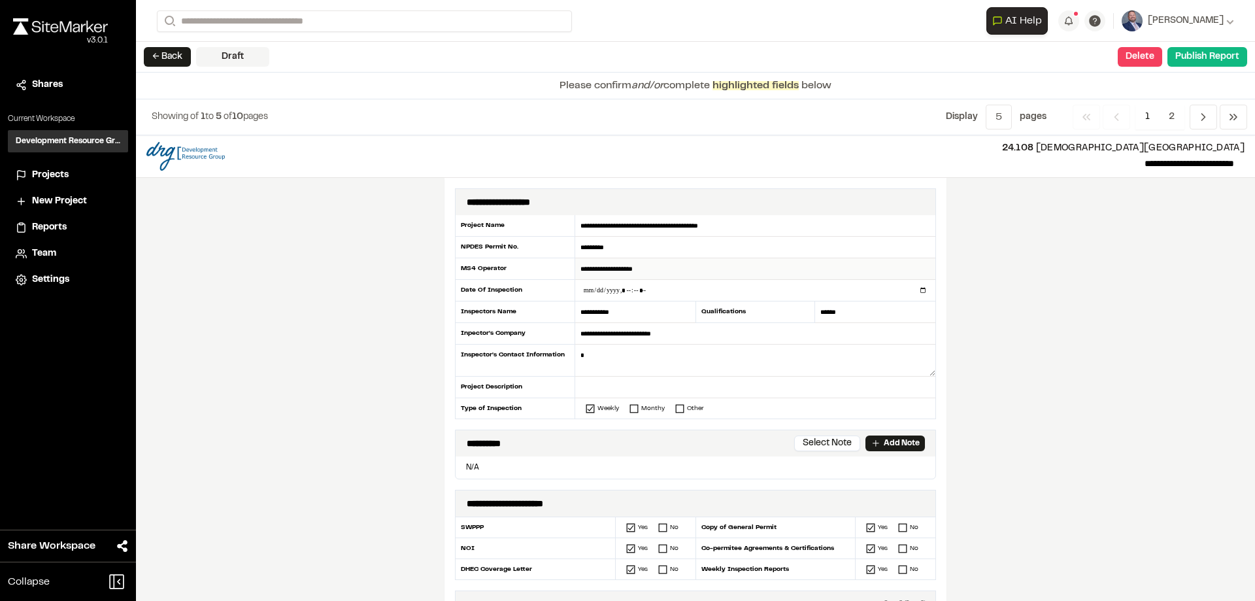
click at [661, 271] on input "**********" at bounding box center [755, 269] width 360 height 22
click at [720, 263] on input "**********" at bounding box center [755, 269] width 360 height 22
click at [722, 263] on input "**********" at bounding box center [755, 269] width 360 height 22
type input "**********"
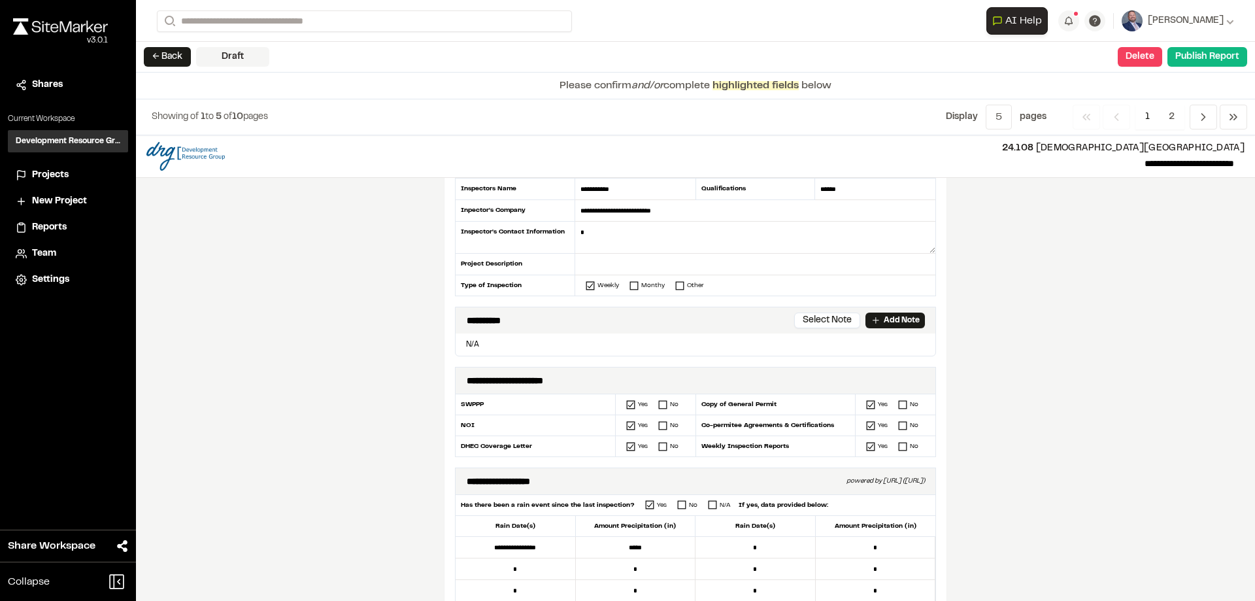
scroll to position [131, 0]
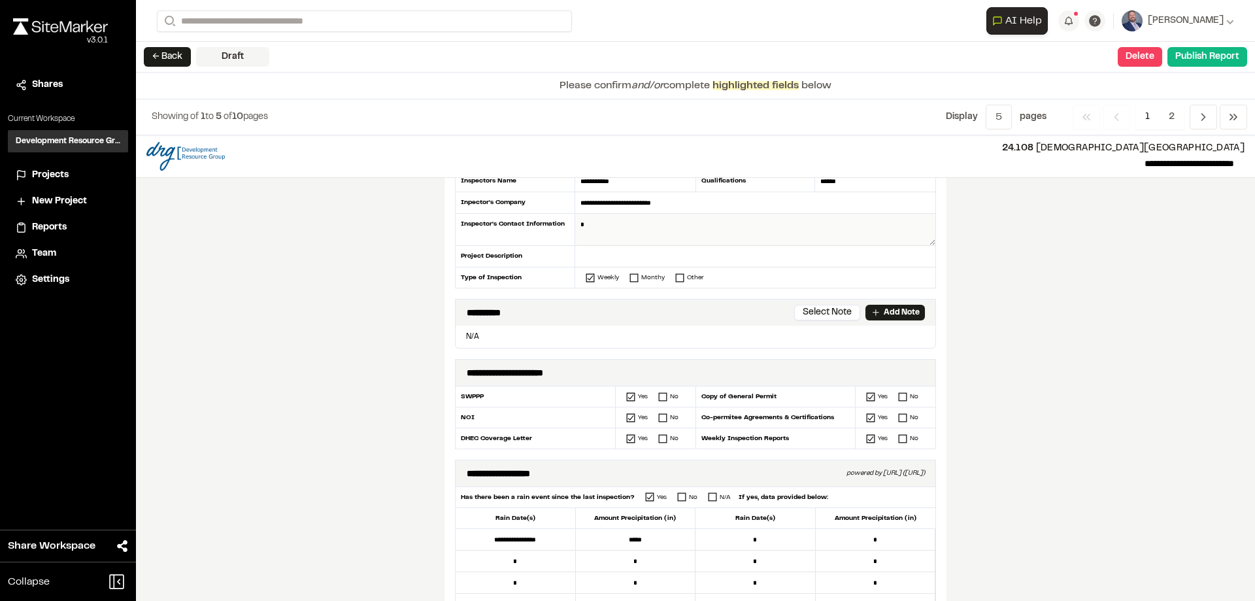
click at [650, 233] on textarea at bounding box center [755, 230] width 360 height 32
type textarea "**********"
click at [616, 257] on input "text" at bounding box center [755, 257] width 360 height 22
type input "*"
type input "**********"
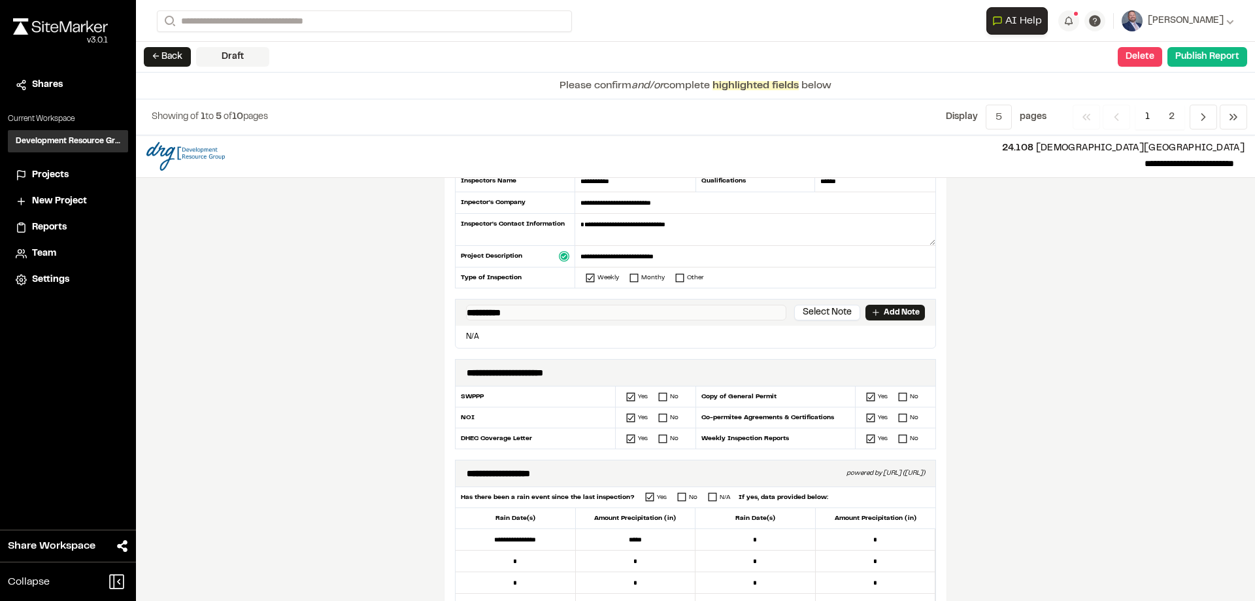
click at [726, 314] on textarea "**********" at bounding box center [626, 313] width 320 height 16
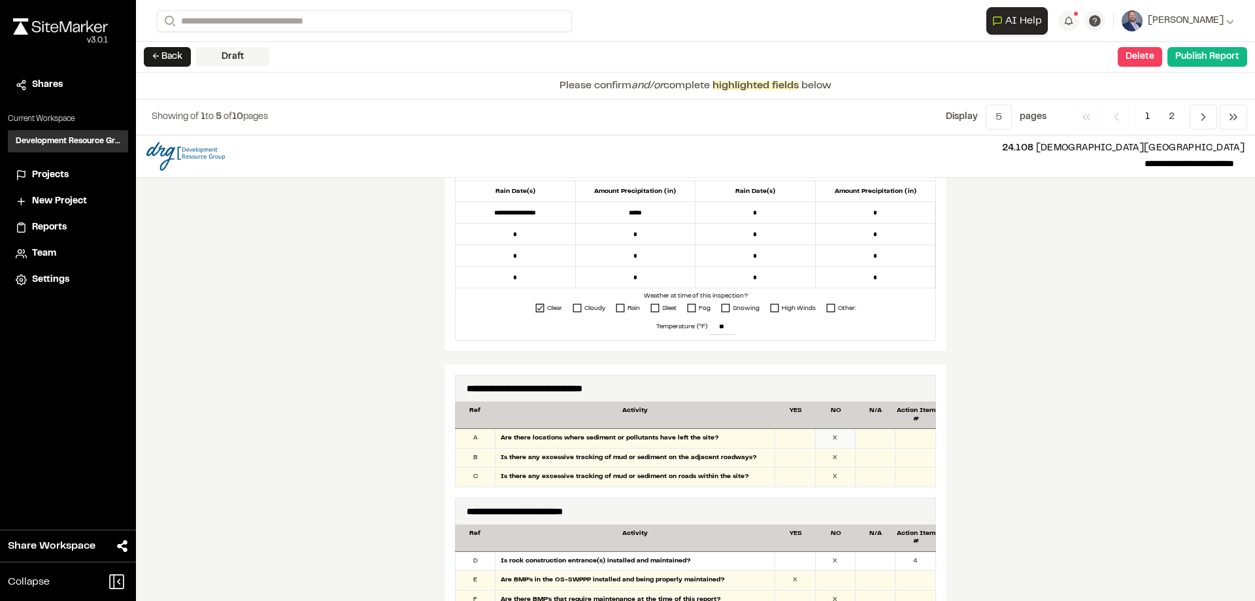
click at [834, 439] on div "X" at bounding box center [835, 438] width 40 height 19
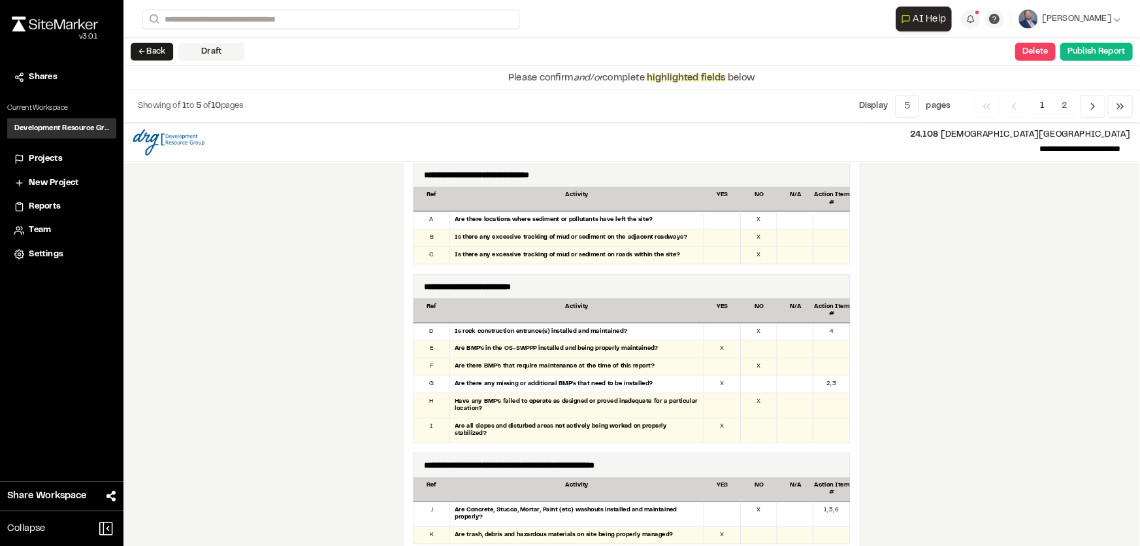
scroll to position [653, 0]
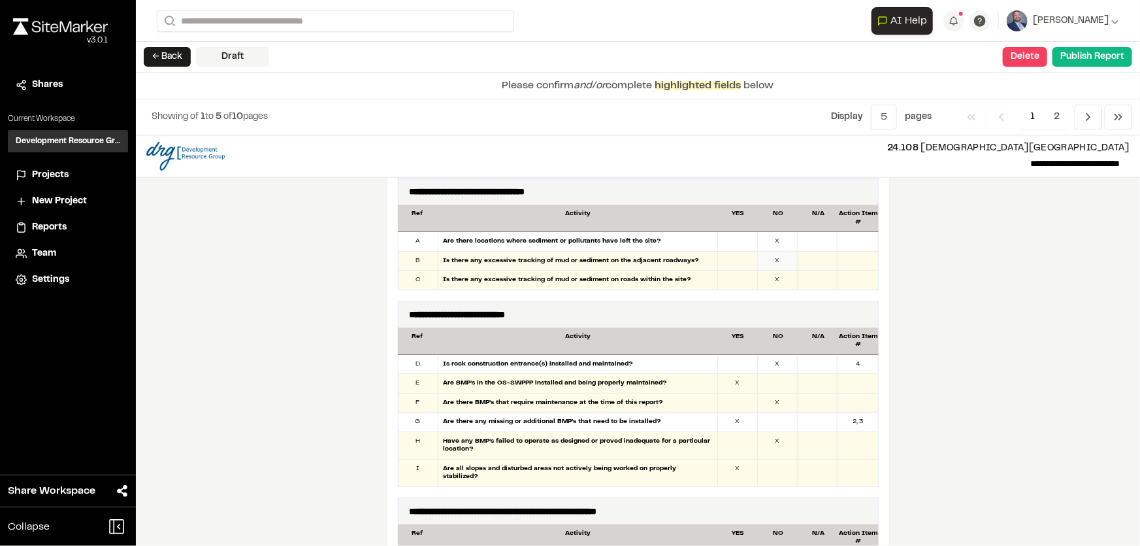
click at [778, 257] on div "X" at bounding box center [778, 261] width 40 height 19
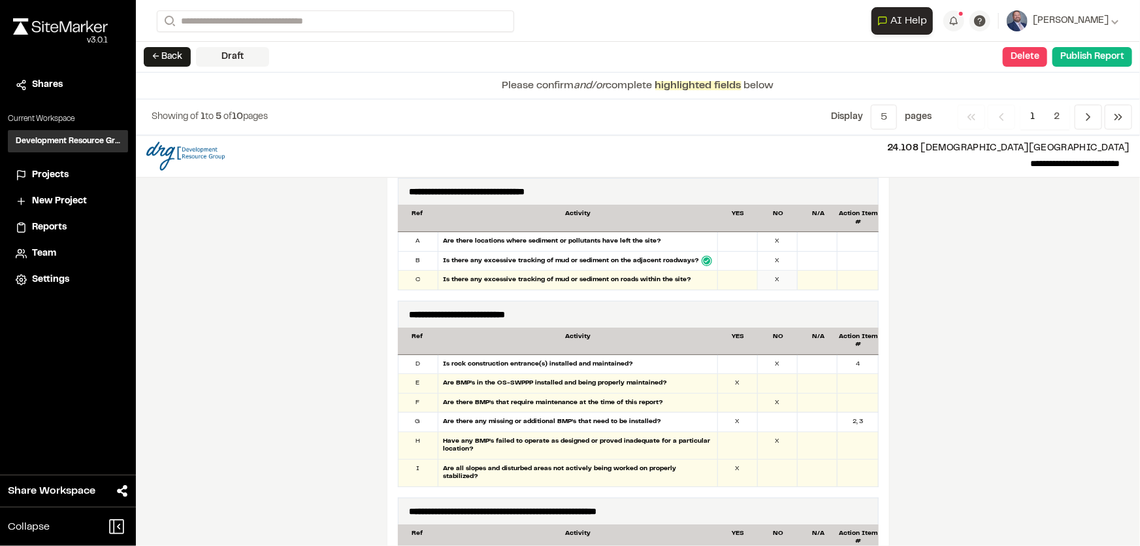
click at [778, 272] on div "X" at bounding box center [778, 280] width 40 height 19
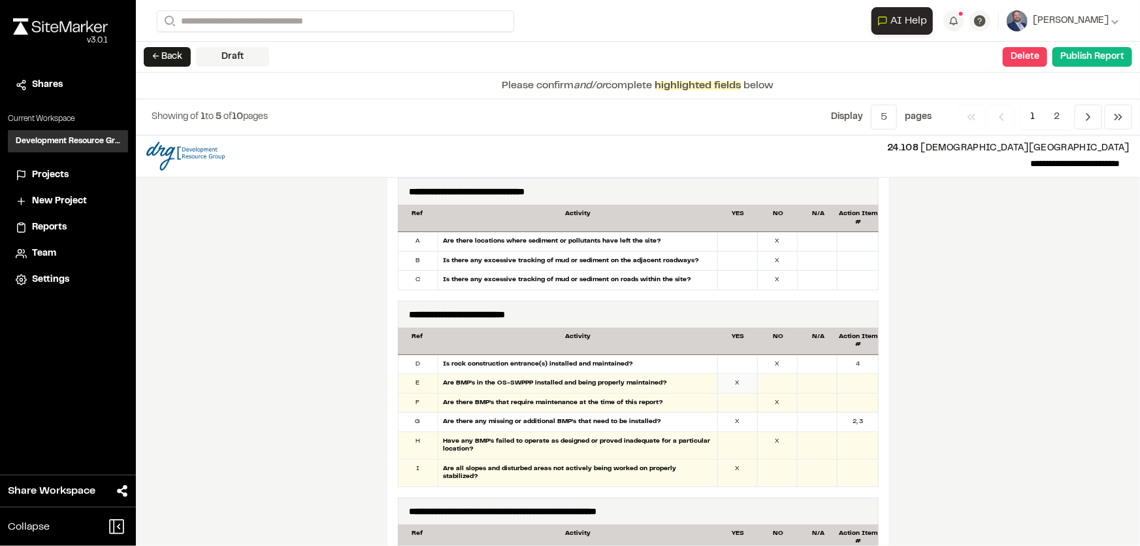
click at [739, 385] on div "X" at bounding box center [738, 383] width 40 height 19
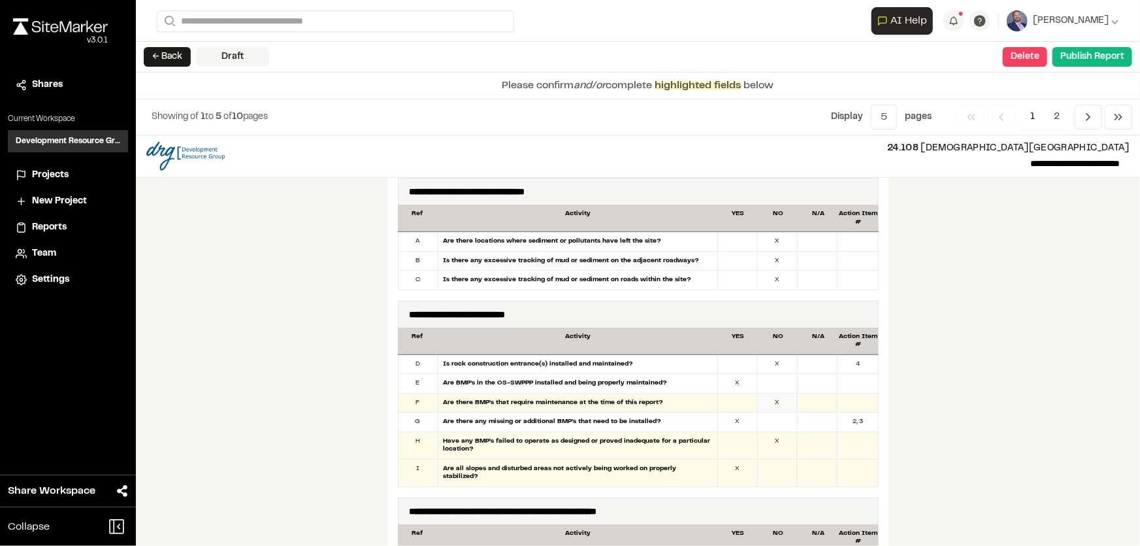
click at [765, 403] on div "X" at bounding box center [778, 402] width 40 height 19
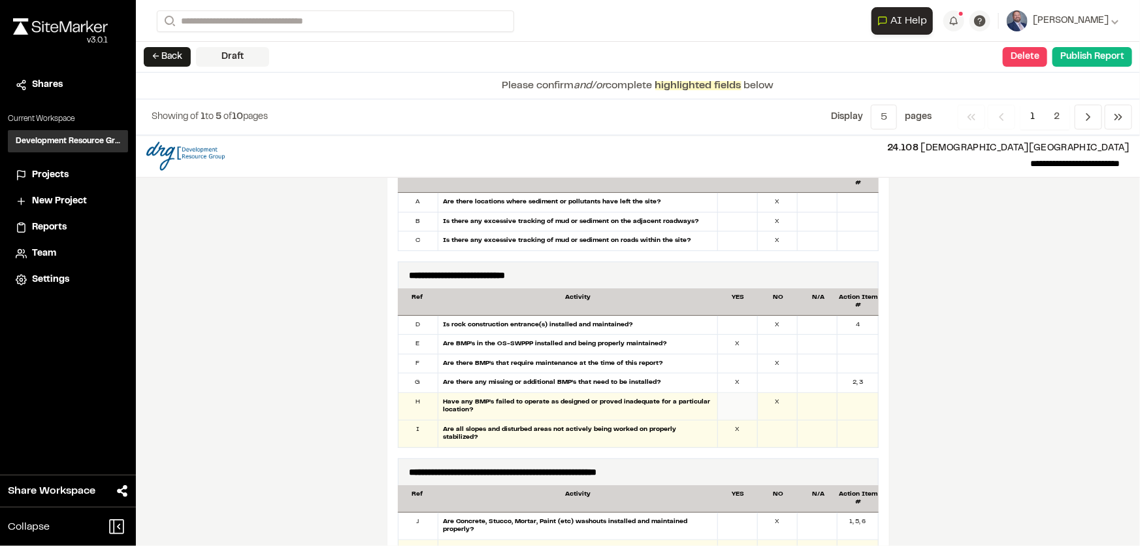
scroll to position [712, 0]
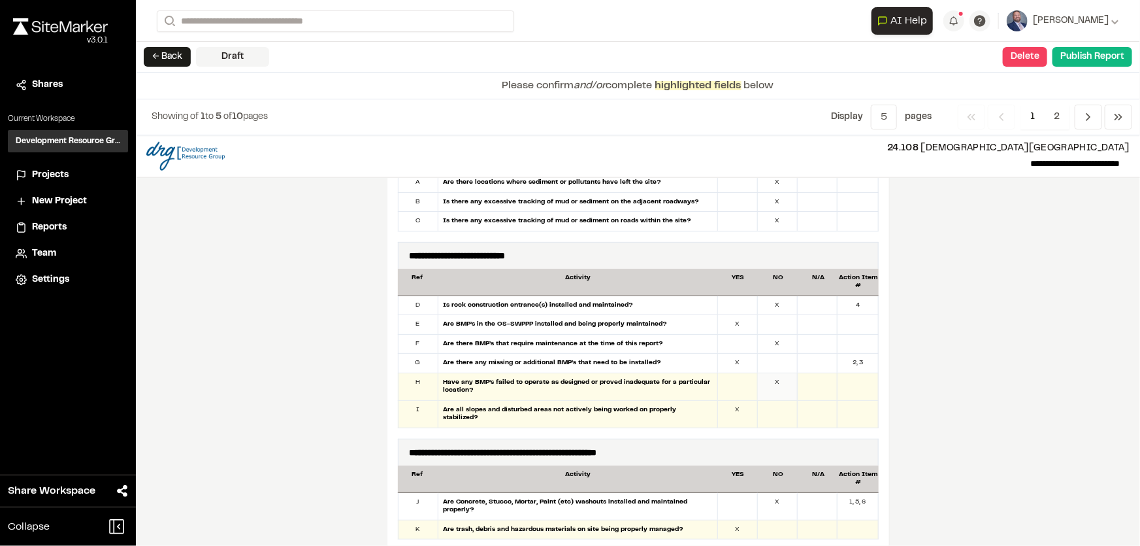
click at [776, 387] on div "X" at bounding box center [778, 386] width 40 height 27
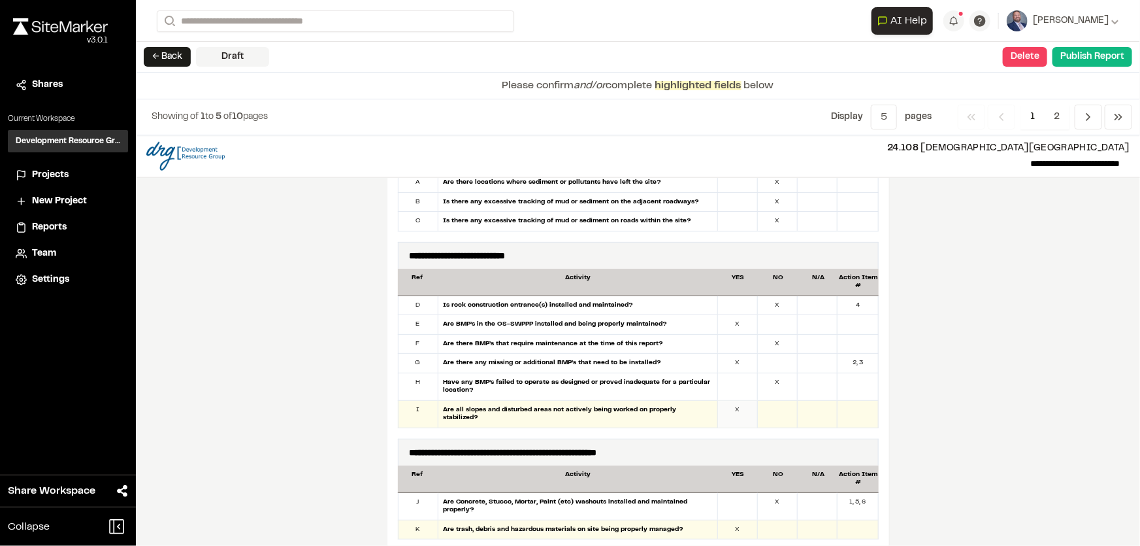
click at [740, 401] on div "X" at bounding box center [738, 414] width 40 height 27
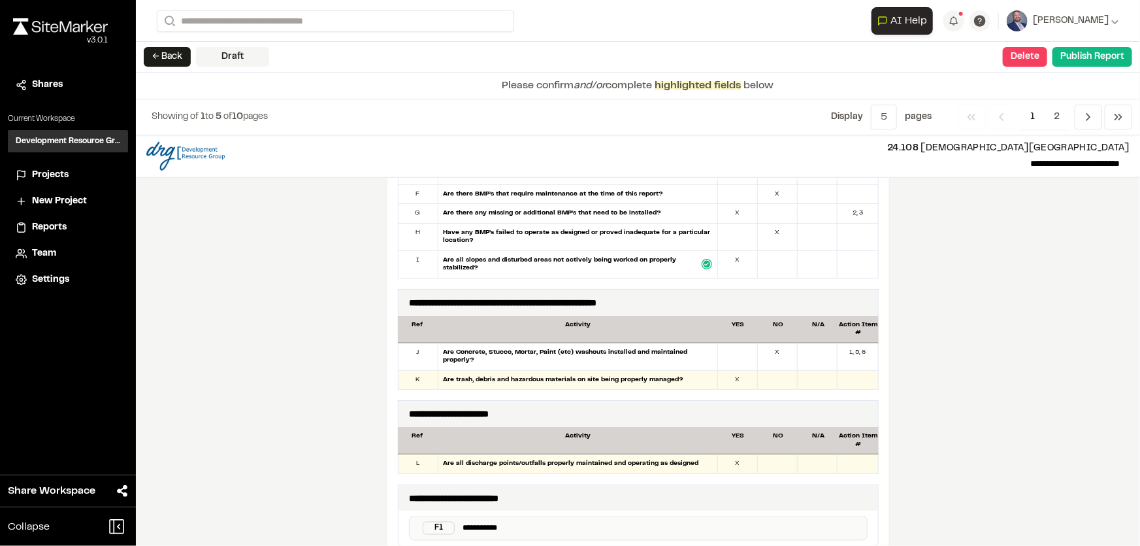
scroll to position [891, 0]
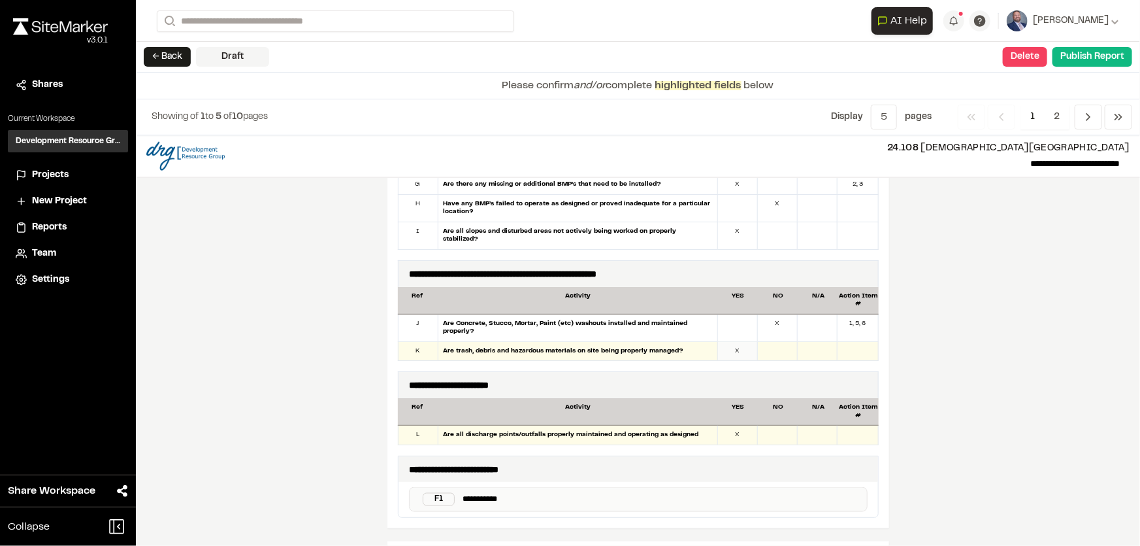
click at [734, 342] on div "X" at bounding box center [738, 351] width 40 height 19
click at [738, 425] on div "X" at bounding box center [738, 434] width 40 height 19
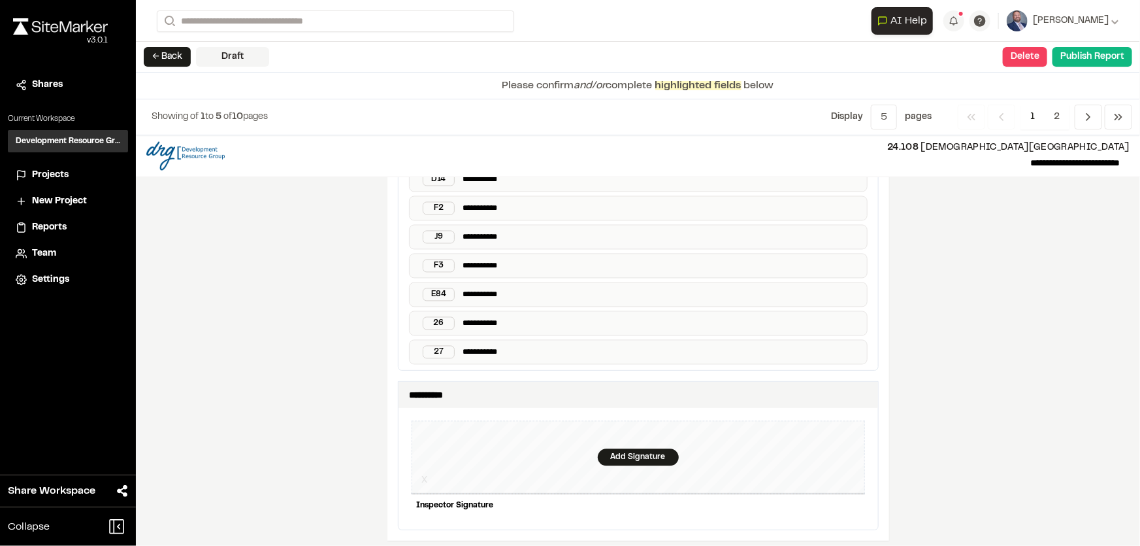
scroll to position [1366, 0]
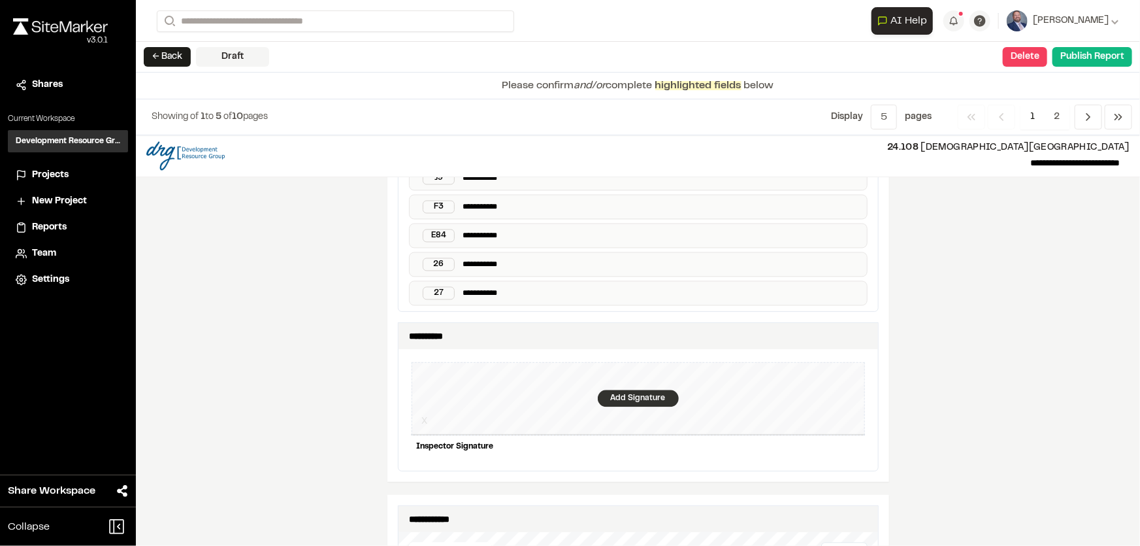
click at [648, 390] on div "Add Signature" at bounding box center [638, 398] width 81 height 17
click at [433, 433] on div "Clear X Inspector Signature Cancel Save" at bounding box center [638, 421] width 453 height 144
click at [834, 362] on div "Clear" at bounding box center [836, 371] width 48 height 18
click at [847, 457] on div "Save" at bounding box center [840, 468] width 50 height 22
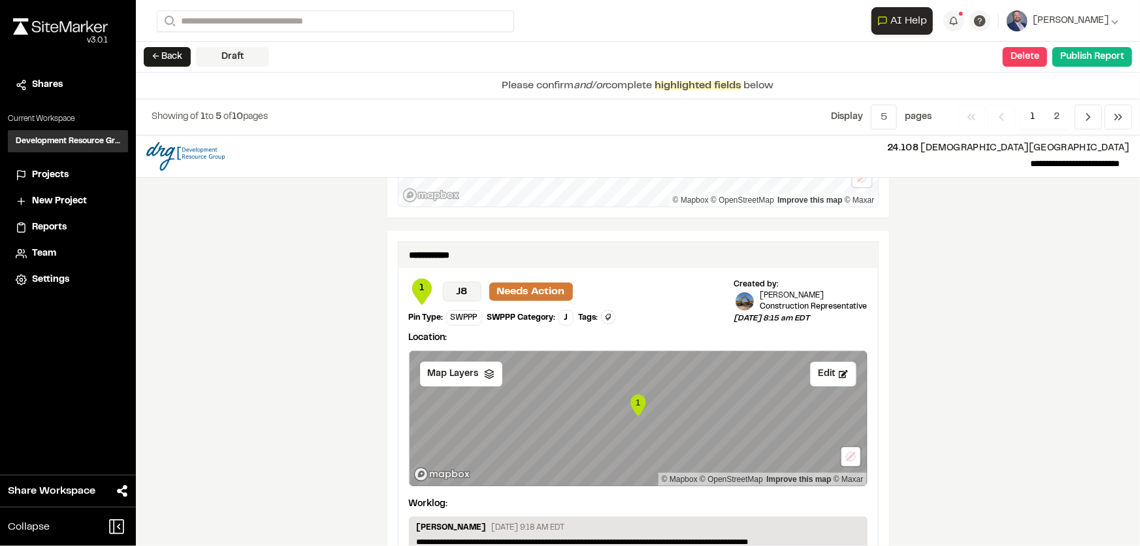
scroll to position [2513, 0]
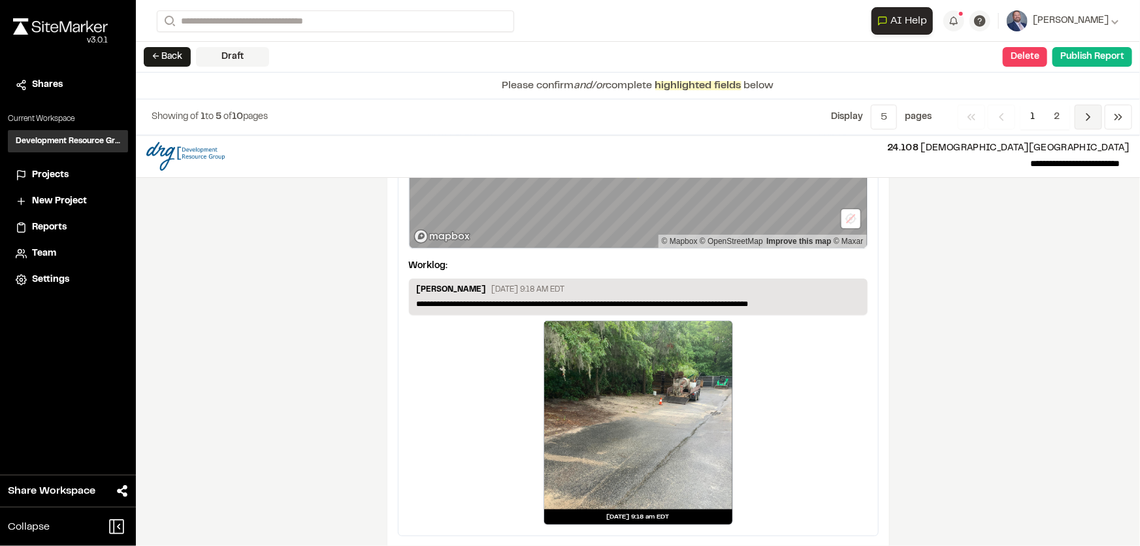
click at [1084, 112] on icon "Navigation" at bounding box center [1088, 116] width 13 height 13
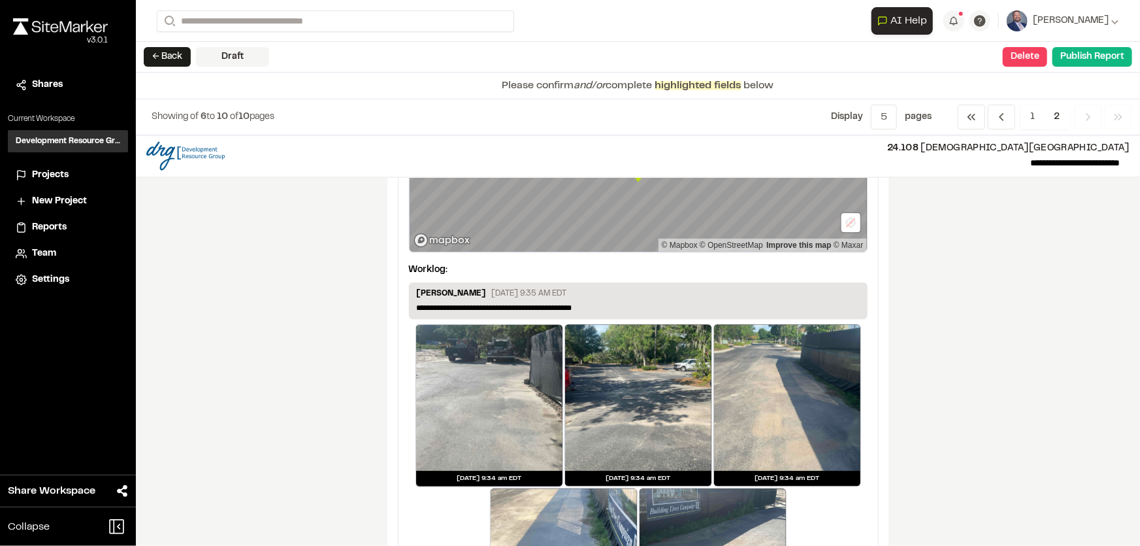
scroll to position [1069, 0]
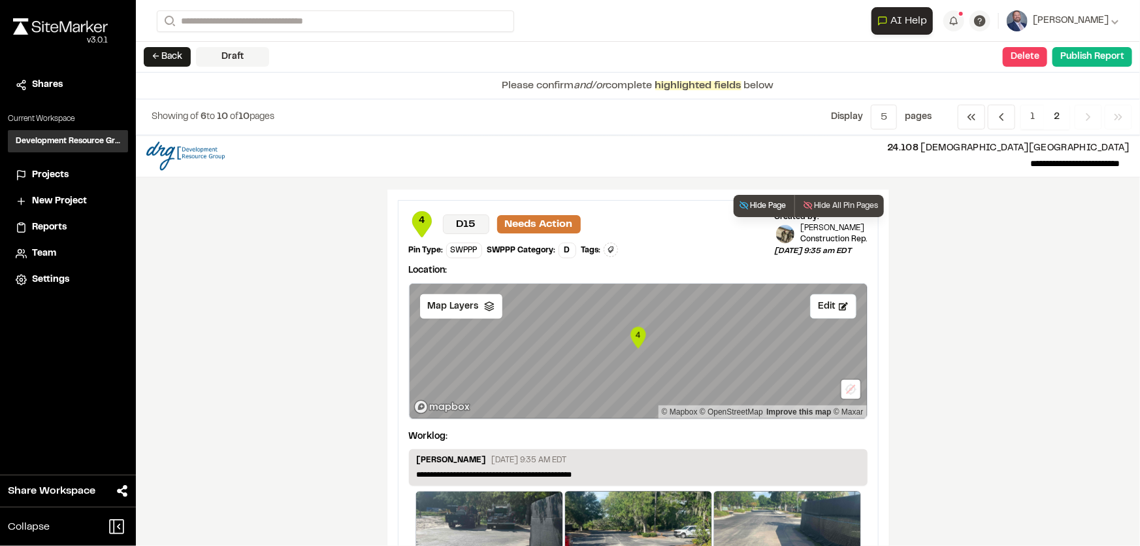
click at [755, 205] on button "Hide Page" at bounding box center [763, 206] width 58 height 22
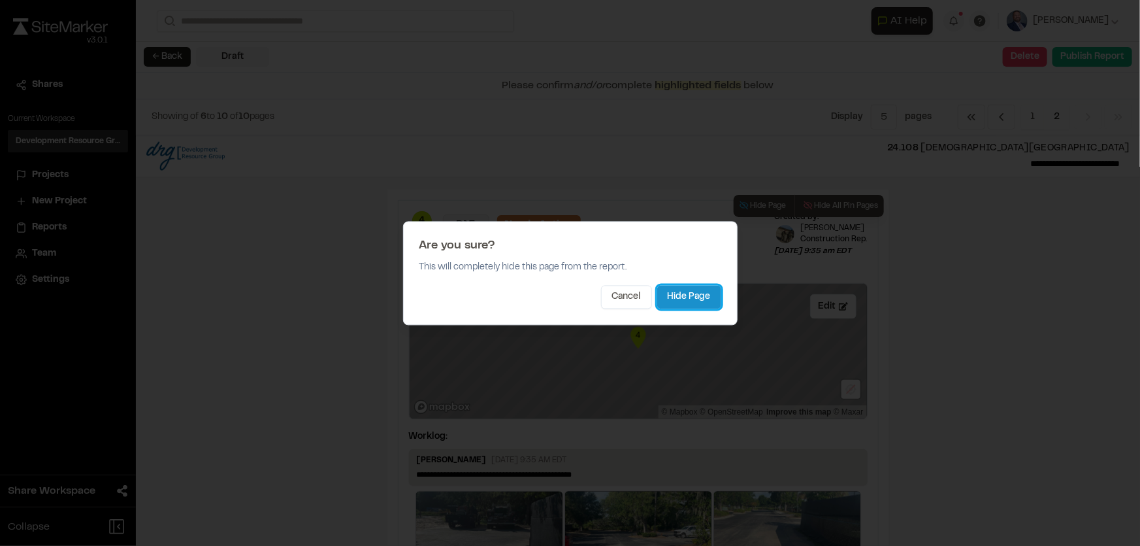
click at [687, 291] on button "Hide Page" at bounding box center [689, 297] width 64 height 24
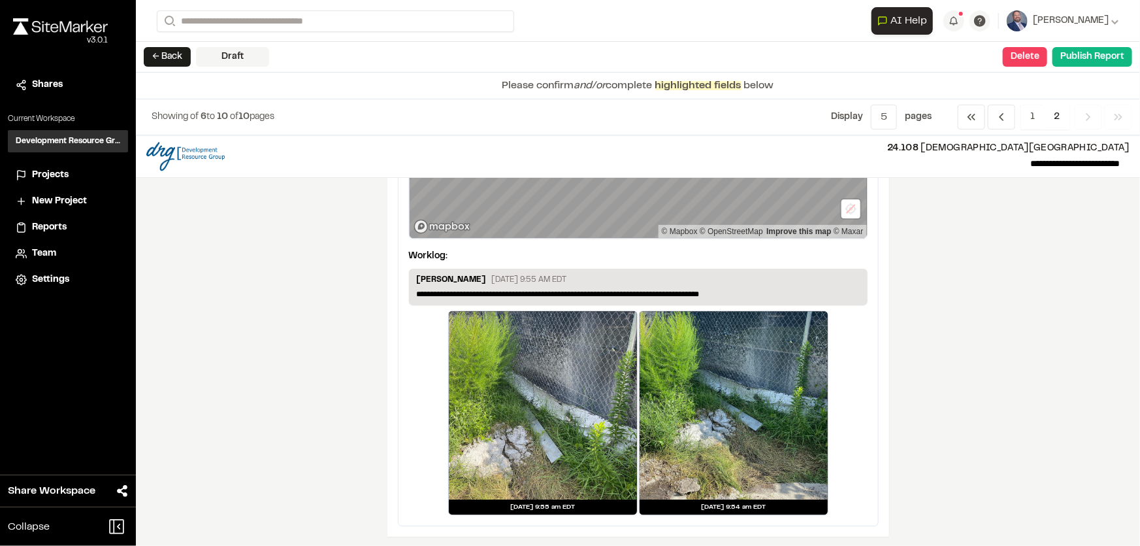
scroll to position [1749, 0]
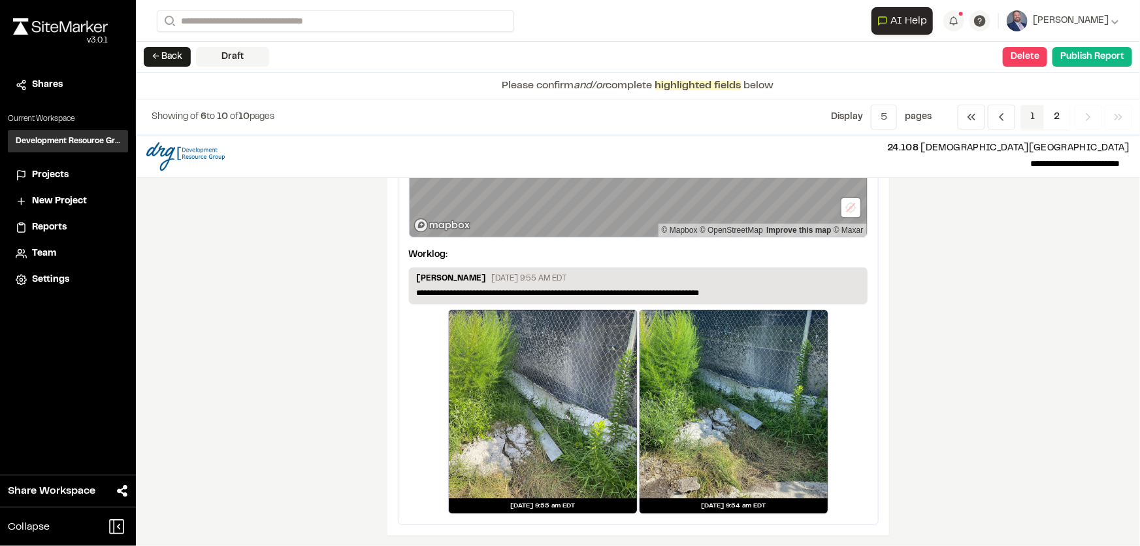
click at [1023, 117] on span "1" at bounding box center [1033, 117] width 24 height 25
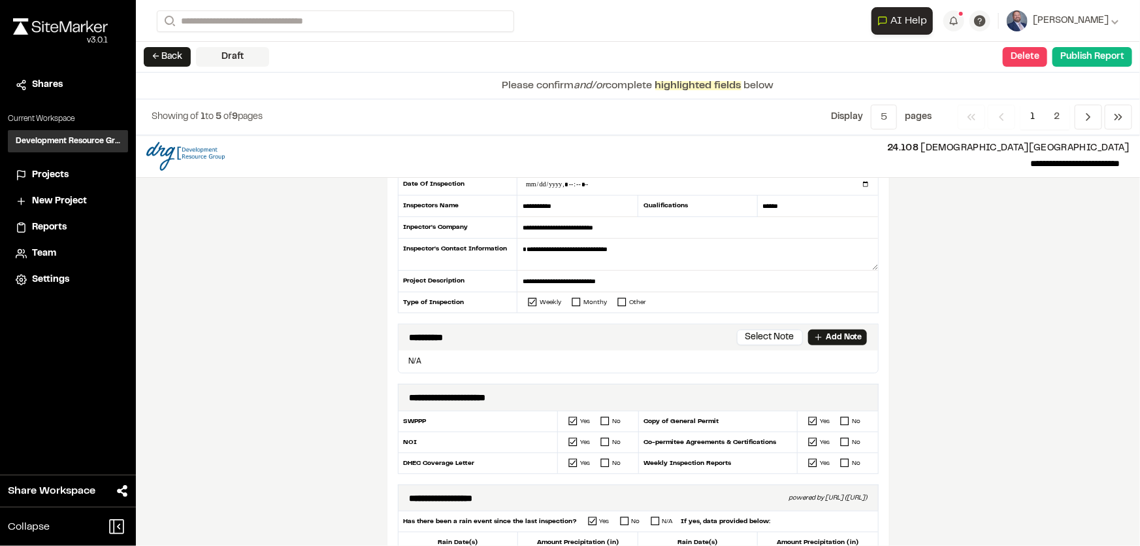
scroll to position [0, 0]
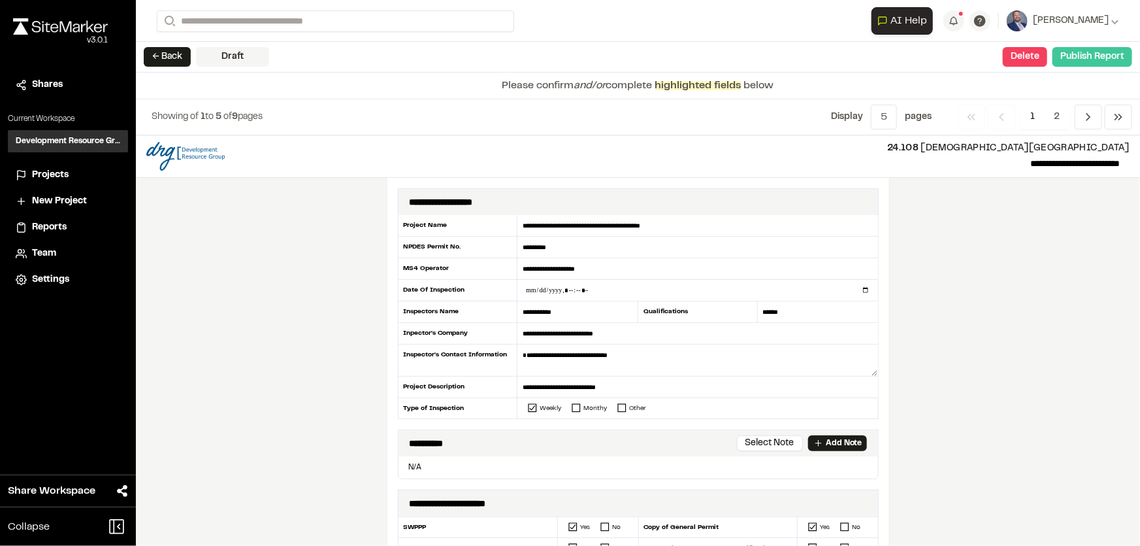
click at [1079, 62] on button "Publish Report" at bounding box center [1093, 57] width 80 height 20
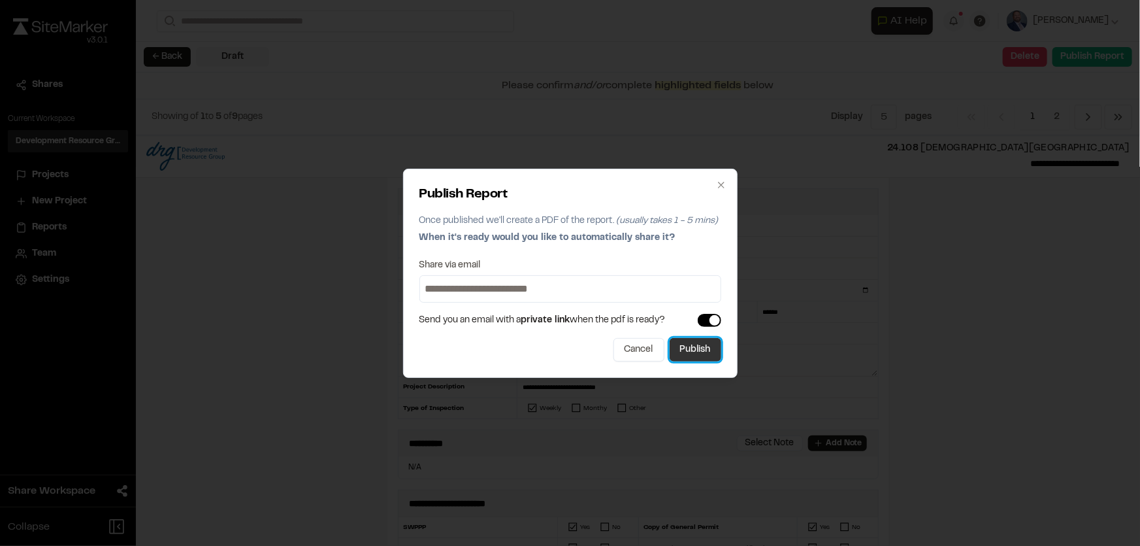
click at [685, 346] on button "Publish" at bounding box center [696, 350] width 52 height 24
